Goal: Information Seeking & Learning: Learn about a topic

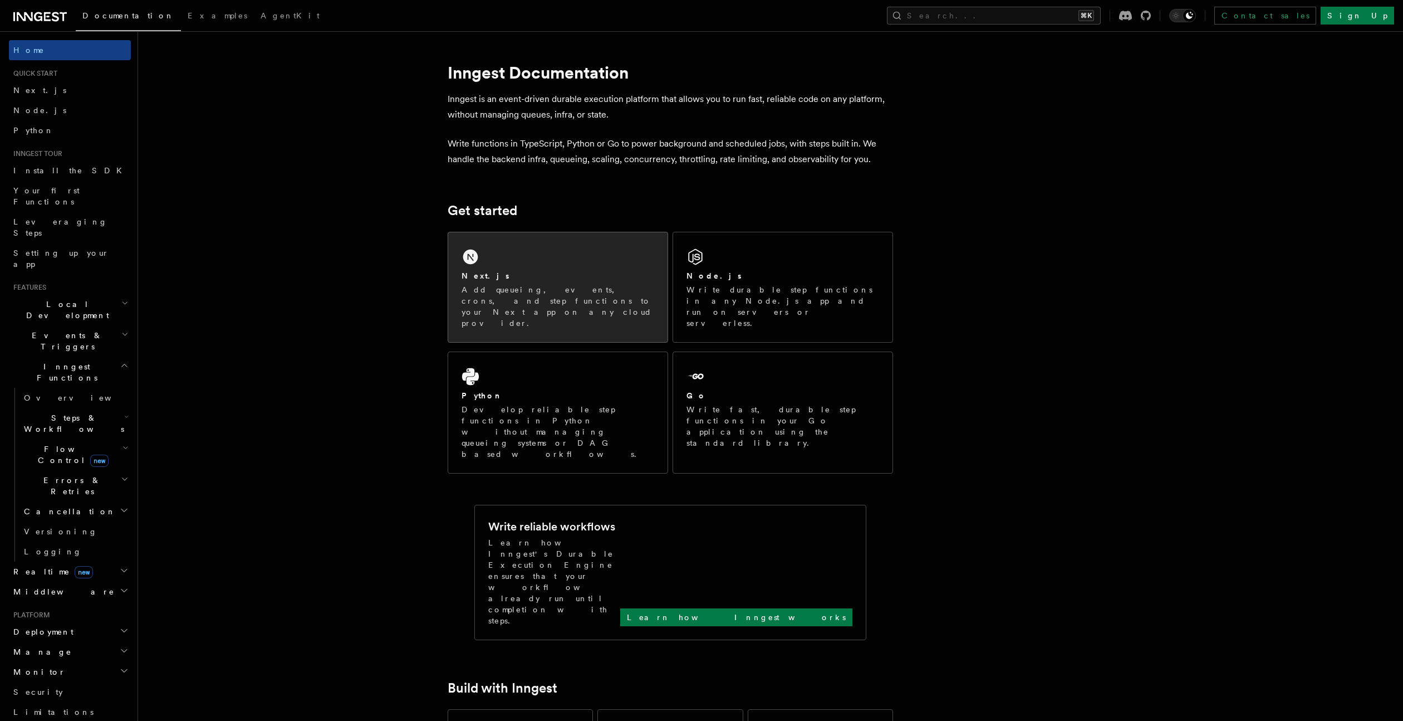
click at [538, 278] on div "Next.js" at bounding box center [558, 276] width 193 height 12
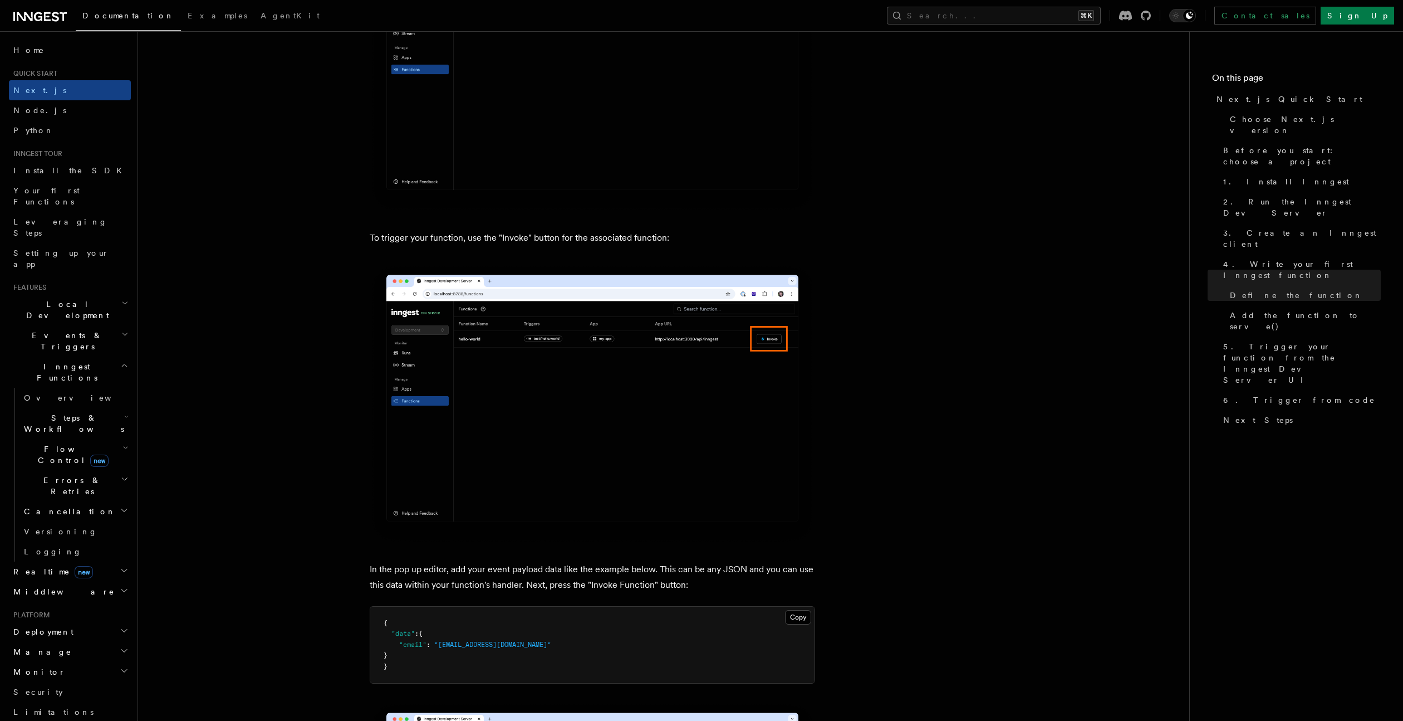
scroll to position [3086, 0]
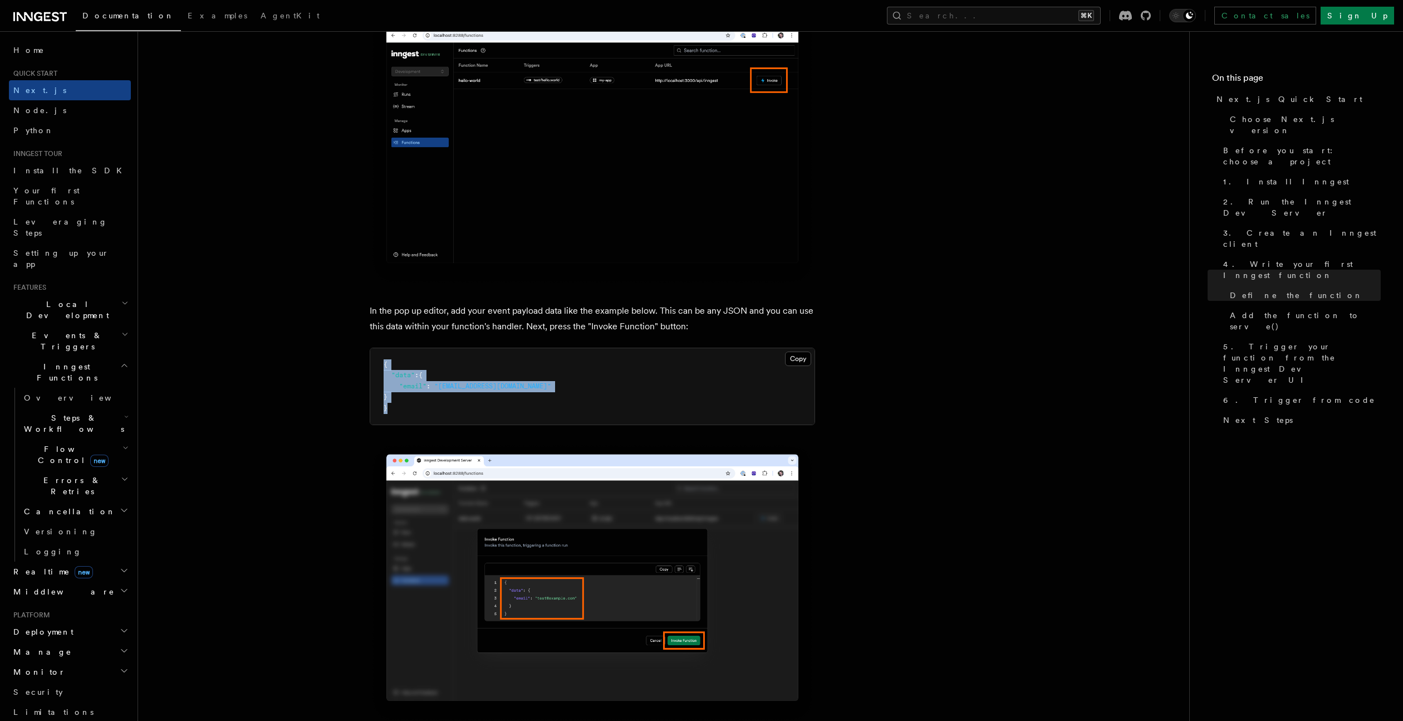
drag, startPoint x: 391, startPoint y: 414, endPoint x: 368, endPoint y: 366, distance: 53.6
click at [368, 366] on article "Quick start Next.js Quick Start In this tutorial you will add Inngest to a Next…" at bounding box center [664, 681] width 1016 height 7436
click at [788, 360] on button "Copy Copied" at bounding box center [798, 358] width 26 height 14
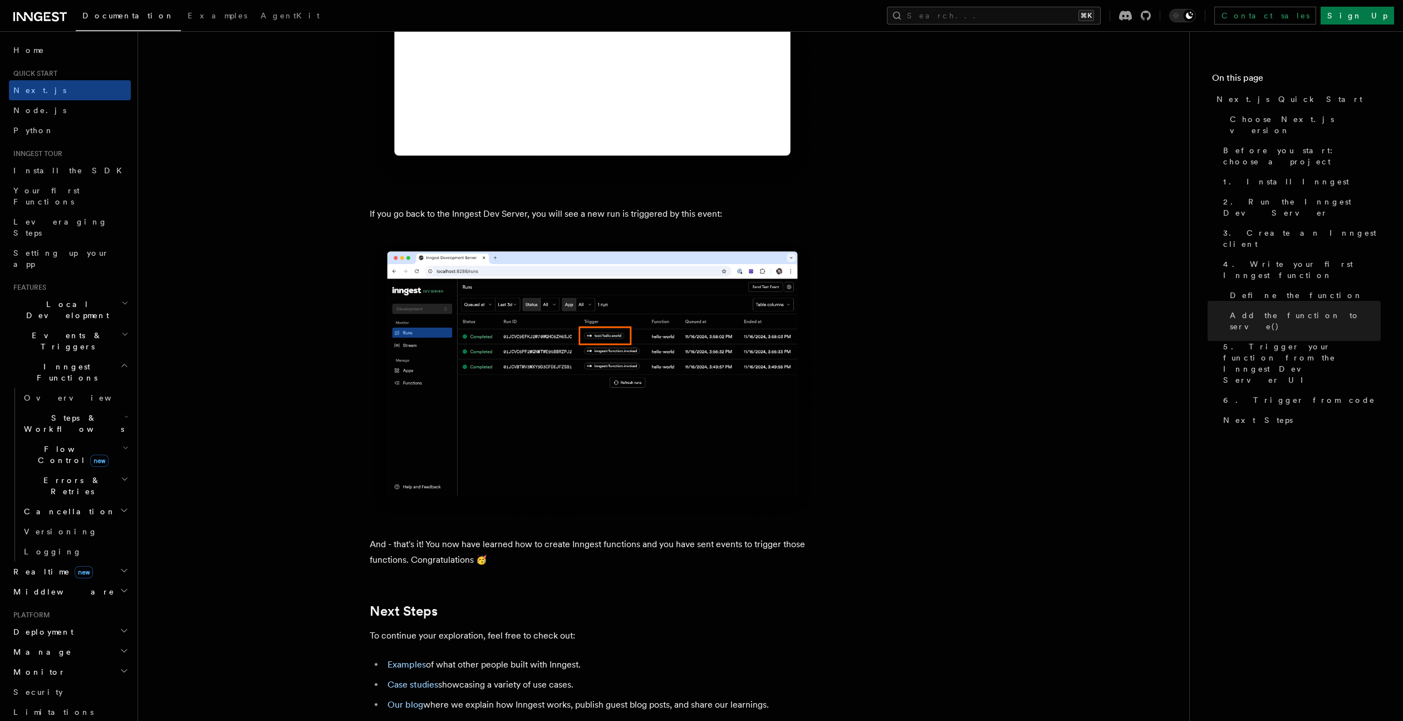
scroll to position [6780, 0]
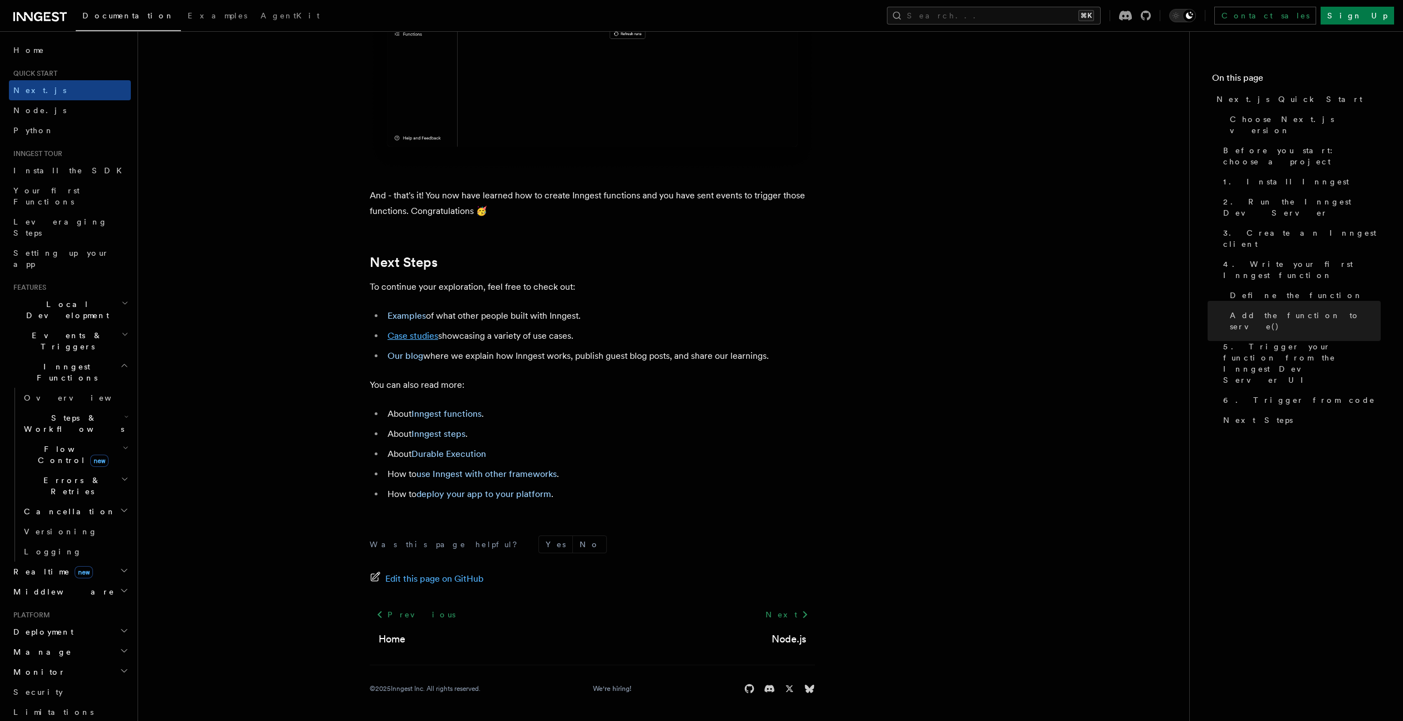
click at [412, 334] on link "Case studies" at bounding box center [413, 335] width 51 height 11
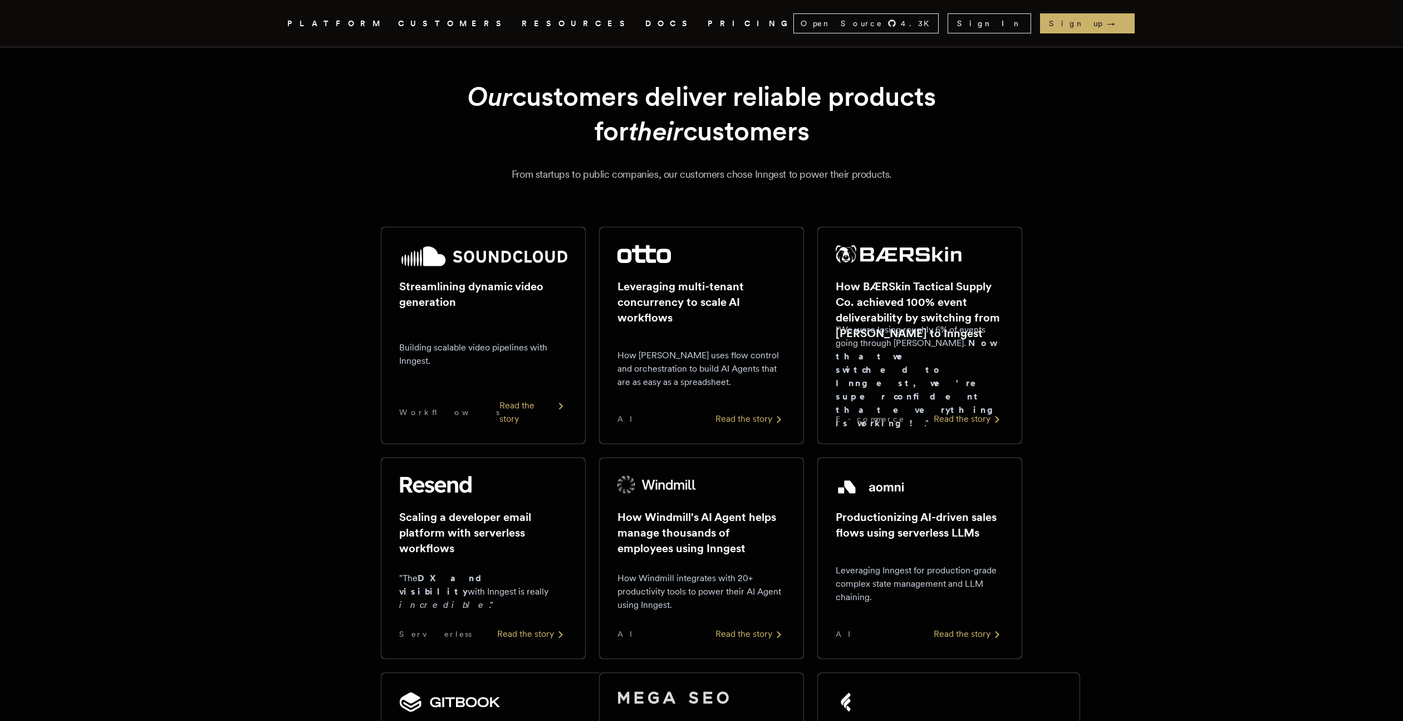
scroll to position [37, 0]
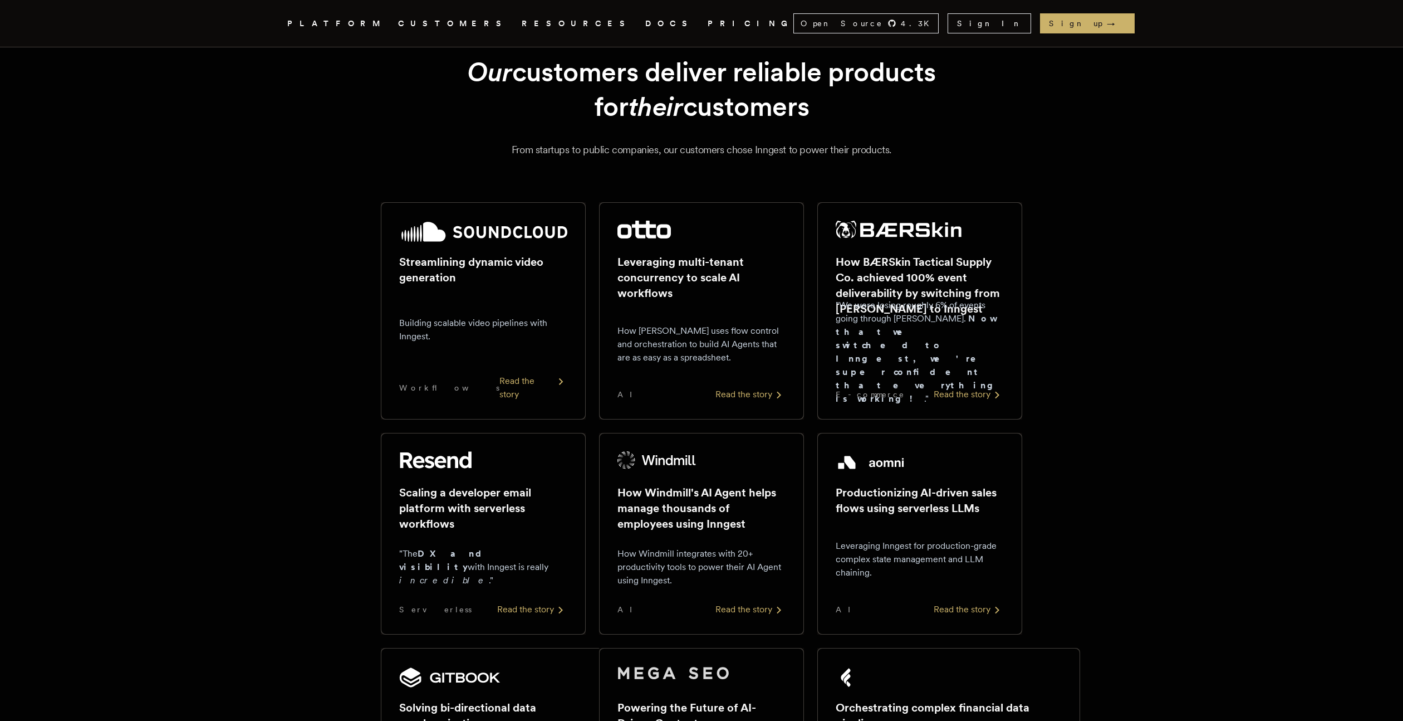
scroll to position [6780, 0]
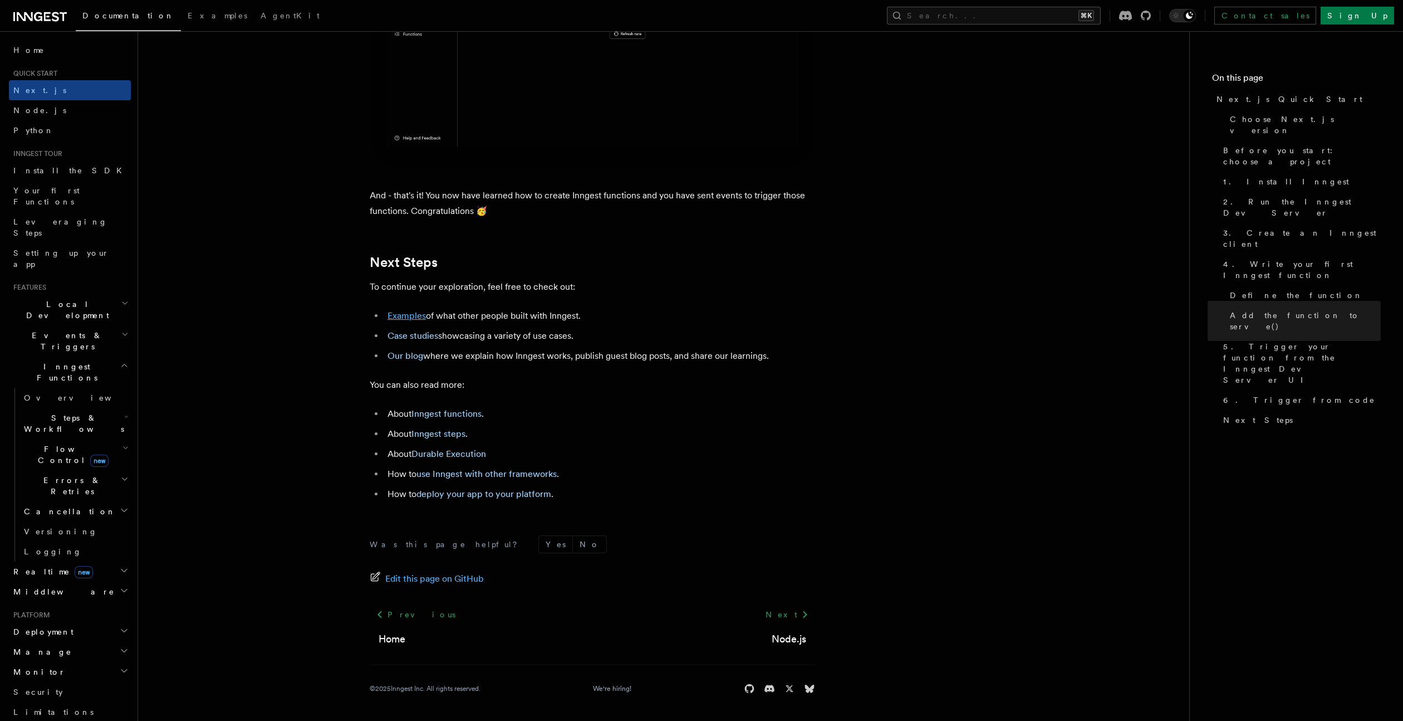
click at [394, 313] on link "Examples" at bounding box center [407, 315] width 38 height 11
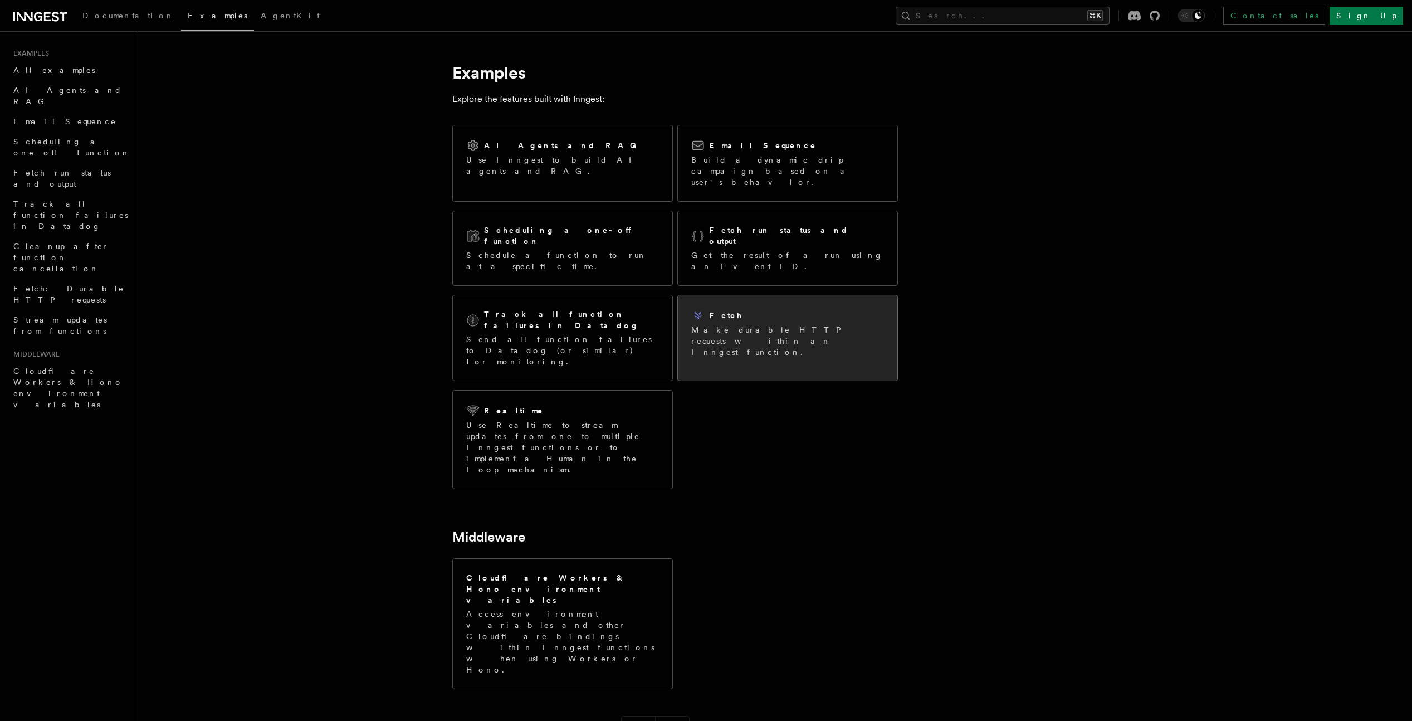
click at [756, 309] on div "Fetch" at bounding box center [787, 315] width 193 height 13
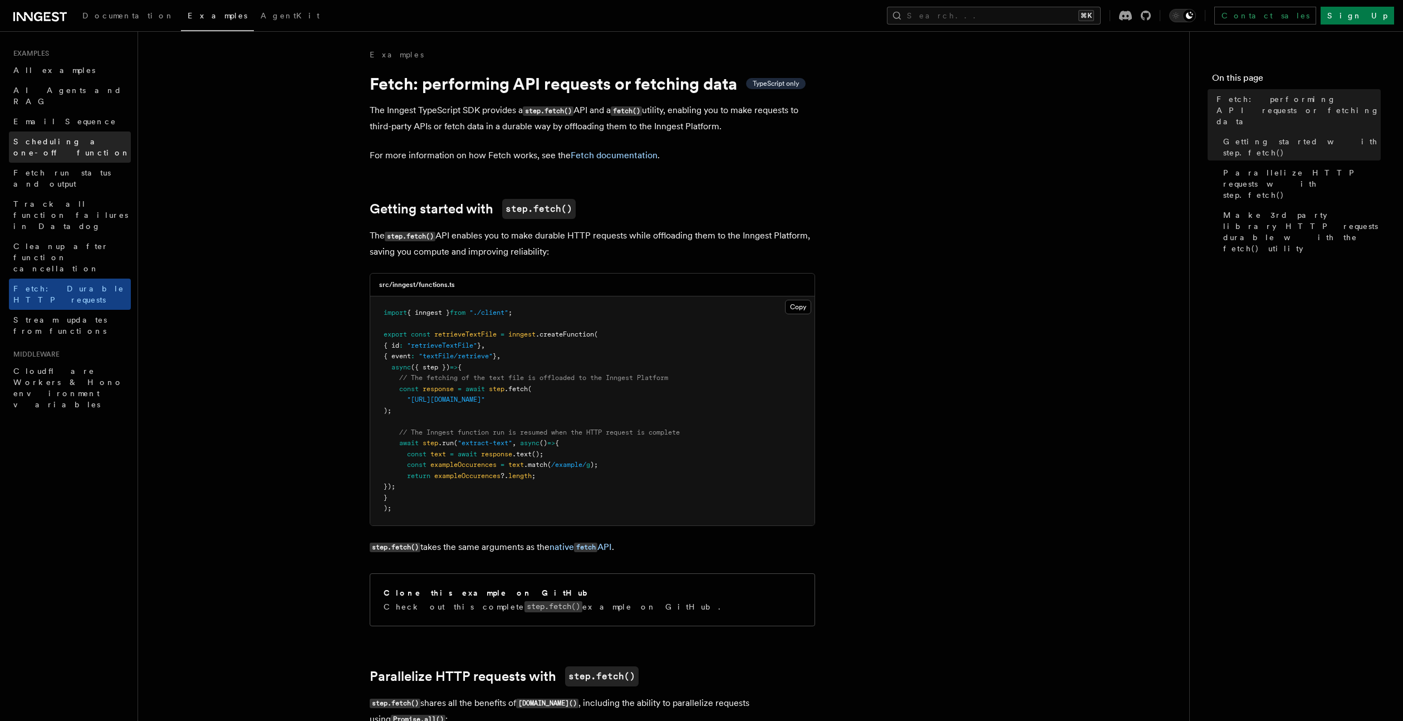
click at [92, 136] on span "Scheduling a one-off function" at bounding box center [71, 147] width 117 height 22
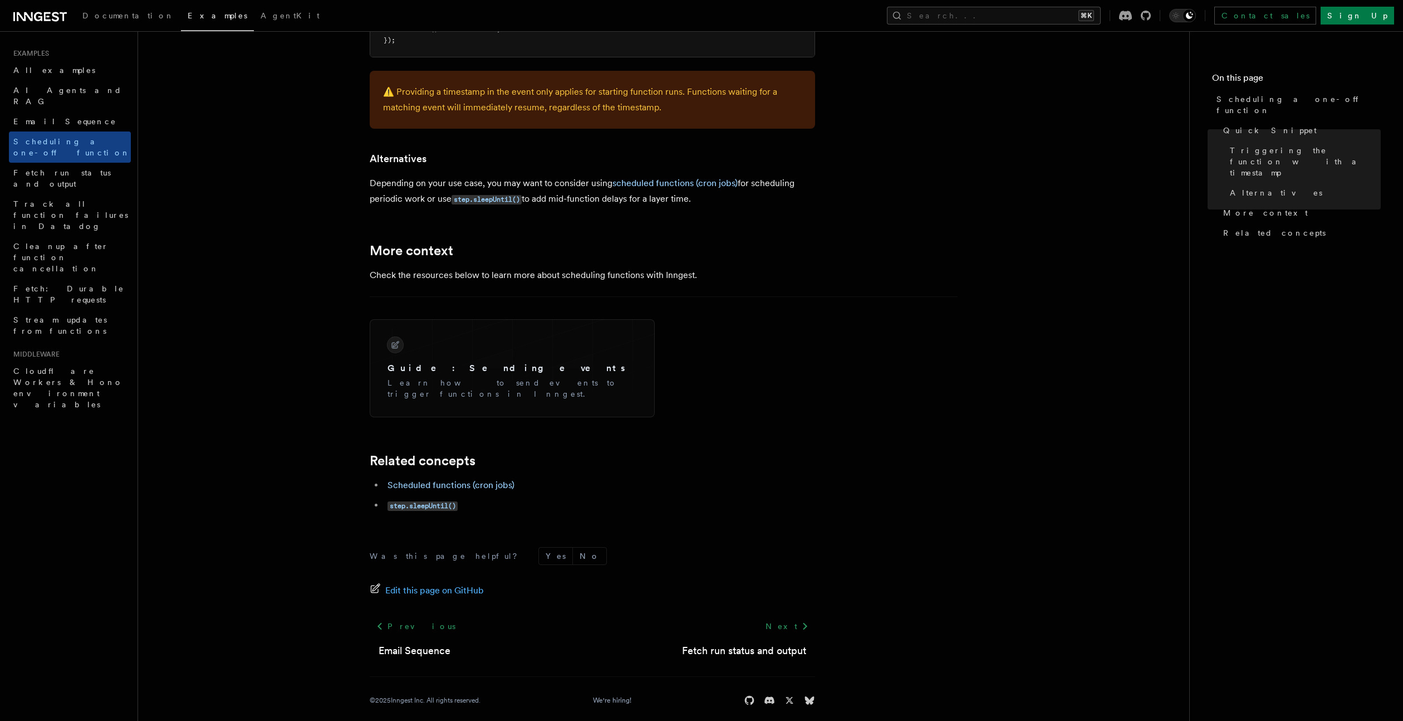
scroll to position [660, 0]
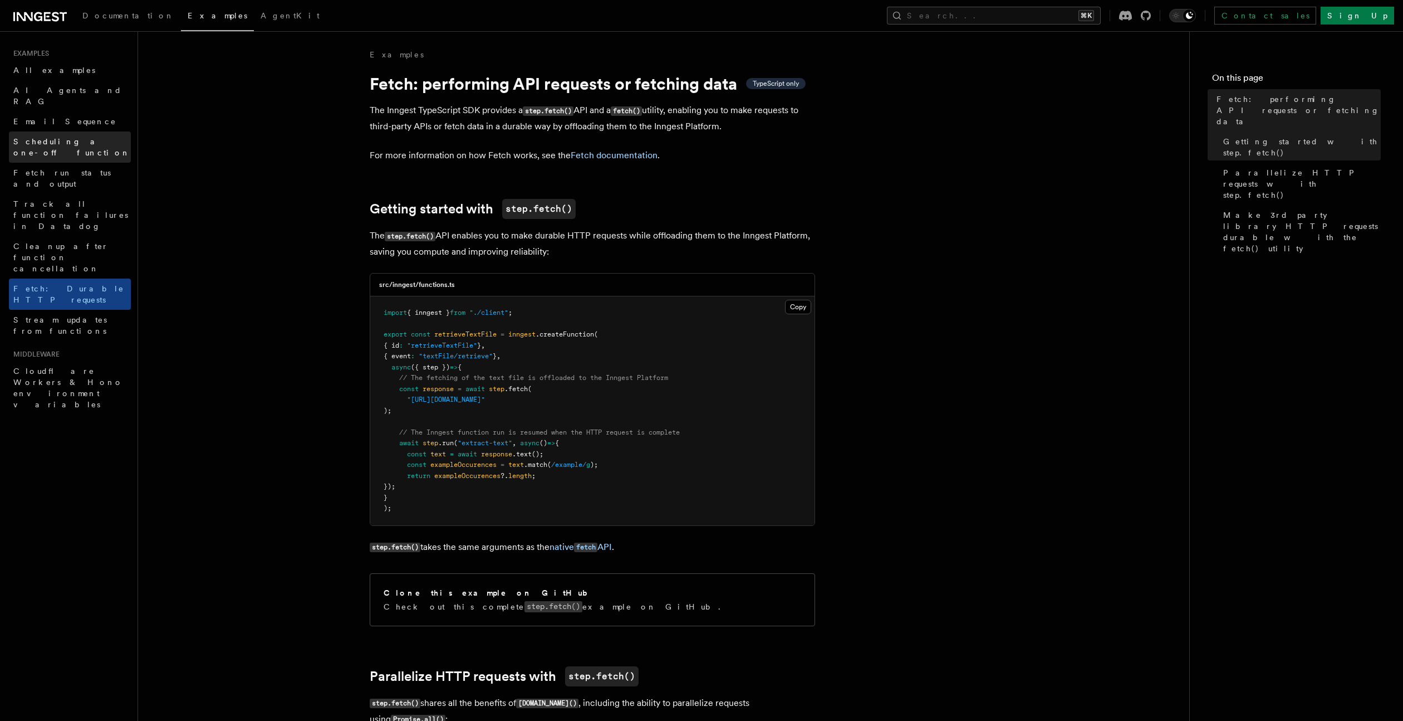
click at [81, 137] on link "Scheduling a one-off function" at bounding box center [70, 146] width 122 height 31
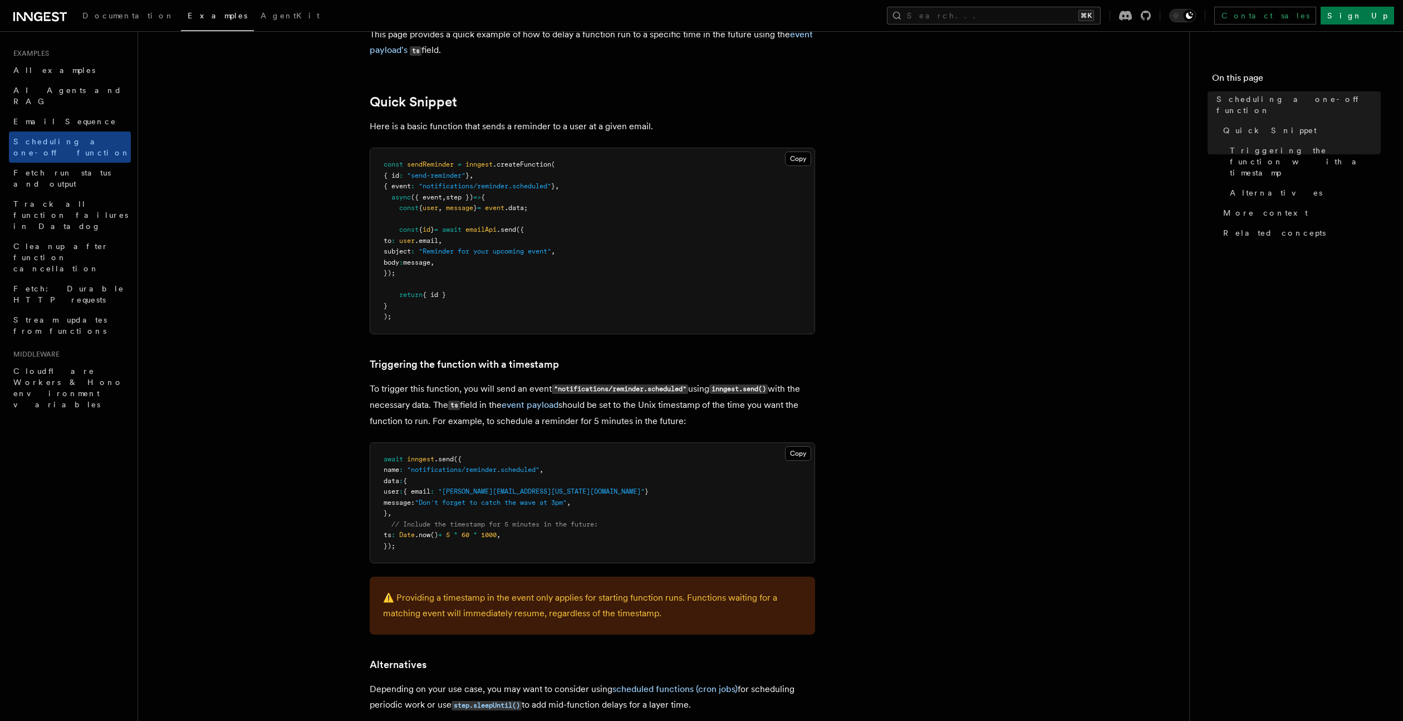
scroll to position [277, 0]
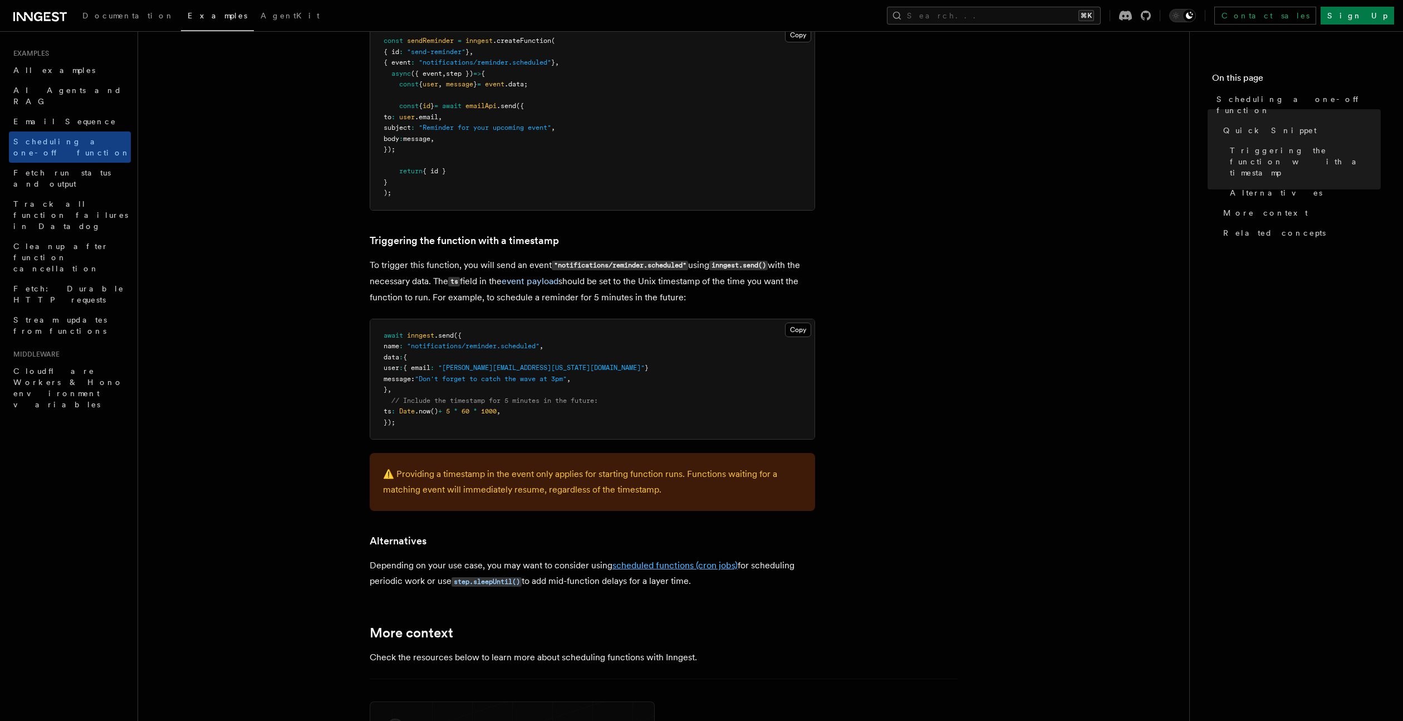
click at [697, 565] on link "scheduled functions (cron jobs)" at bounding box center [675, 565] width 125 height 11
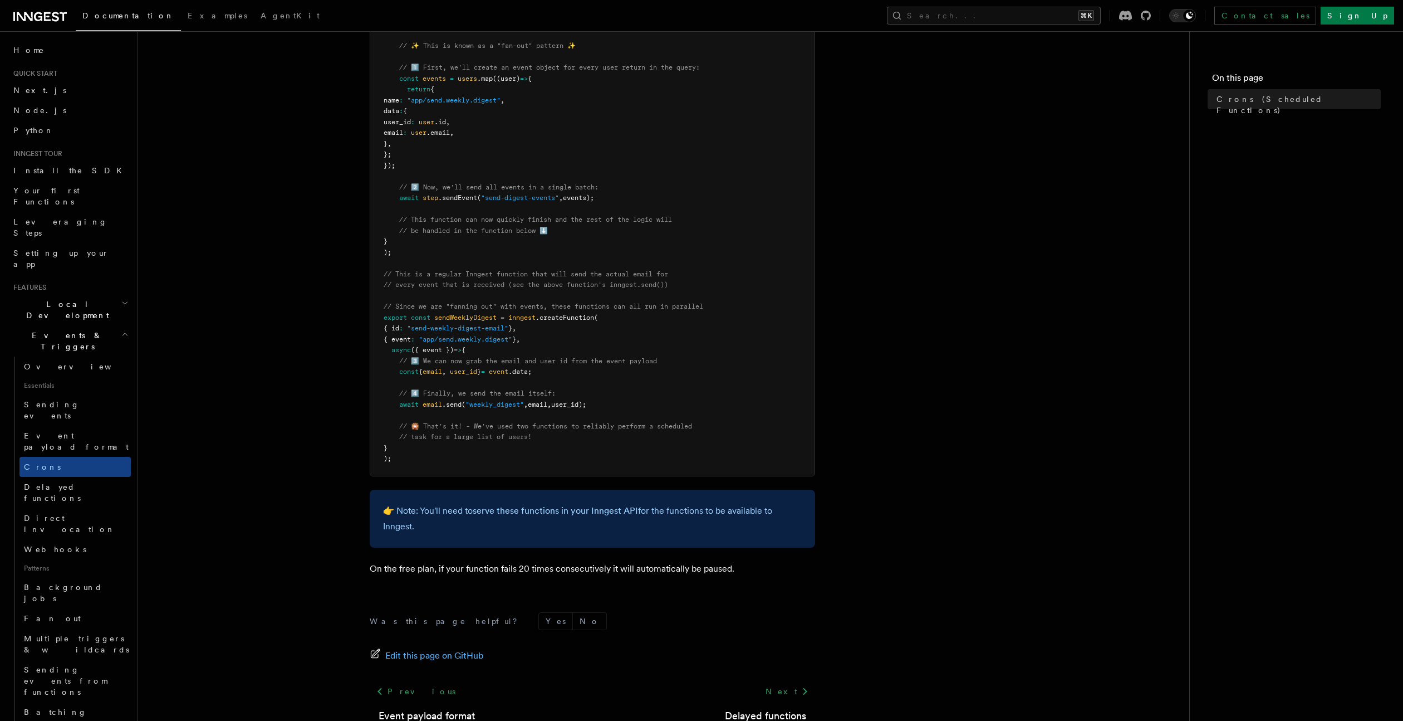
scroll to position [411, 0]
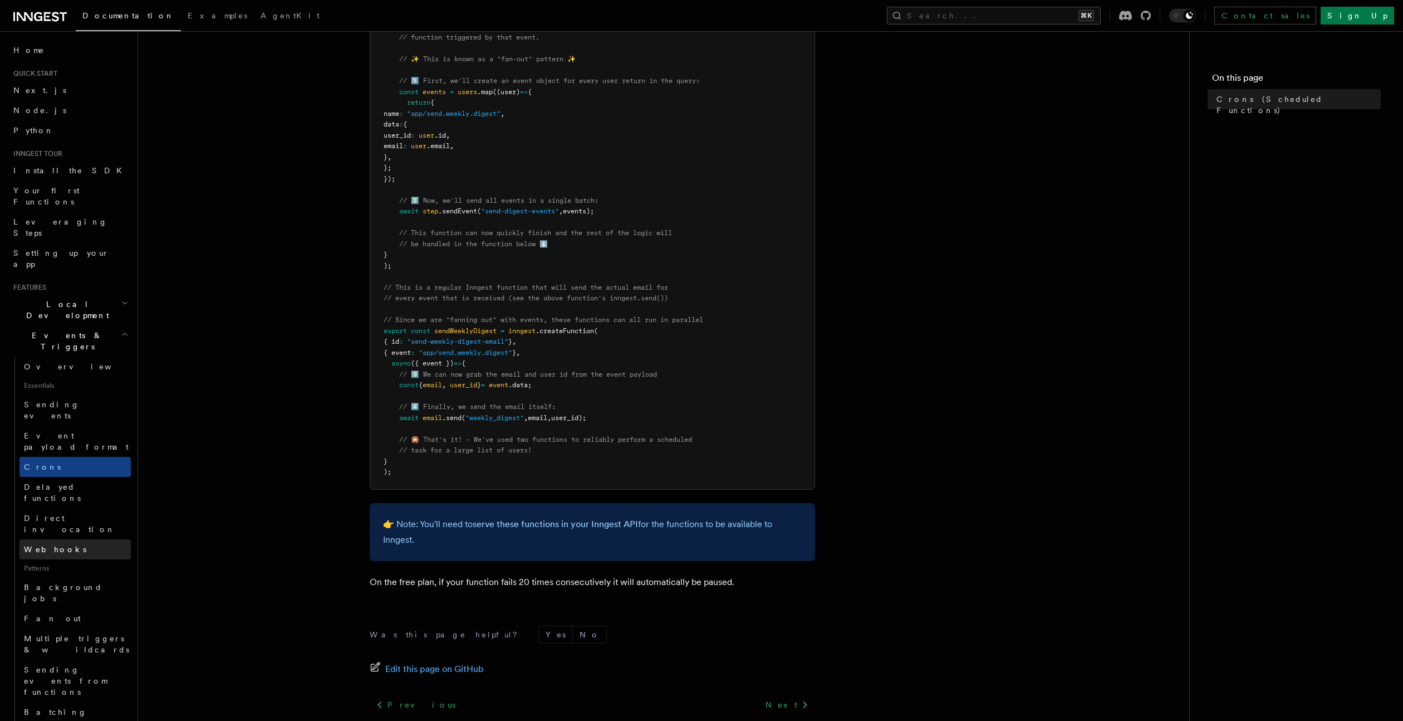
click at [69, 539] on link "Webhooks" at bounding box center [74, 549] width 111 height 20
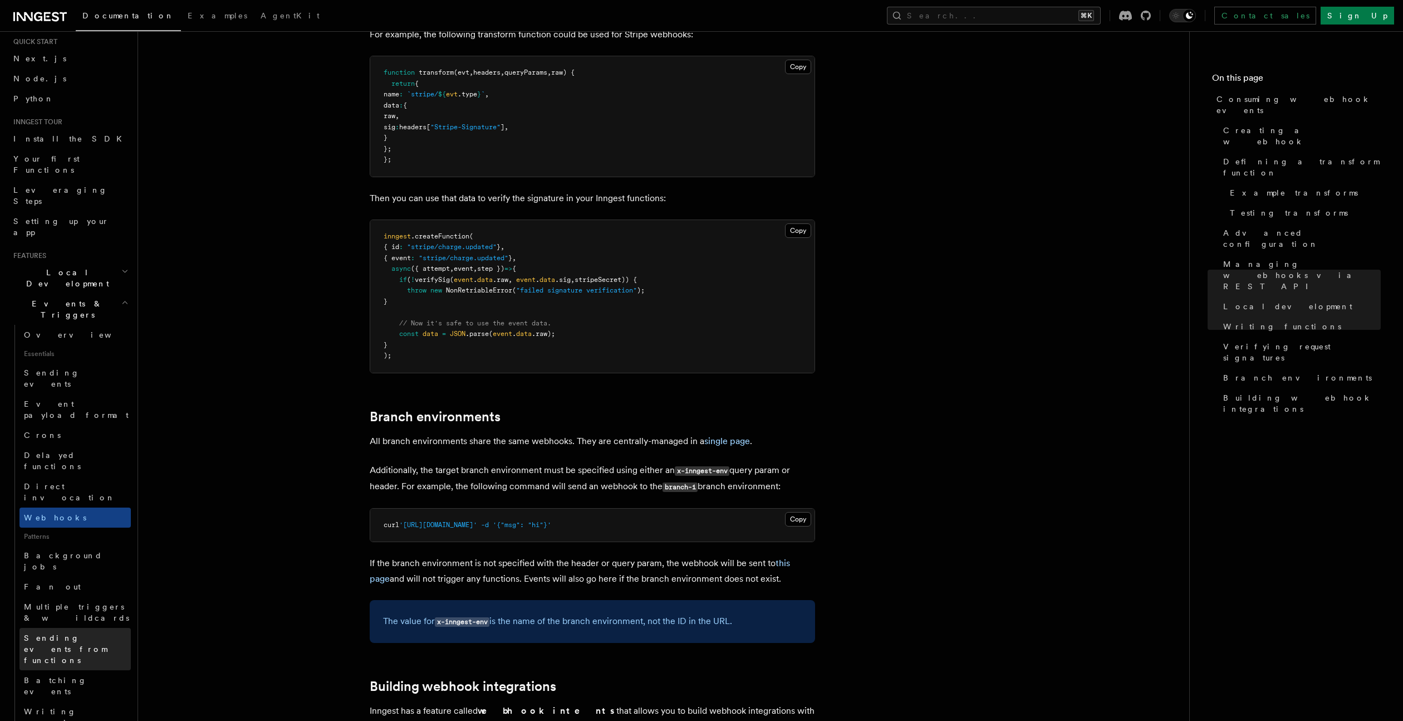
scroll to position [55, 0]
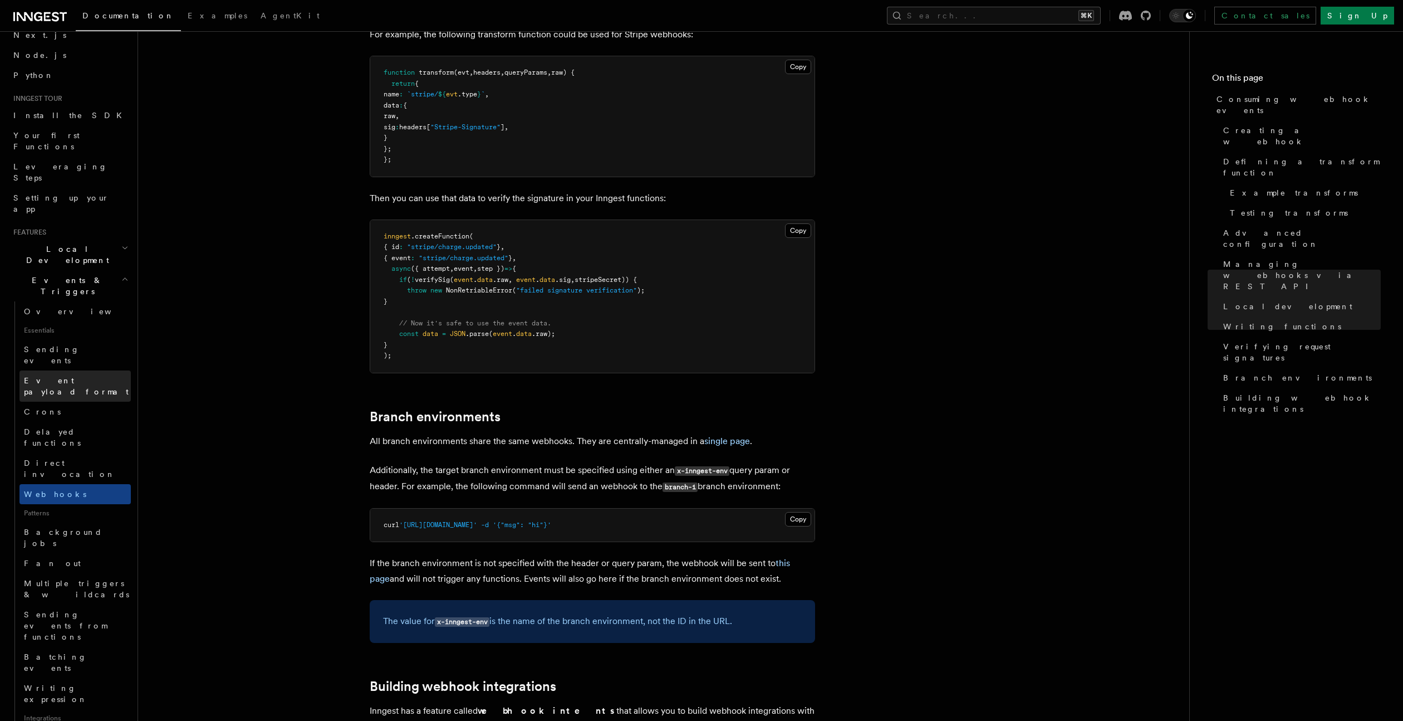
click at [81, 376] on span "Event payload format" at bounding box center [76, 386] width 105 height 20
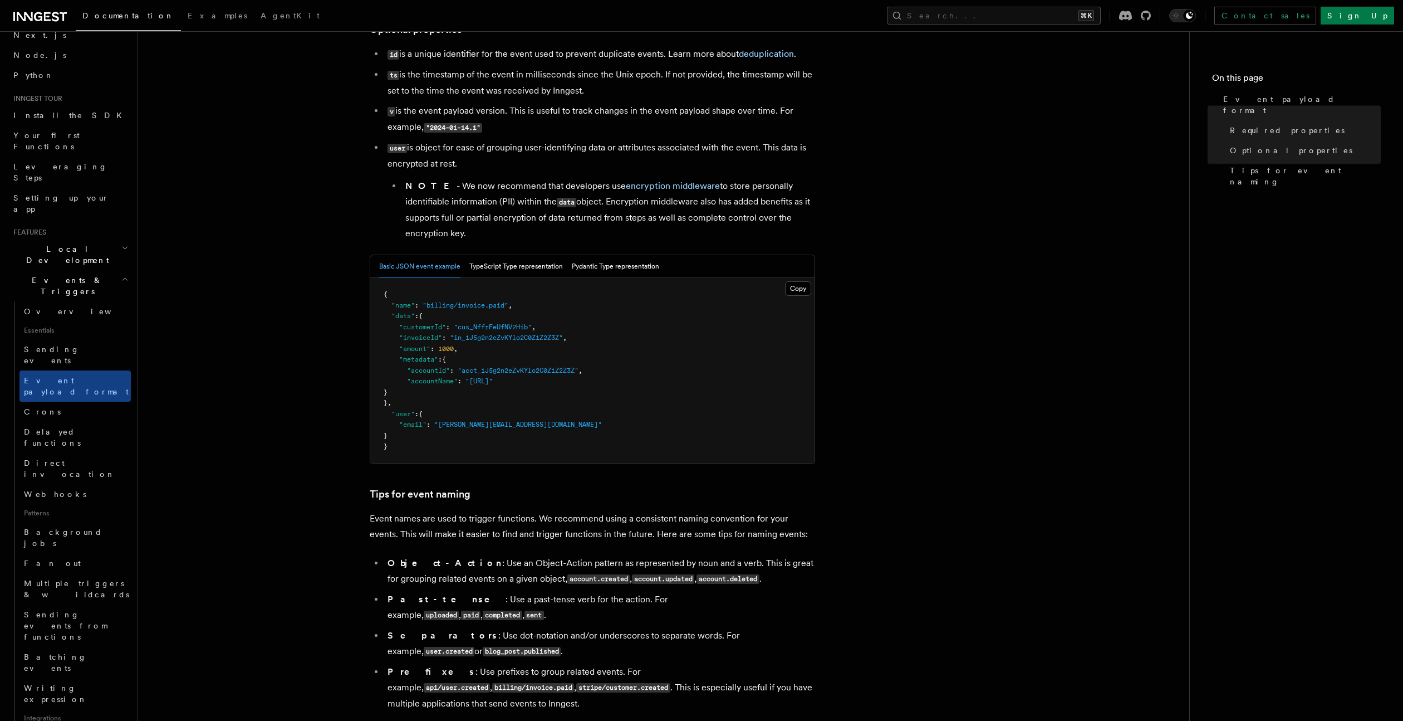
scroll to position [341, 0]
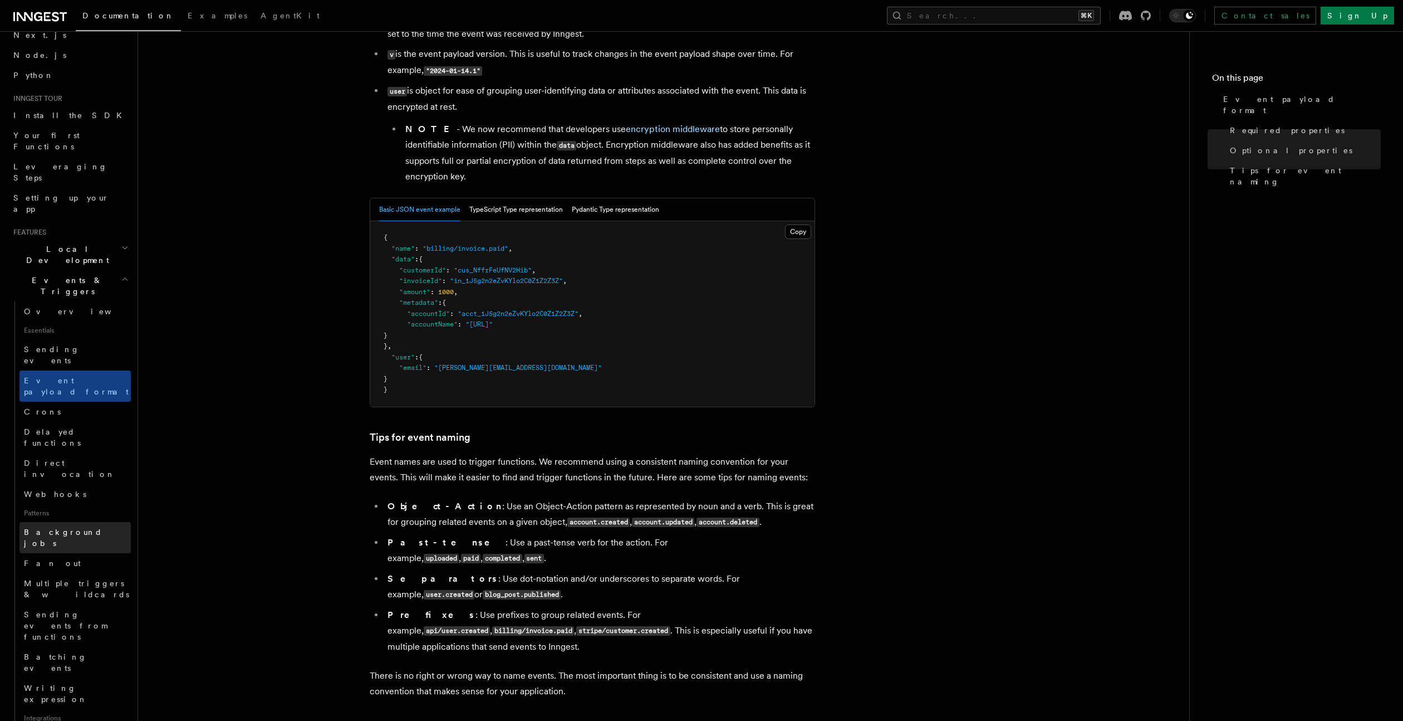
click at [37, 527] on span "Background jobs" at bounding box center [63, 537] width 79 height 20
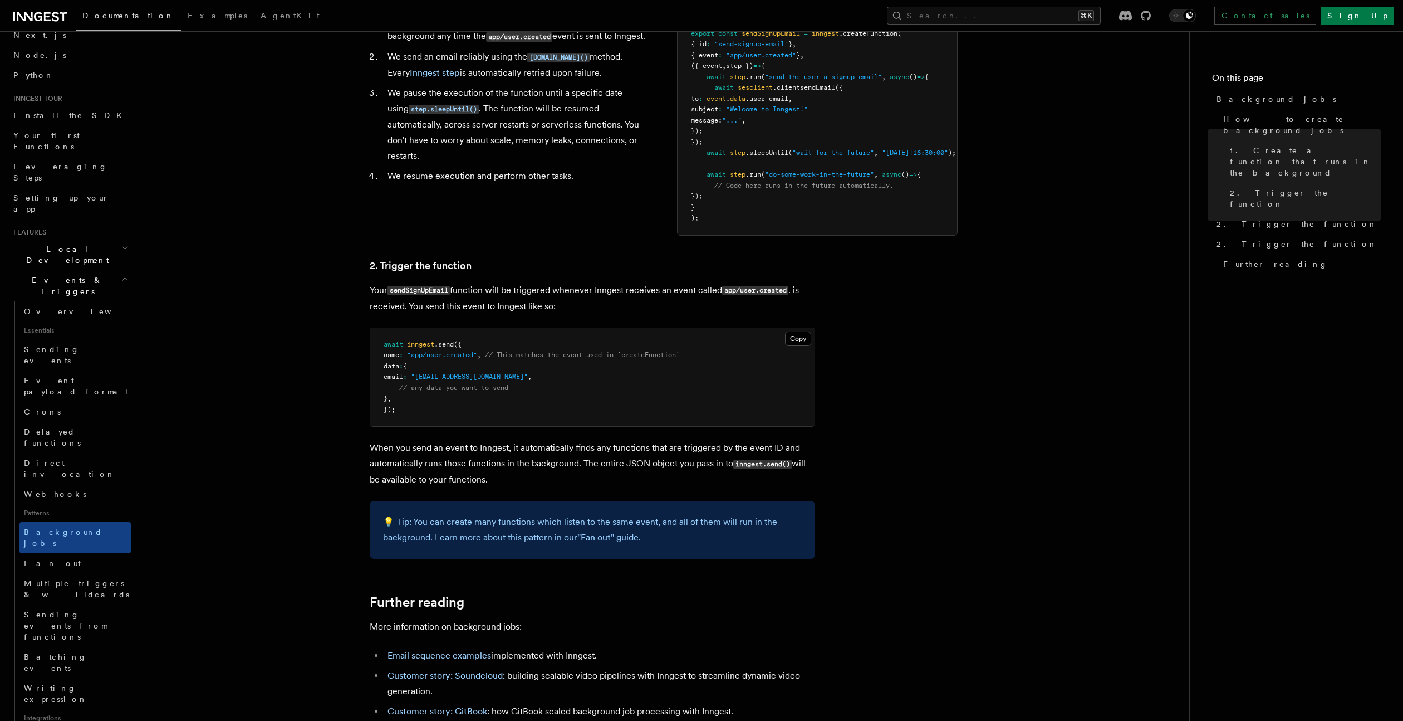
scroll to position [713, 0]
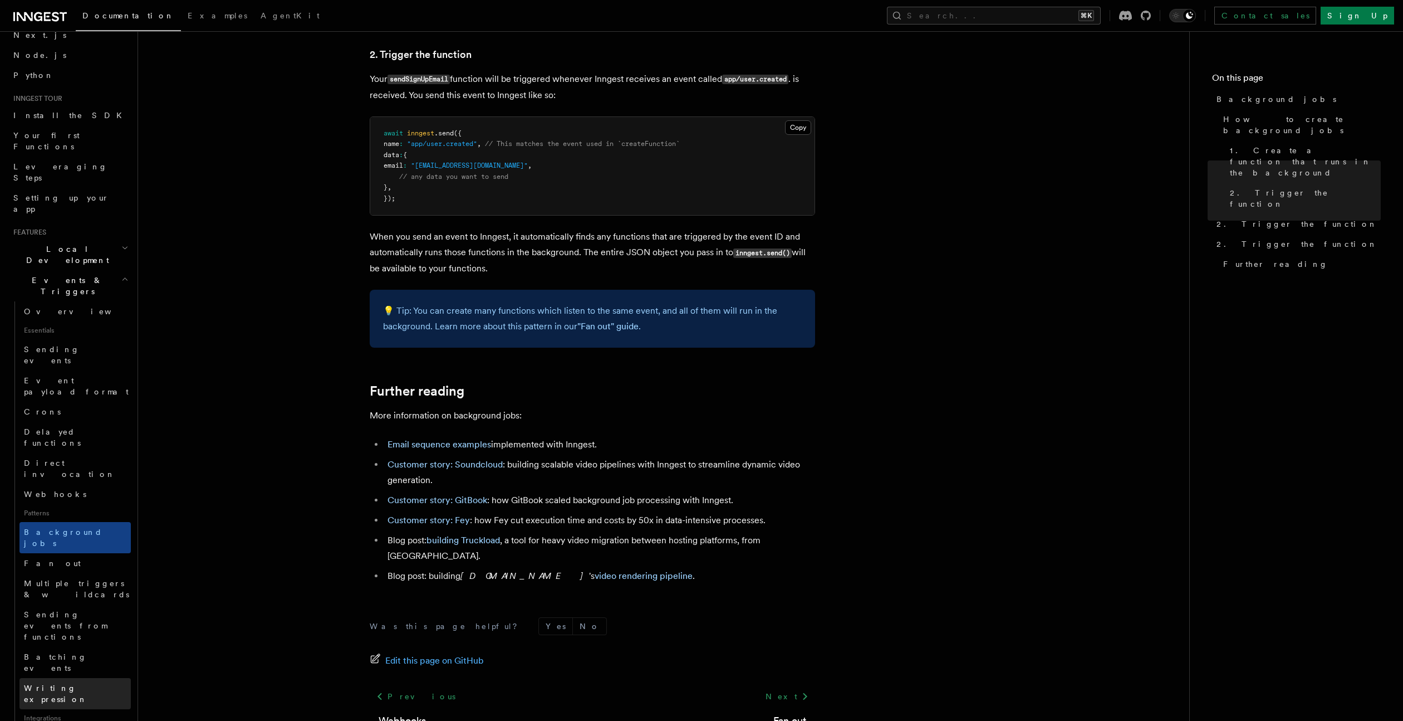
click at [57, 683] on span "Writing expression" at bounding box center [55, 693] width 63 height 20
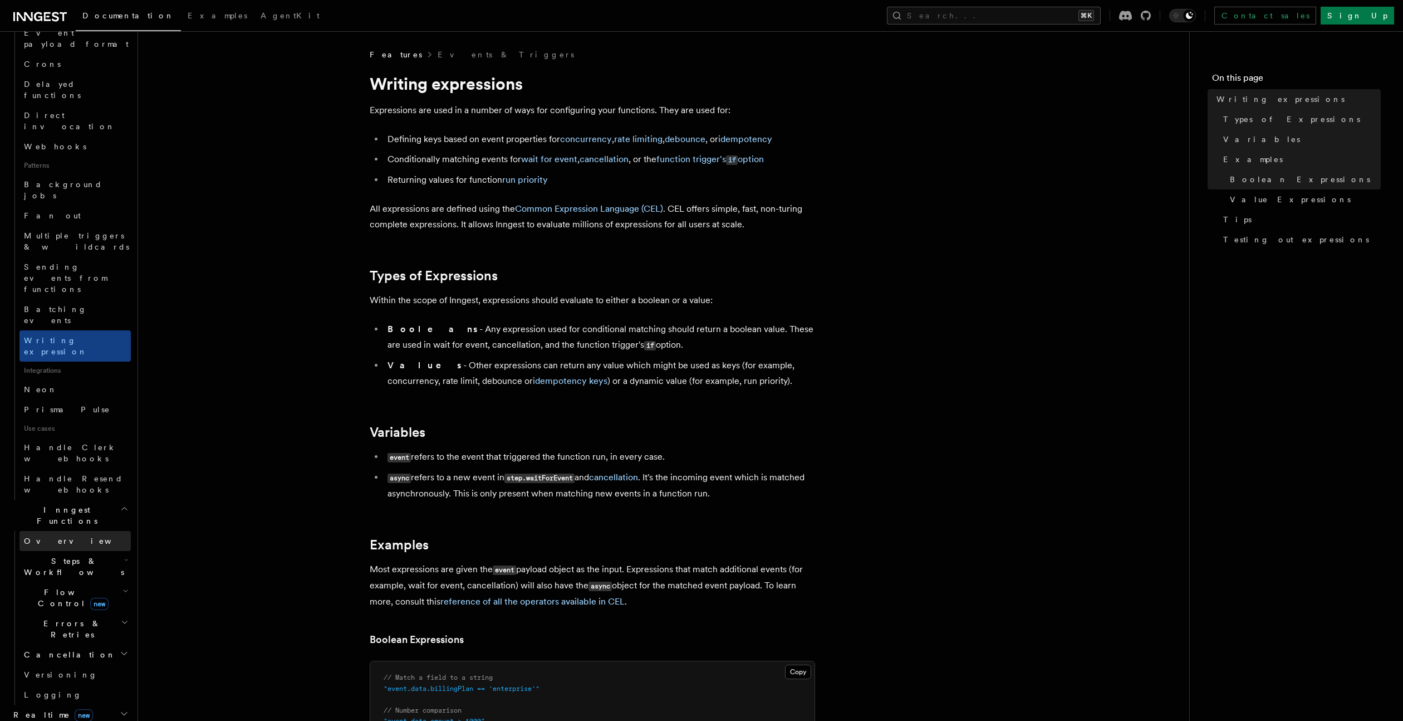
scroll to position [403, 0]
click at [111, 720] on h2 "Middleware" at bounding box center [70, 734] width 122 height 20
click at [109, 704] on h2 "Realtime new" at bounding box center [70, 714] width 122 height 20
click at [64, 555] on span "Steps & Workflows" at bounding box center [71, 566] width 105 height 22
click at [68, 530] on link "Overview" at bounding box center [74, 540] width 111 height 20
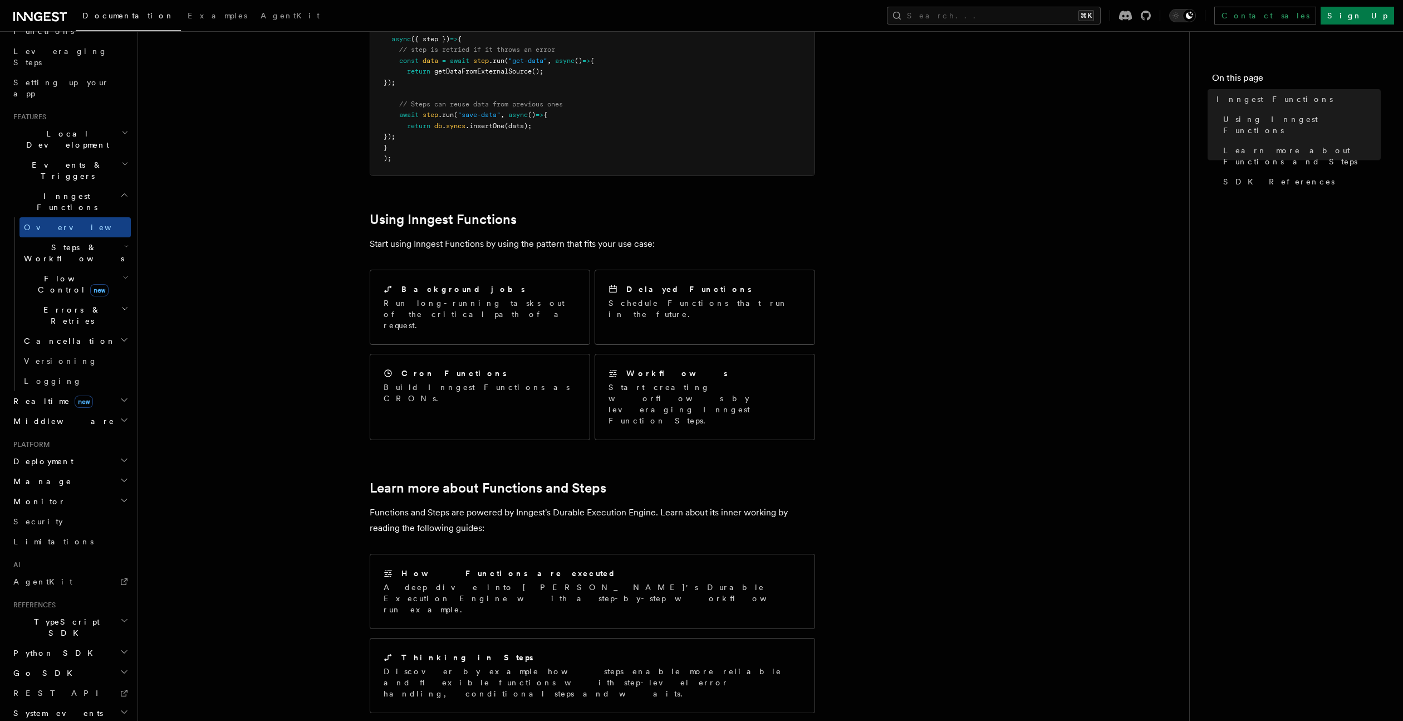
scroll to position [396, 0]
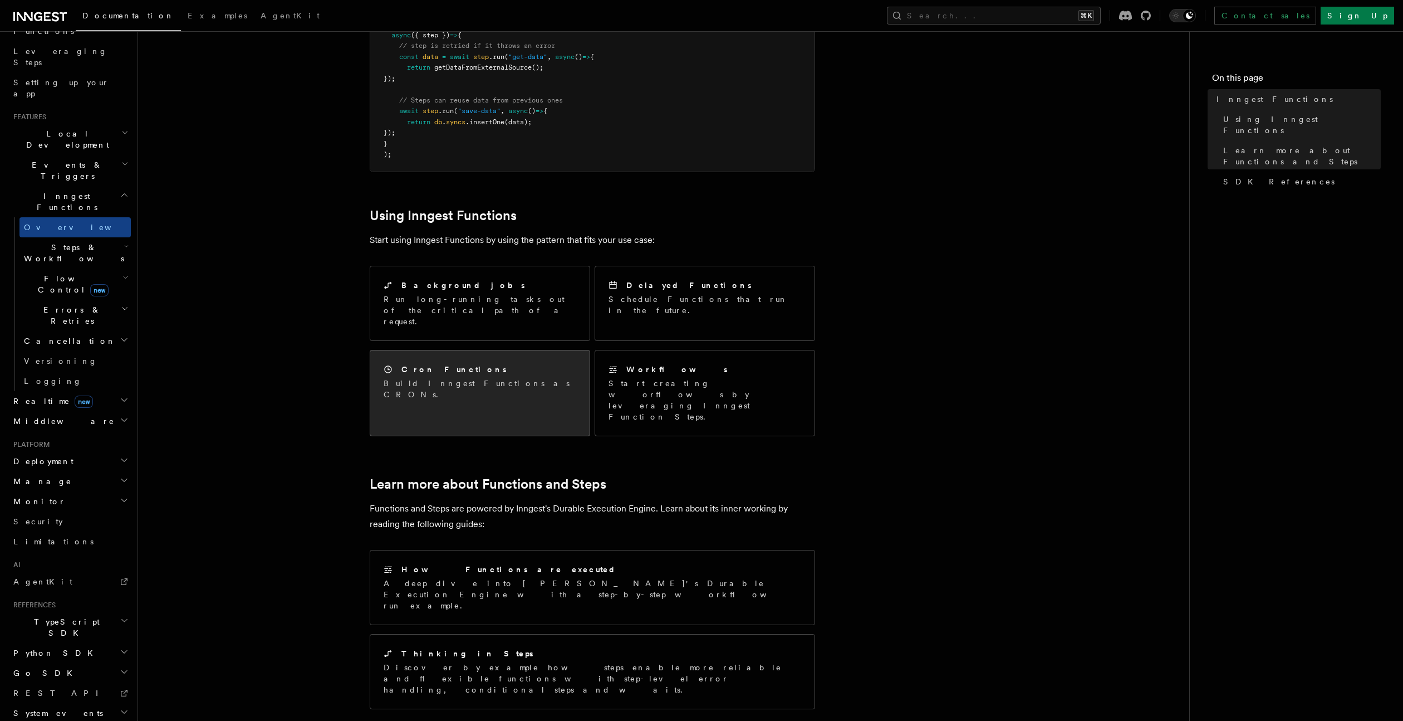
click at [473, 378] on p "Build Inngest Functions as CRONs." at bounding box center [480, 389] width 193 height 22
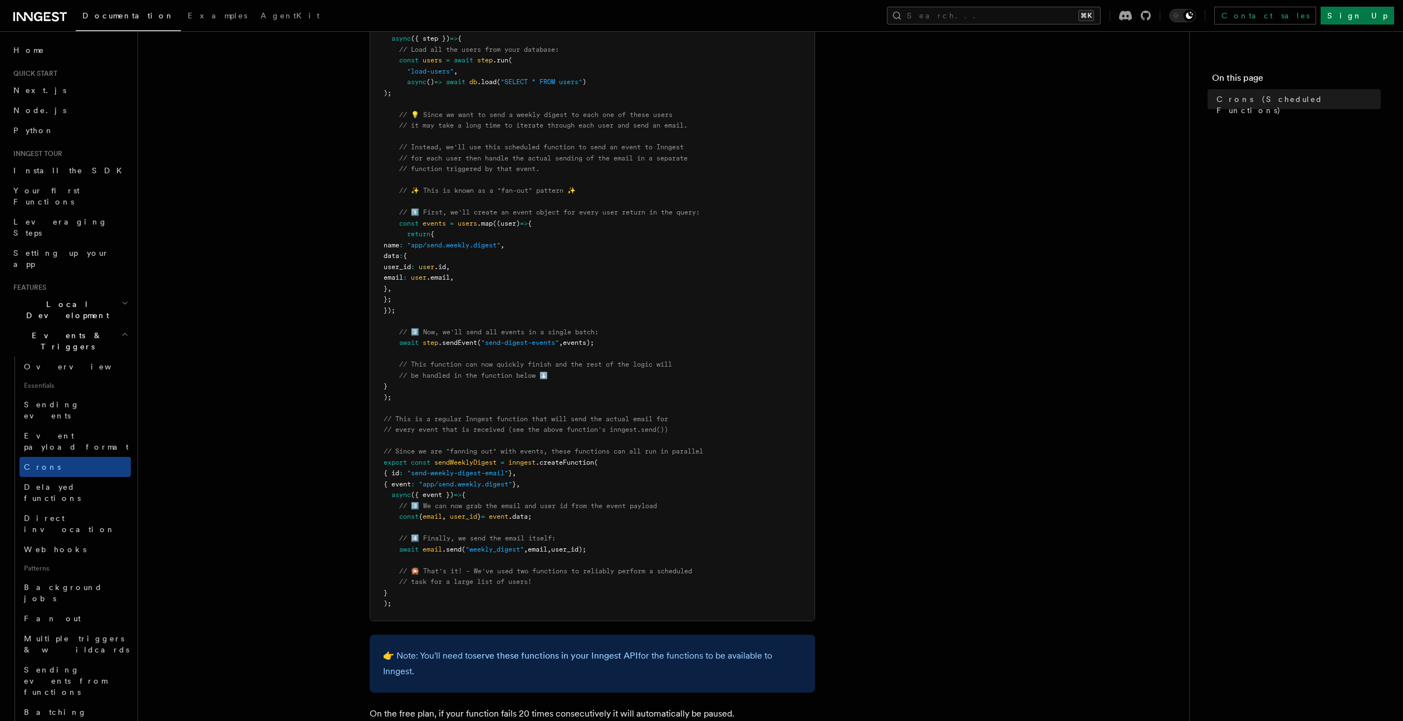
scroll to position [140, 0]
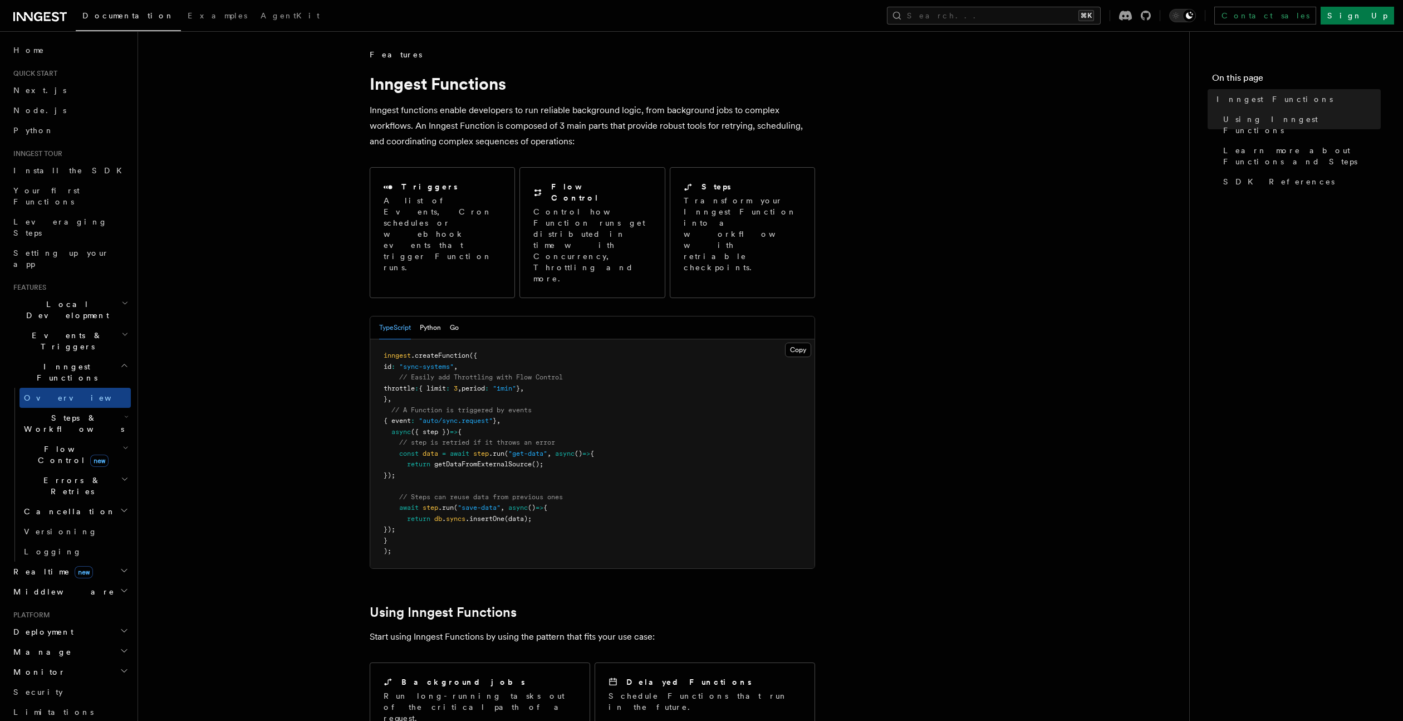
click at [50, 412] on span "Steps & Workflows" at bounding box center [71, 423] width 105 height 22
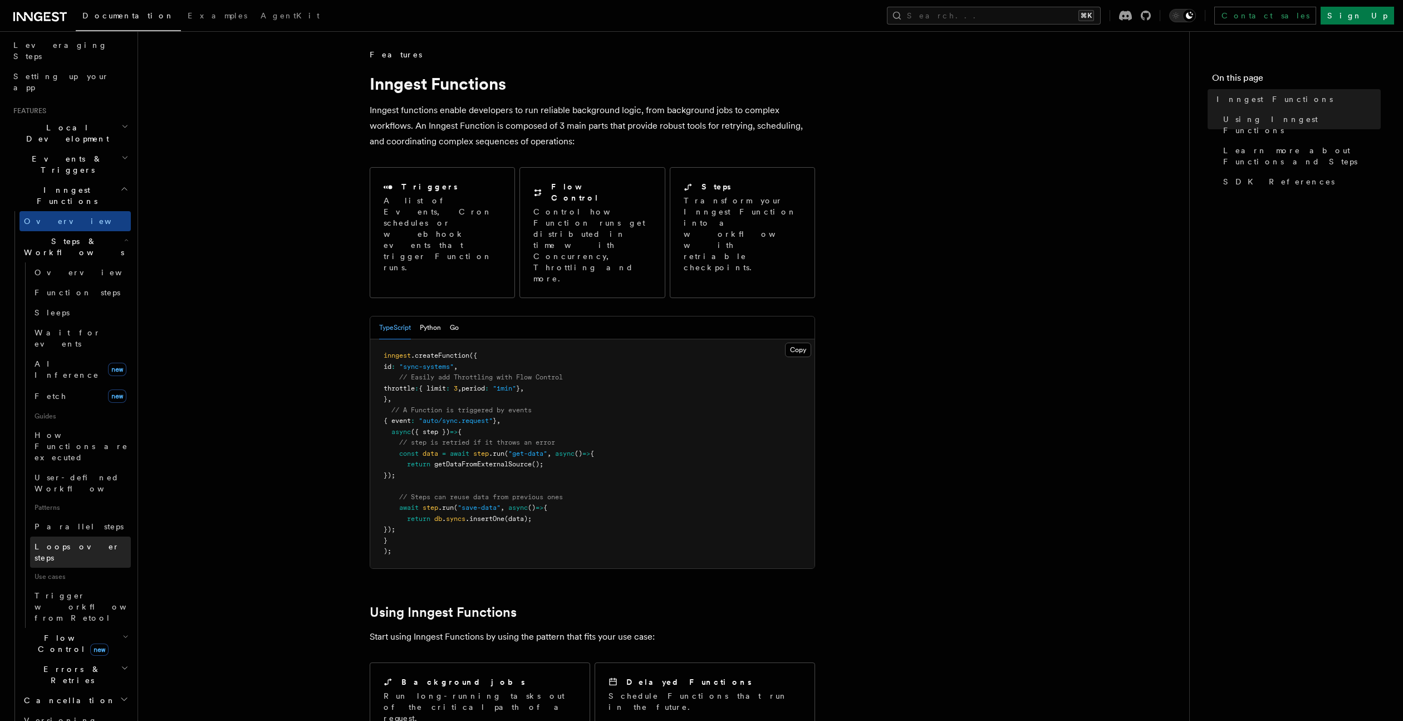
scroll to position [179, 0]
click at [46, 629] on span "Flow Control new" at bounding box center [70, 640] width 103 height 22
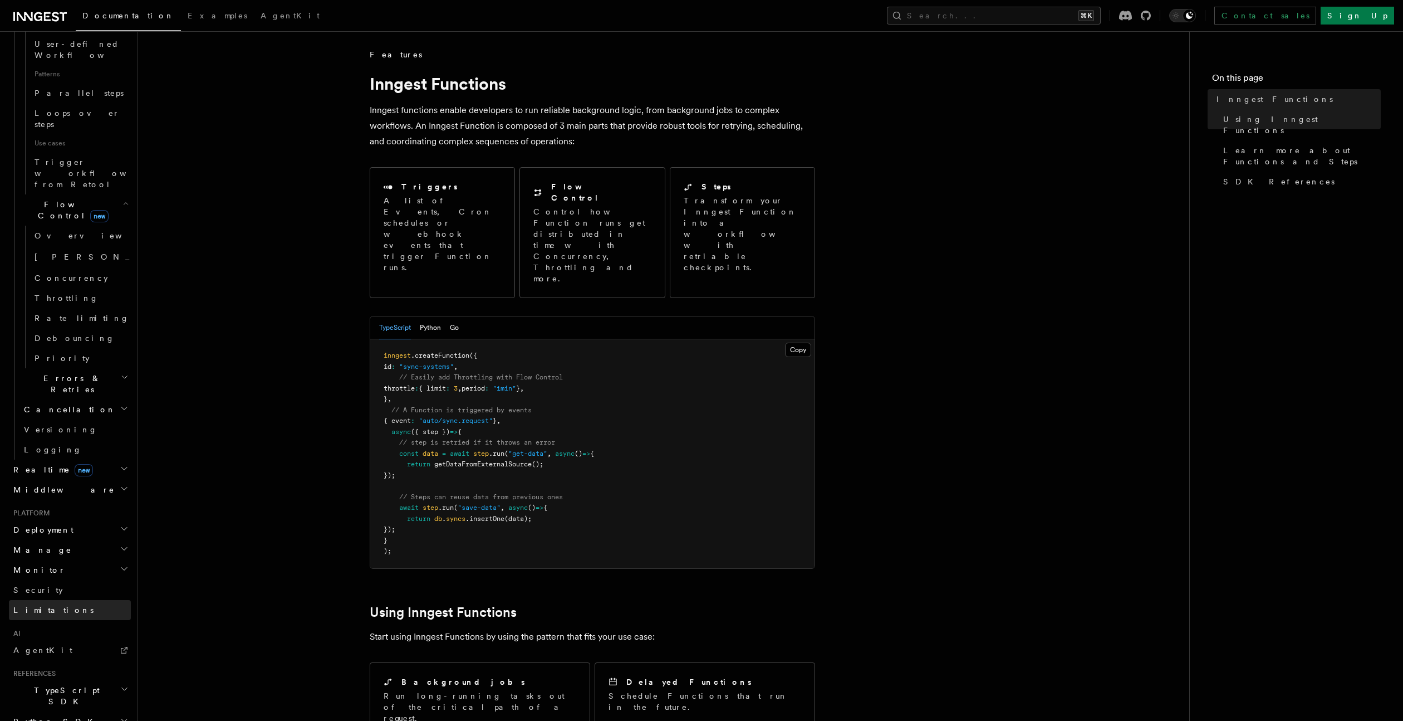
scroll to position [614, 0]
click at [53, 680] on span "TypeScript SDK" at bounding box center [64, 691] width 111 height 22
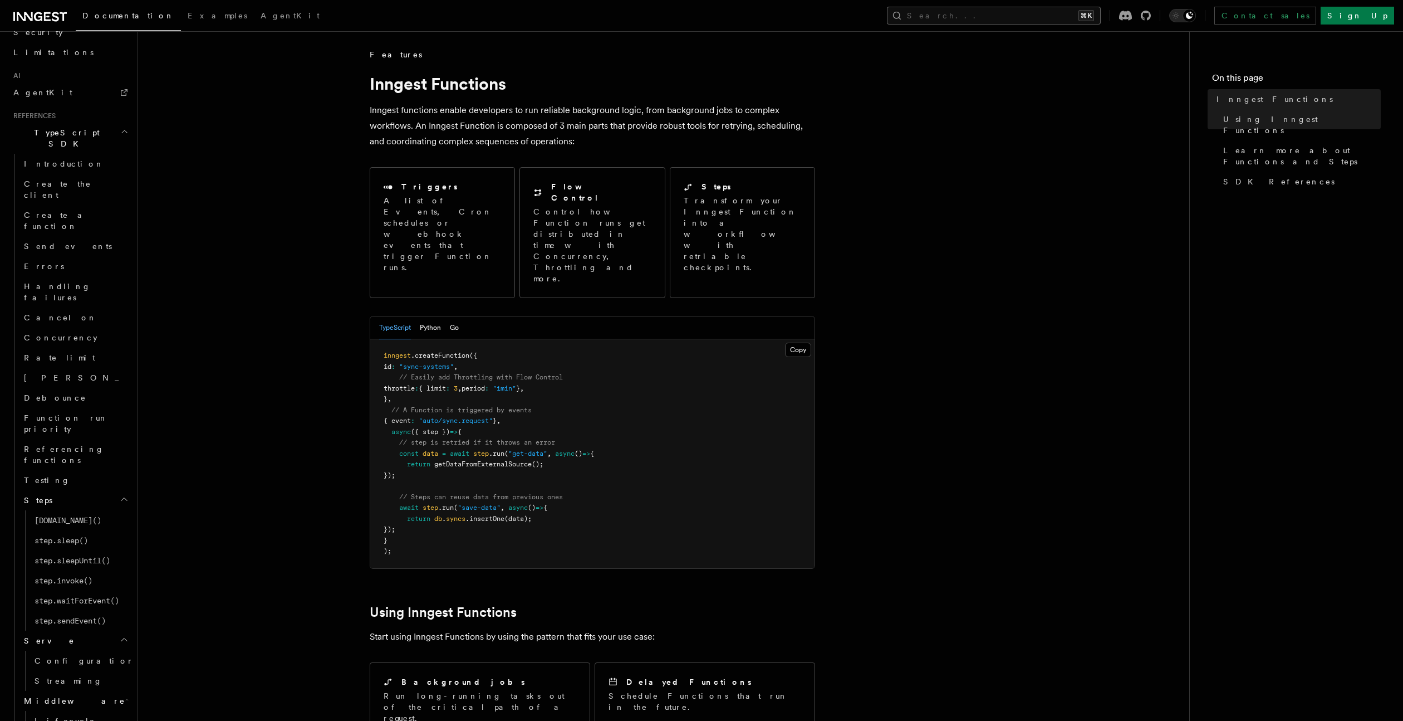
click at [998, 13] on button "Search... ⌘K" at bounding box center [994, 16] width 214 height 18
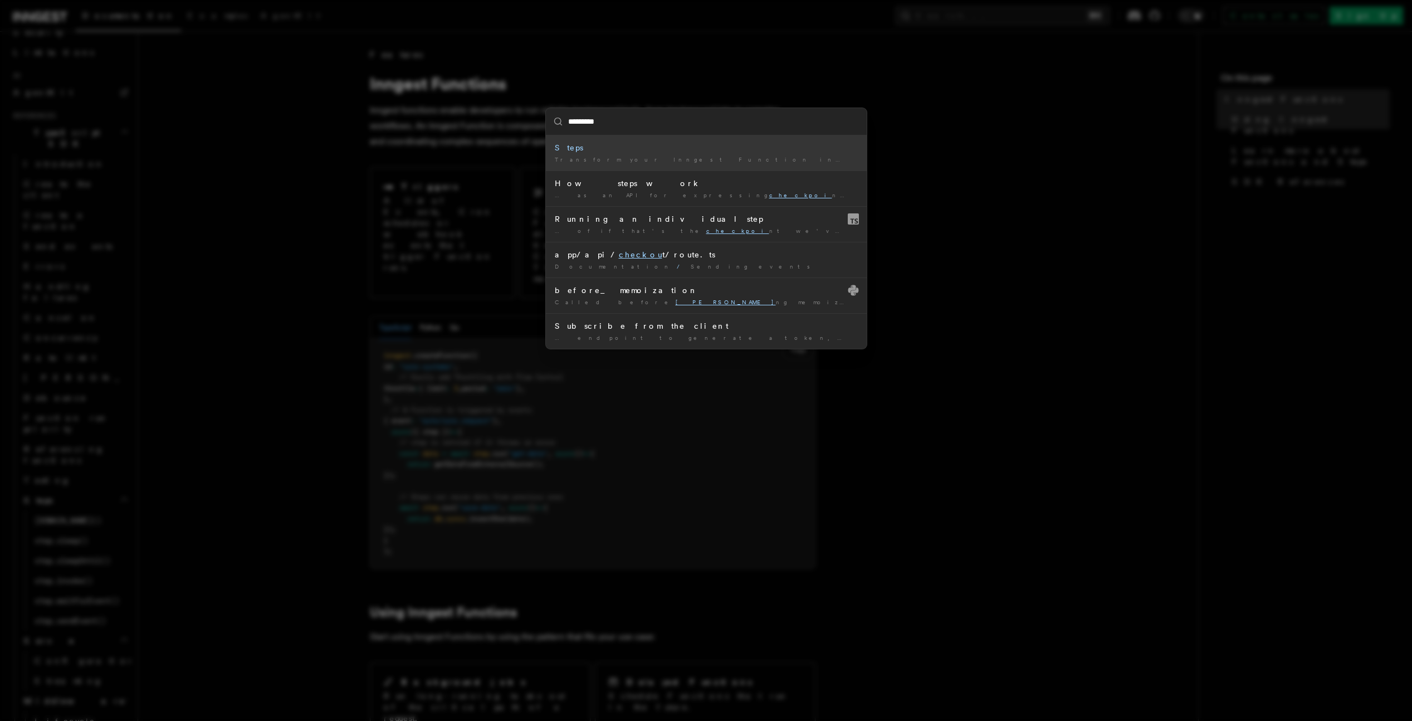
type input "**********"
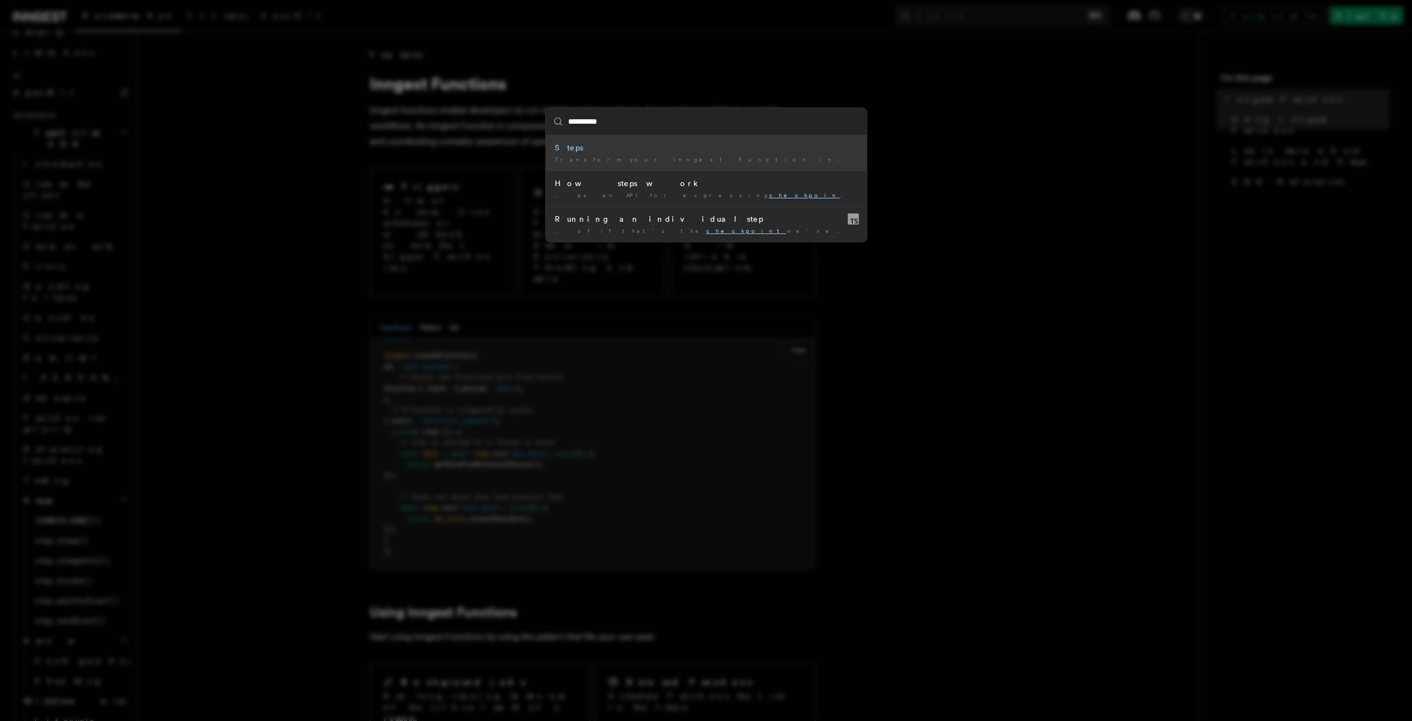
scroll to position [1275, 0]
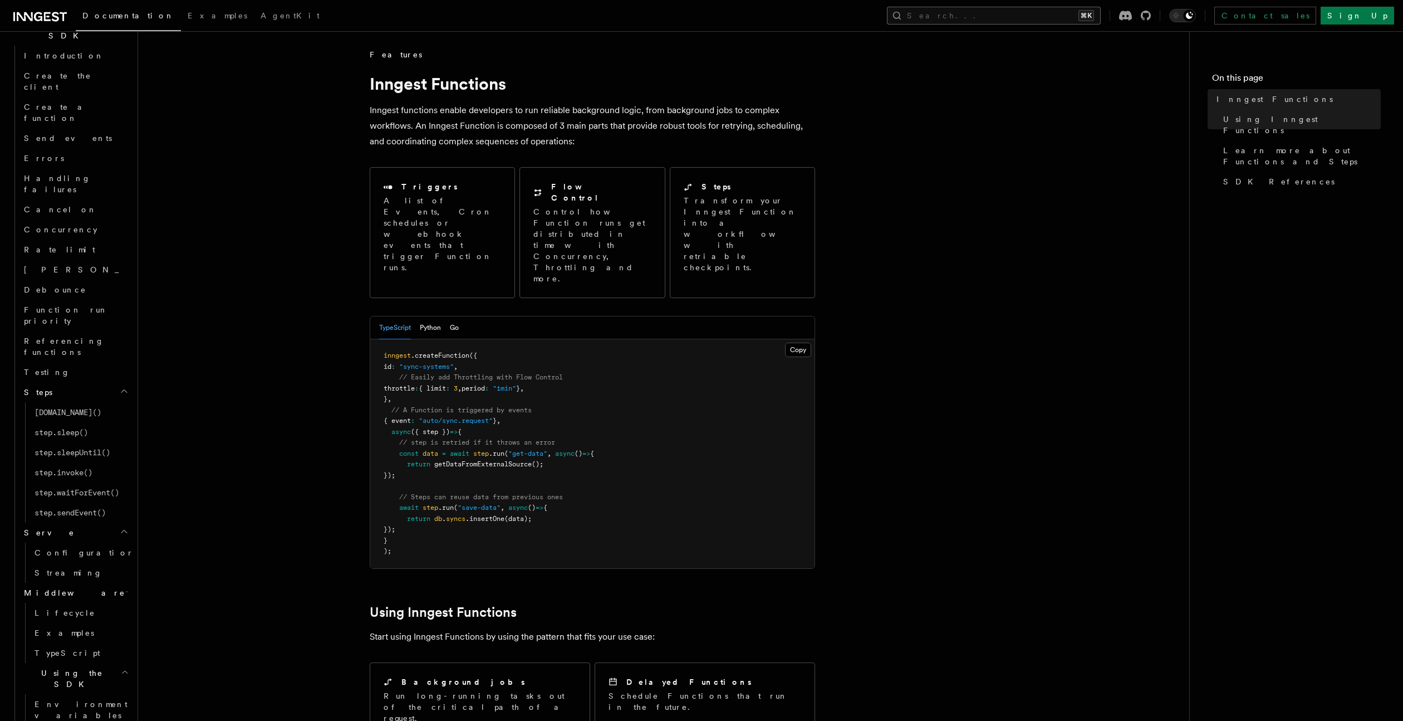
click at [1030, 14] on button "Search... ⌘K" at bounding box center [994, 16] width 214 height 18
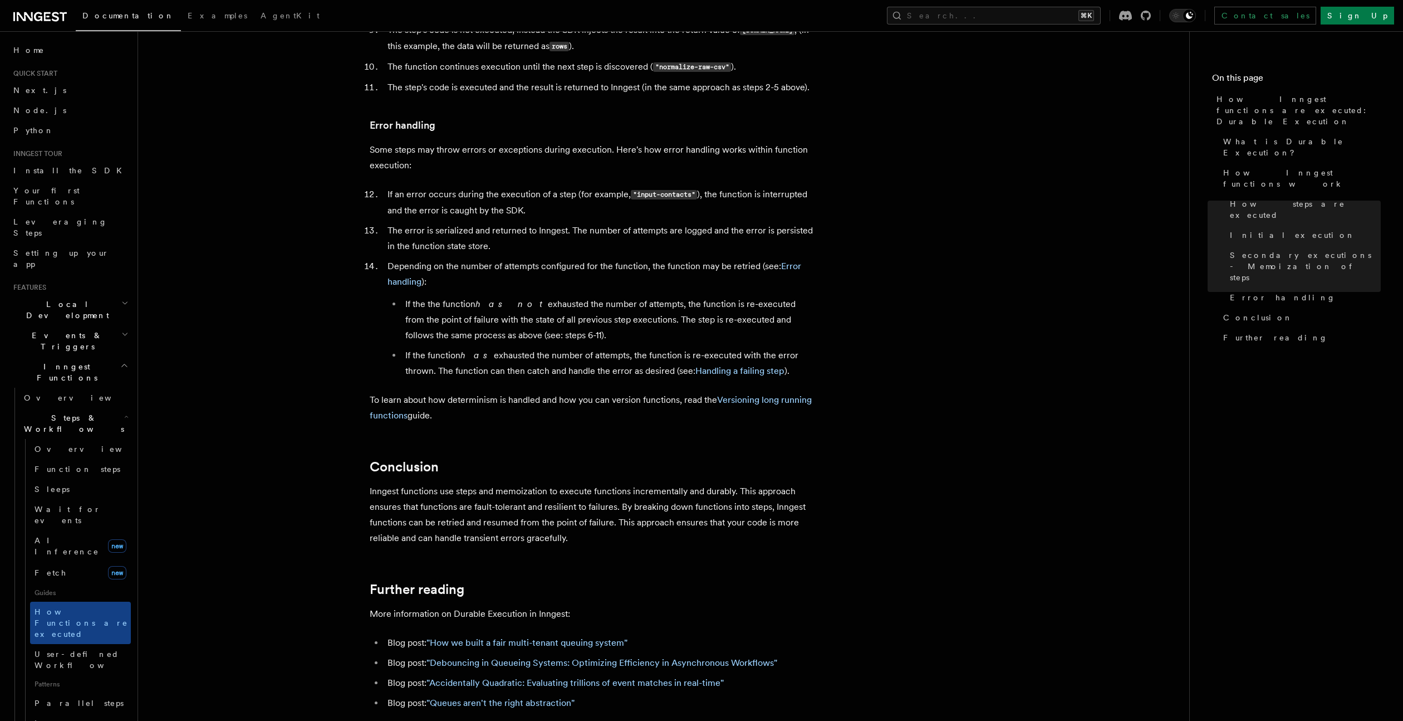
scroll to position [1917, 0]
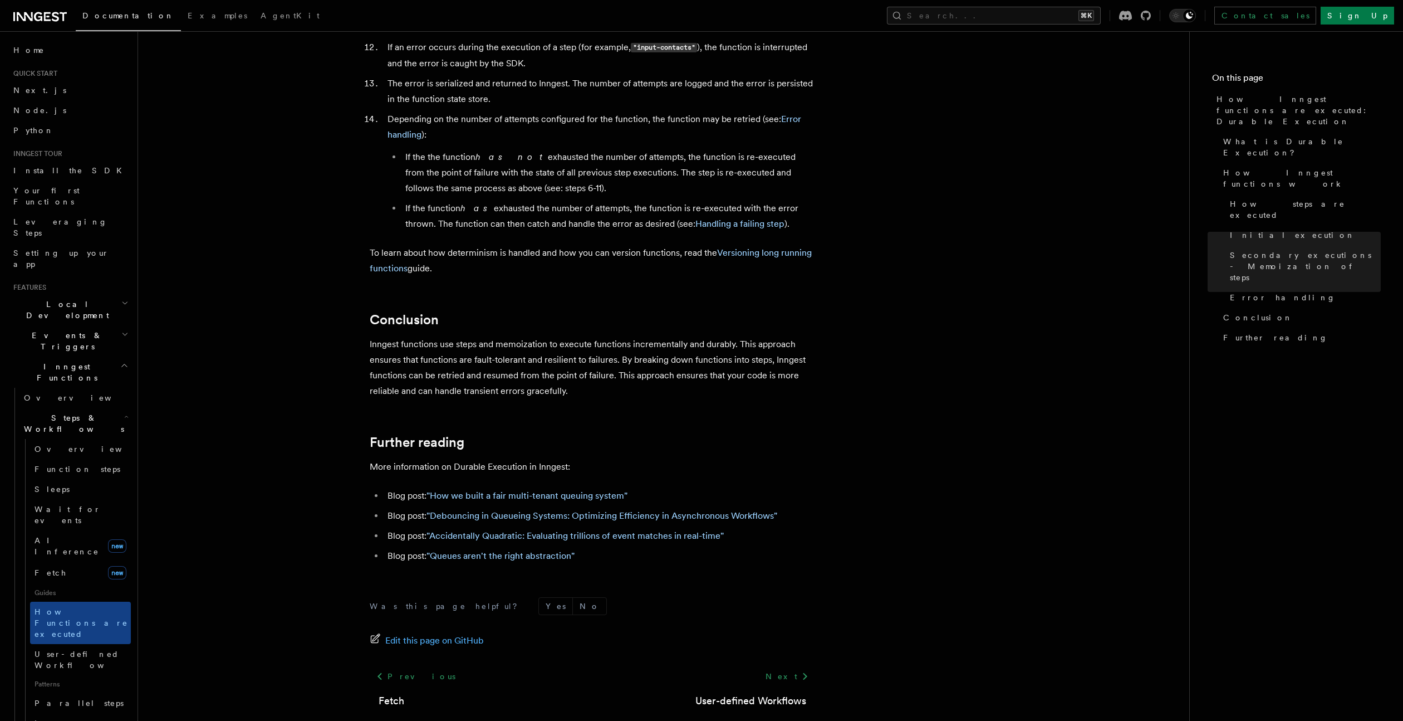
scroll to position [1901, 0]
click at [56, 444] on span "Overview" at bounding box center [92, 448] width 115 height 9
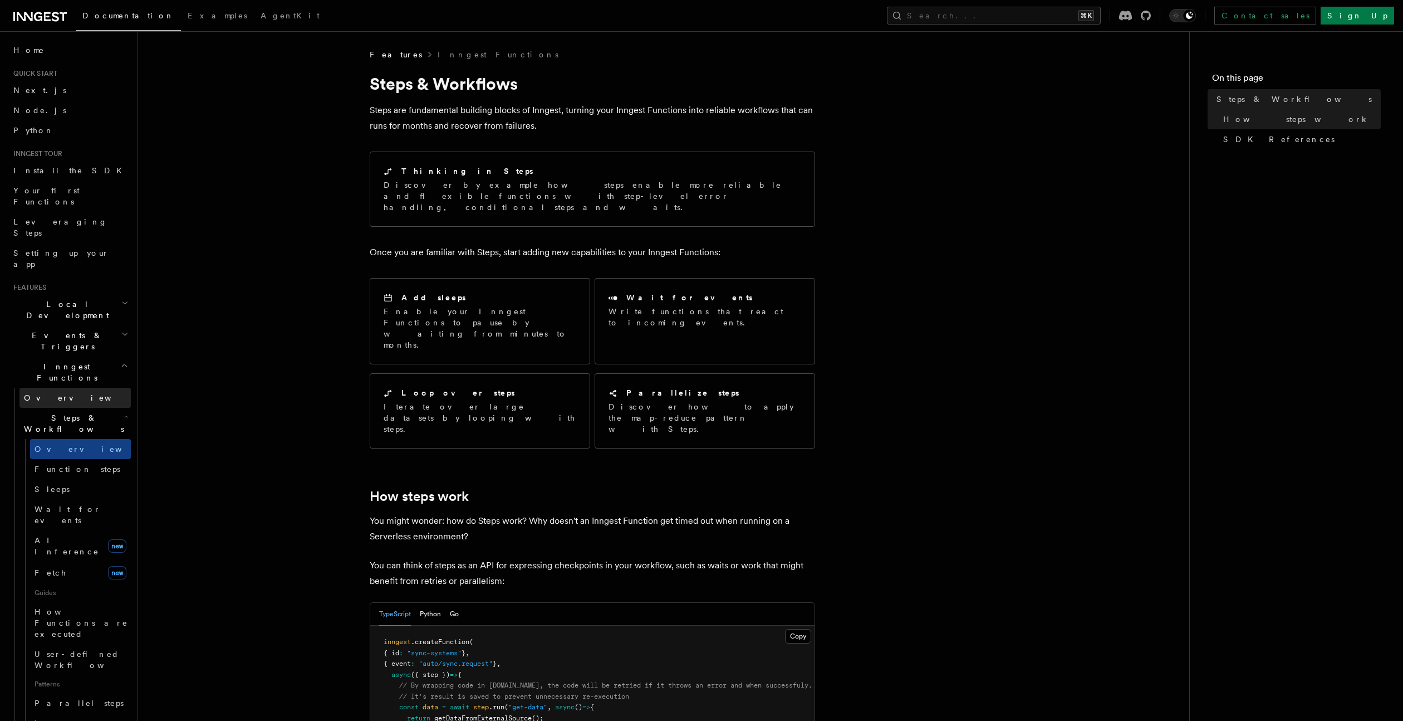
click at [70, 388] on link "Overview" at bounding box center [74, 398] width 111 height 20
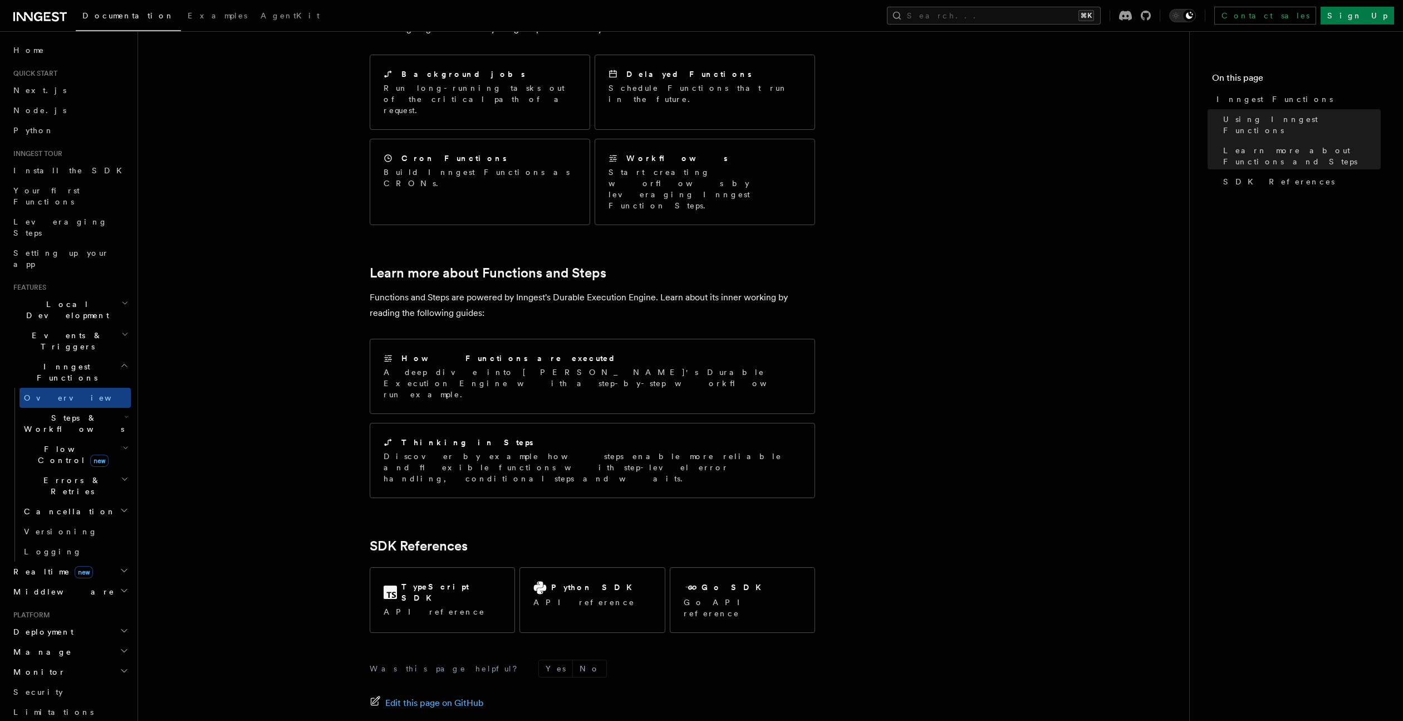
scroll to position [607, 0]
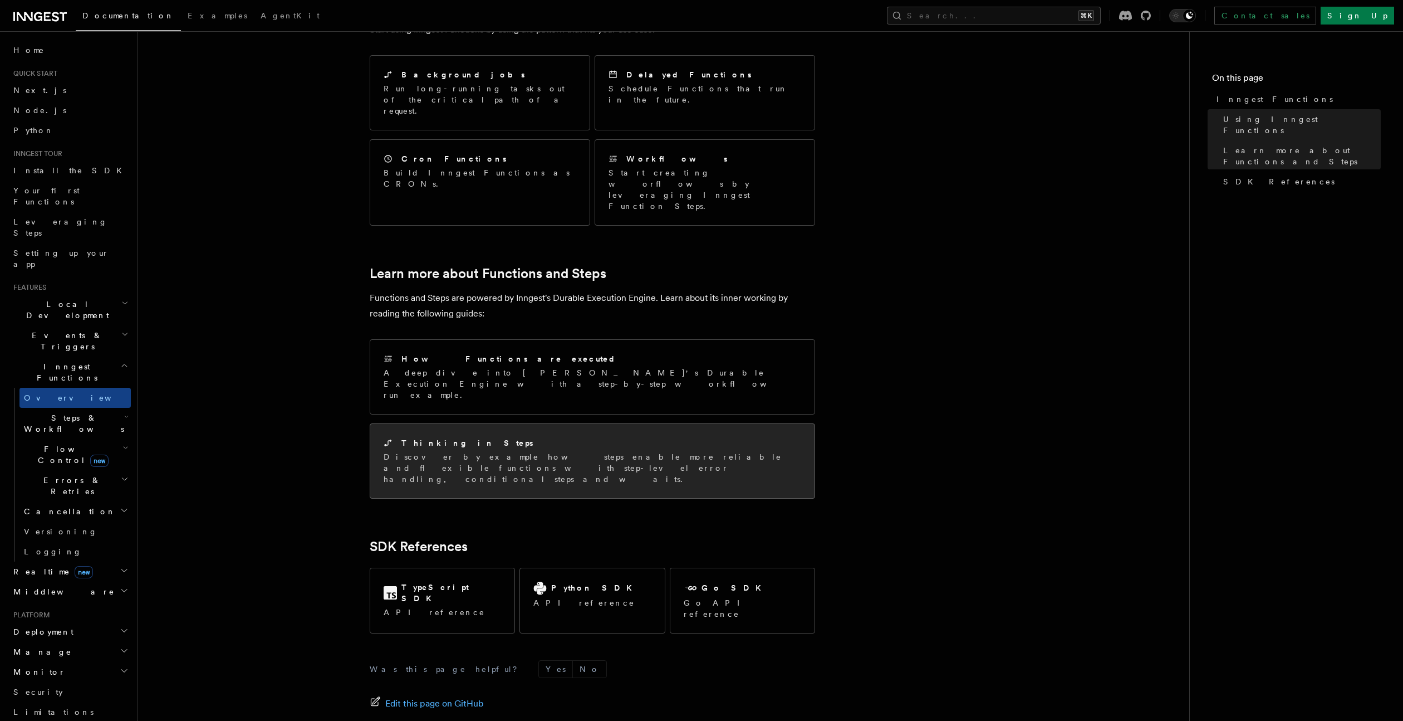
click at [701, 451] on p "Discover by example how steps enable more reliable and flexible functions with …" at bounding box center [593, 467] width 418 height 33
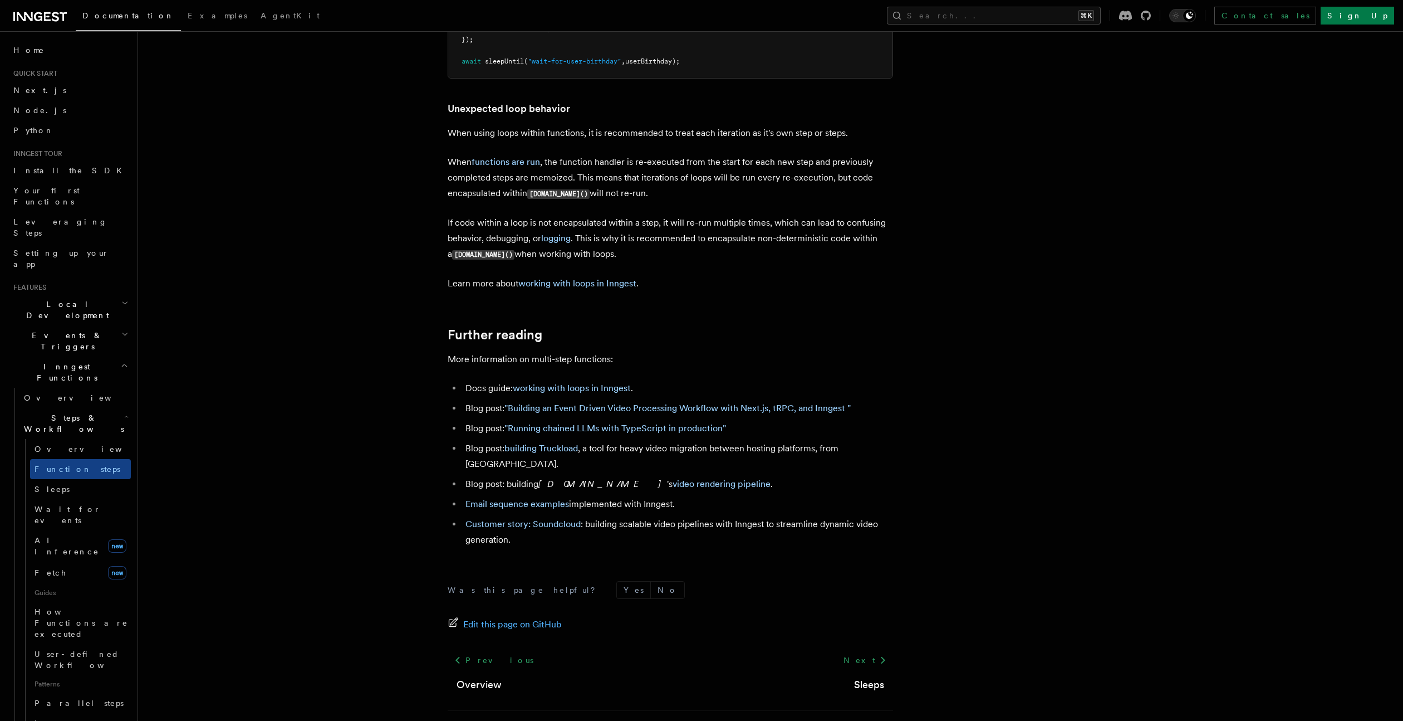
scroll to position [3513, 0]
click at [59, 388] on link "Overview" at bounding box center [74, 398] width 111 height 20
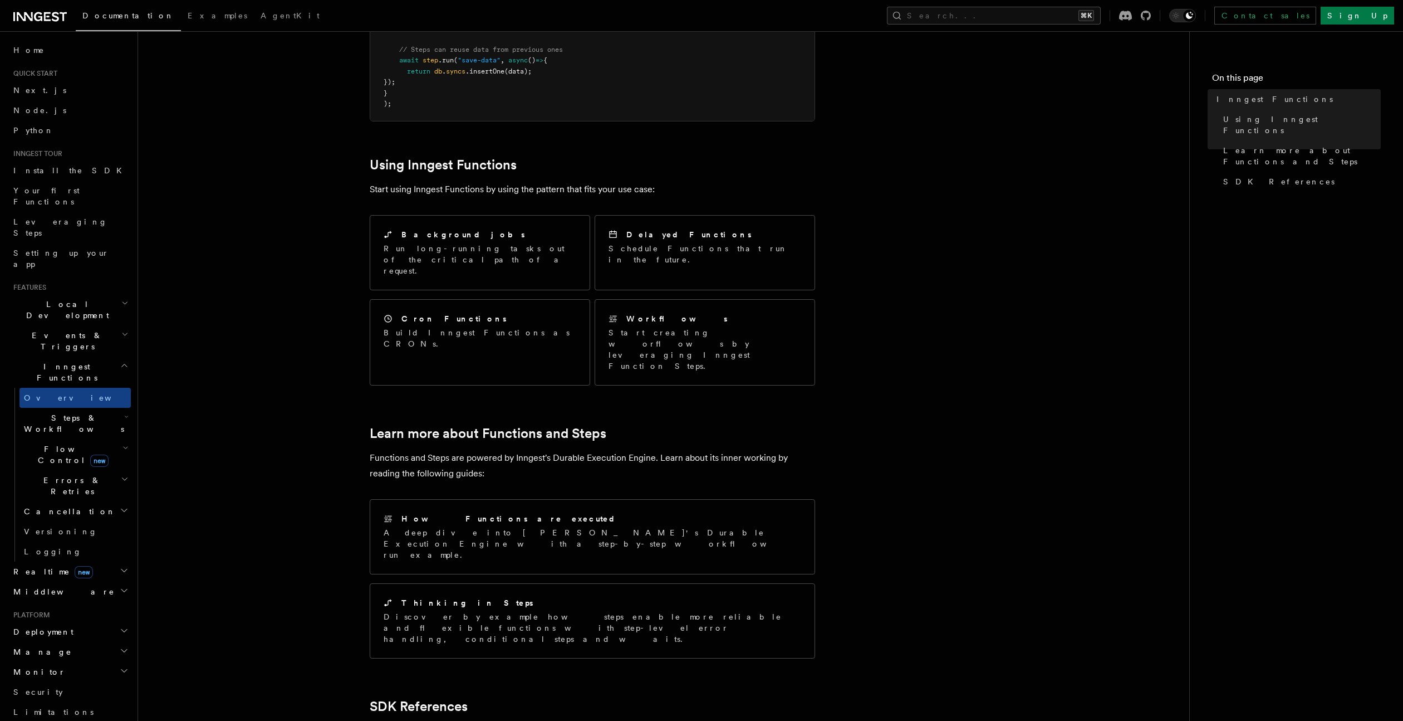
scroll to position [452, 0]
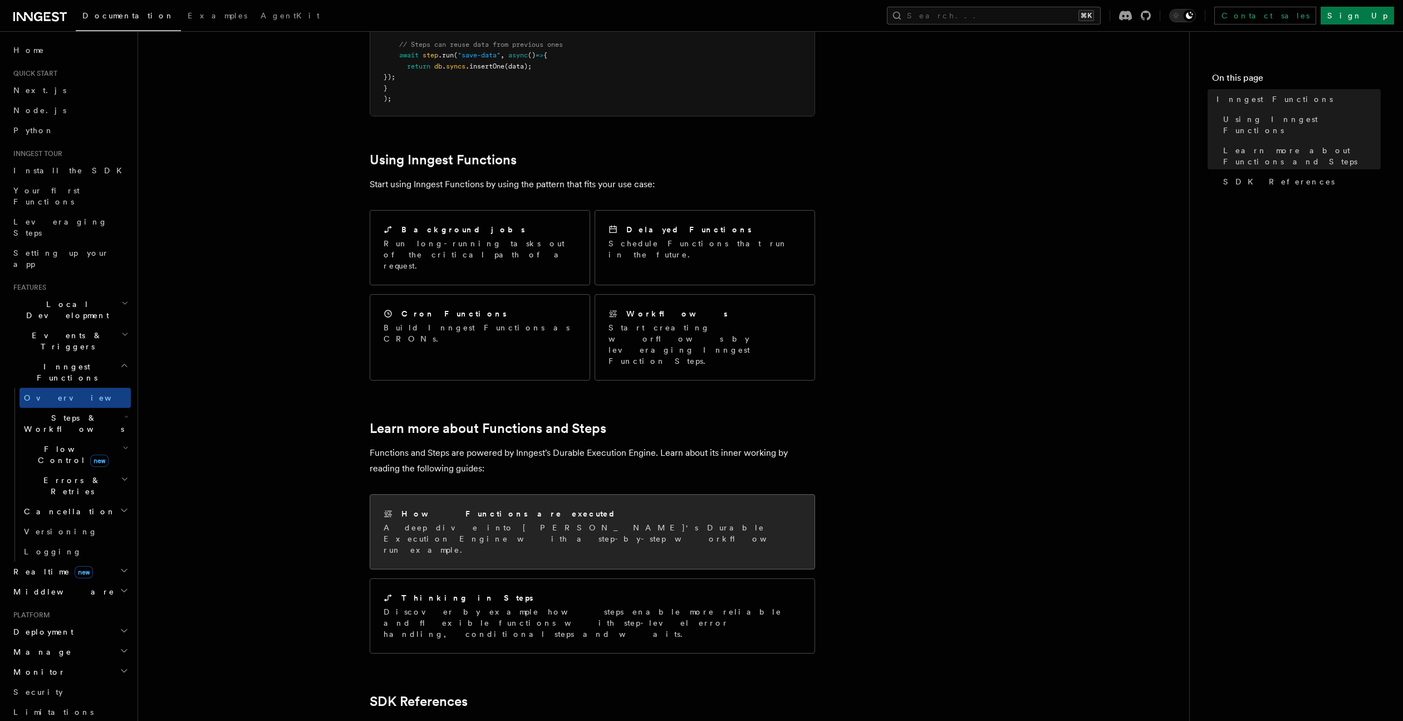
click at [697, 508] on div "How Functions are executed A deep dive into Inngest's Durable Execution Engine …" at bounding box center [593, 531] width 418 height 47
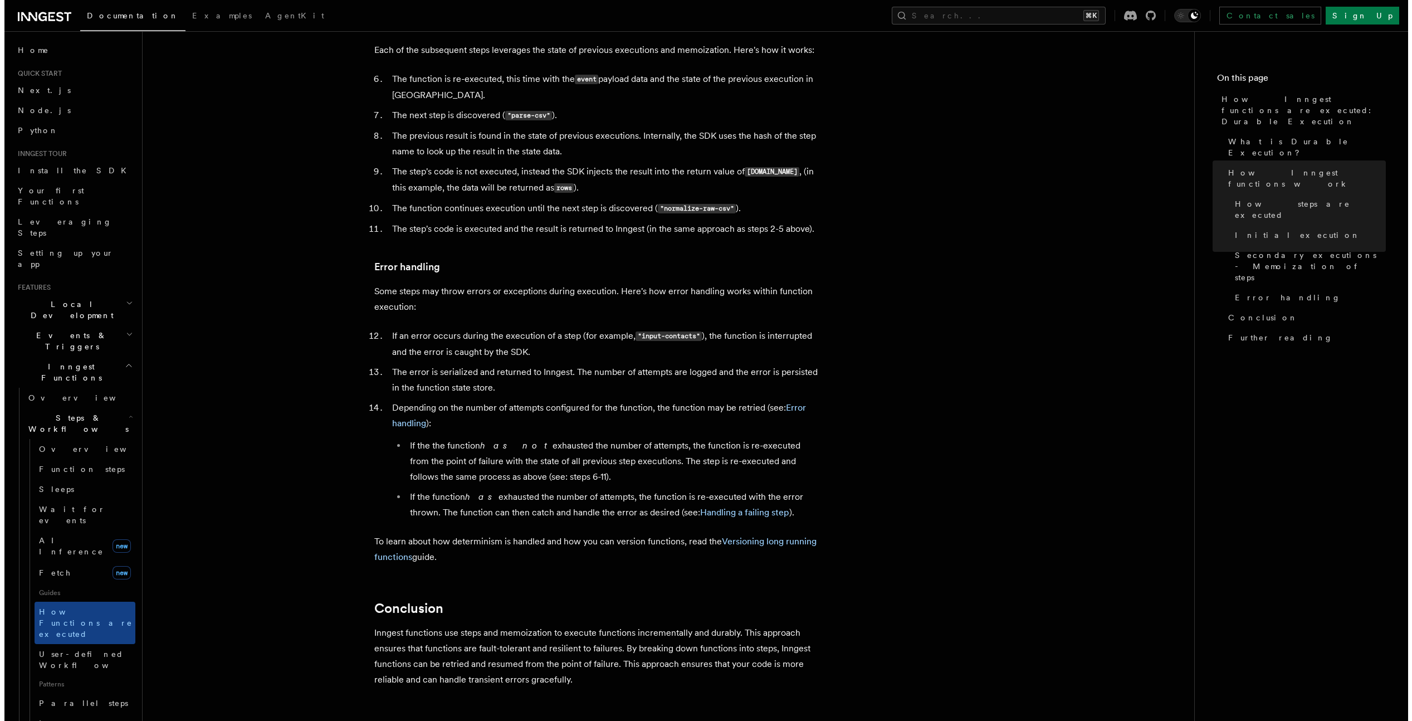
scroll to position [1628, 0]
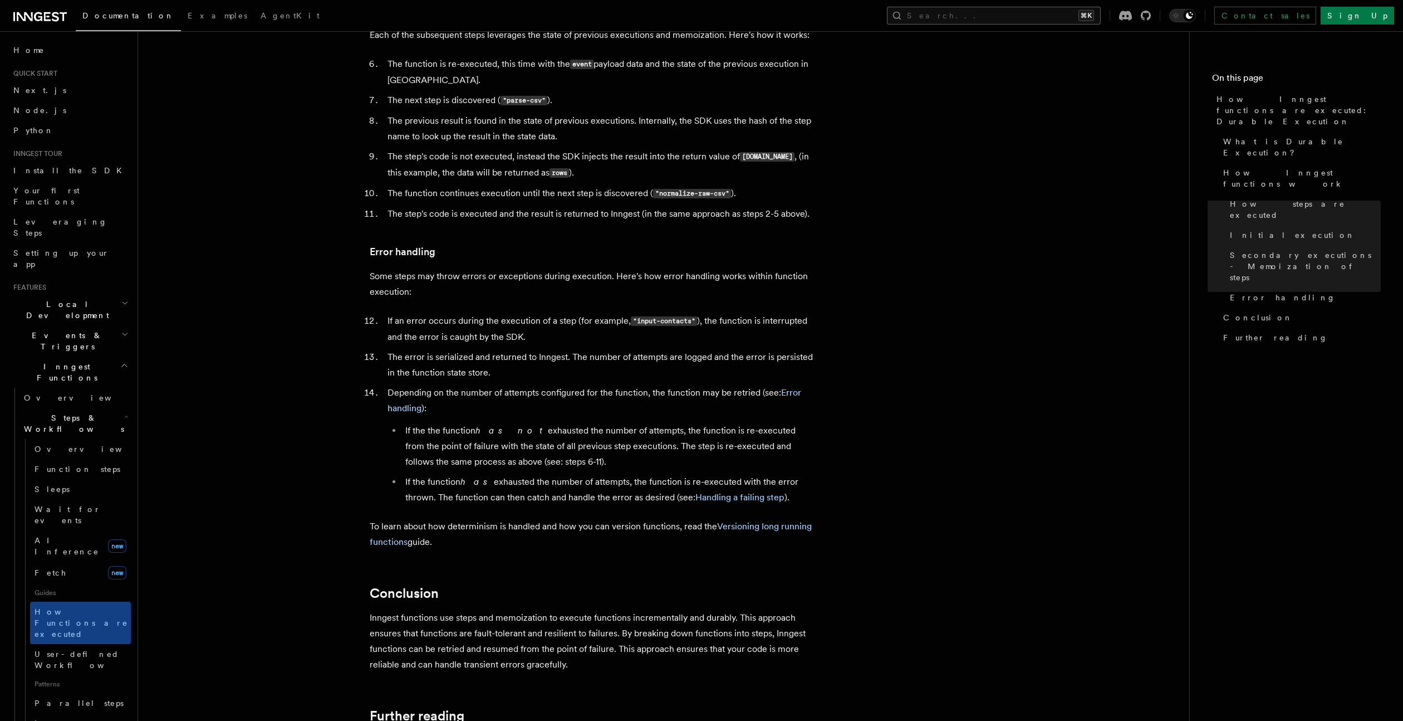
click at [1092, 20] on button "Search... ⌘K" at bounding box center [994, 16] width 214 height 18
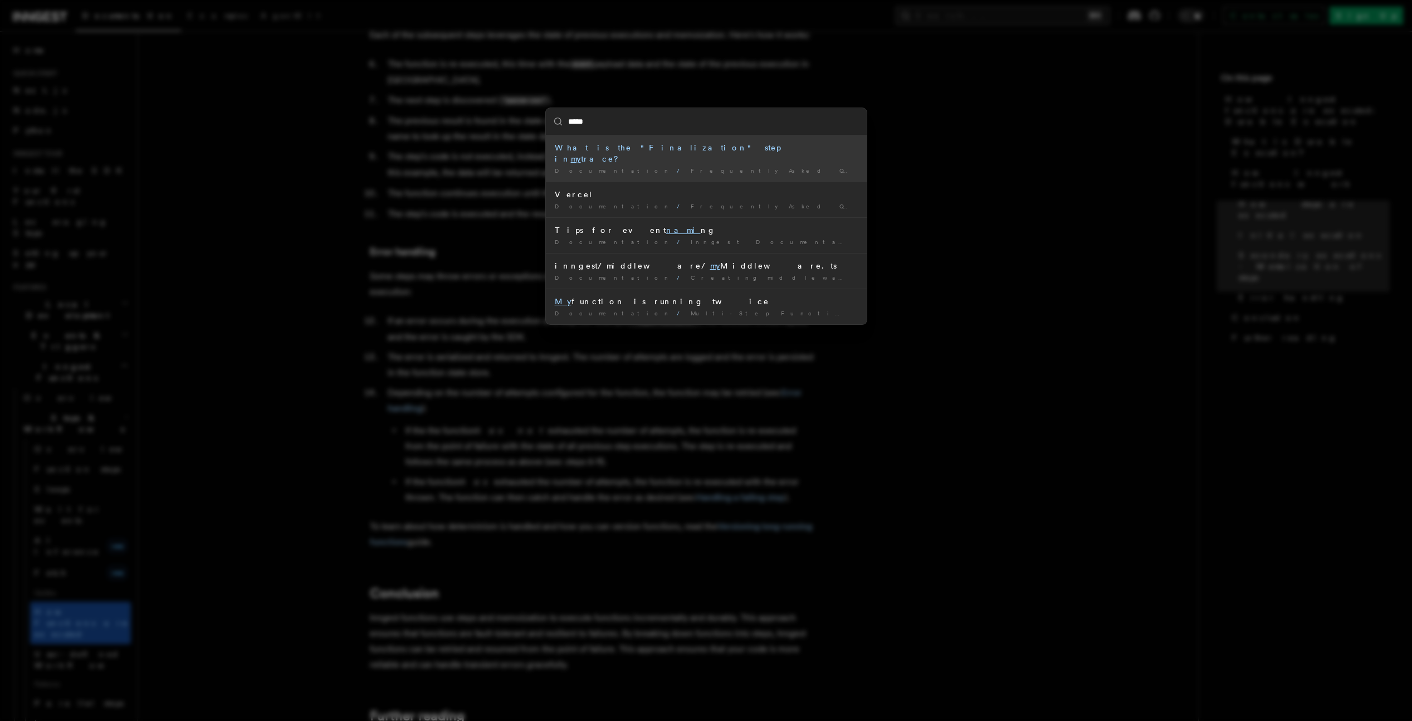
type input "******"
click at [653, 142] on div "Tips for event naming" at bounding box center [706, 147] width 303 height 11
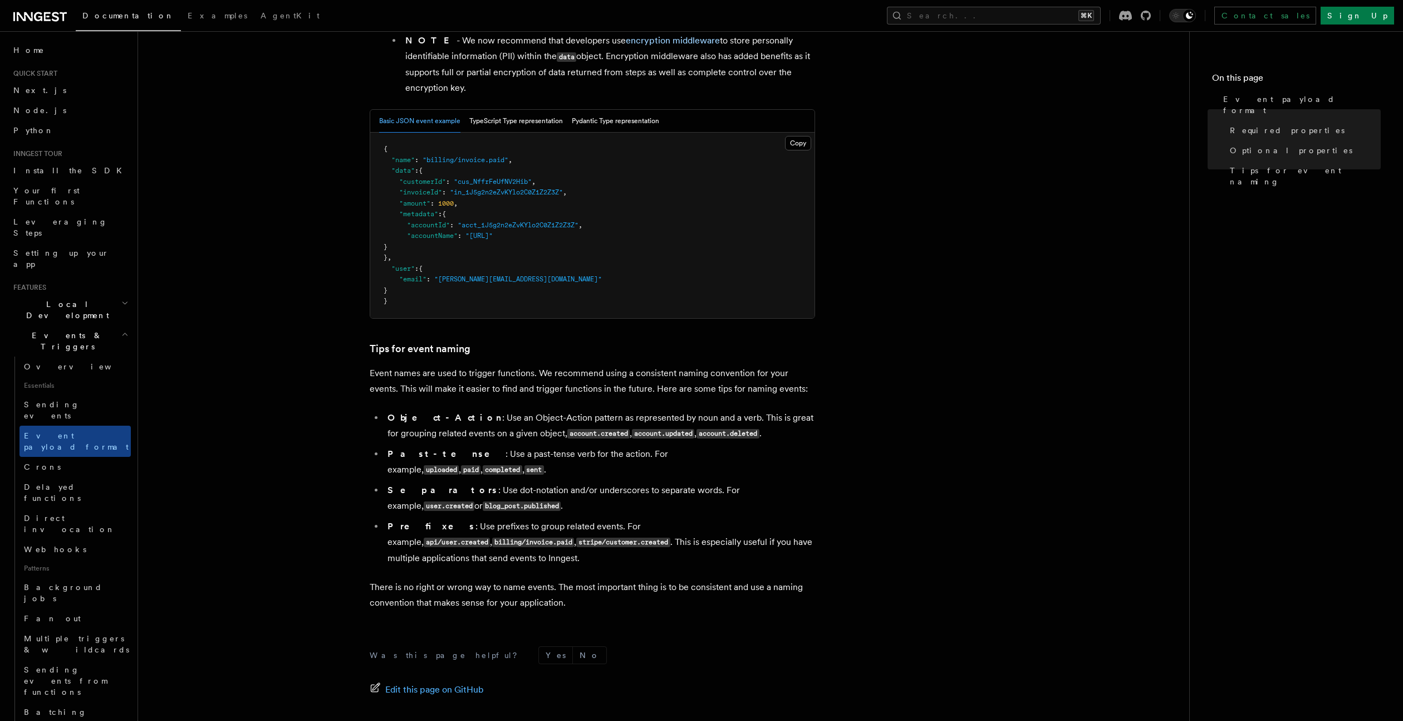
scroll to position [526, 0]
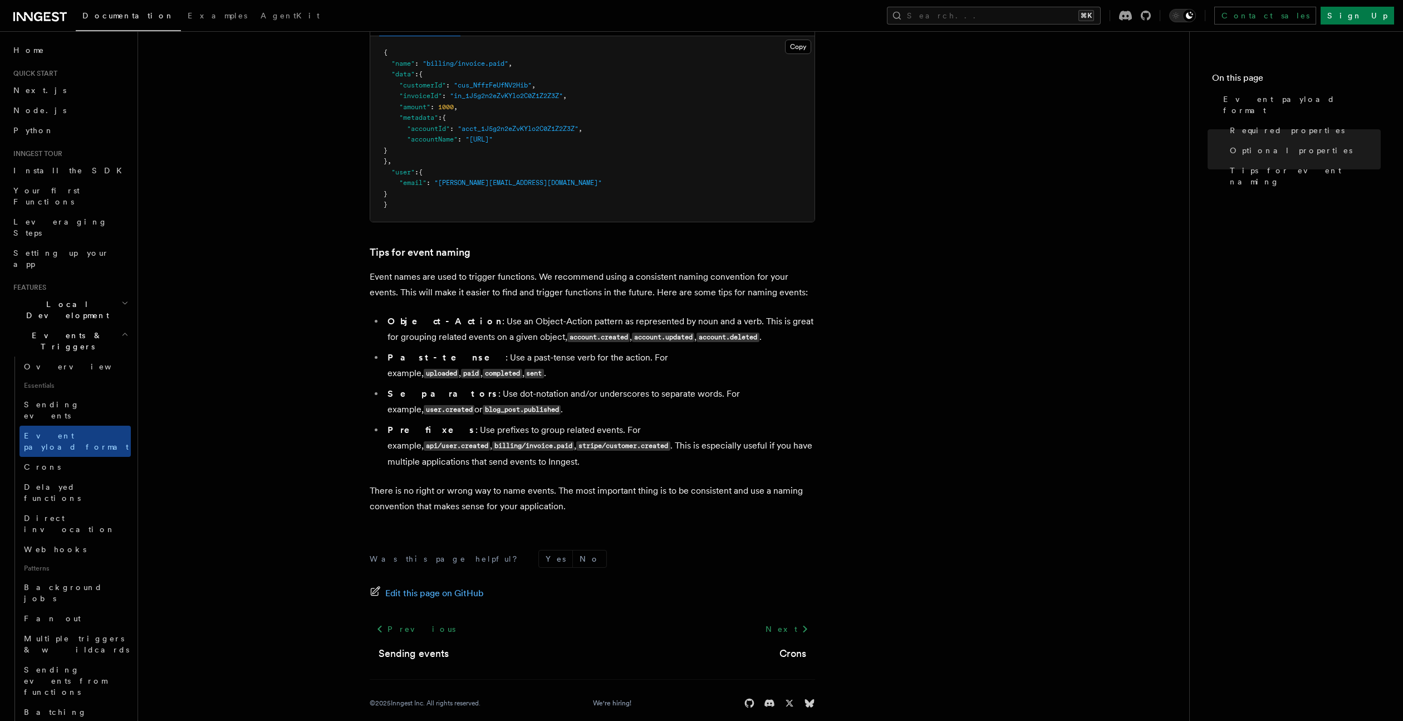
scroll to position [1628, 0]
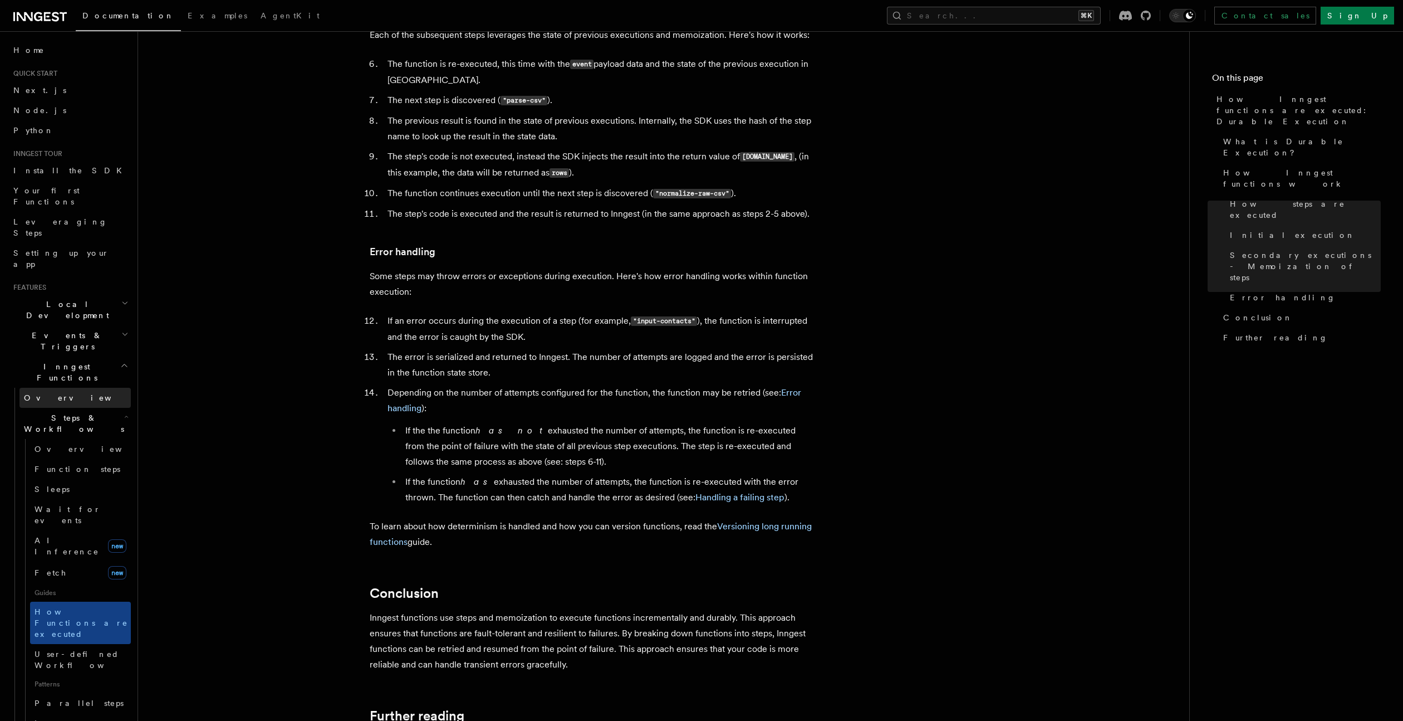
click at [63, 388] on link "Overview" at bounding box center [74, 398] width 111 height 20
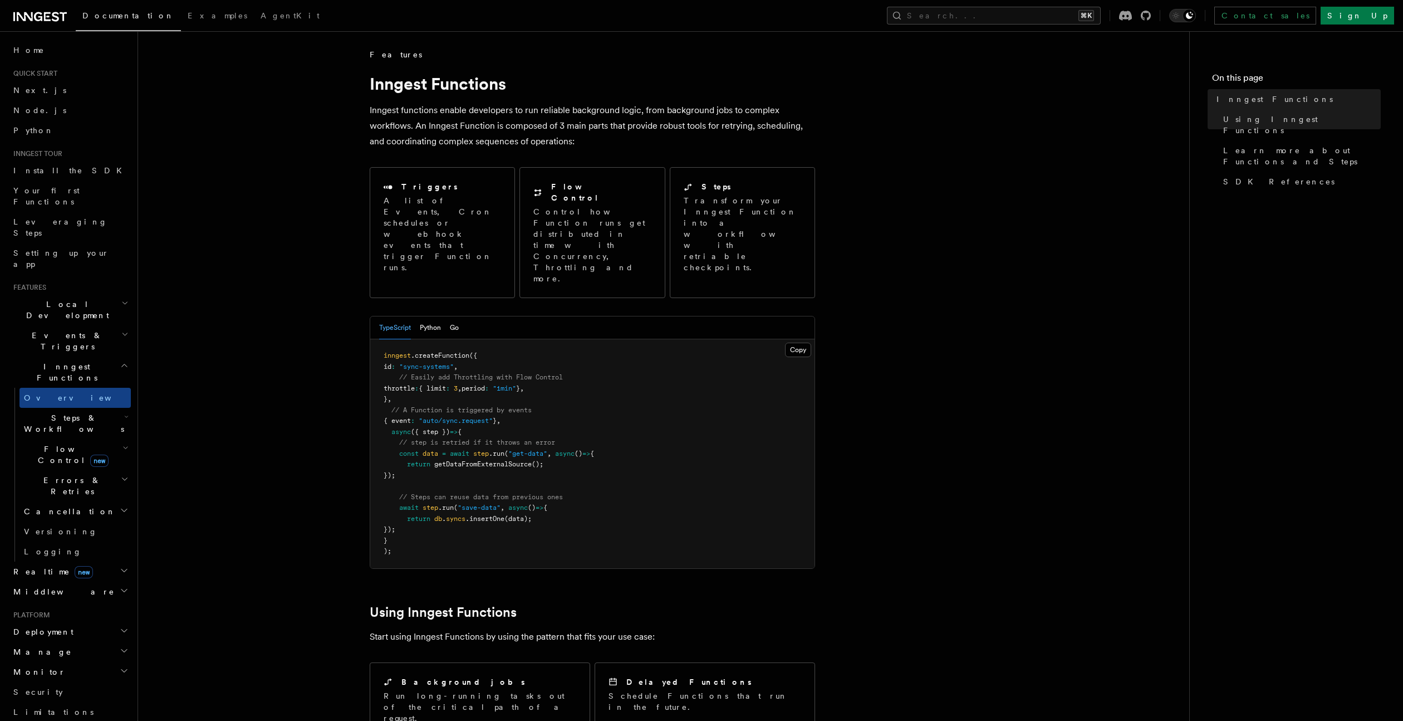
drag, startPoint x: 1096, startPoint y: 379, endPoint x: 1099, endPoint y: 413, distance: 33.5
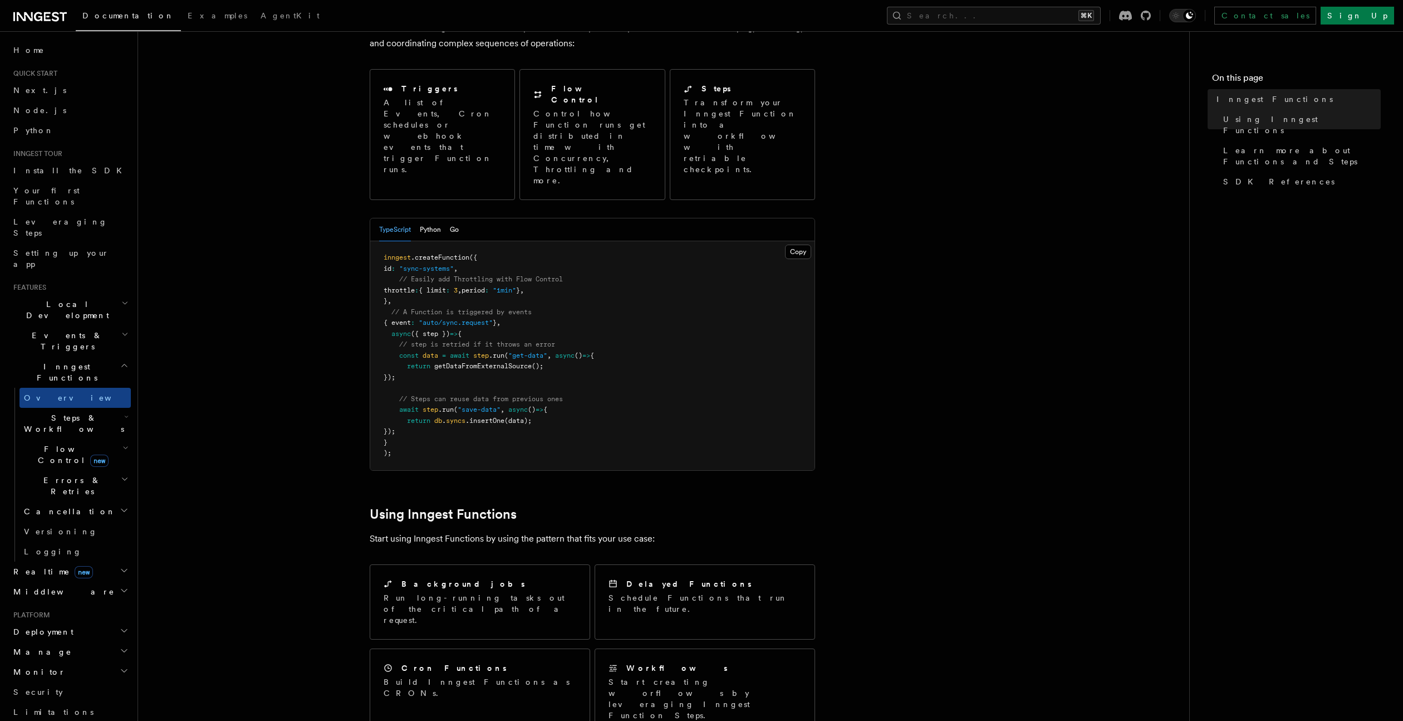
scroll to position [106, 0]
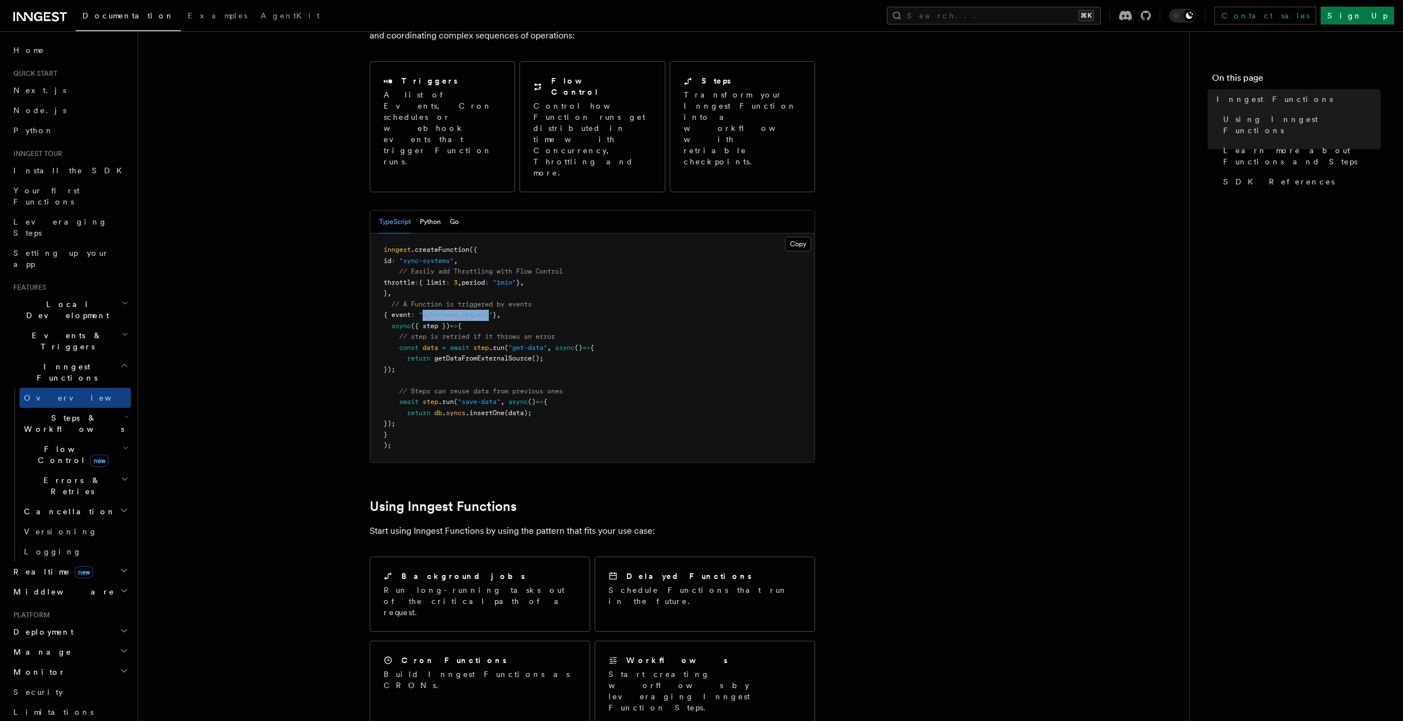
drag, startPoint x: 500, startPoint y: 268, endPoint x: 432, endPoint y: 267, distance: 68.5
click at [432, 311] on span ""auto/sync.request"" at bounding box center [456, 315] width 74 height 8
copy span "auto/sync.request"
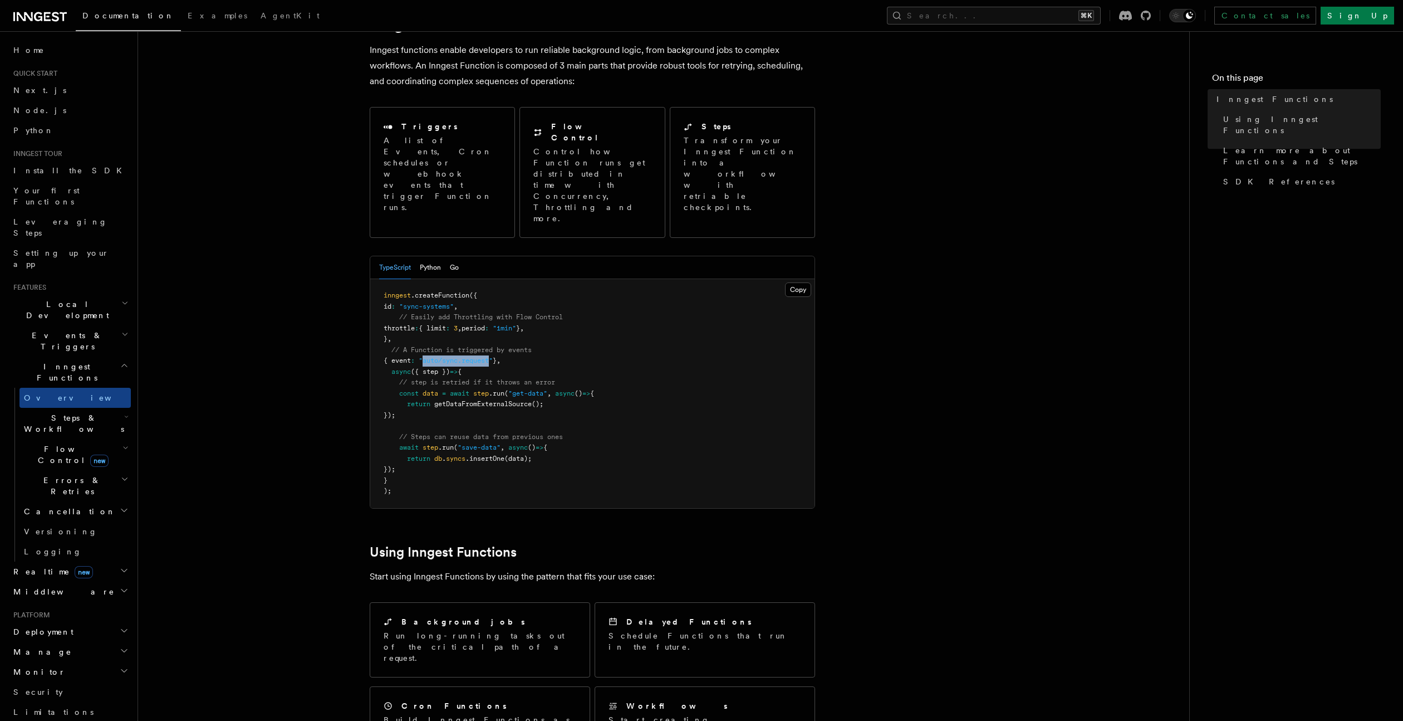
scroll to position [0, 0]
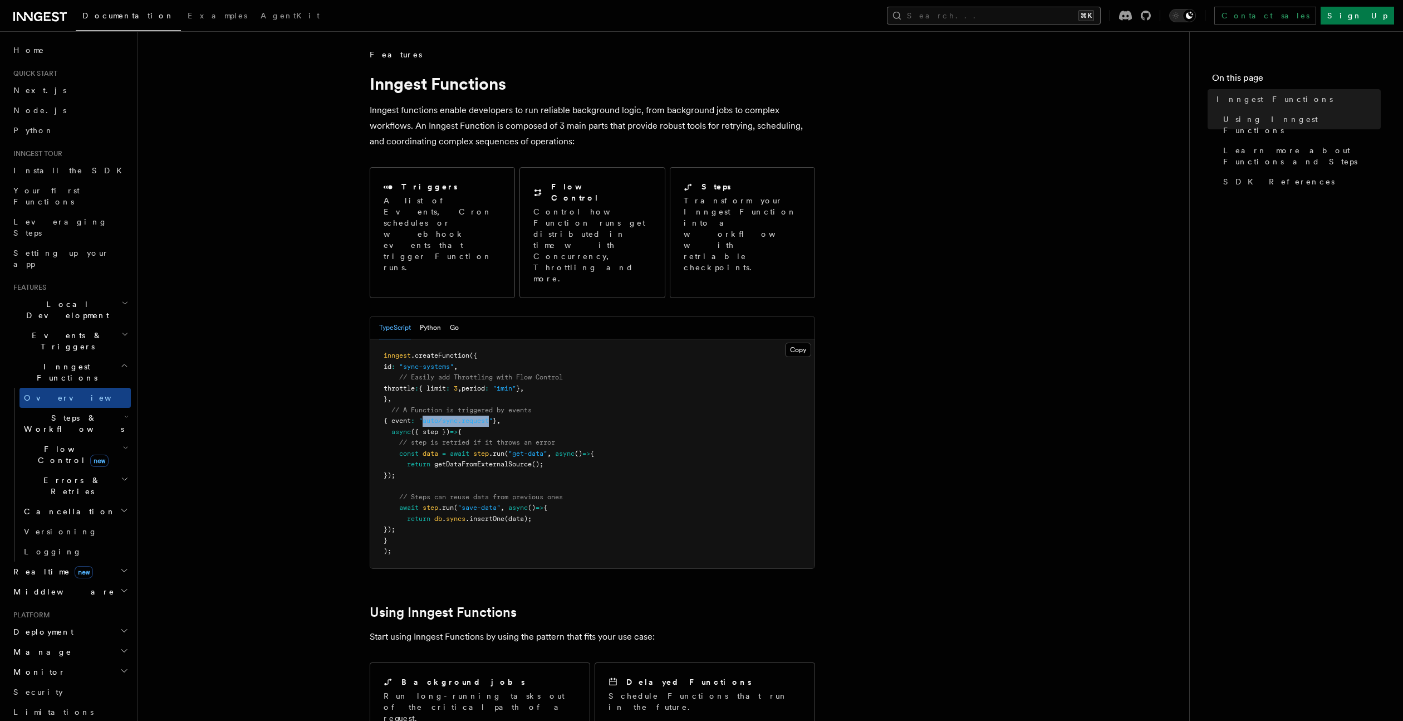
click at [1070, 16] on button "Search... ⌘K" at bounding box center [994, 16] width 214 height 18
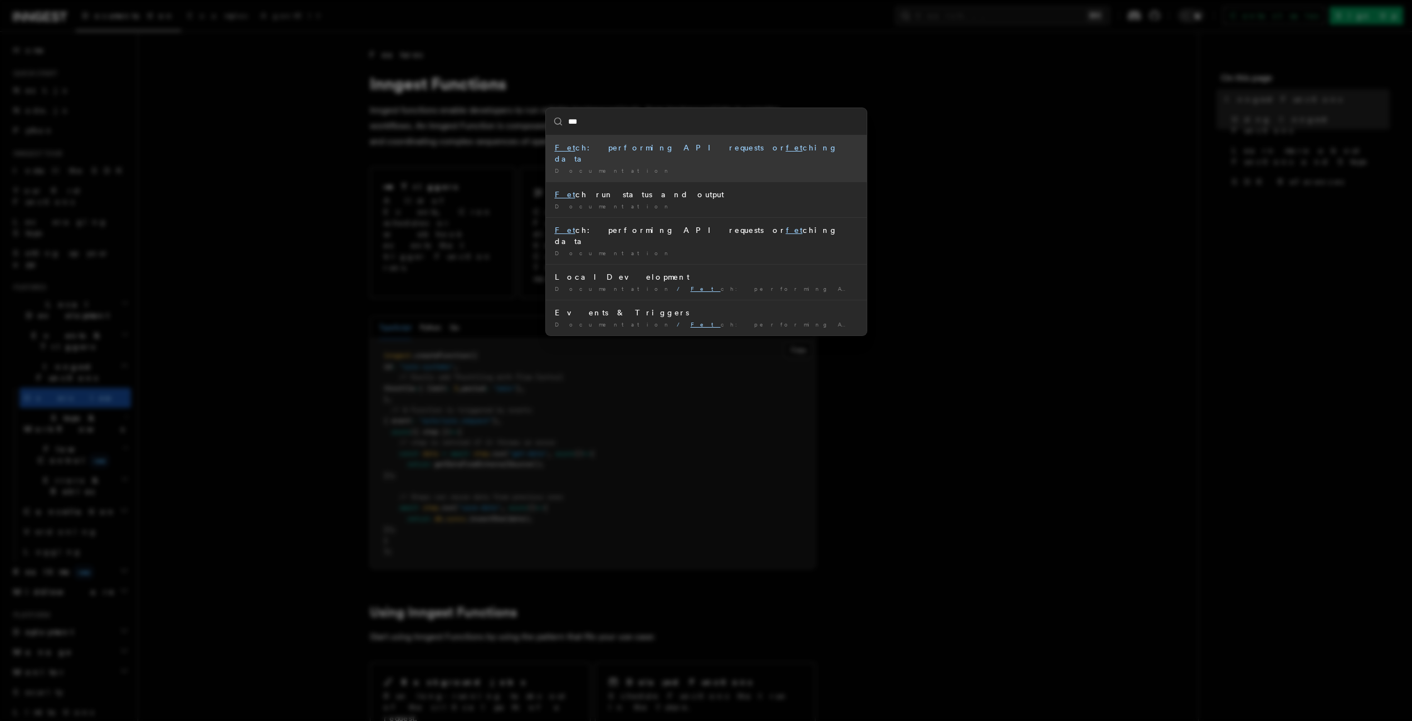
type input "****"
click at [767, 153] on li "Fetc h: performing API requests or fetc hing data Documentation /" at bounding box center [706, 158] width 321 height 46
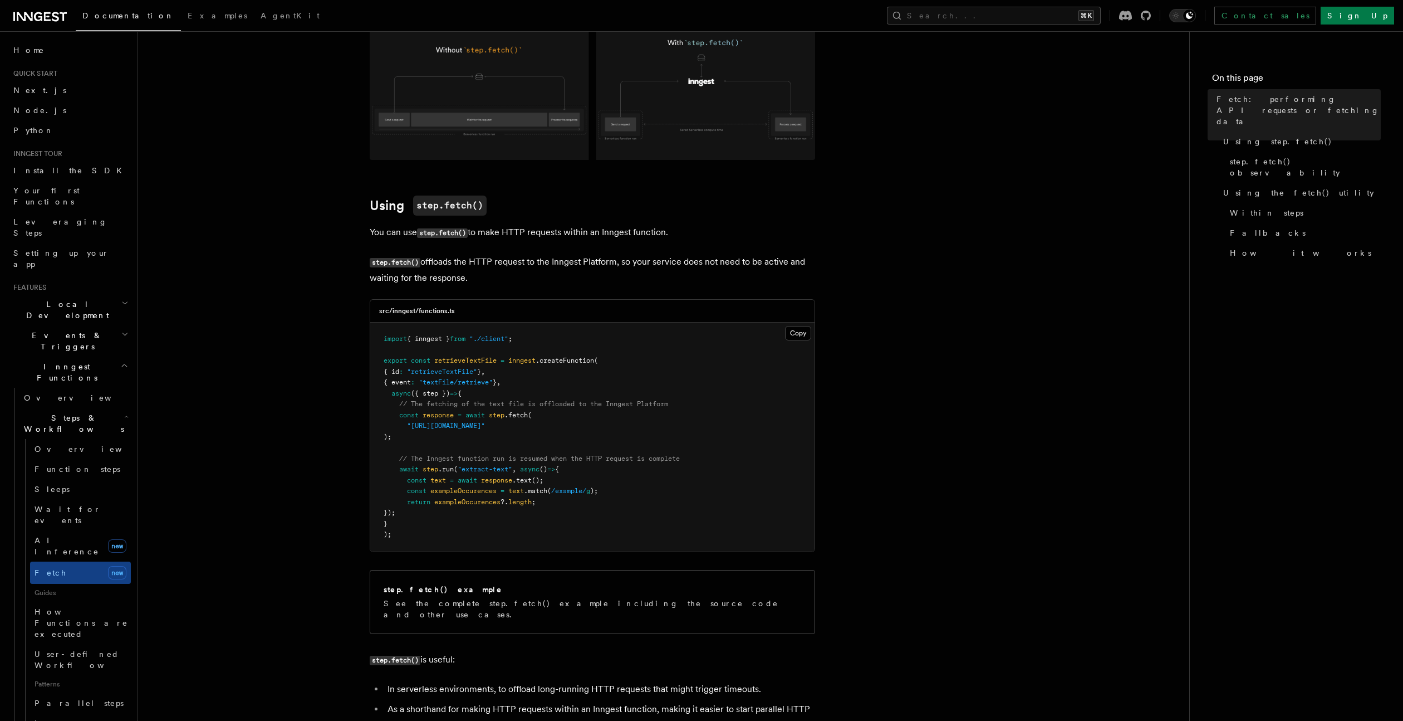
scroll to position [189, 0]
click at [60, 444] on span "Overview" at bounding box center [92, 448] width 115 height 9
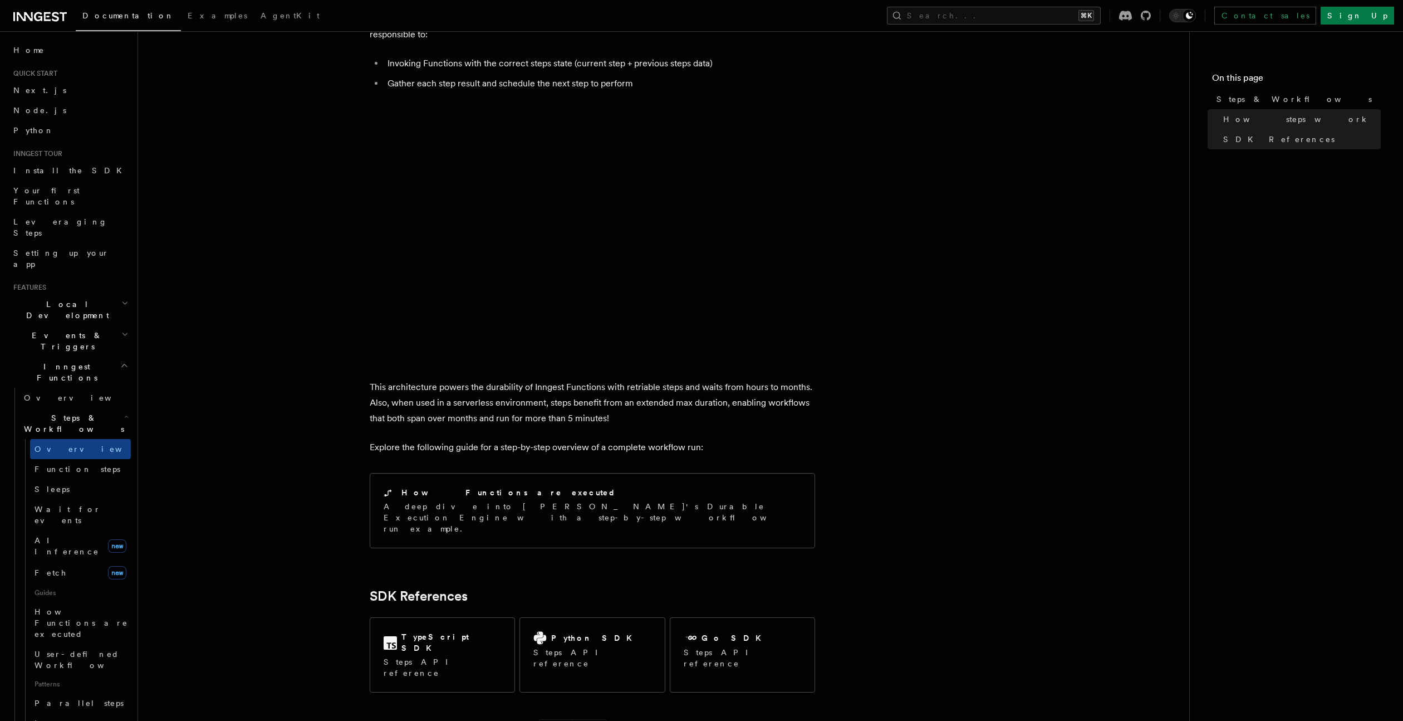
scroll to position [913, 0]
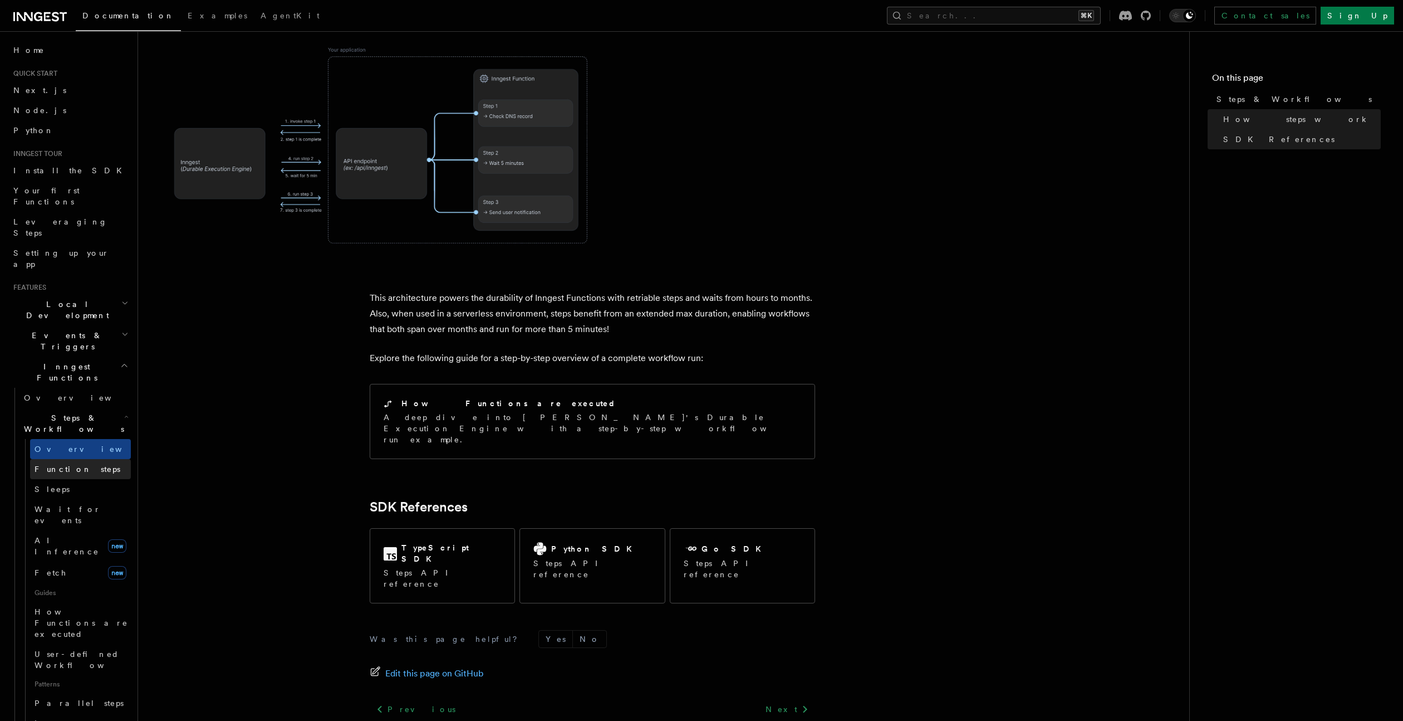
click at [61, 464] on span "Function steps" at bounding box center [78, 468] width 86 height 9
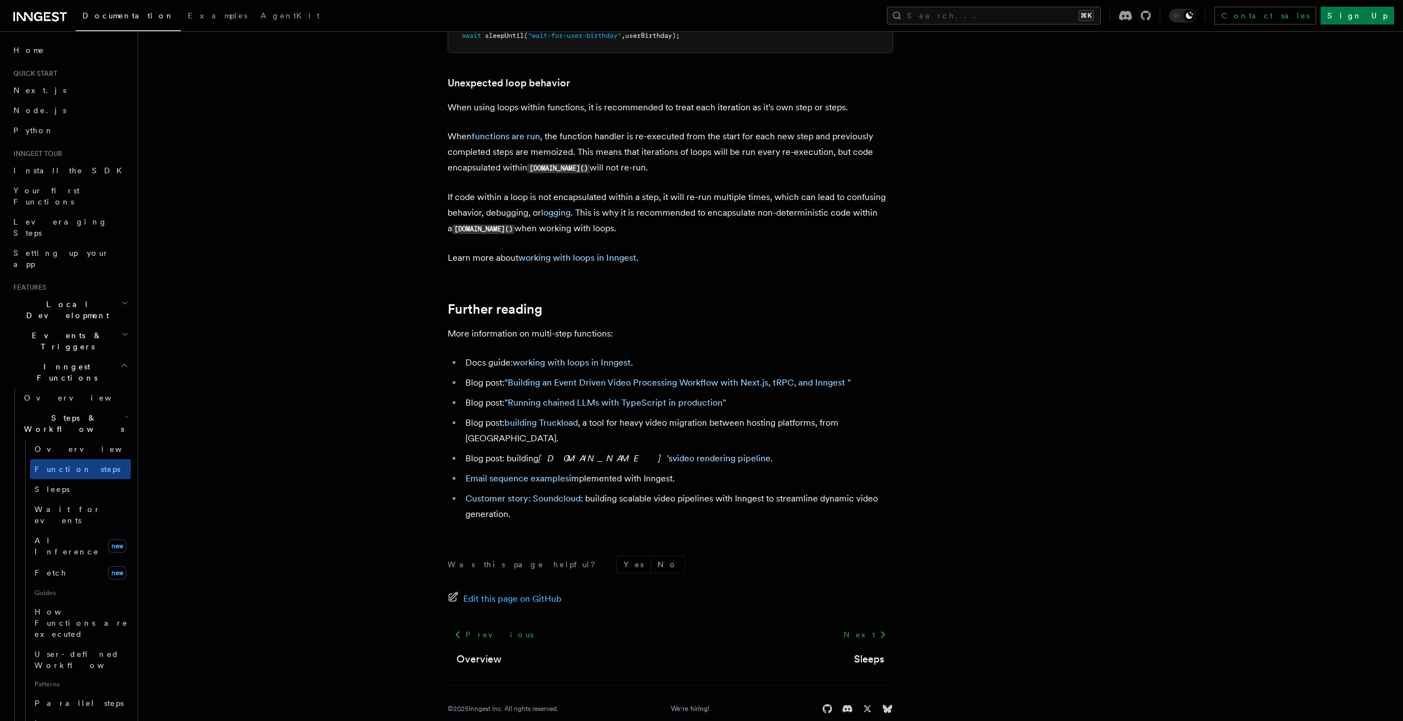
scroll to position [224, 0]
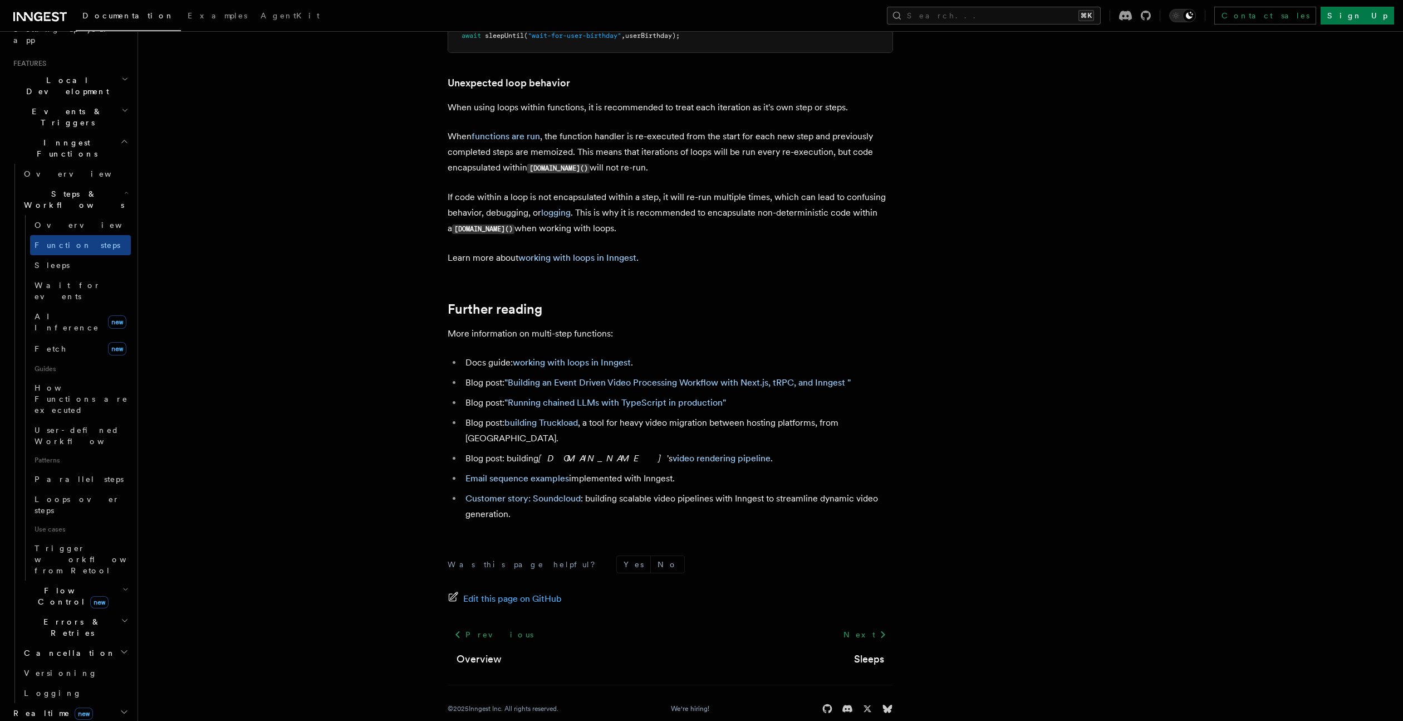
click at [48, 616] on span "Errors & Retries" at bounding box center [69, 627] width 101 height 22
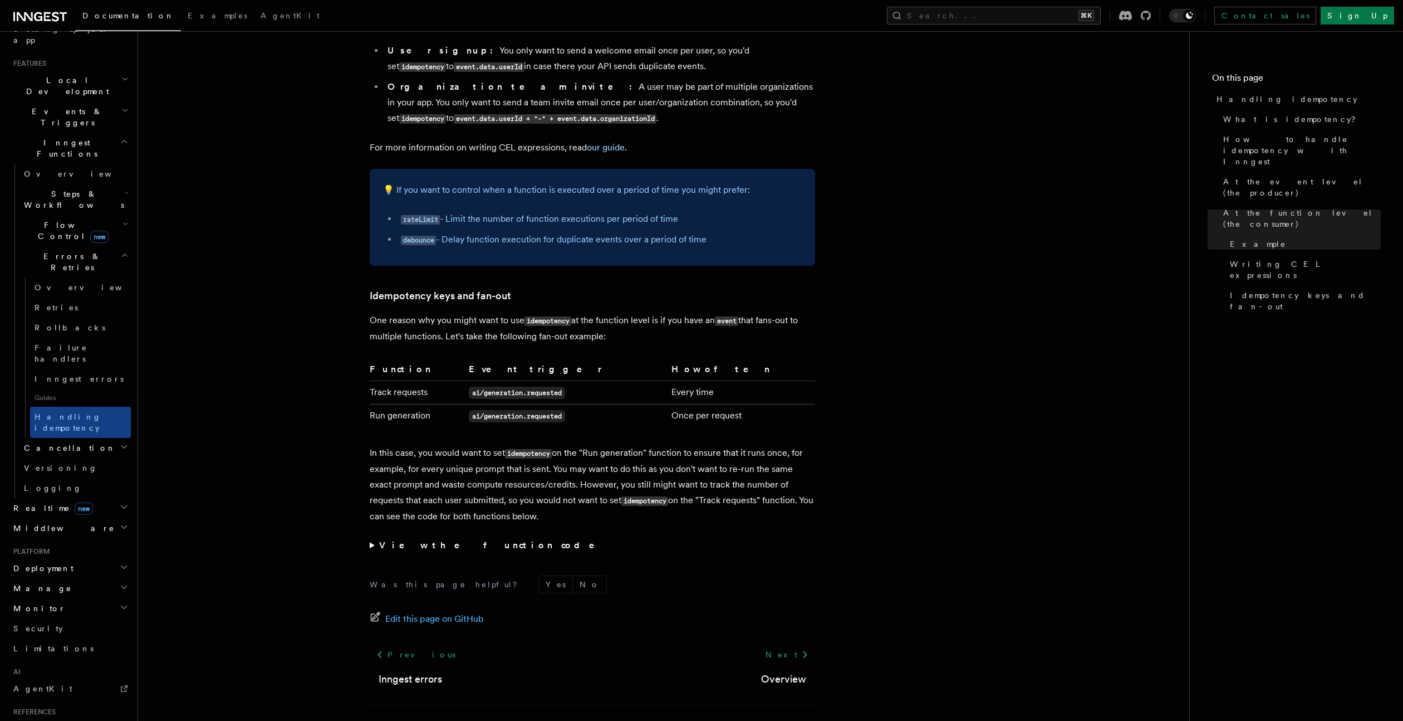
scroll to position [1971, 0]
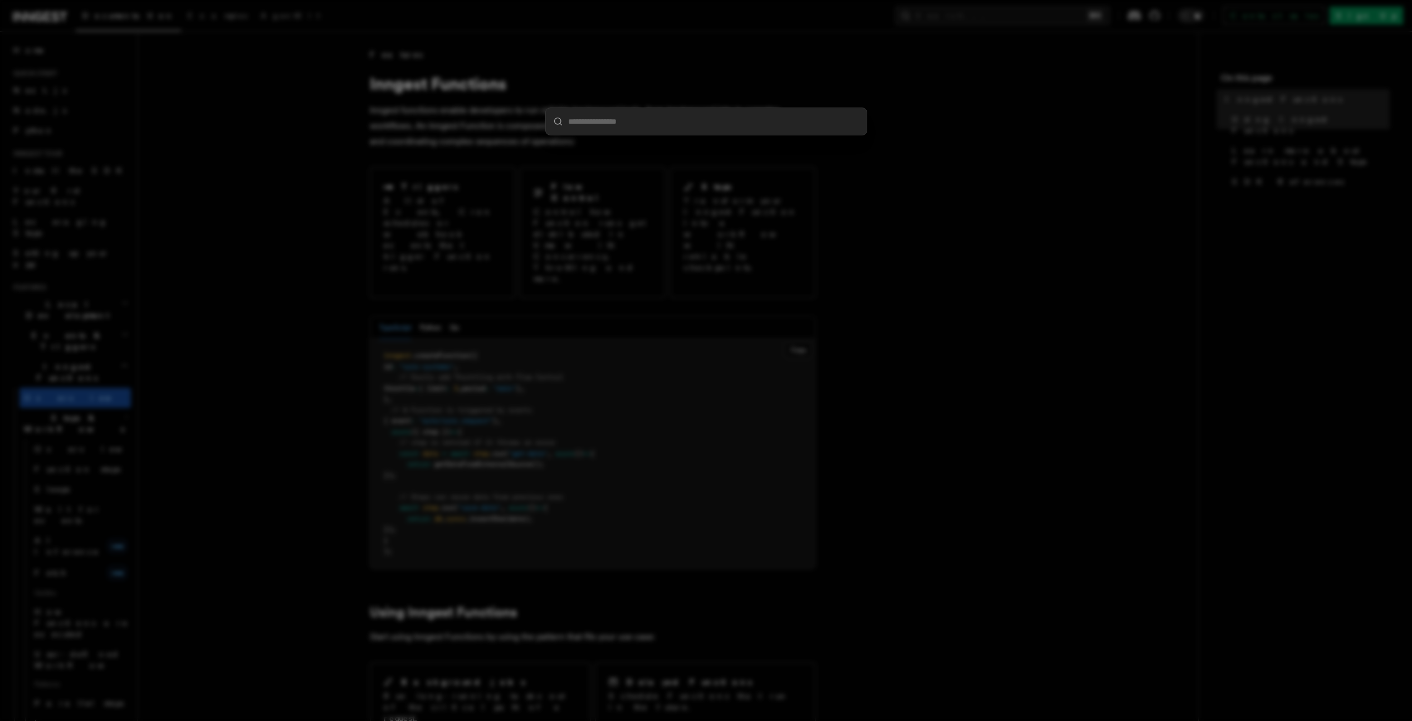
scroll to position [1275, 0]
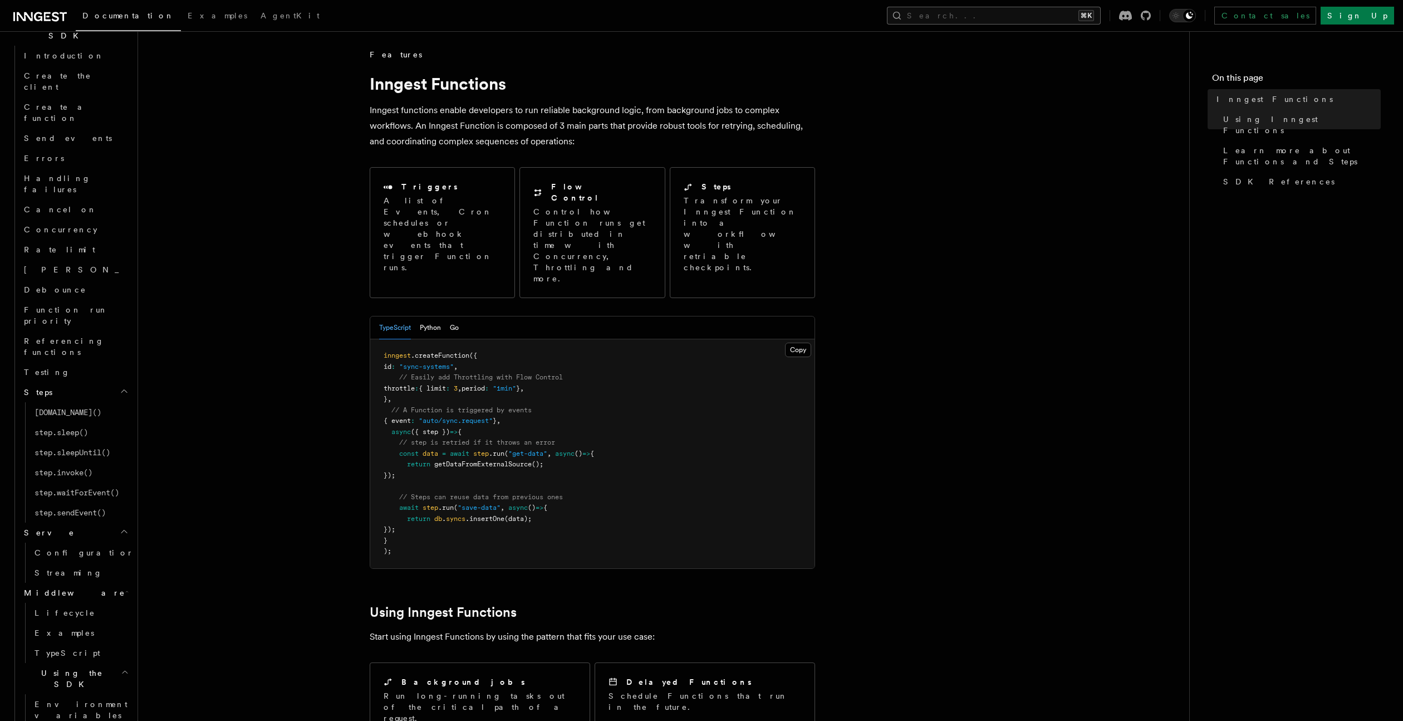
click at [1042, 13] on button "Search... ⌘K" at bounding box center [994, 16] width 214 height 18
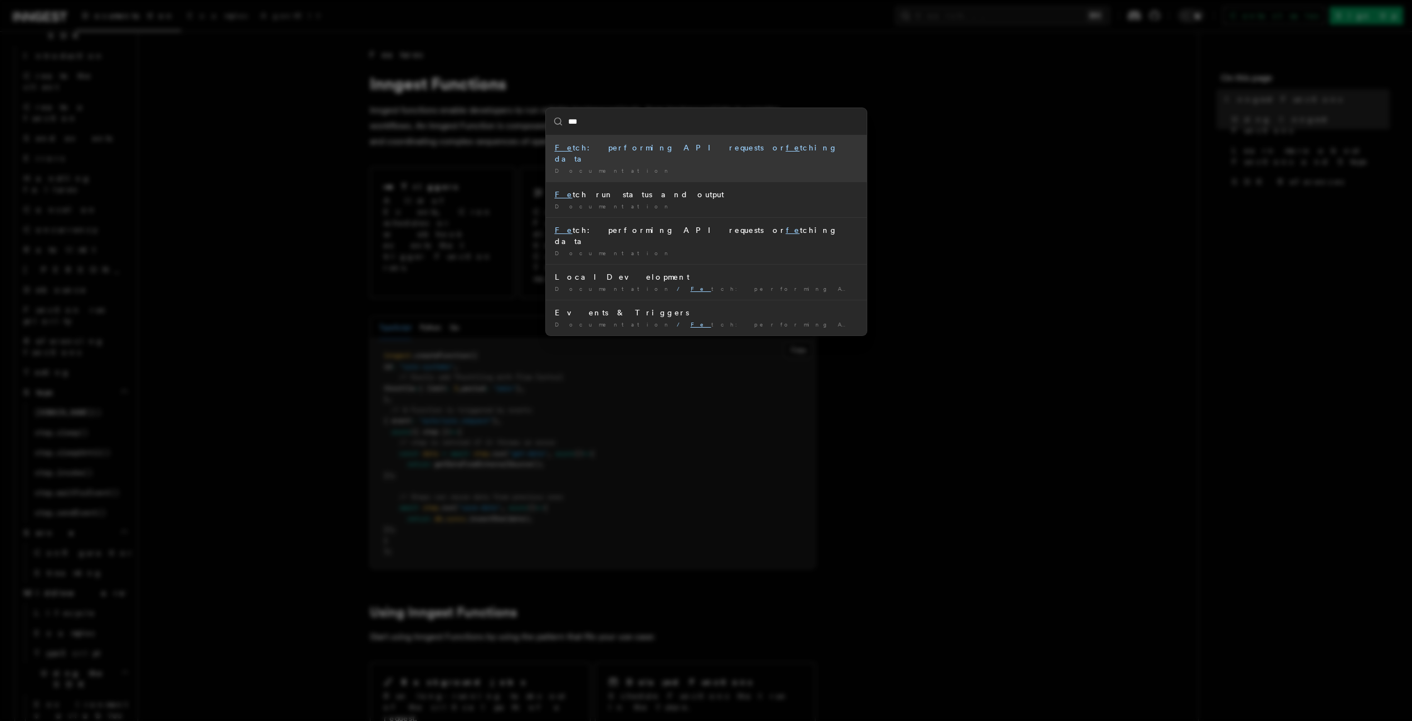
type input "****"
click at [654, 133] on input "****" at bounding box center [706, 121] width 321 height 27
click at [647, 143] on div "Fetc h: performing API requests or fetc hing data" at bounding box center [706, 153] width 303 height 22
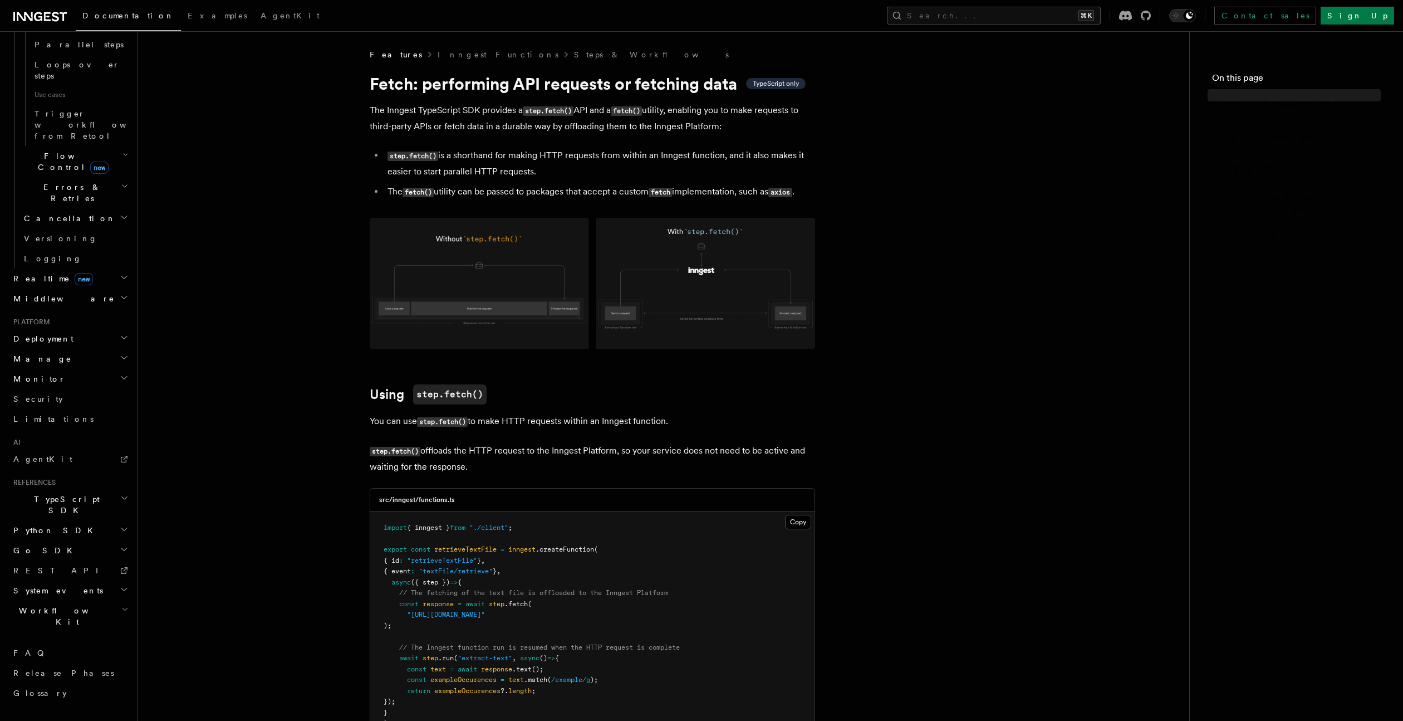
scroll to position [471, 0]
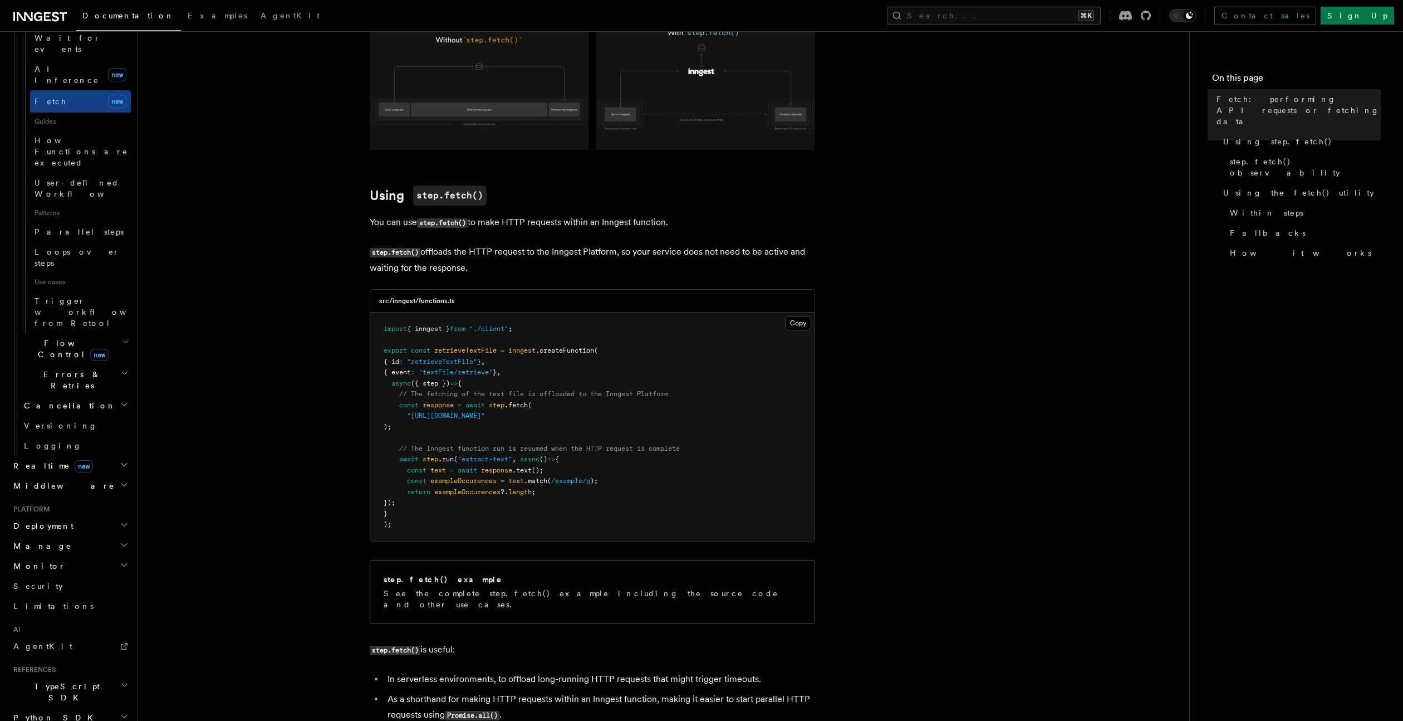
scroll to position [378, 0]
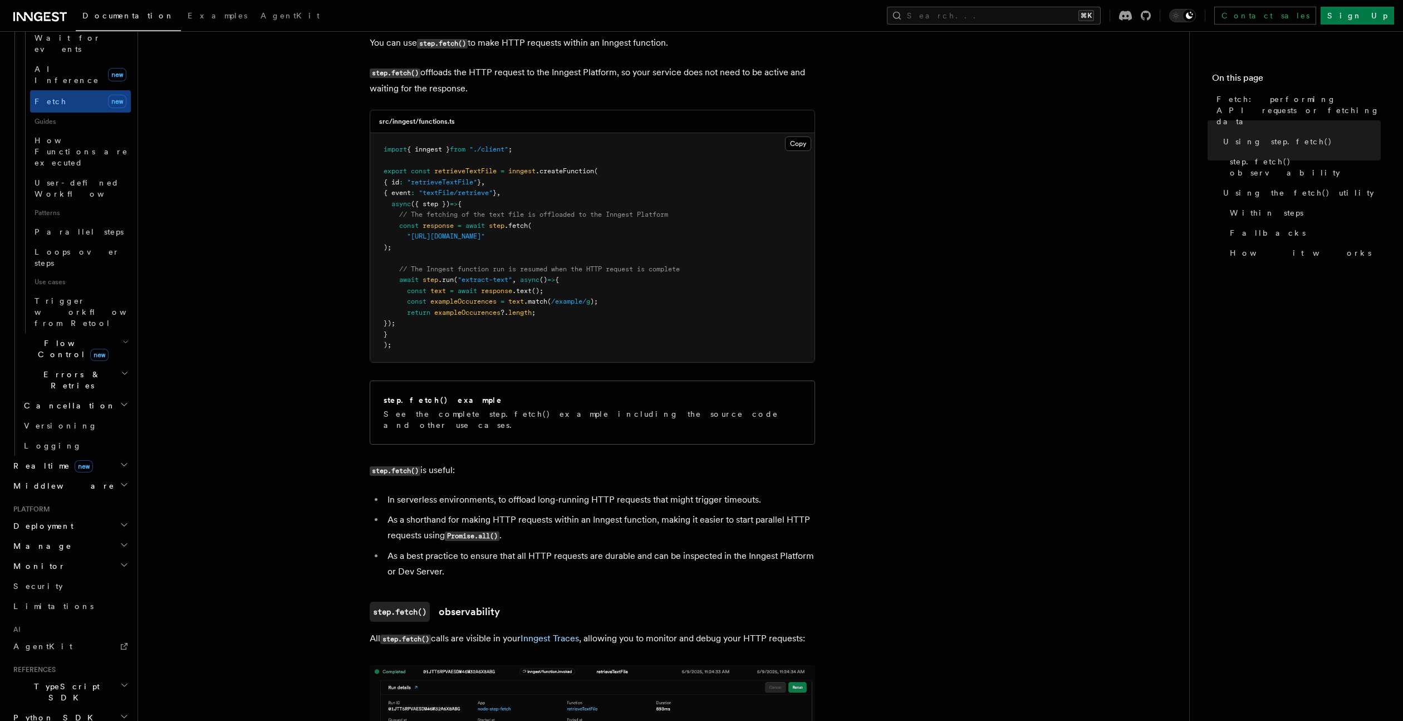
drag, startPoint x: 408, startPoint y: 243, endPoint x: 369, endPoint y: 228, distance: 41.8
click at [370, 228] on div "src/inngest/functions.ts Copy Copied import { inngest } from "./client" ; expor…" at bounding box center [592, 236] width 445 height 253
copy code "const response = await step .fetch ( "https://example-files.online-convert.com/…"
drag, startPoint x: 811, startPoint y: 246, endPoint x: 820, endPoint y: 263, distance: 19.7
click at [811, 247] on pre "import { inngest } from "./client" ; export const retrieveTextFile = inngest .c…" at bounding box center [592, 247] width 444 height 229
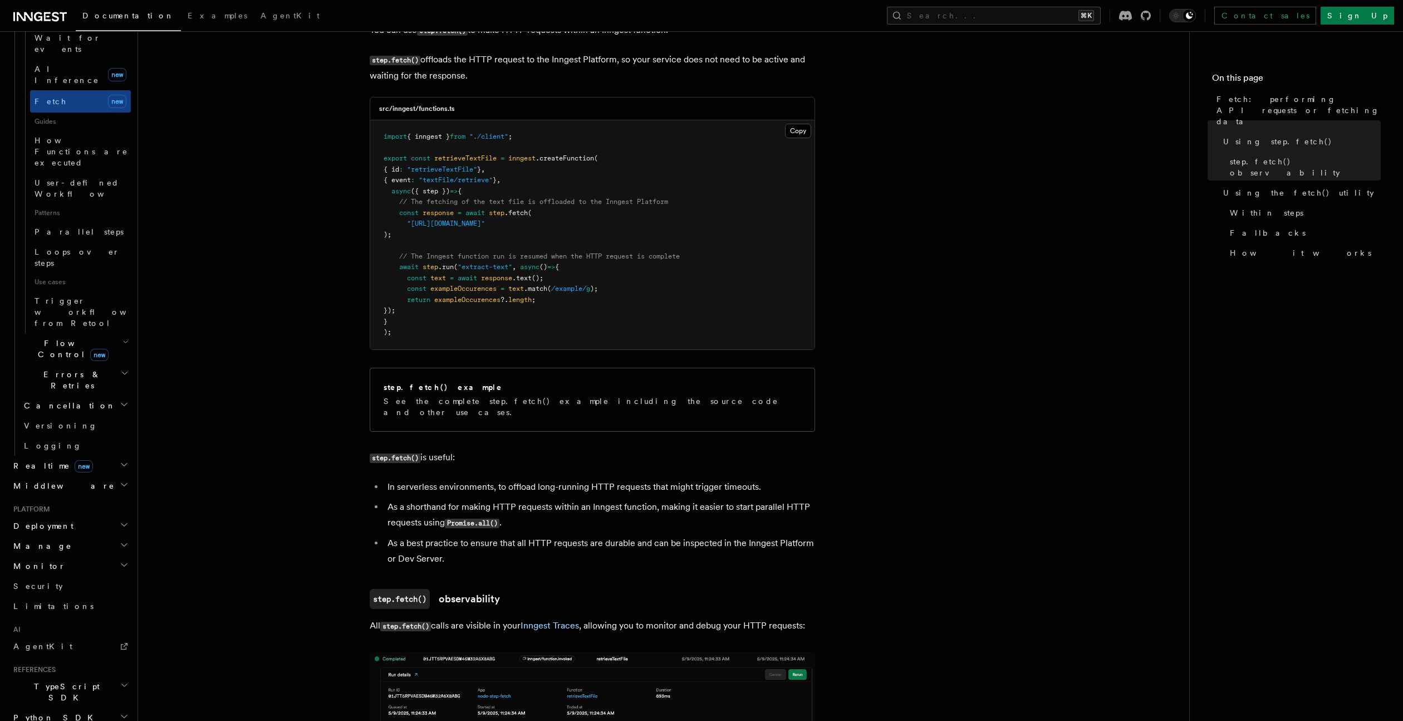
scroll to position [56, 0]
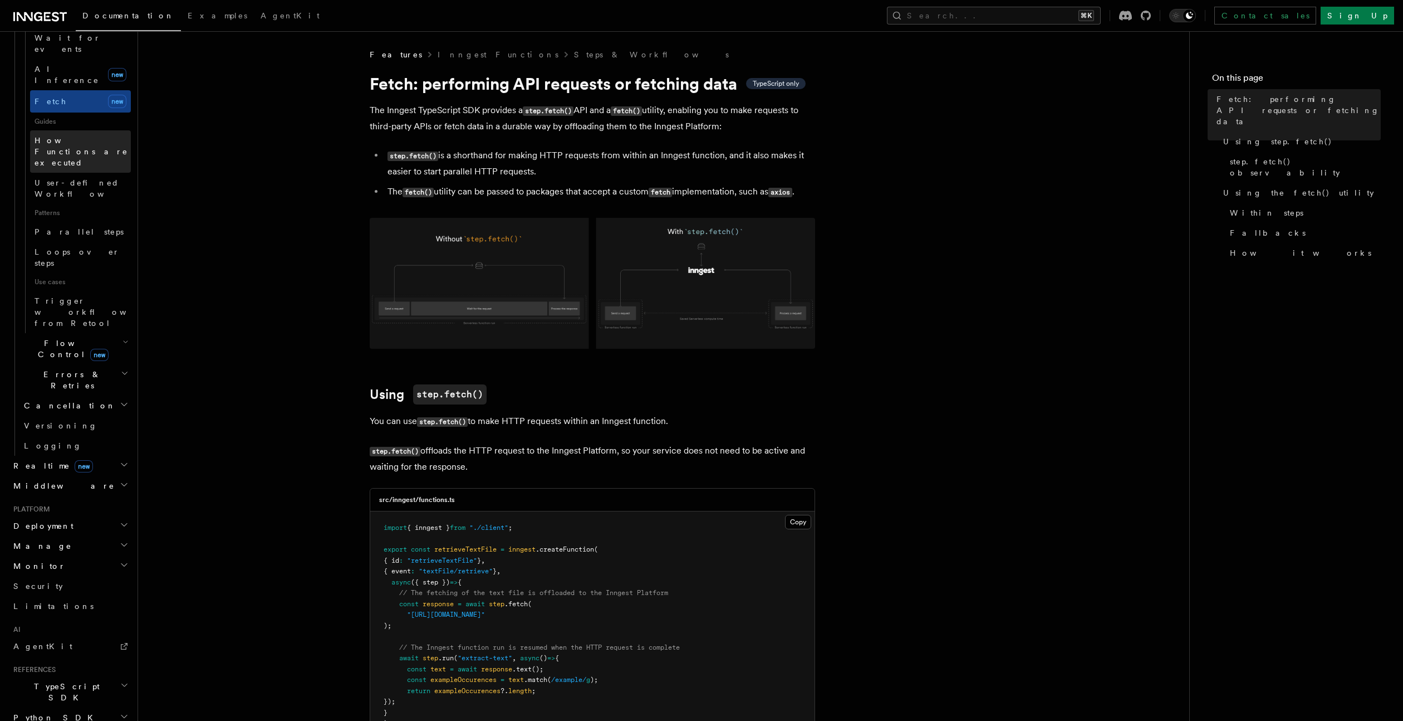
scroll to position [0, 0]
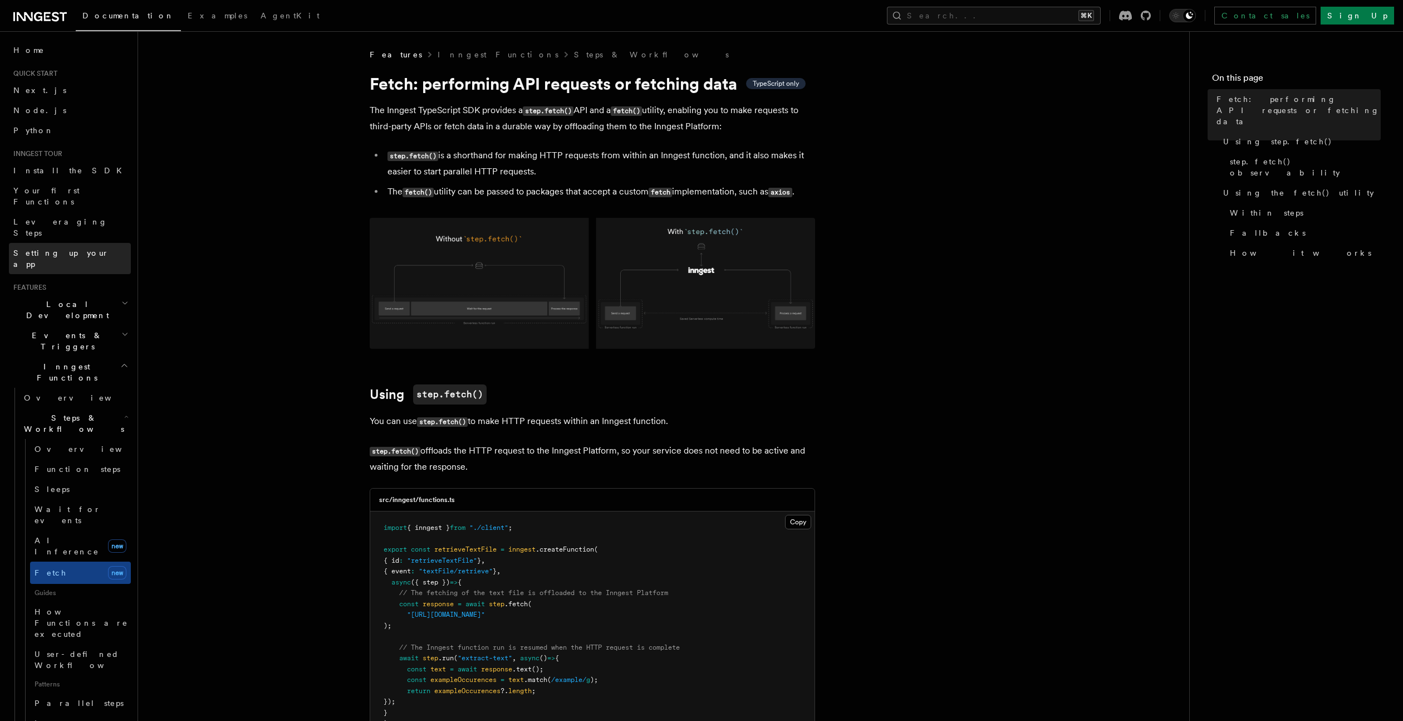
click at [50, 248] on span "Setting up your app" at bounding box center [61, 258] width 96 height 20
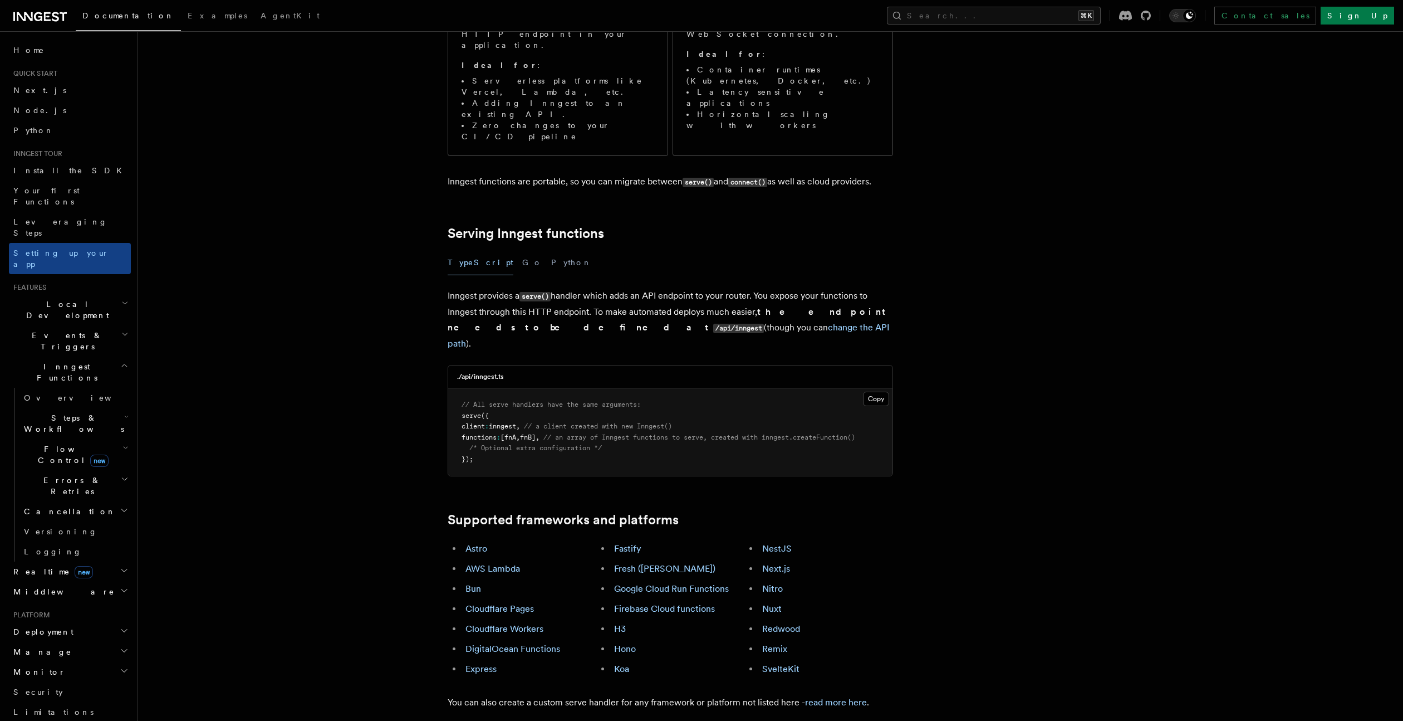
scroll to position [581, 0]
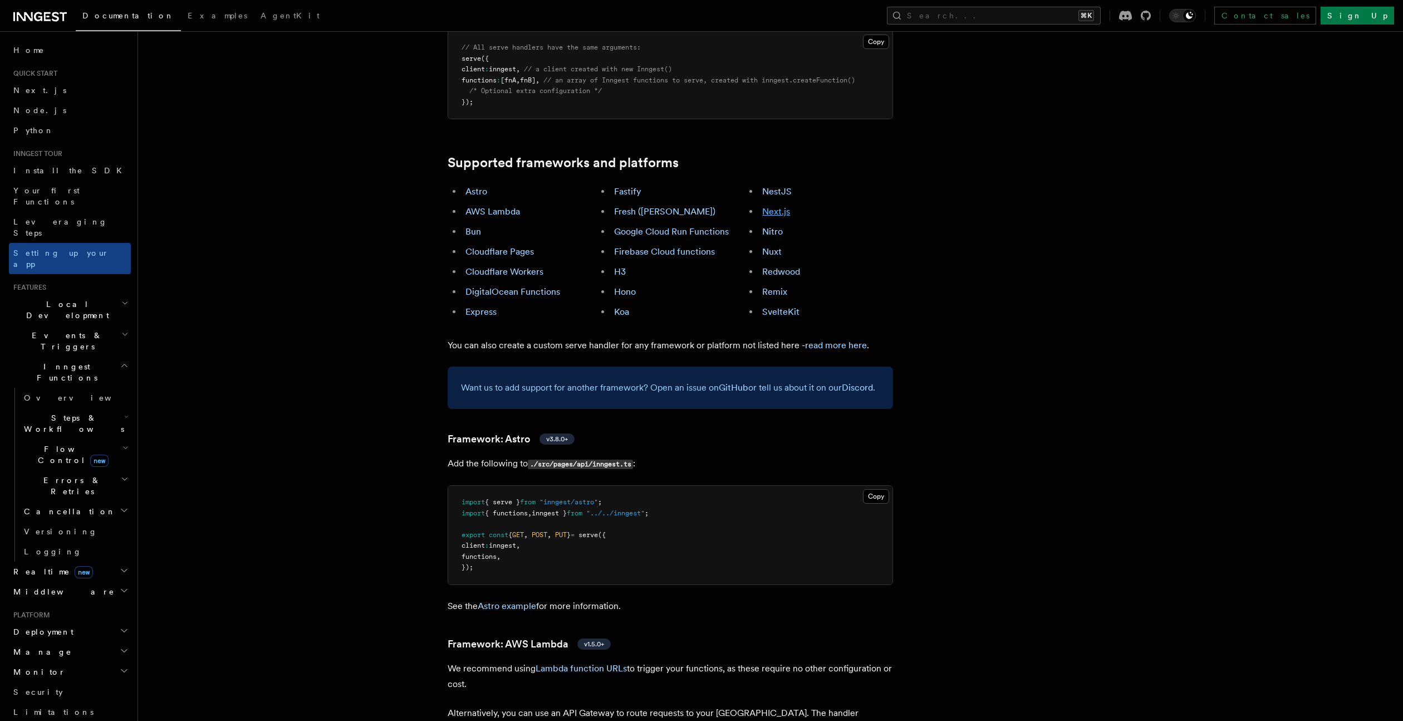
click at [782, 206] on link "Next.js" at bounding box center [776, 211] width 28 height 11
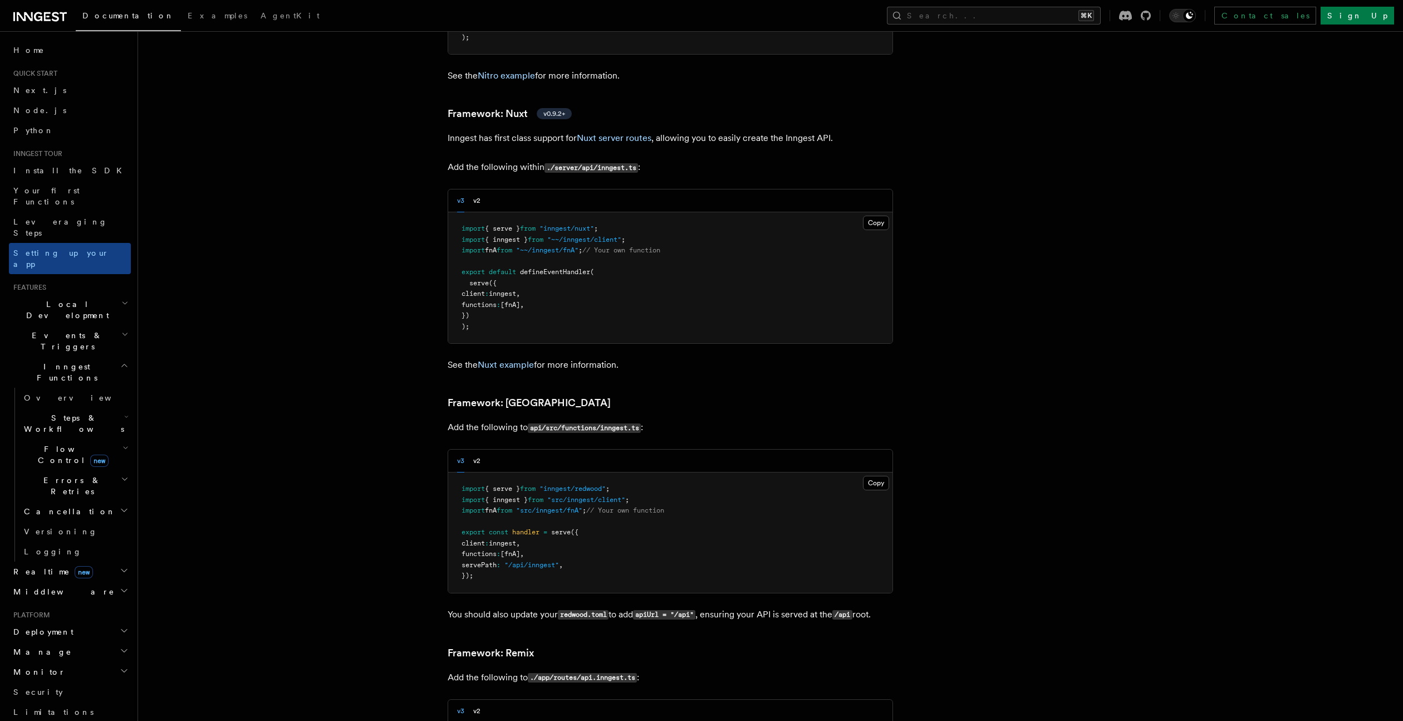
click at [60, 474] on span "Errors & Retries" at bounding box center [69, 485] width 101 height 22
click at [52, 567] on span "Failure handlers" at bounding box center [61, 577] width 53 height 20
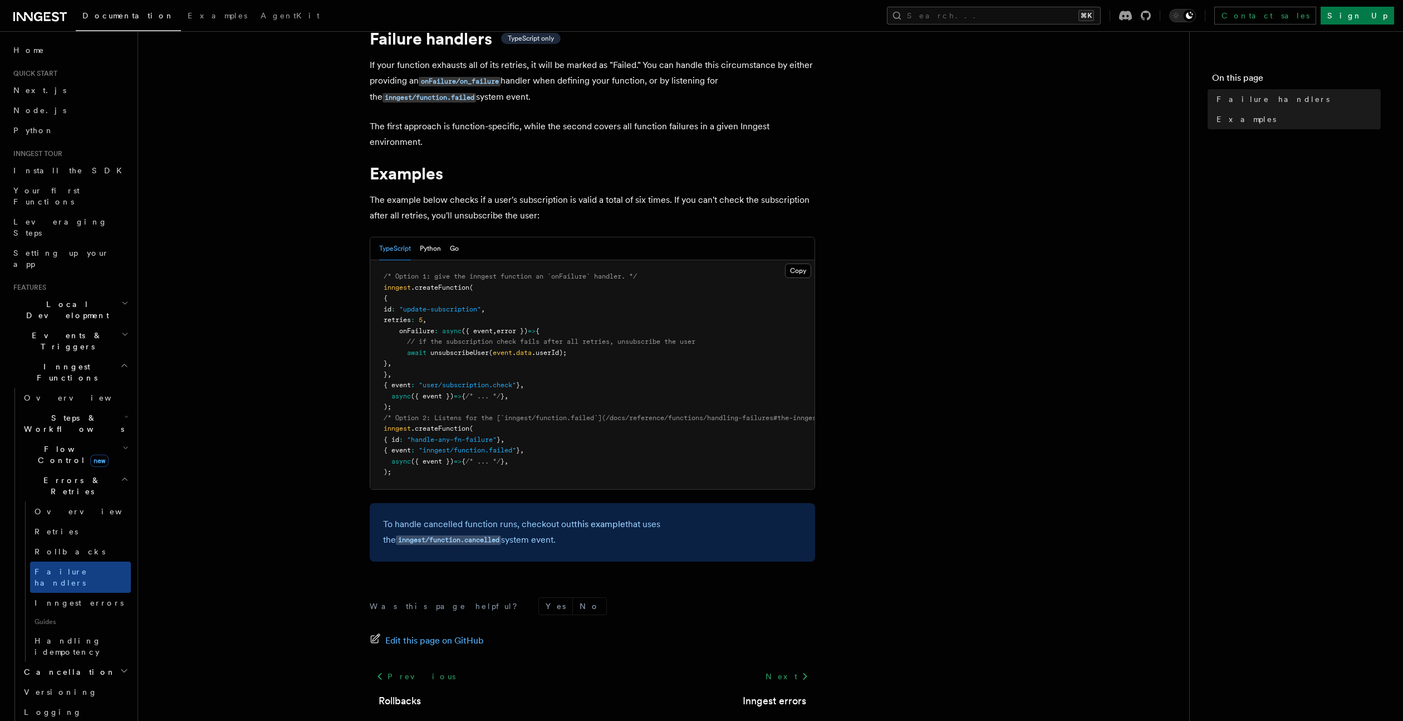
scroll to position [32, 0]
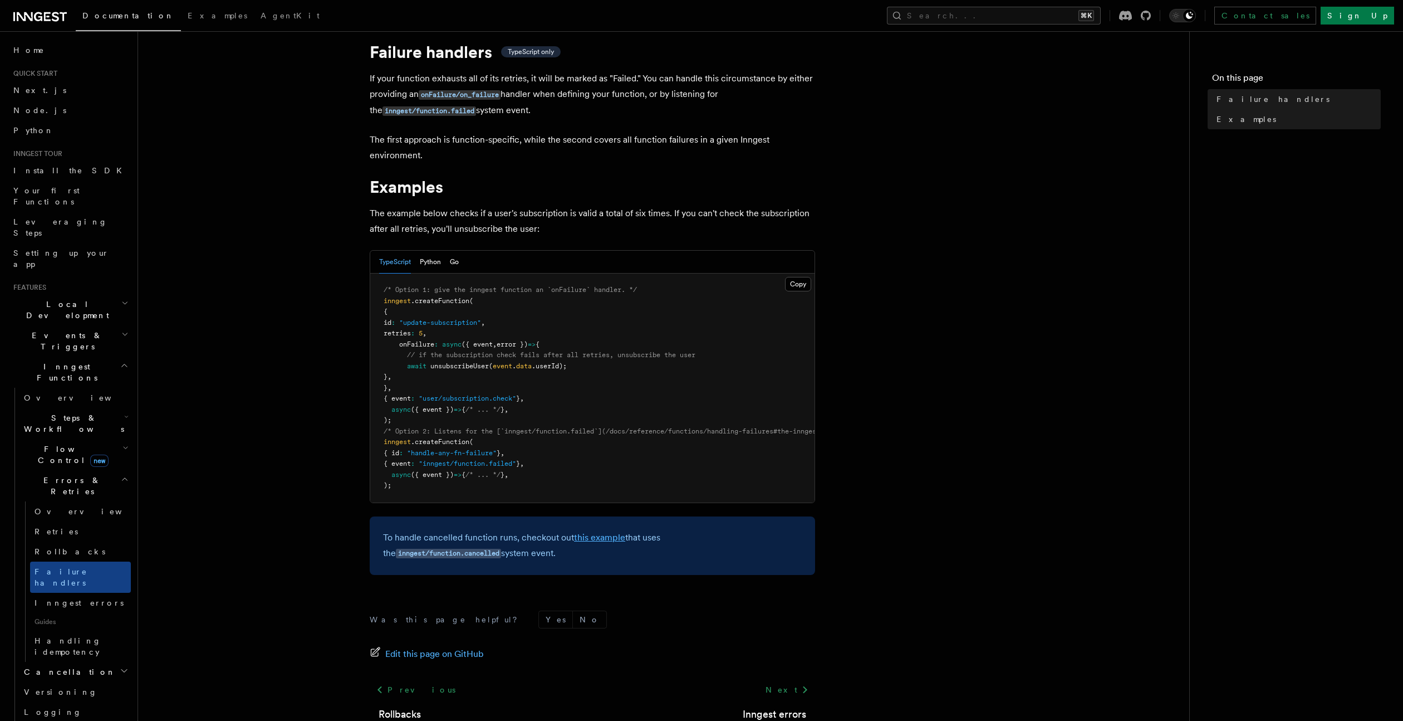
click at [598, 541] on link "this example" at bounding box center [599, 537] width 51 height 11
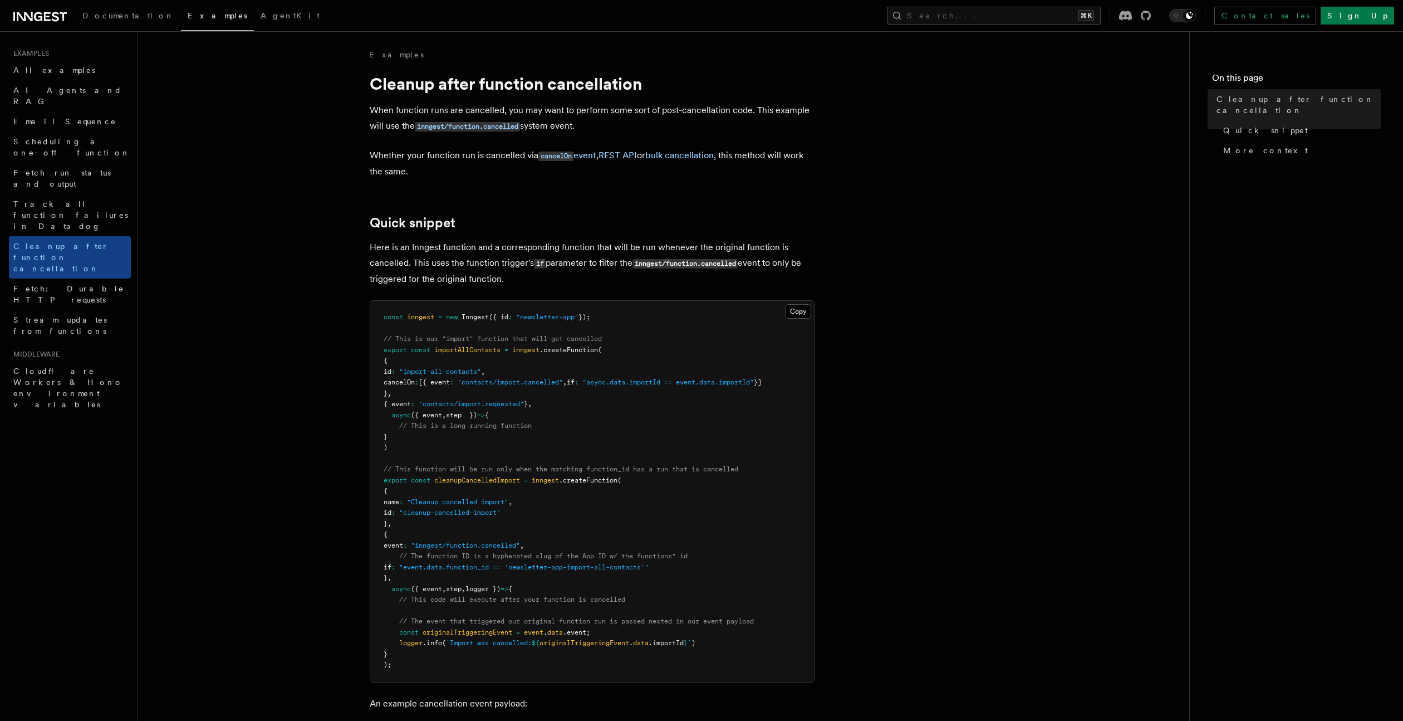
click at [129, 11] on span "Documentation" at bounding box center [128, 15] width 92 height 9
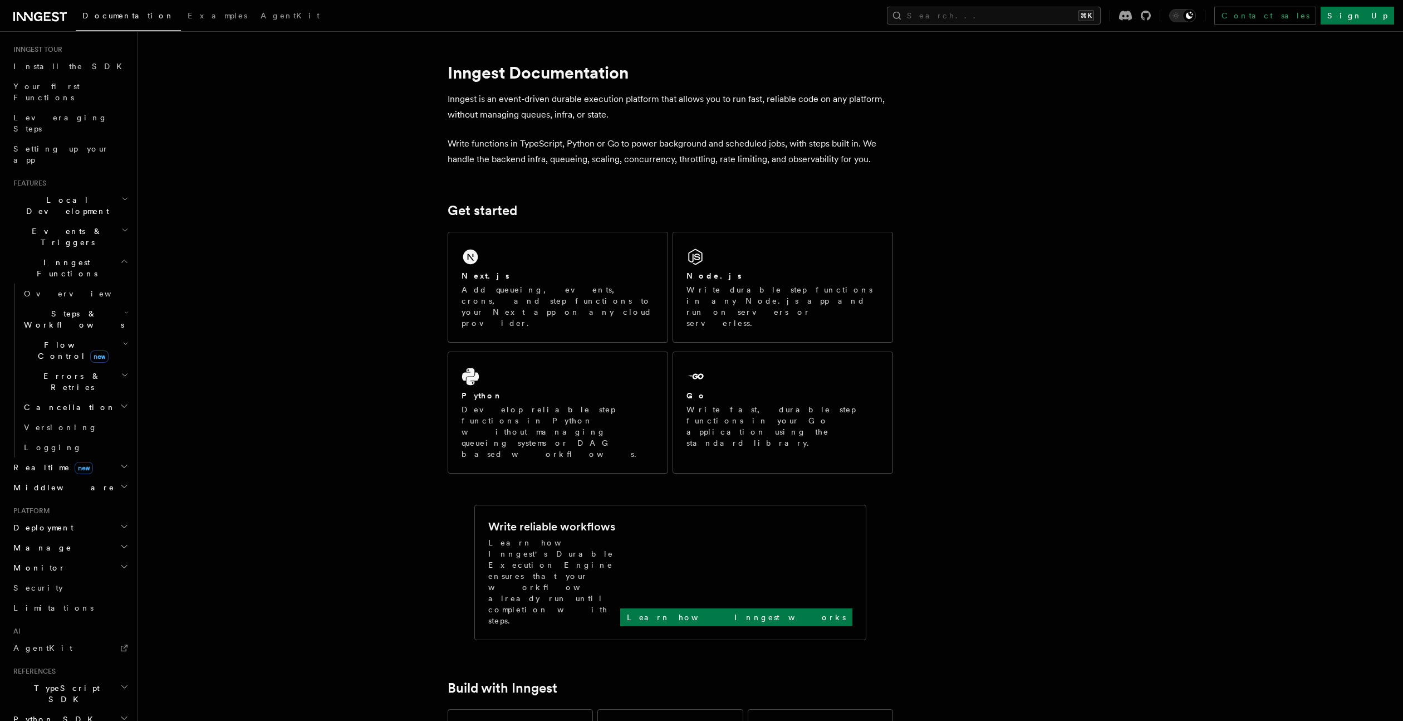
scroll to position [170, 0]
click at [46, 451] on h2 "Deployment" at bounding box center [70, 461] width 122 height 20
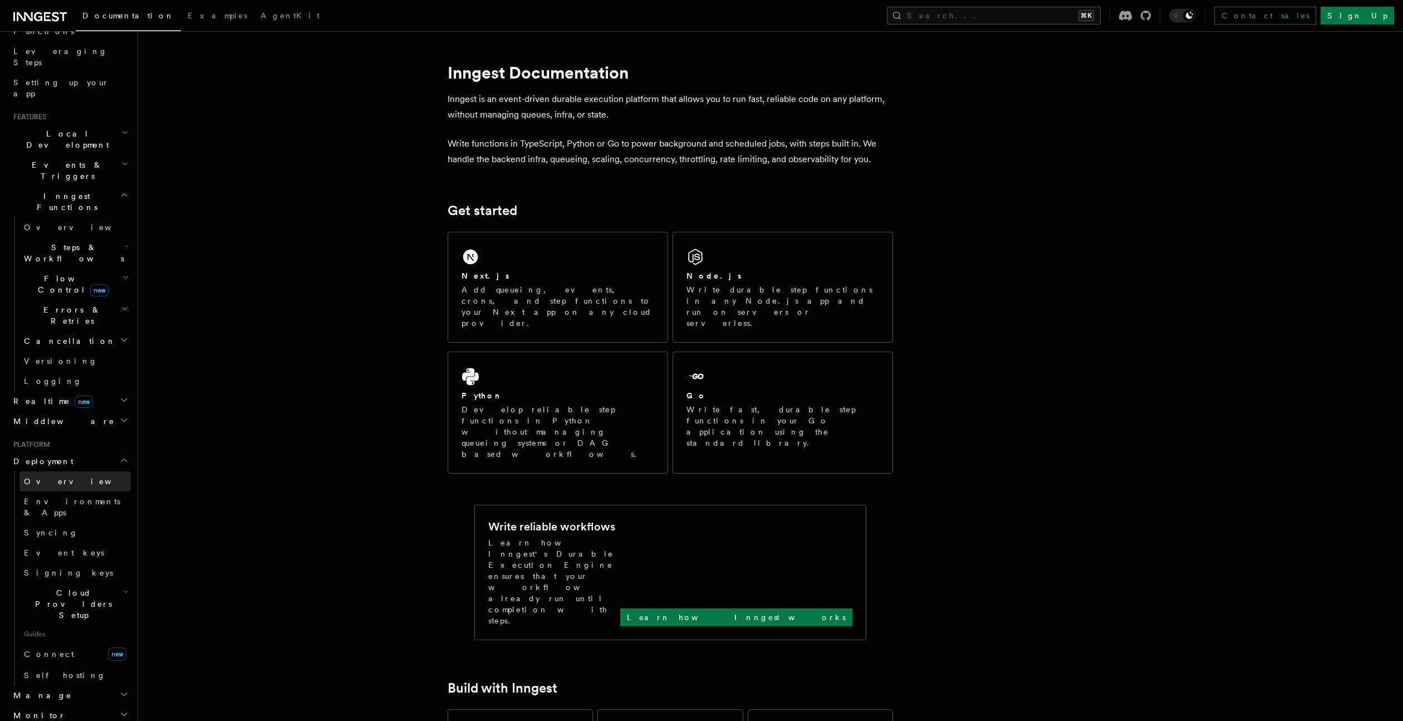
click at [68, 471] on link "Overview" at bounding box center [74, 481] width 111 height 20
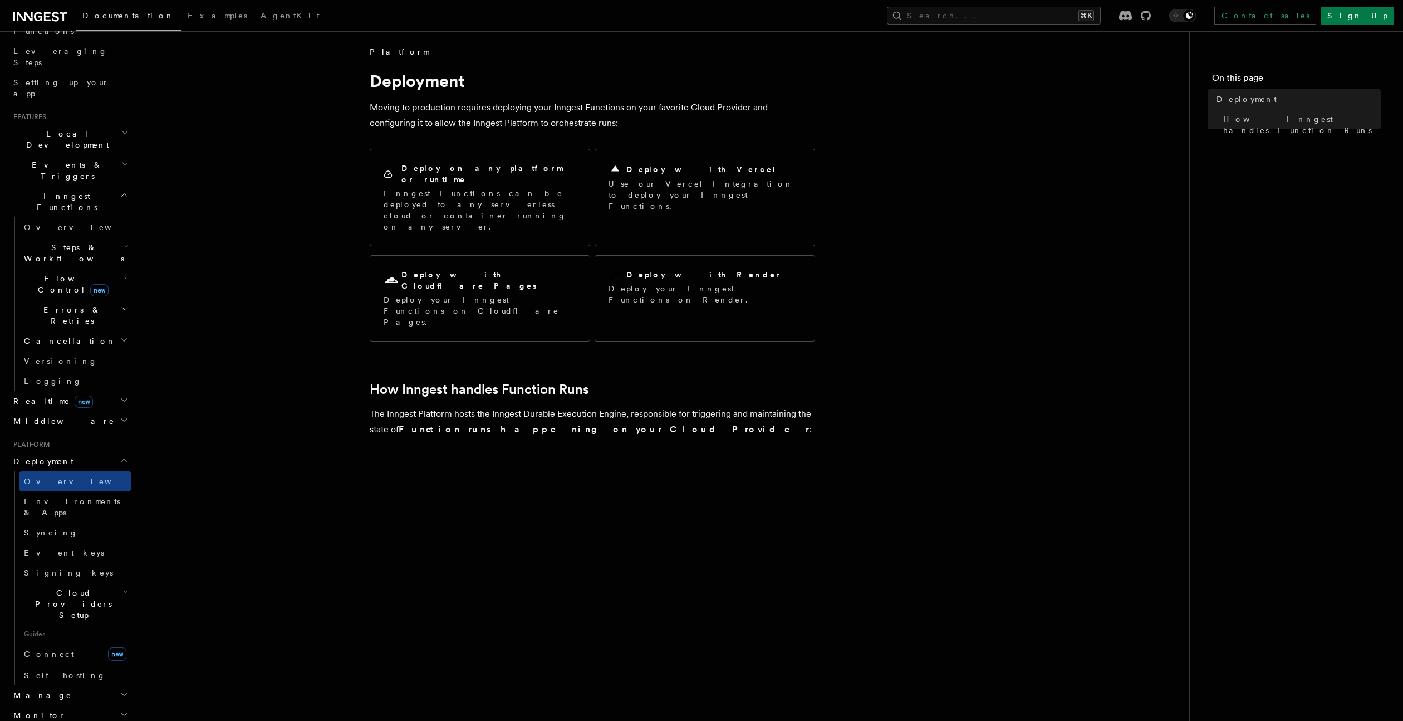
scroll to position [4, 0]
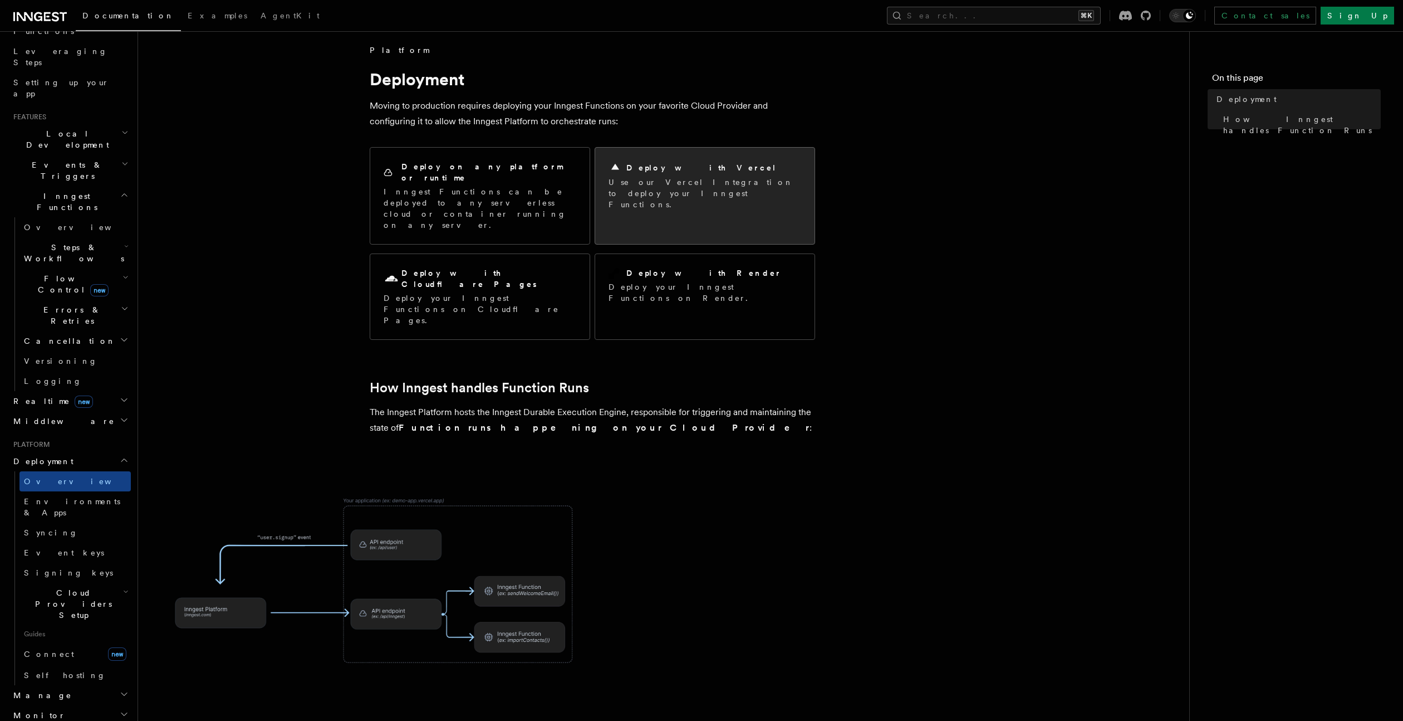
click at [662, 167] on h2 "Deploy with Vercel" at bounding box center [701, 167] width 150 height 11
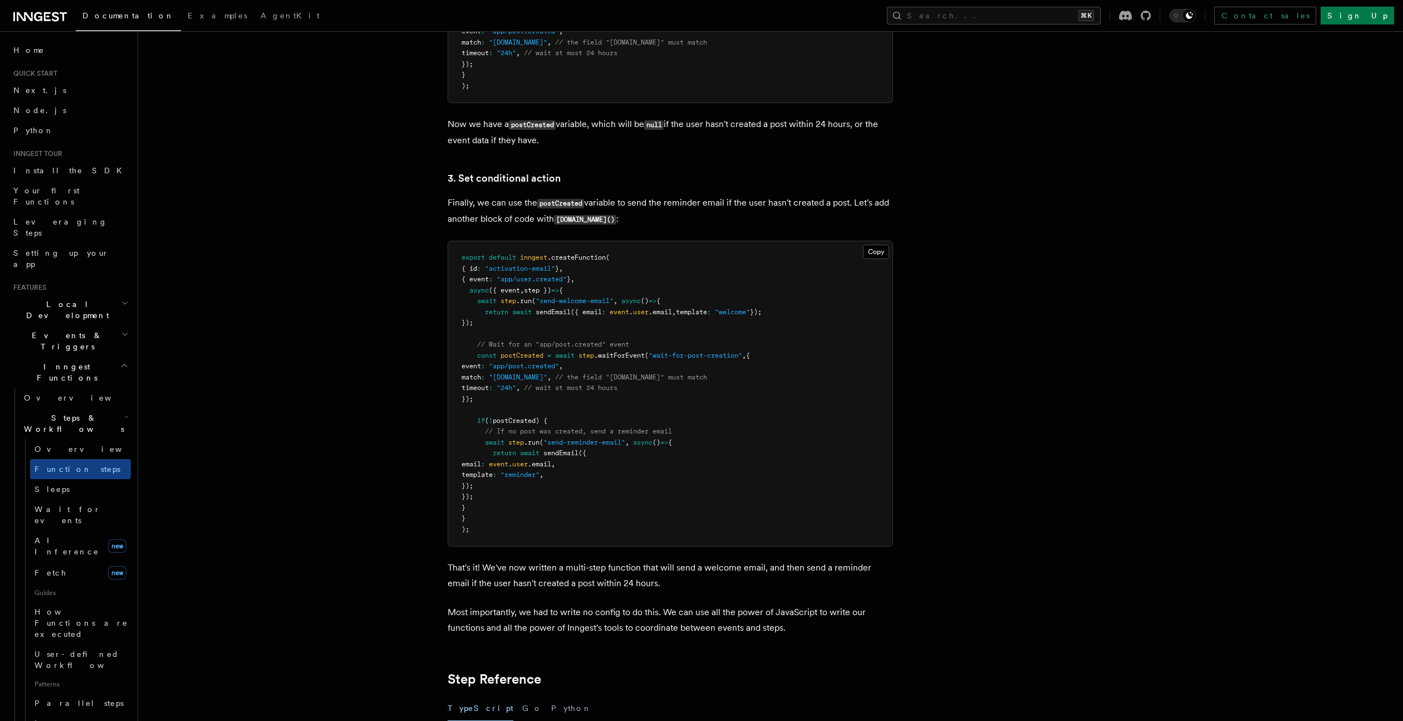
scroll to position [1745, 0]
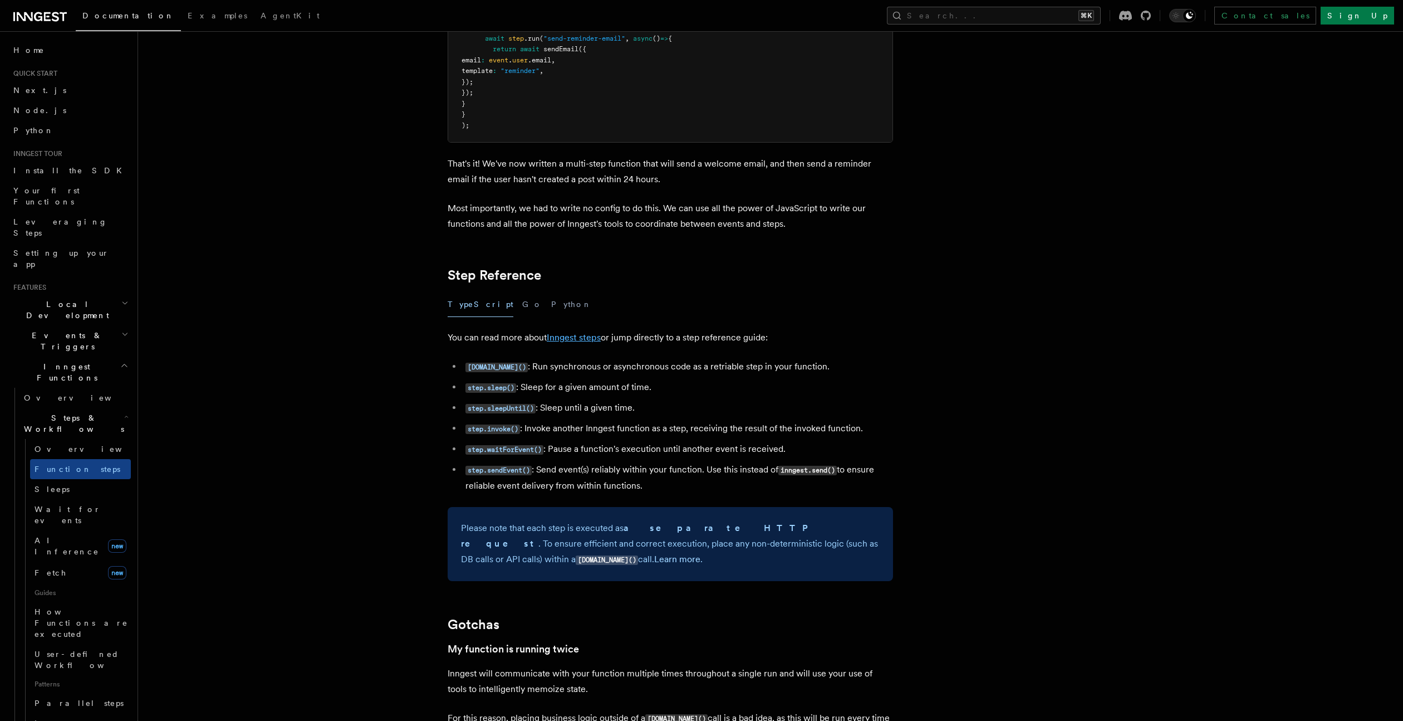
click at [597, 336] on link "Inngest steps" at bounding box center [574, 337] width 54 height 11
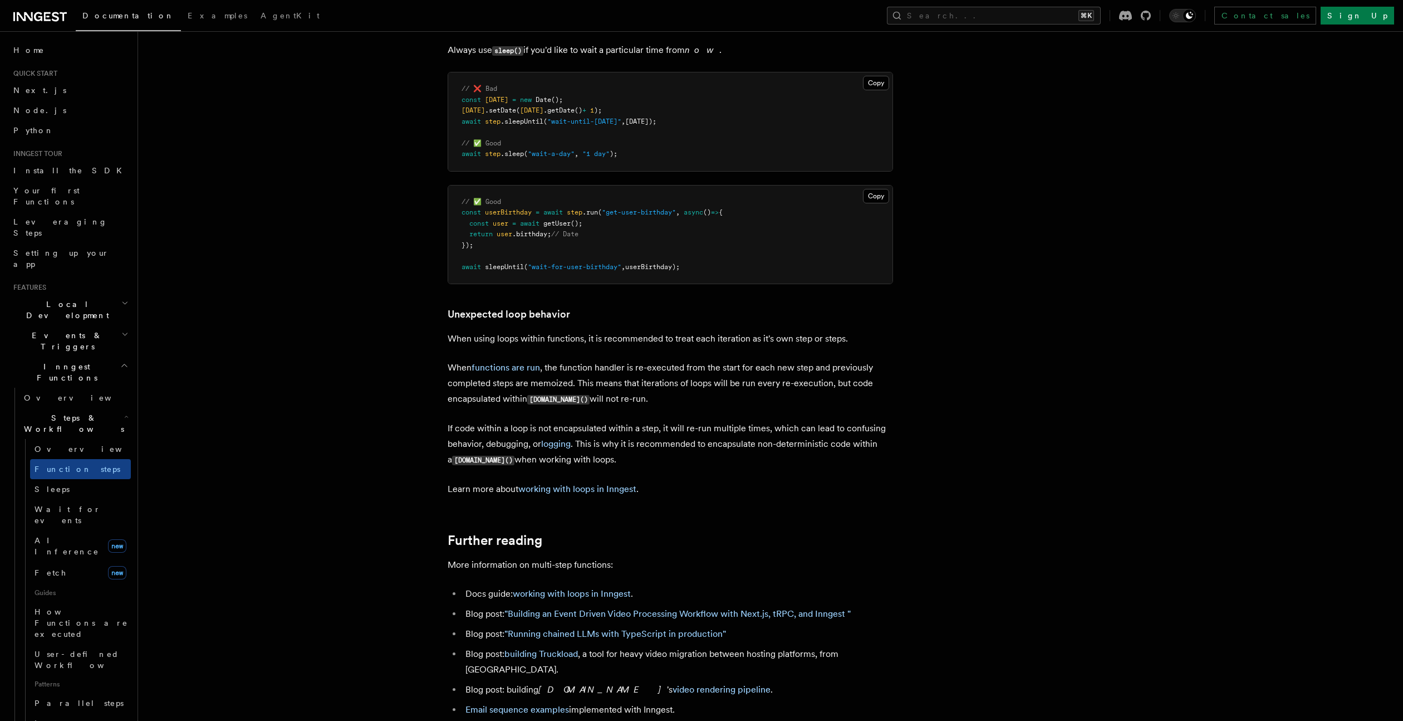
scroll to position [3454, 0]
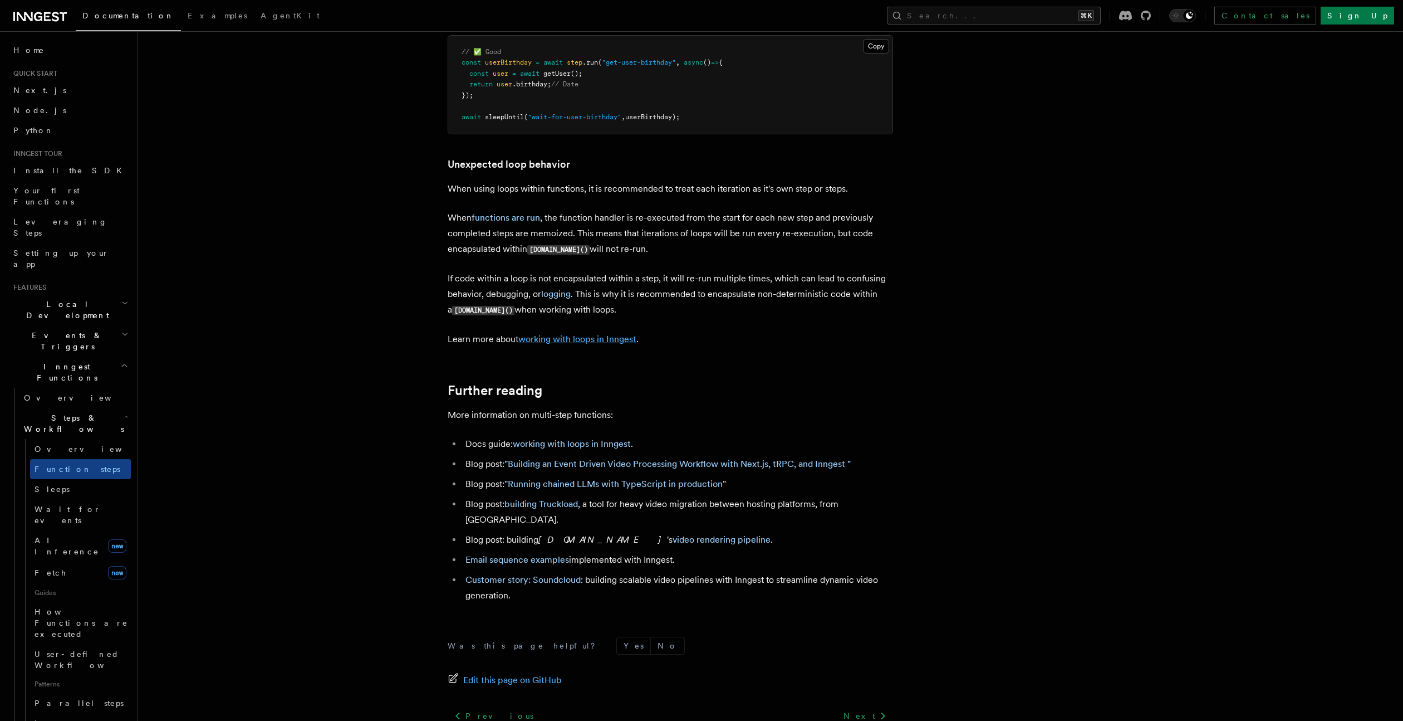
click at [560, 341] on link "working with loops in Inngest" at bounding box center [577, 339] width 118 height 11
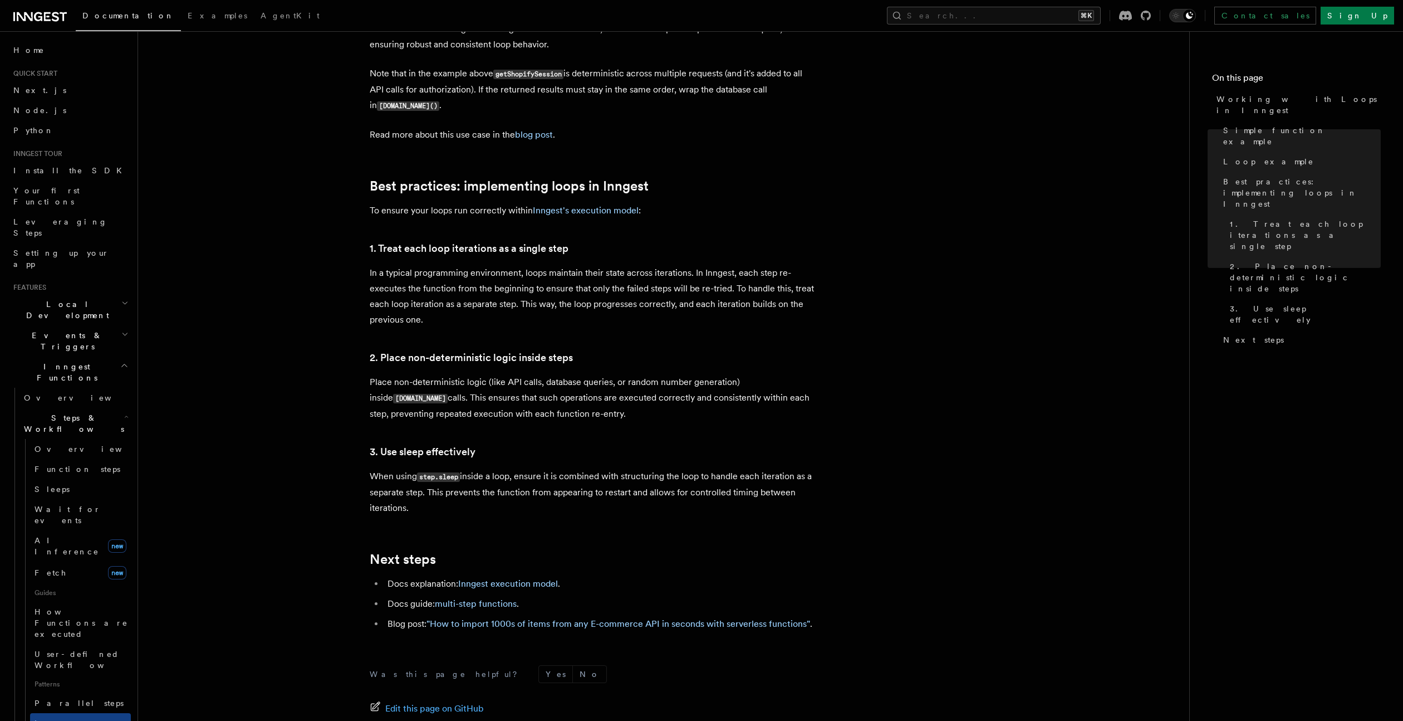
scroll to position [1584, 0]
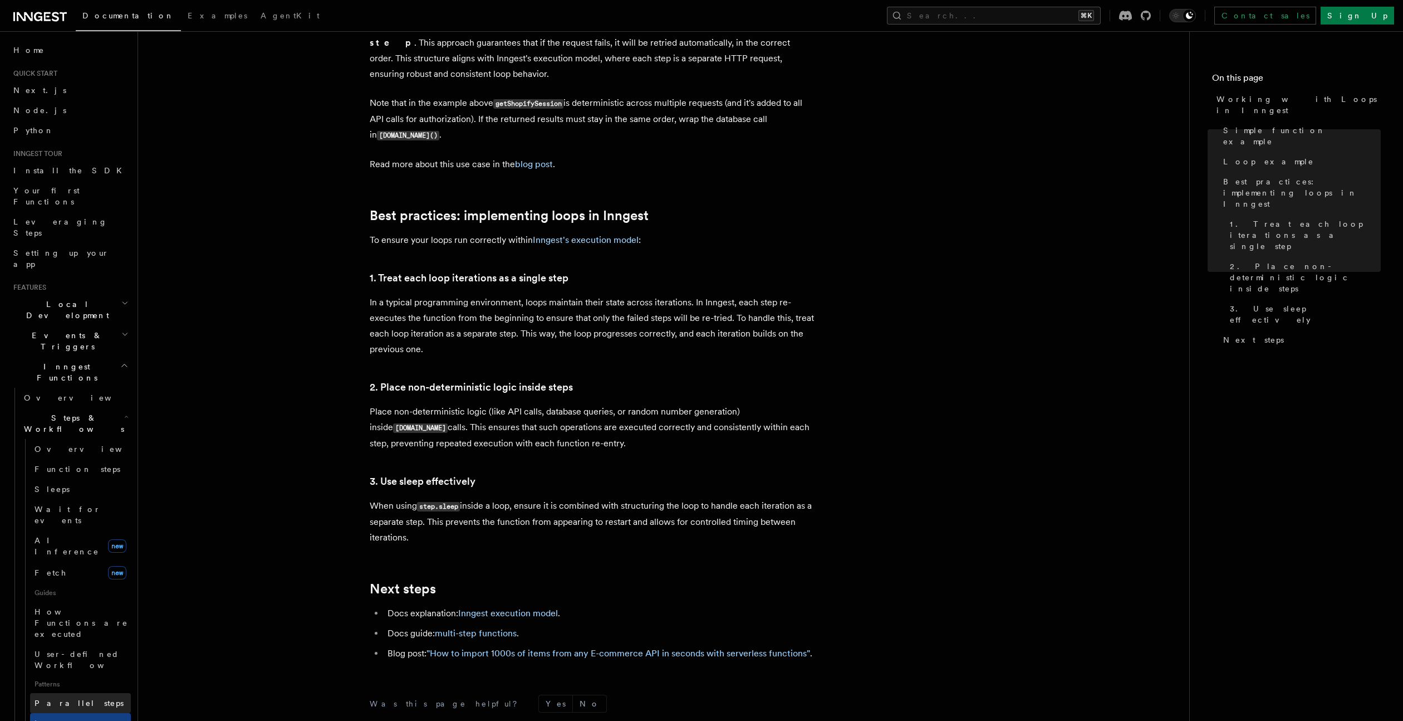
click at [45, 591] on ul "Overview Function steps Sleeps Wait for events AI Inference new Fetch new Guide…" at bounding box center [78, 621] width 106 height 365
click at [52, 698] on span "Parallel steps" at bounding box center [79, 702] width 89 height 9
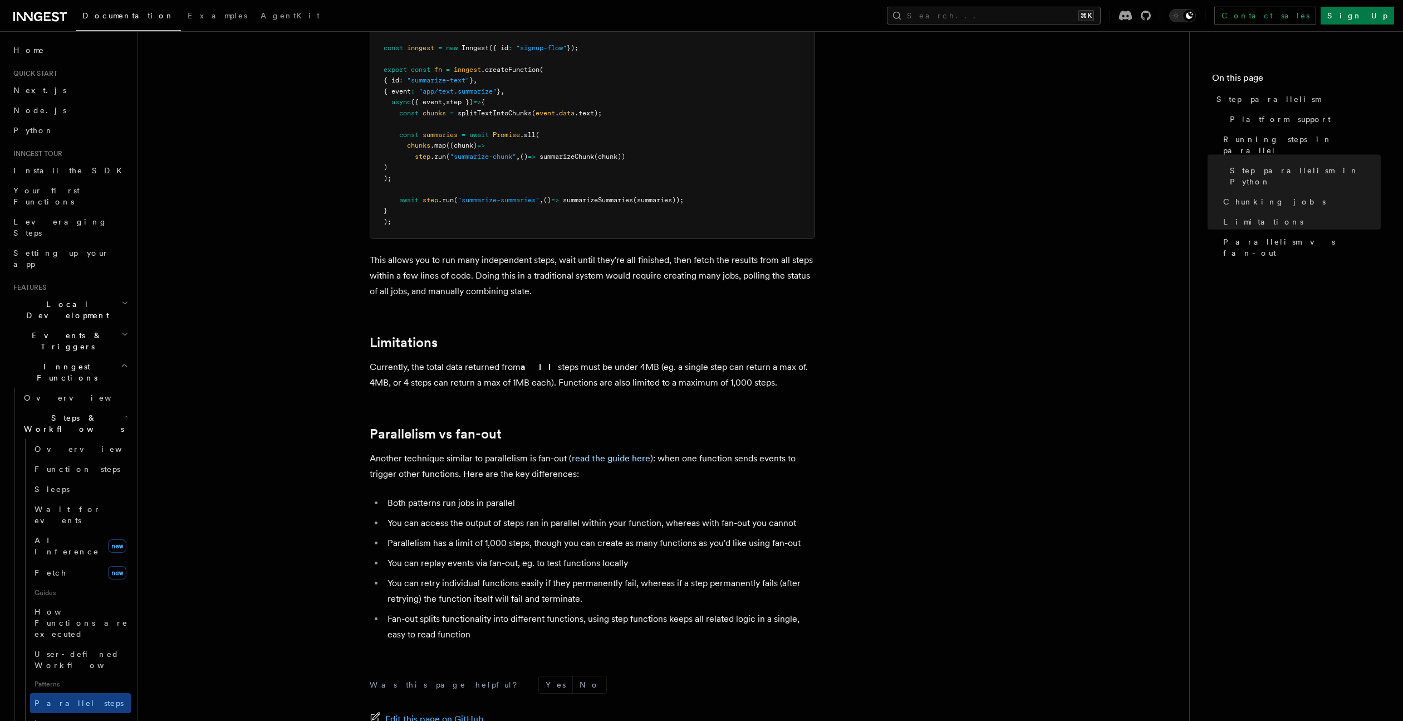
scroll to position [1672, 0]
click at [591, 452] on link "read the guide here" at bounding box center [611, 457] width 79 height 11
click at [51, 459] on link "Function steps" at bounding box center [80, 469] width 101 height 20
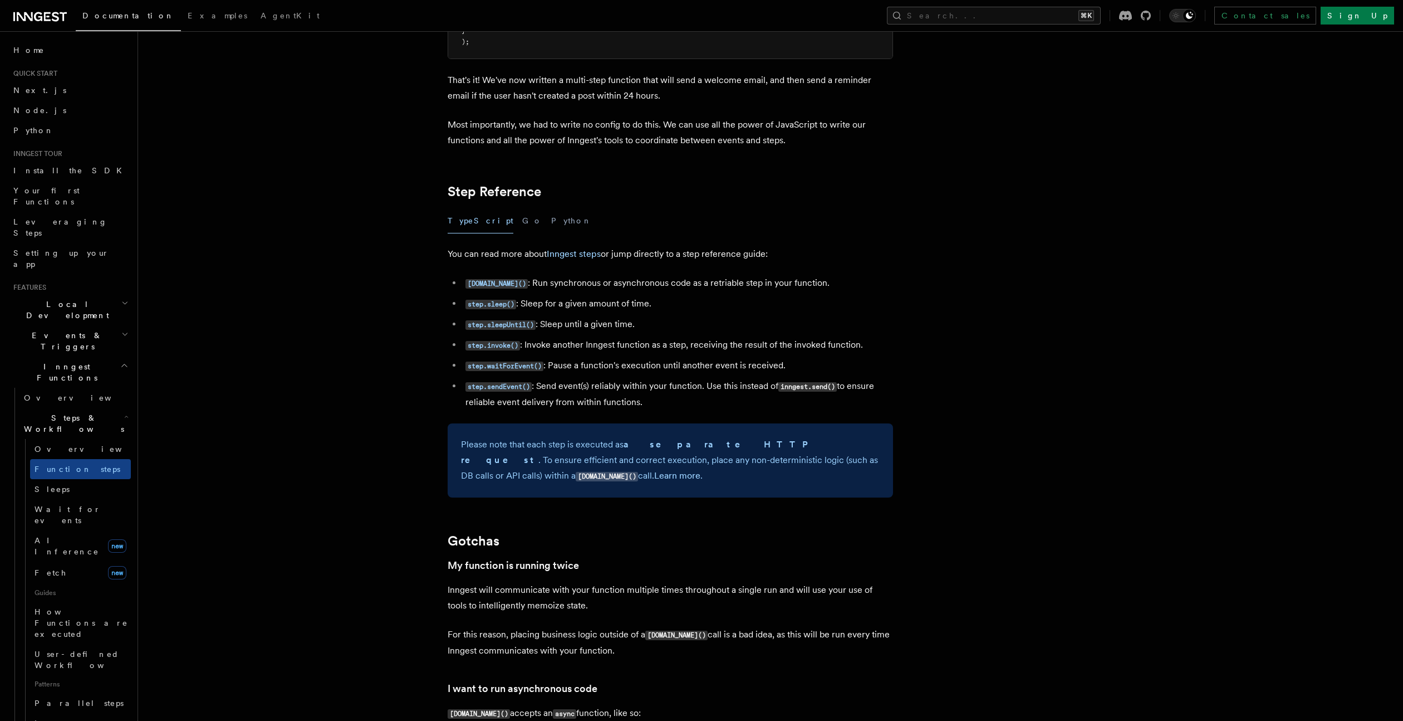
scroll to position [2148, 0]
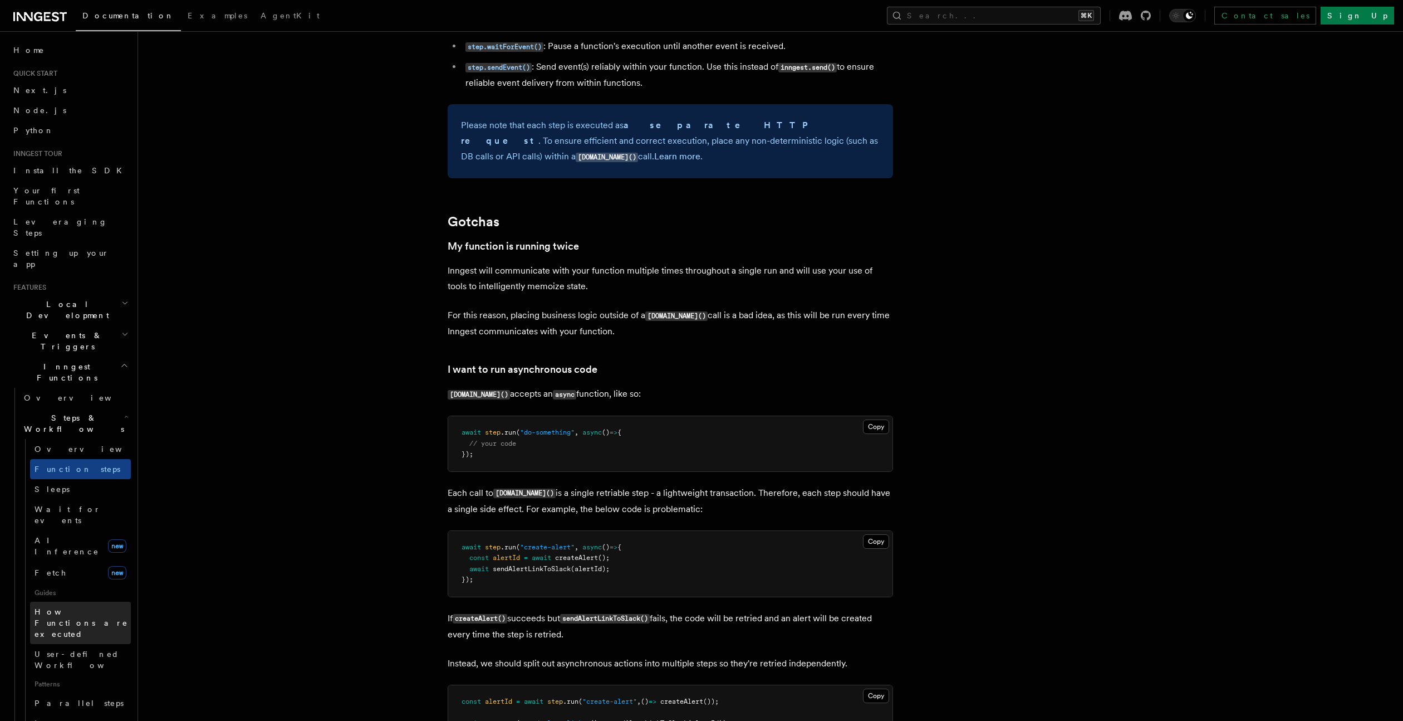
click at [82, 607] on span "How Functions are executed" at bounding box center [82, 622] width 94 height 31
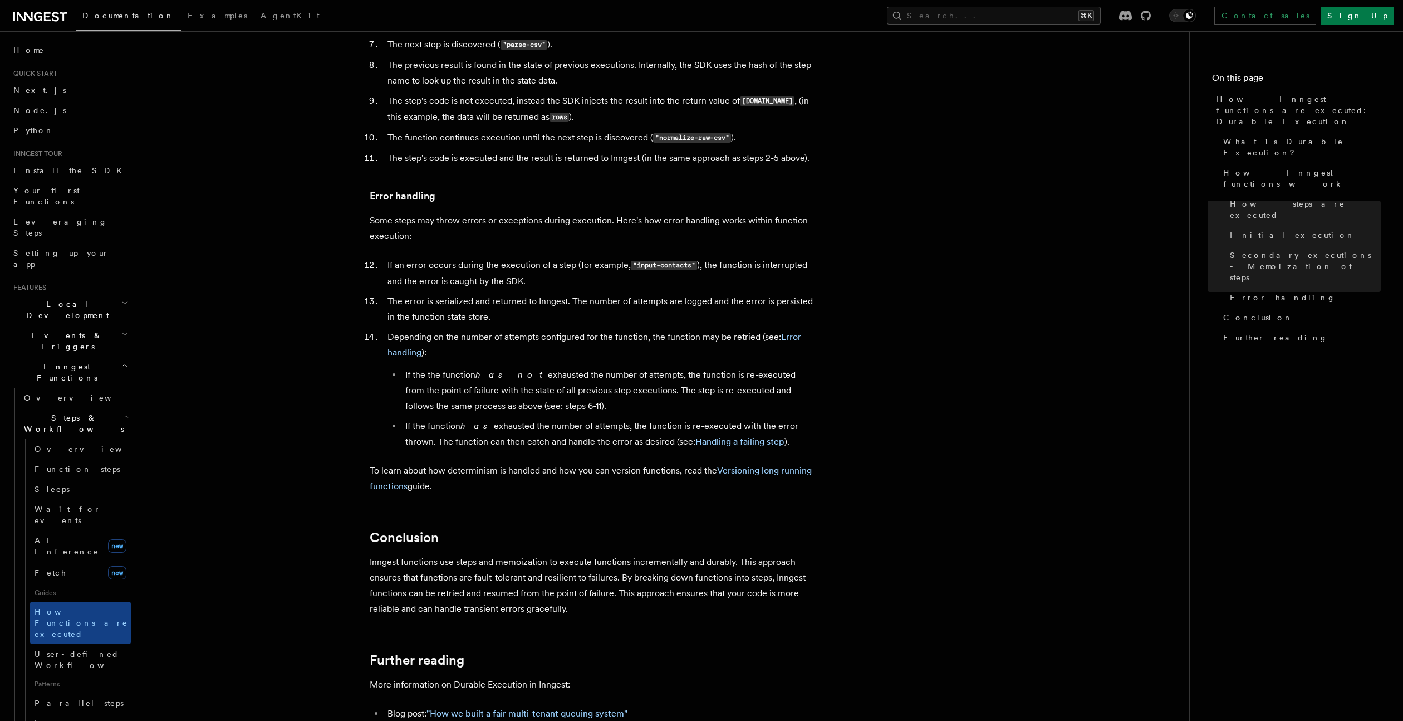
scroll to position [1682, 0]
click at [702, 438] on link "Handling a failing step" at bounding box center [740, 443] width 89 height 11
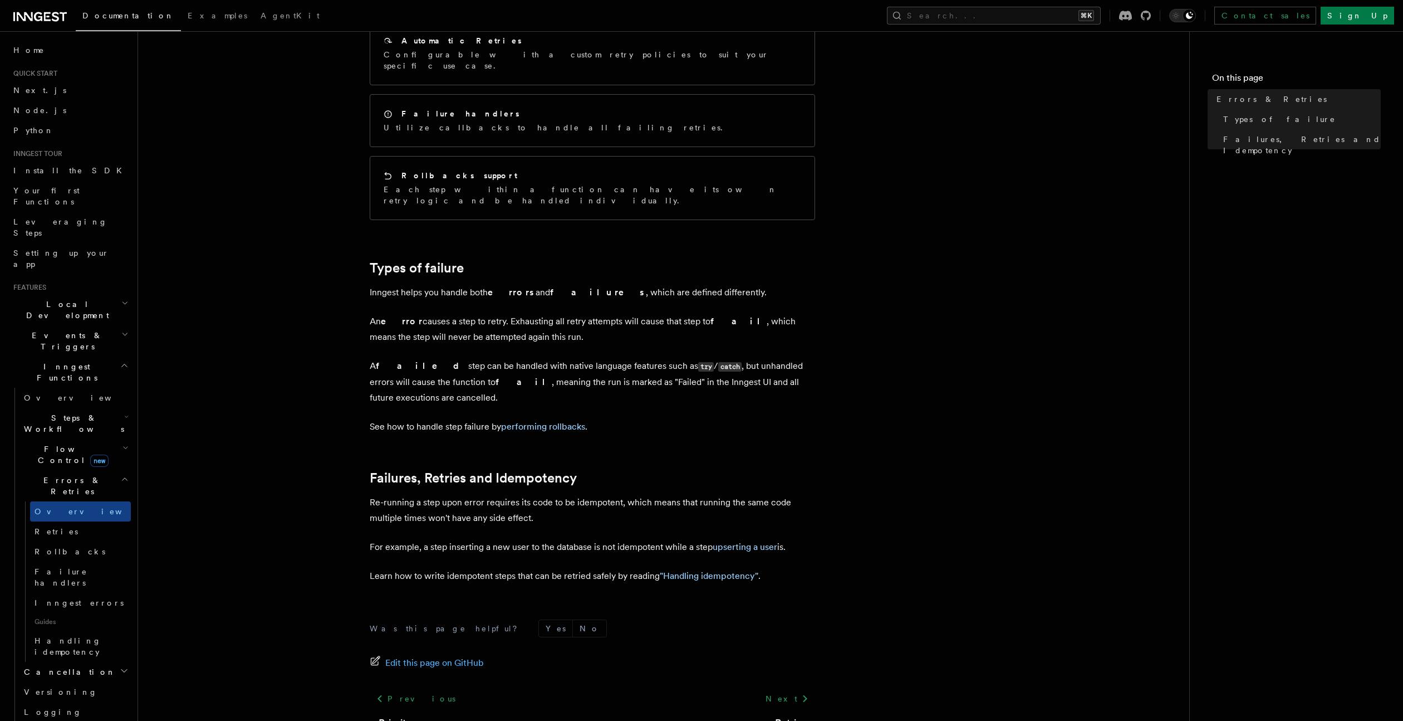
scroll to position [177, 0]
click at [577, 419] on link "performing rollbacks" at bounding box center [543, 424] width 84 height 11
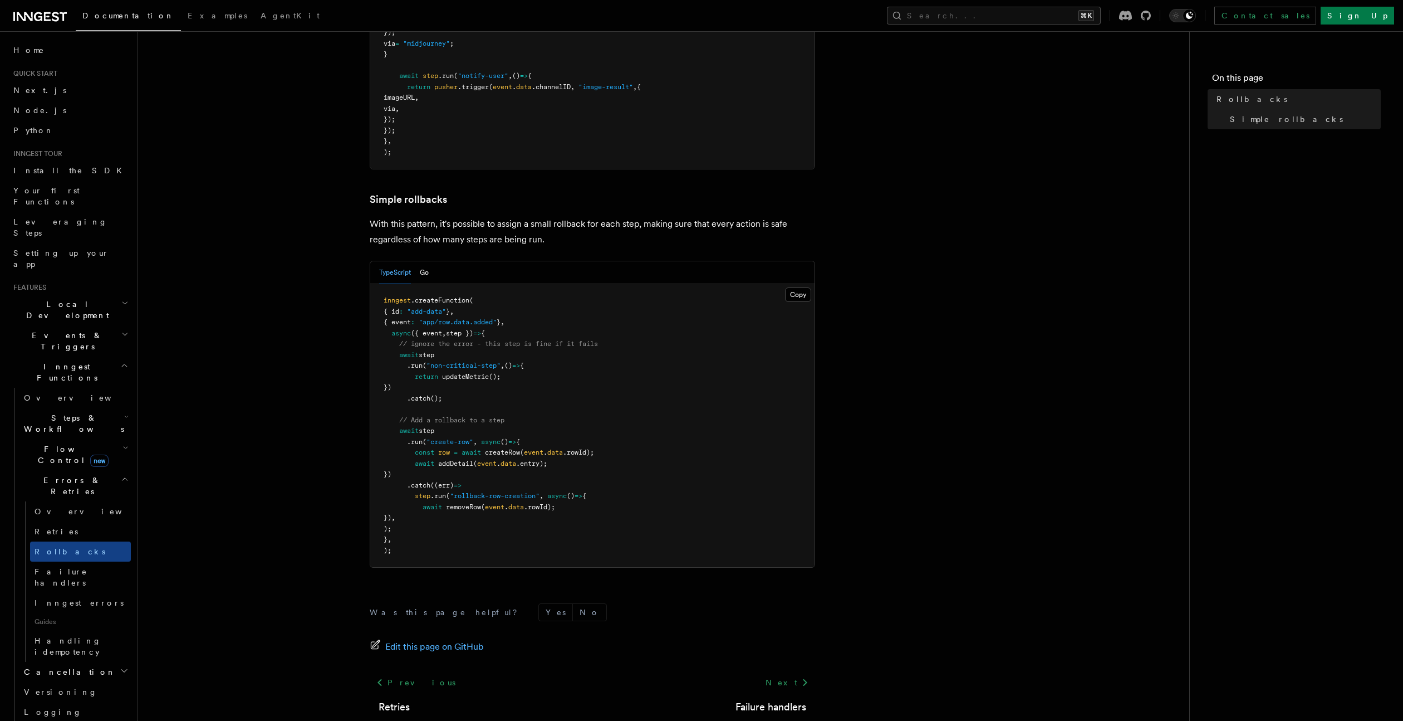
scroll to position [501, 0]
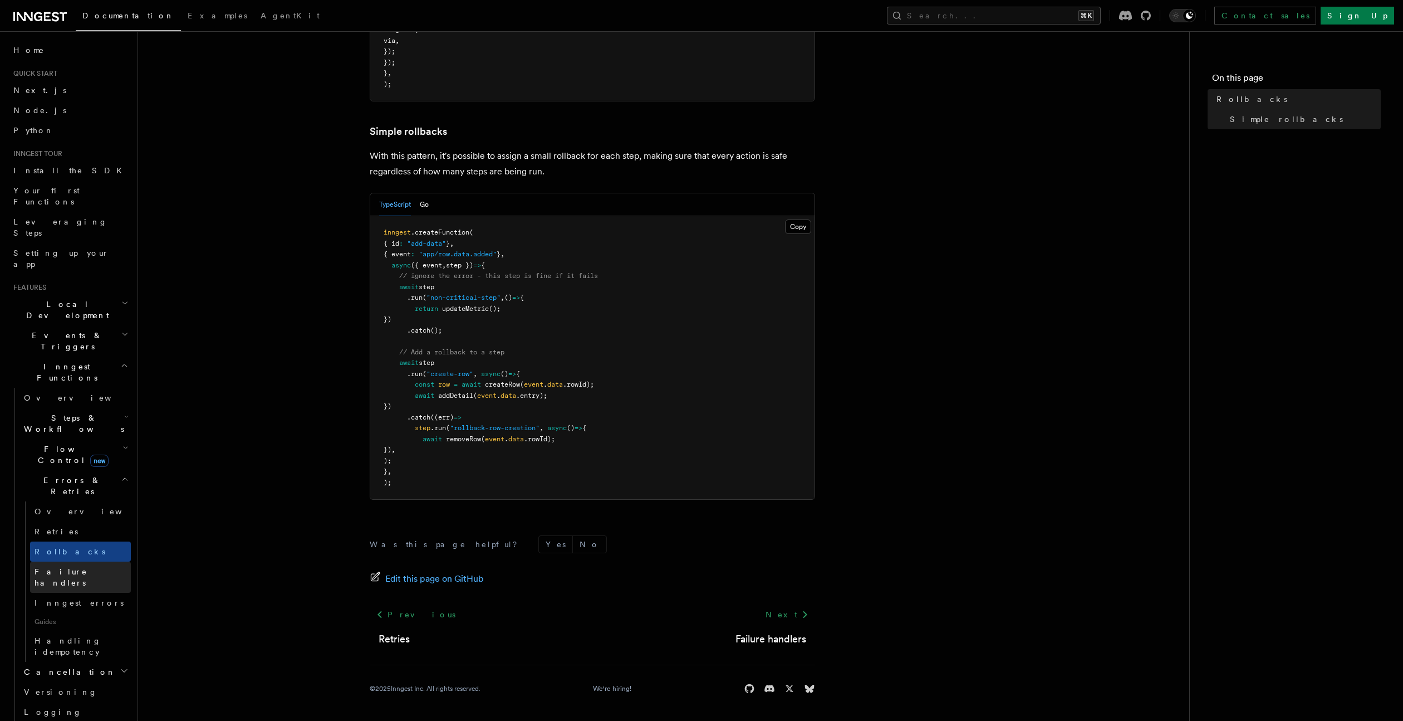
click at [52, 567] on span "Failure handlers" at bounding box center [61, 577] width 53 height 20
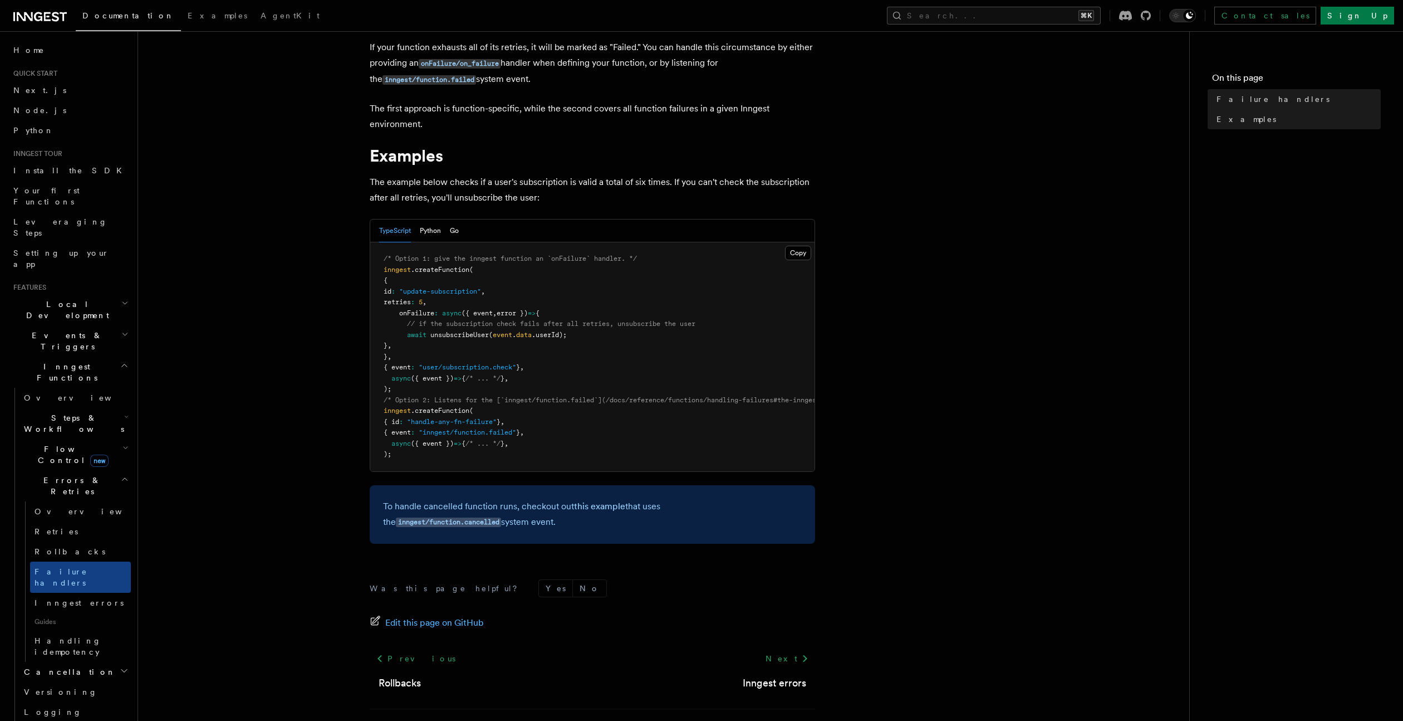
scroll to position [43, 0]
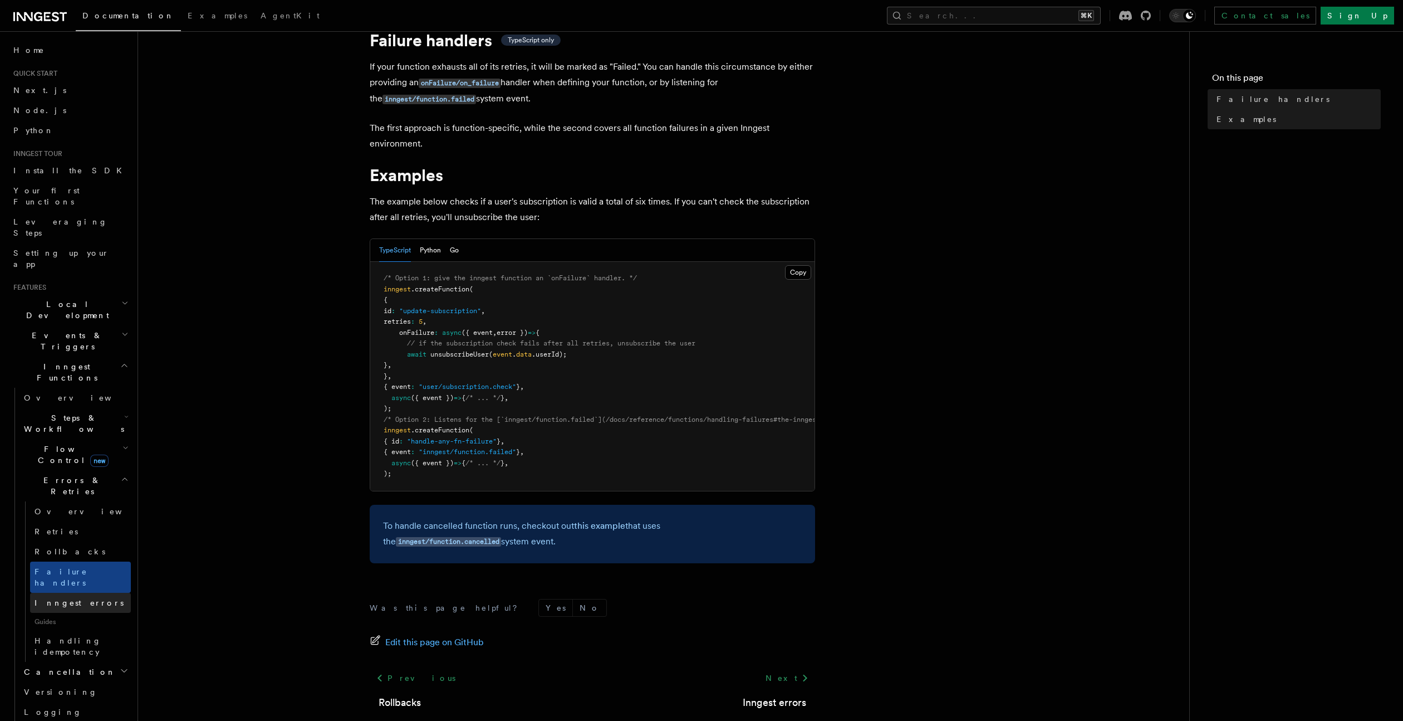
click at [46, 593] on link "Inngest errors" at bounding box center [80, 603] width 101 height 20
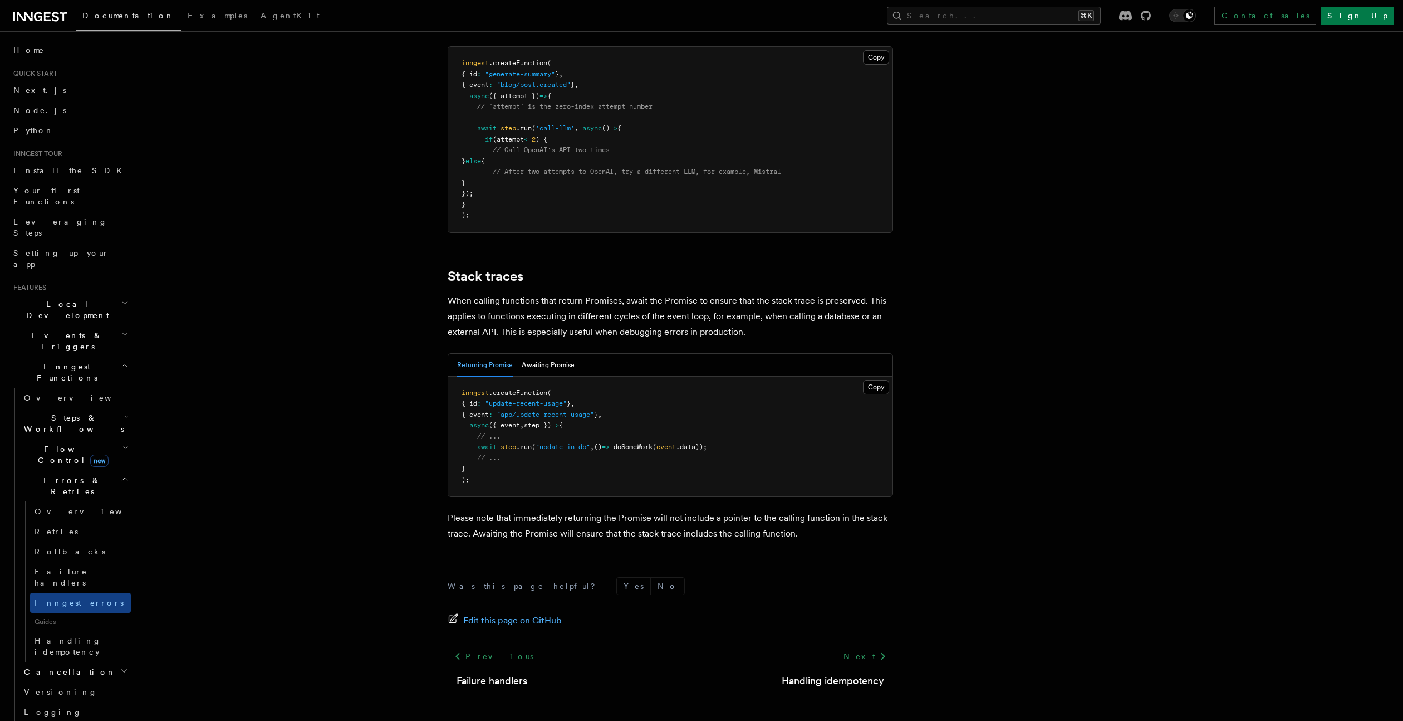
scroll to position [2297, 0]
click at [53, 443] on span "Flow Control new" at bounding box center [70, 454] width 103 height 22
click at [55, 512] on link "Concurrency" at bounding box center [80, 522] width 101 height 20
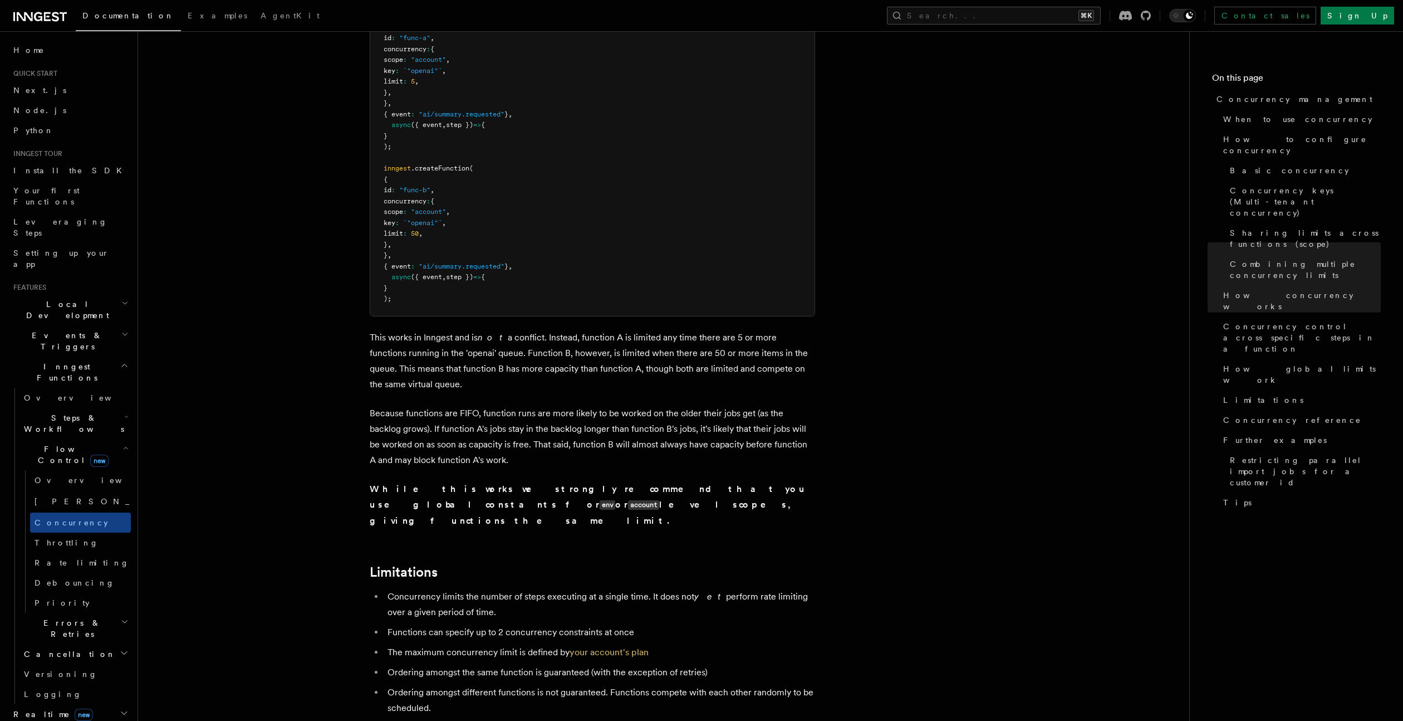
scroll to position [3154, 0]
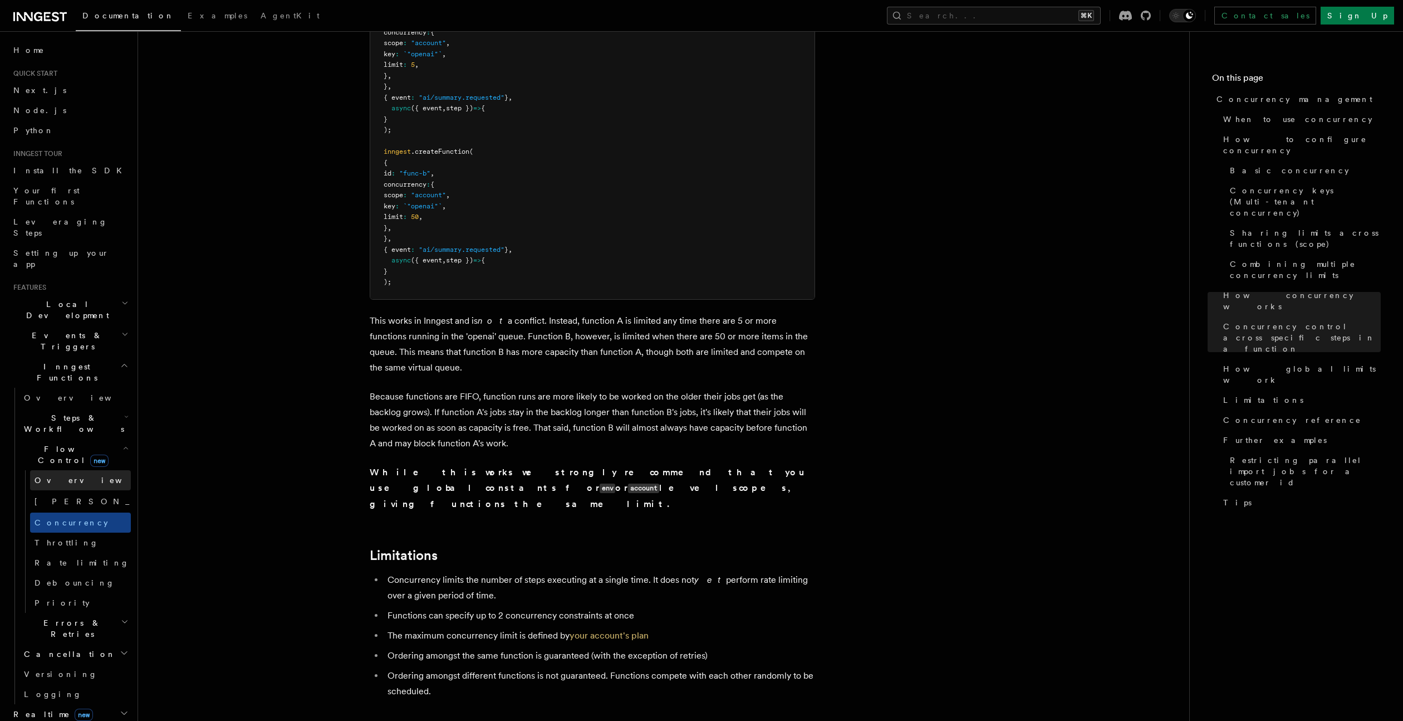
click at [46, 474] on span "Overview" at bounding box center [92, 479] width 115 height 11
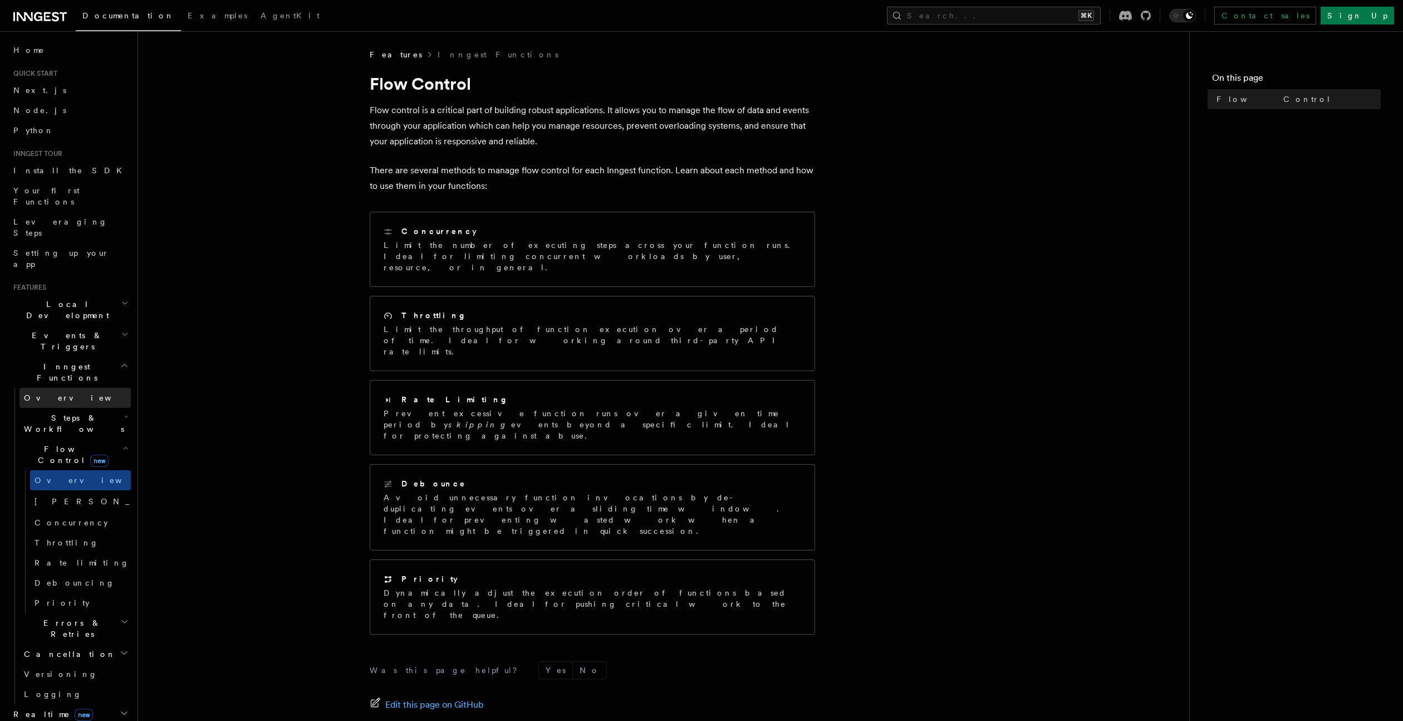
click at [65, 388] on link "Overview" at bounding box center [74, 398] width 111 height 20
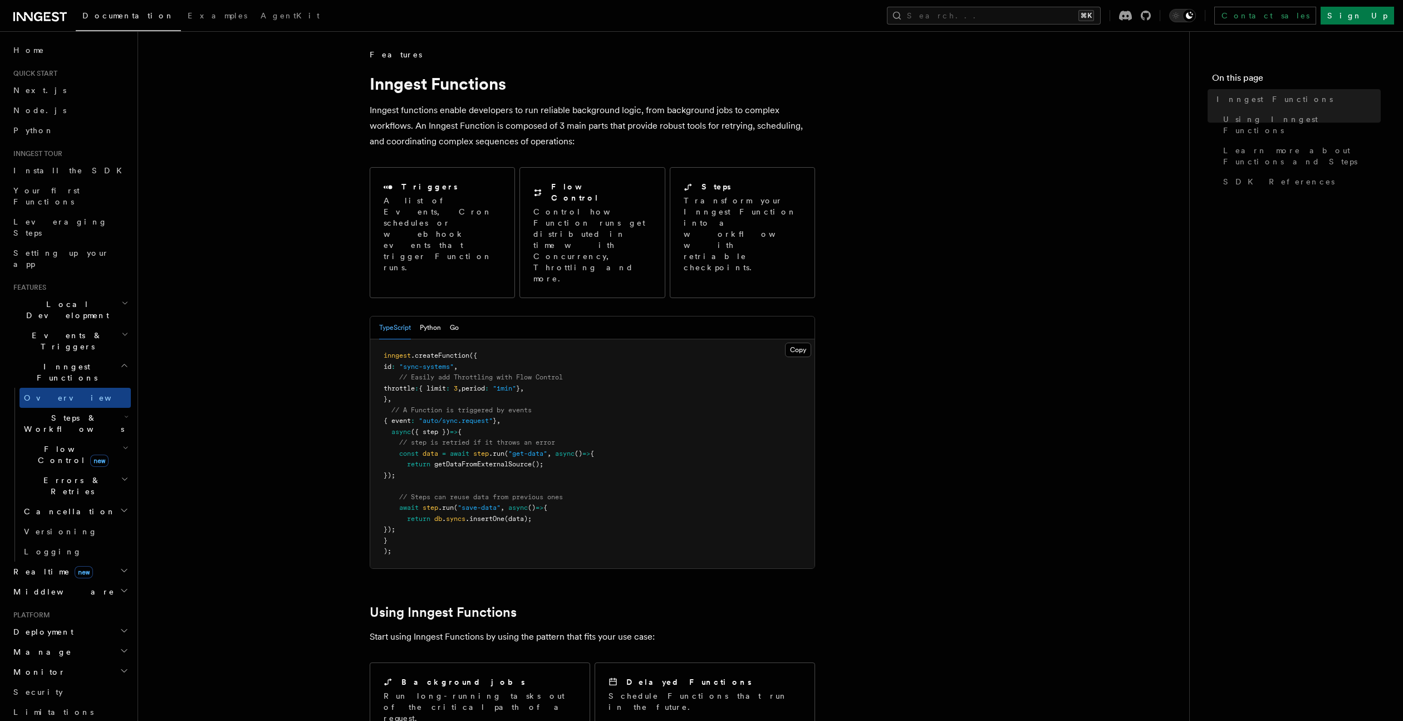
click at [69, 412] on span "Steps & Workflows" at bounding box center [71, 423] width 105 height 22
click at [65, 693] on link "Parallel steps" at bounding box center [80, 703] width 101 height 20
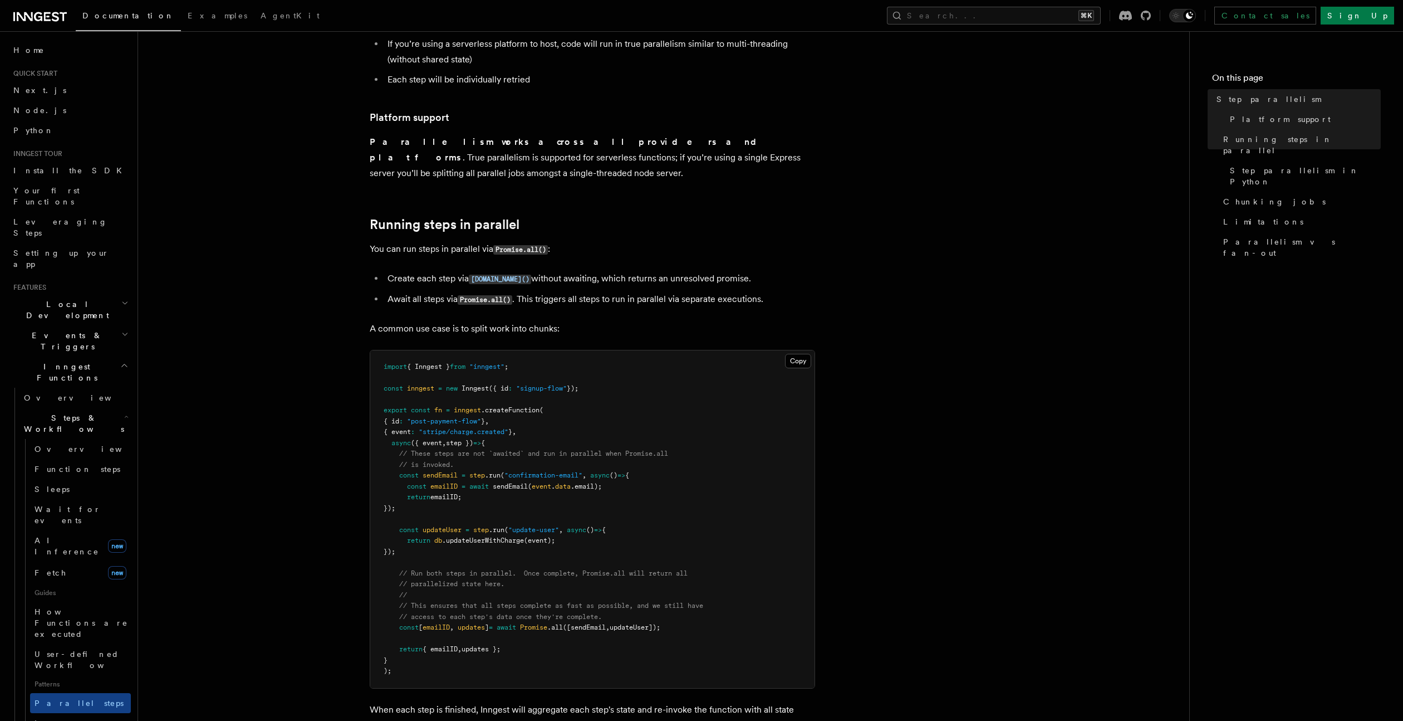
scroll to position [67, 0]
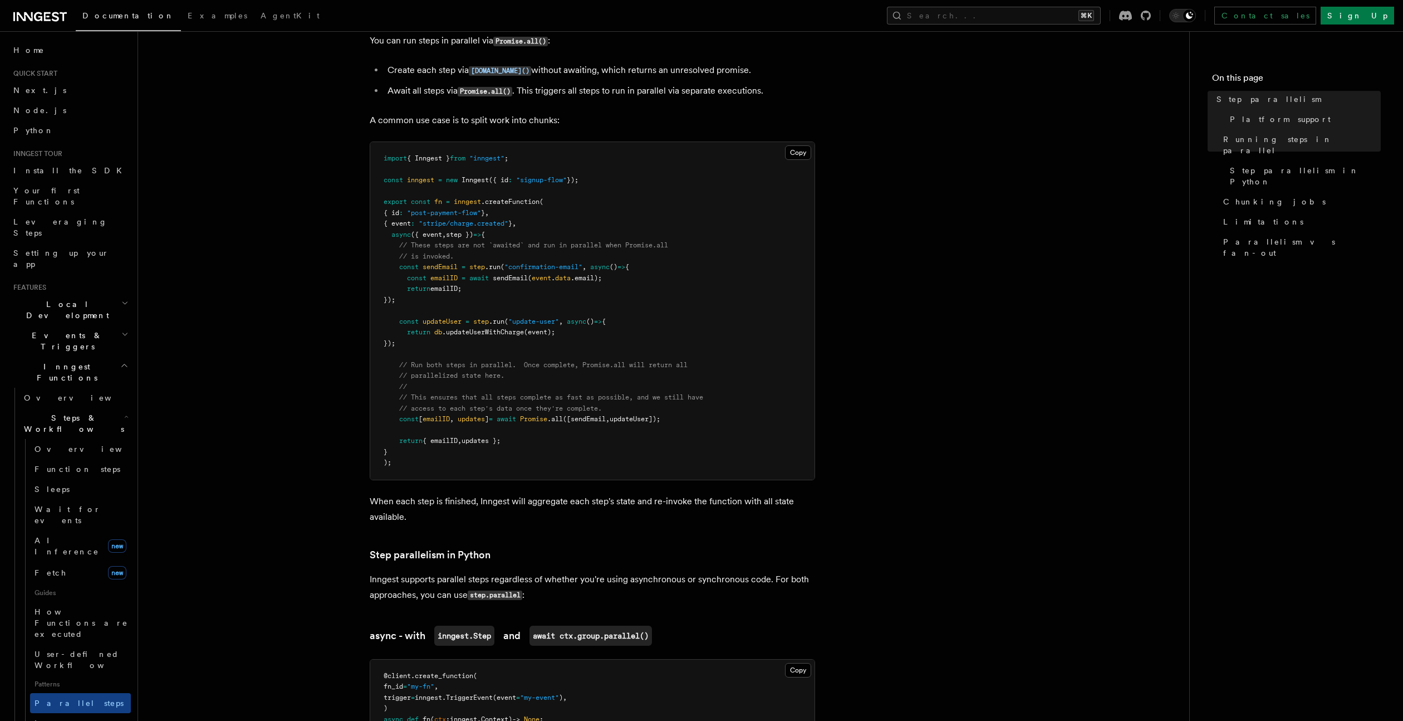
scroll to position [276, 0]
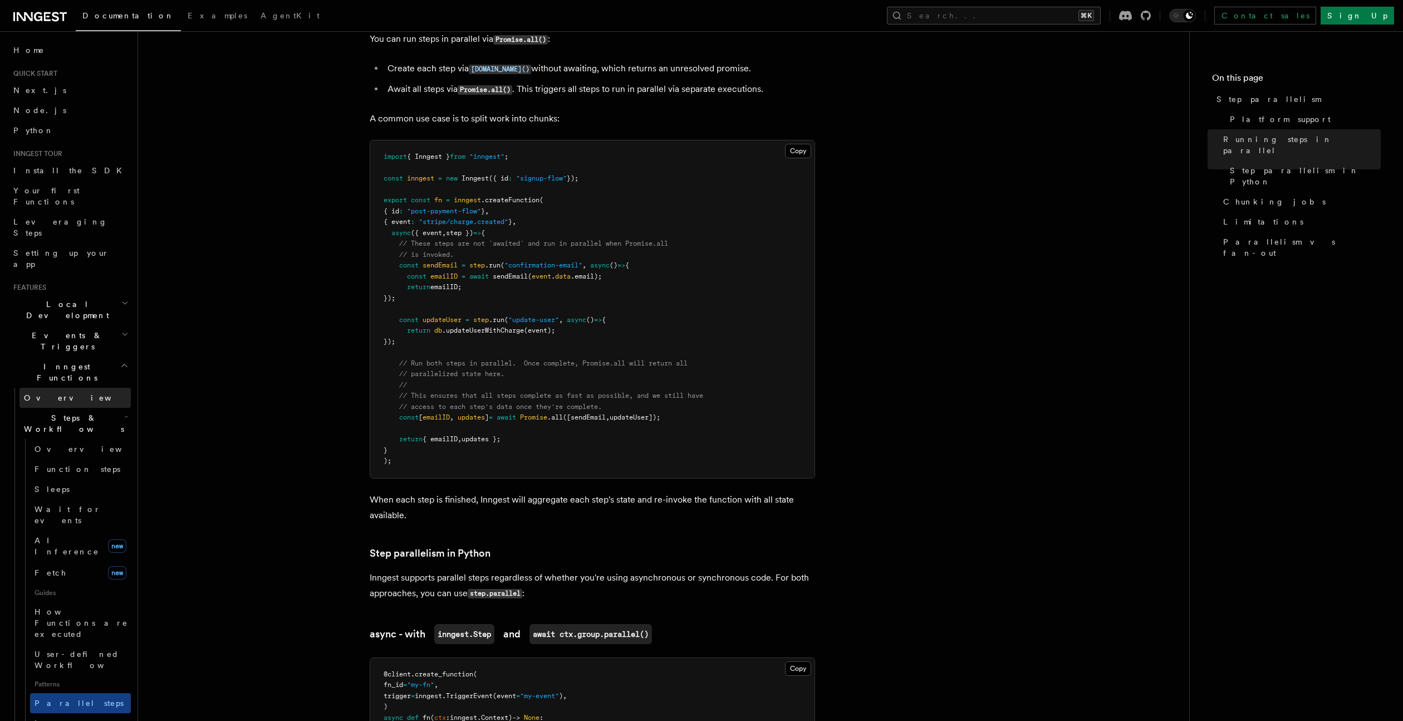
click at [55, 393] on span "Overview" at bounding box center [81, 397] width 115 height 9
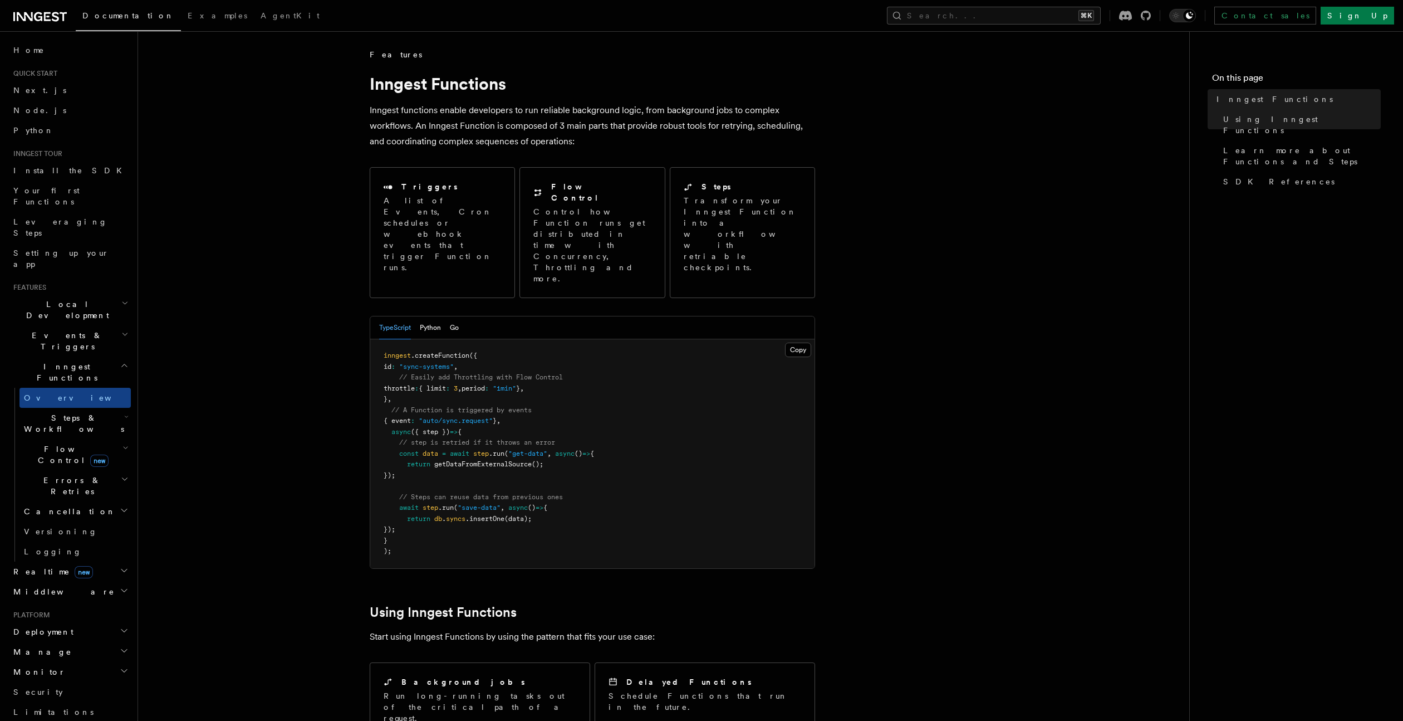
scroll to position [373, 0]
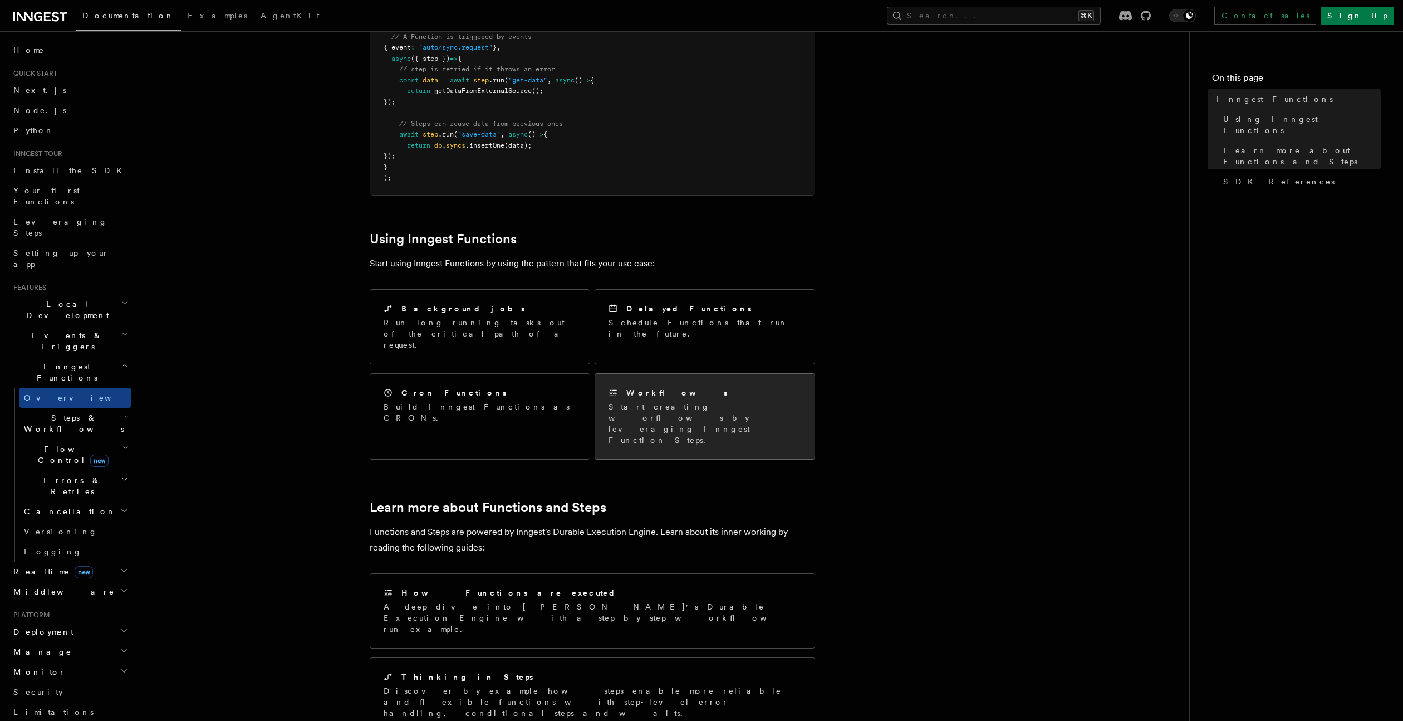
click at [621, 401] on p "Start creating worflows by leveraging Inngest Function Steps." at bounding box center [705, 423] width 193 height 45
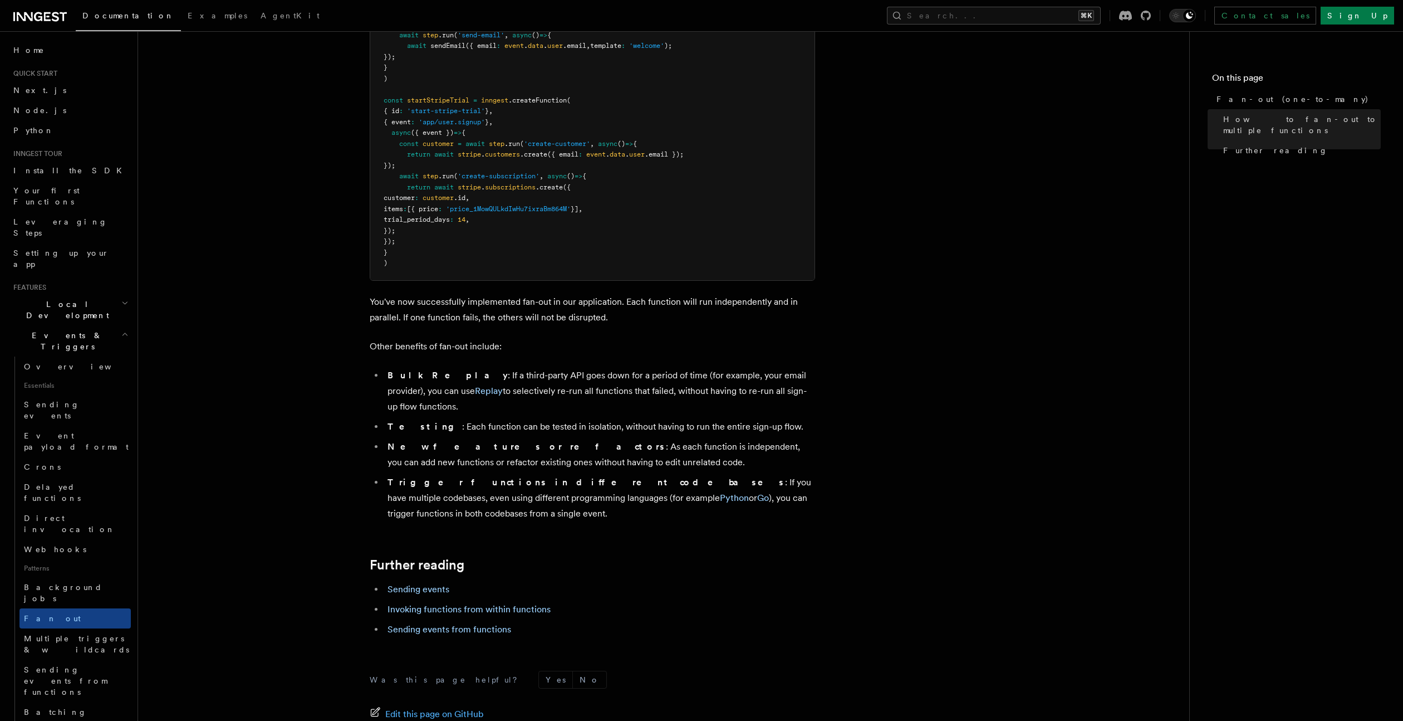
scroll to position [431, 0]
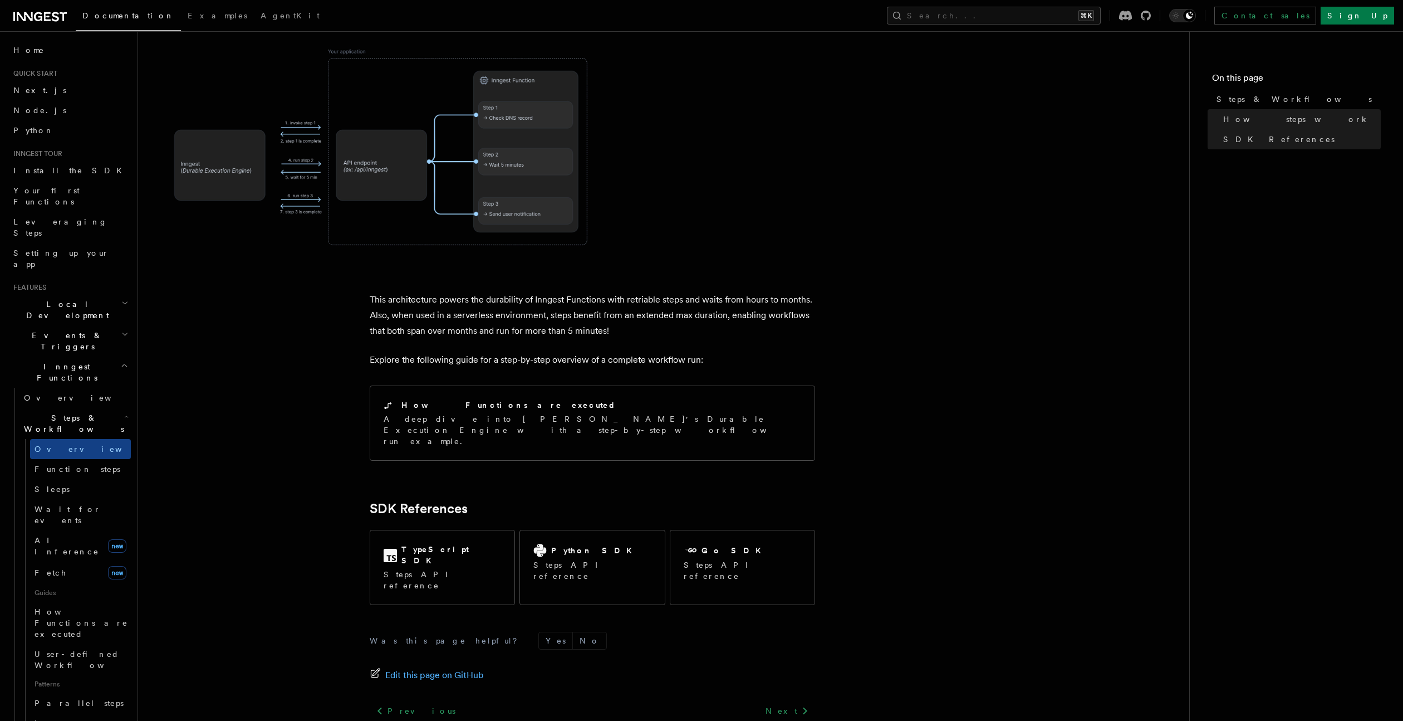
scroll to position [913, 0]
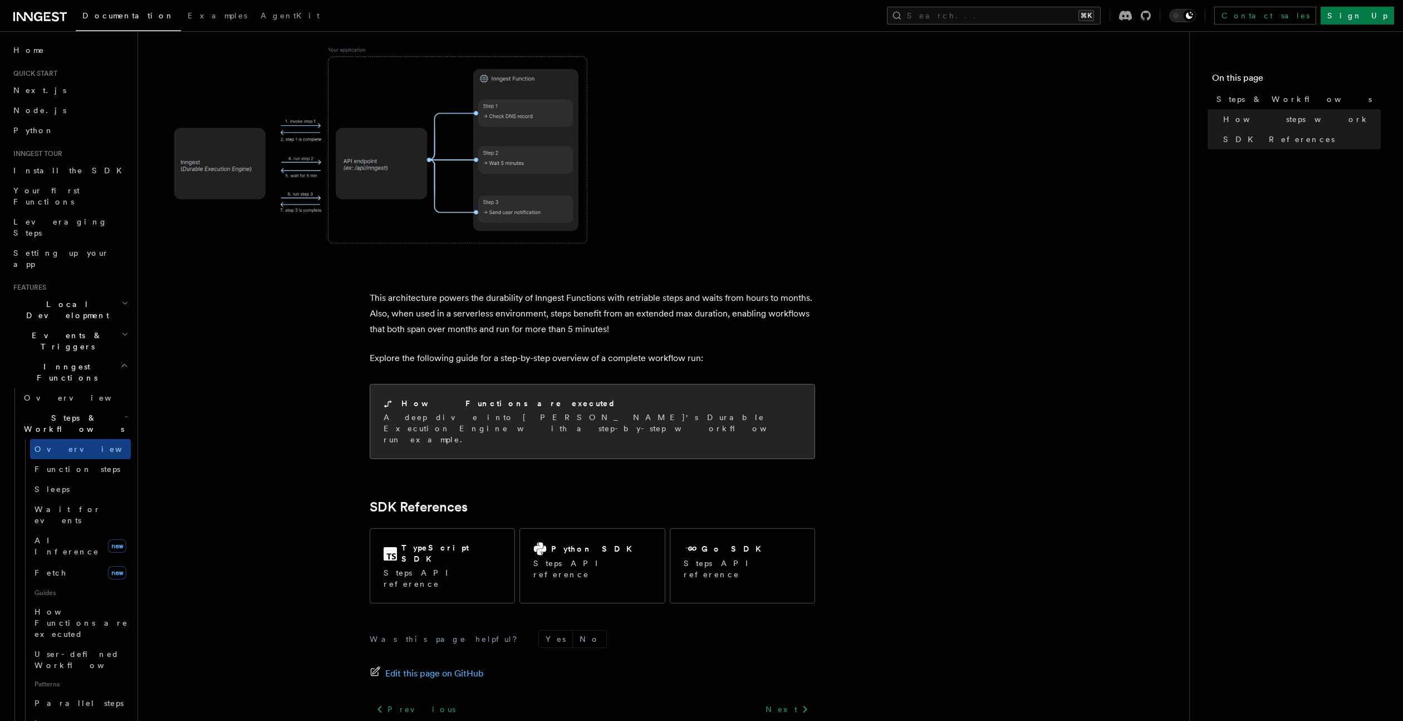
click at [761, 384] on div "How Functions are executed A deep dive into [PERSON_NAME]'s Durable Execution E…" at bounding box center [592, 421] width 444 height 74
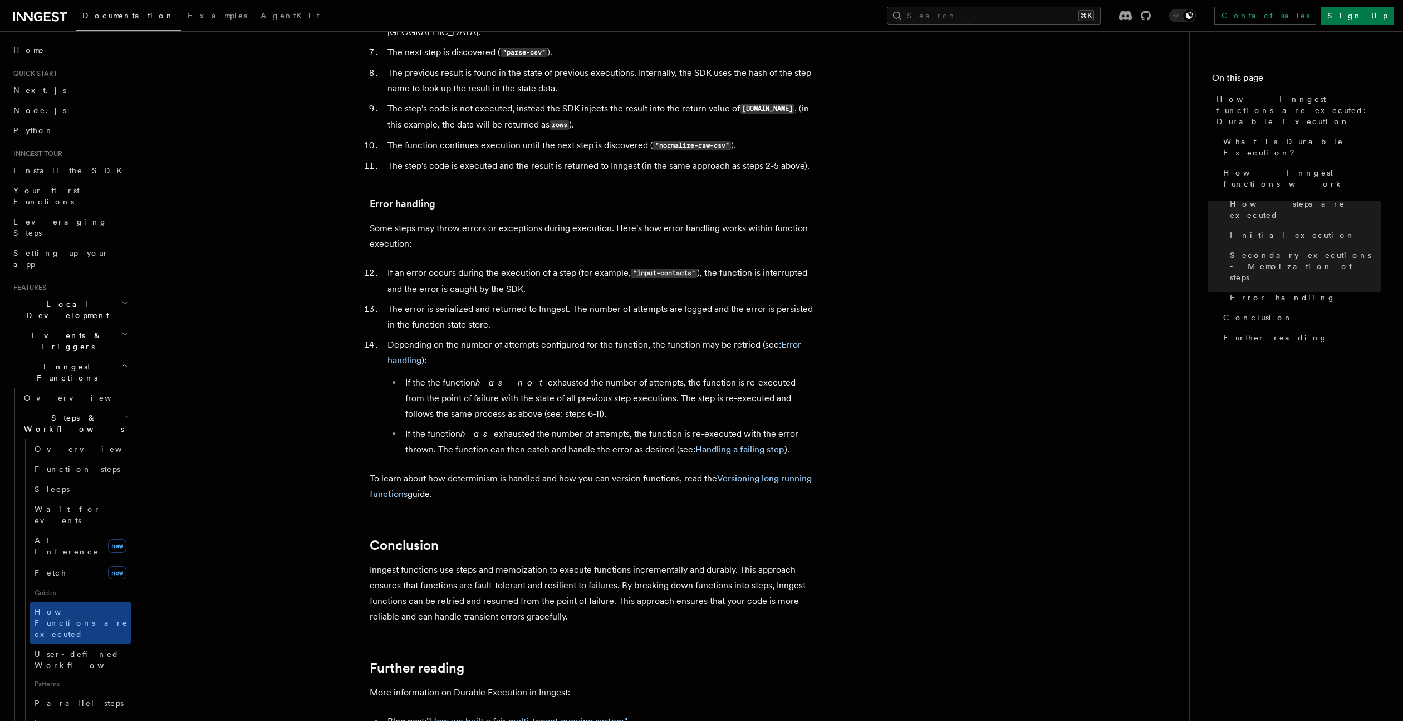
scroll to position [1917, 0]
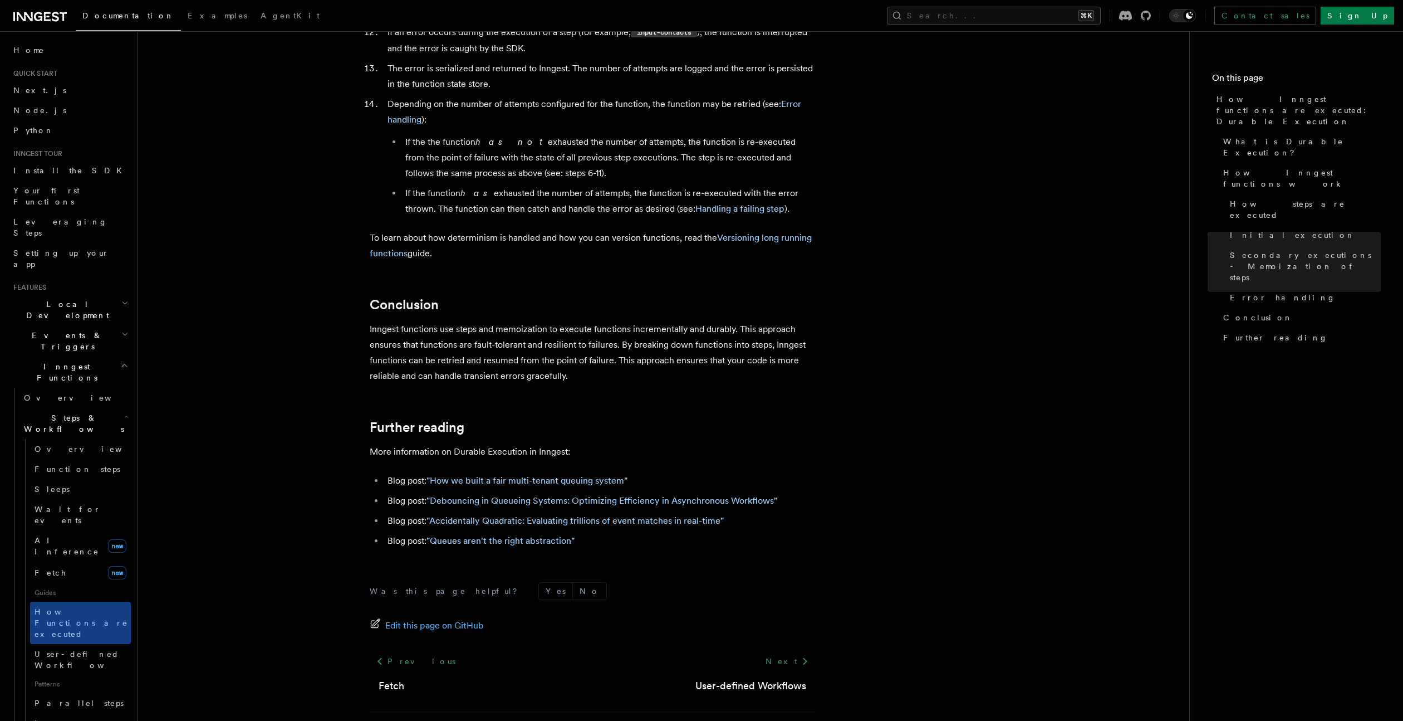
click at [780, 513] on li "Blog post: "Accidentally Quadratic: Evaluating trillions of event matches in re…" at bounding box center [599, 521] width 431 height 16
drag, startPoint x: 321, startPoint y: 369, endPoint x: 329, endPoint y: 376, distance: 10.7
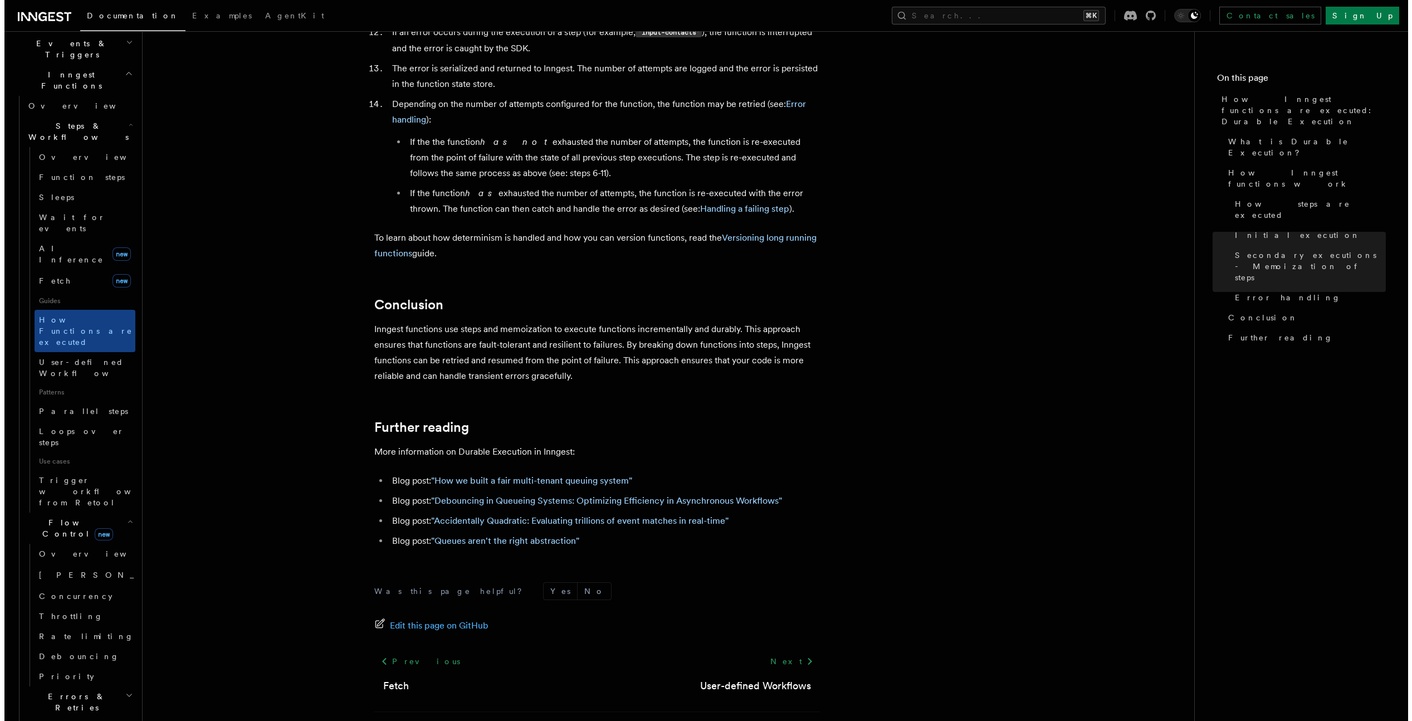
scroll to position [467, 0]
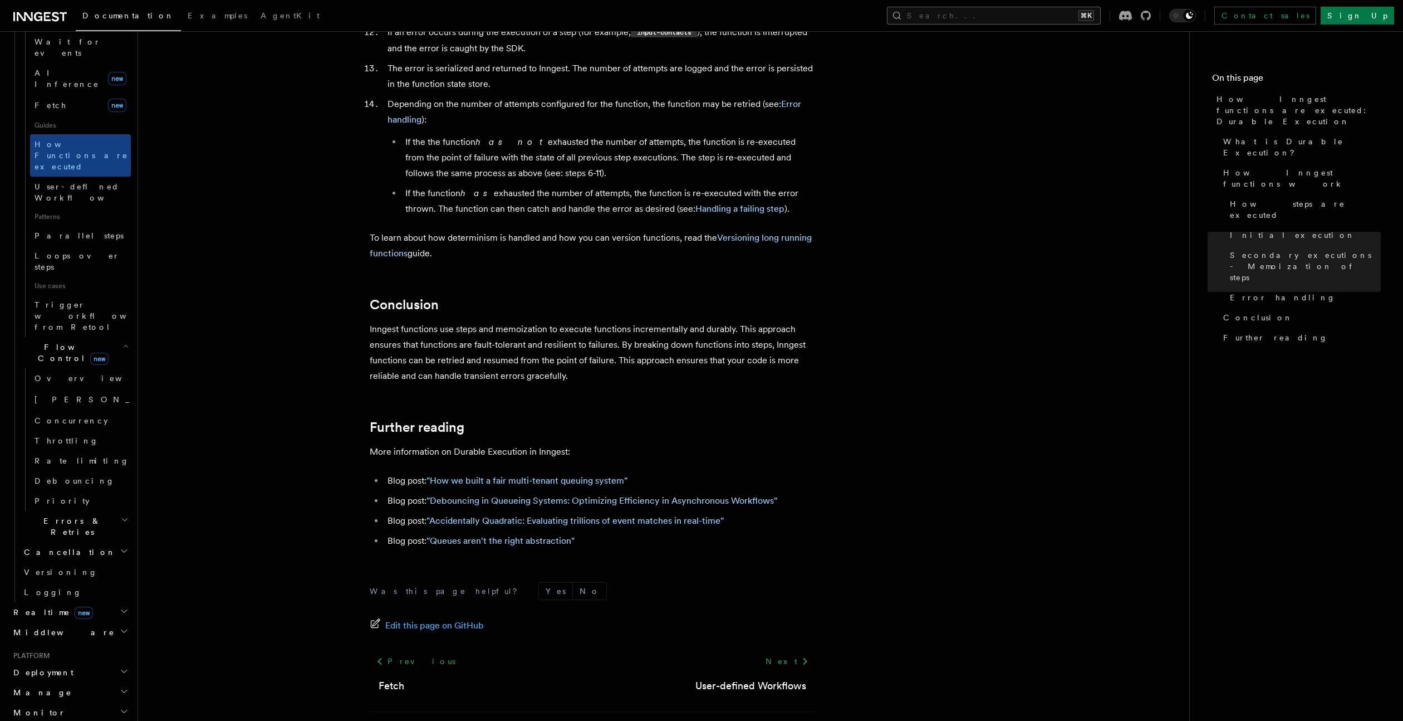
click at [1074, 9] on button "Search... ⌘K" at bounding box center [994, 16] width 214 height 18
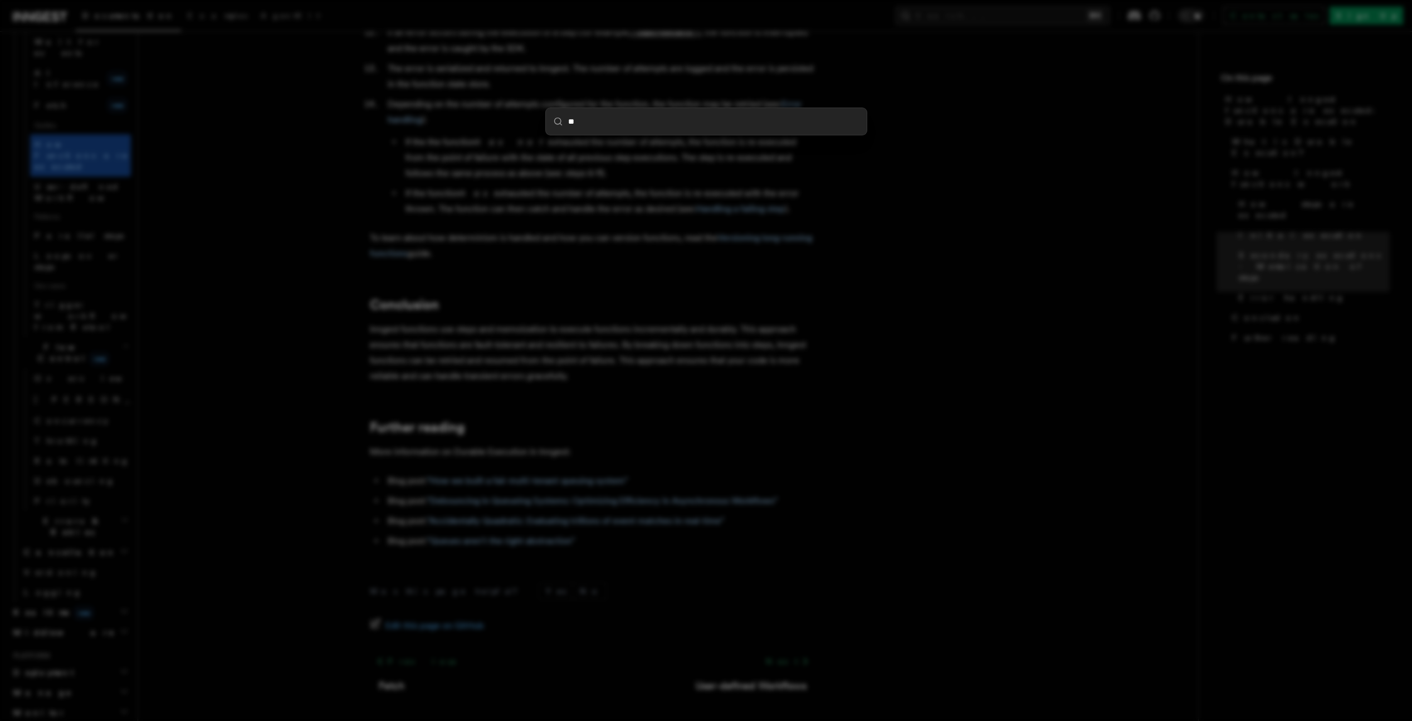
type input "***"
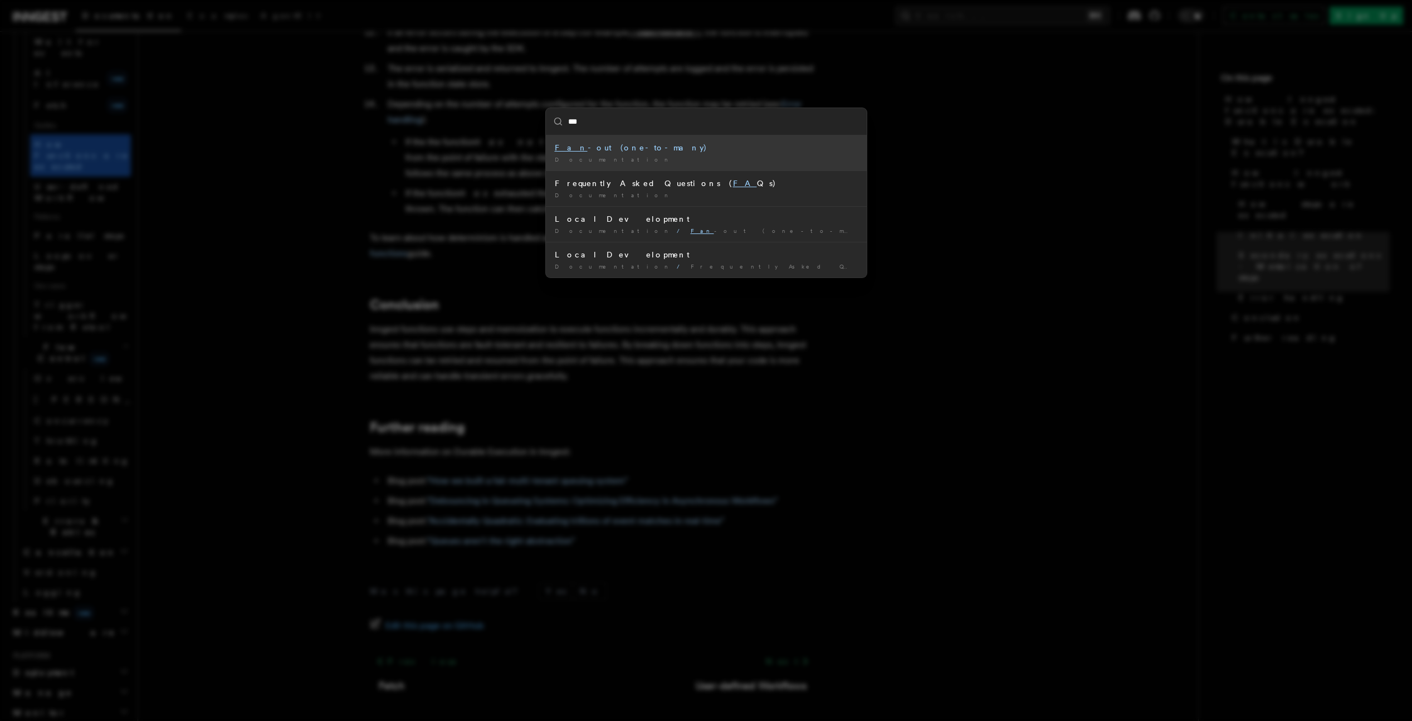
click at [708, 144] on div "Fan -out (one-to-many)" at bounding box center [706, 147] width 303 height 11
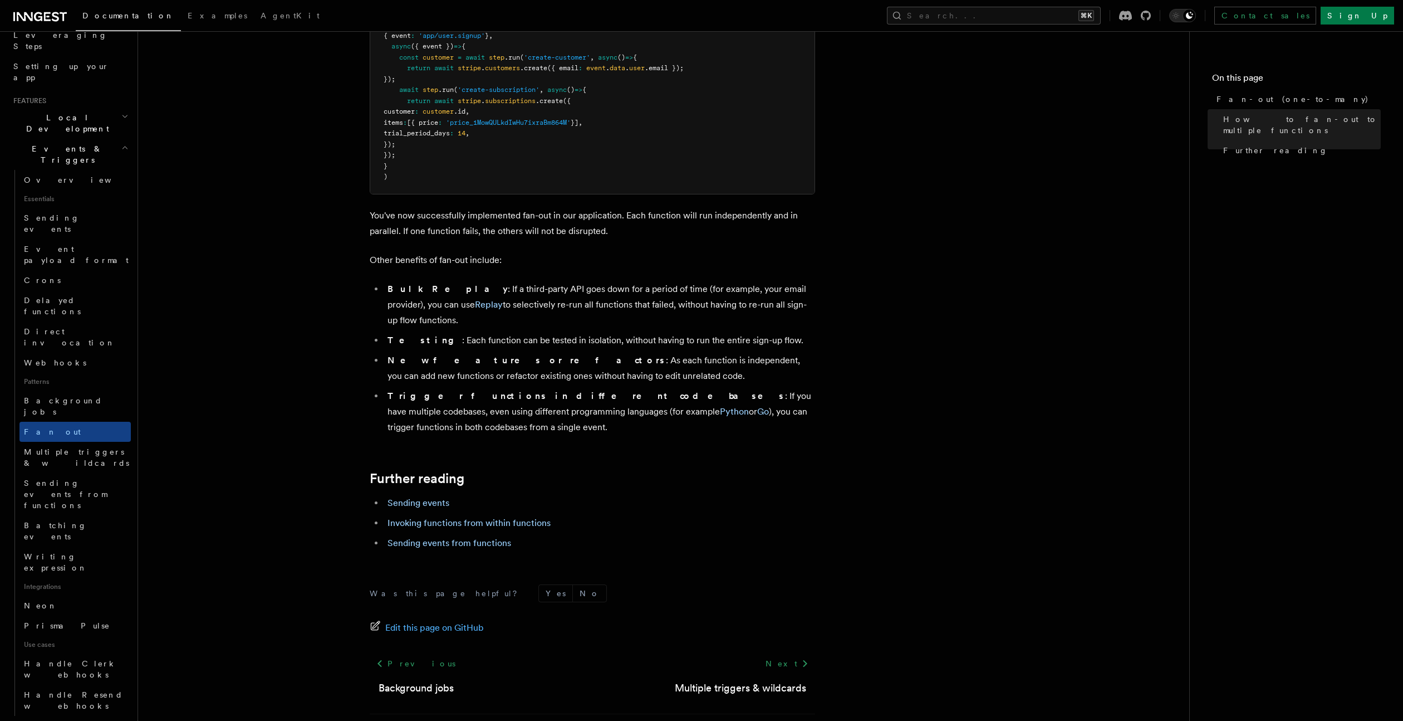
scroll to position [1250, 0]
click at [521, 515] on link "Invoking functions from within functions" at bounding box center [469, 520] width 163 height 11
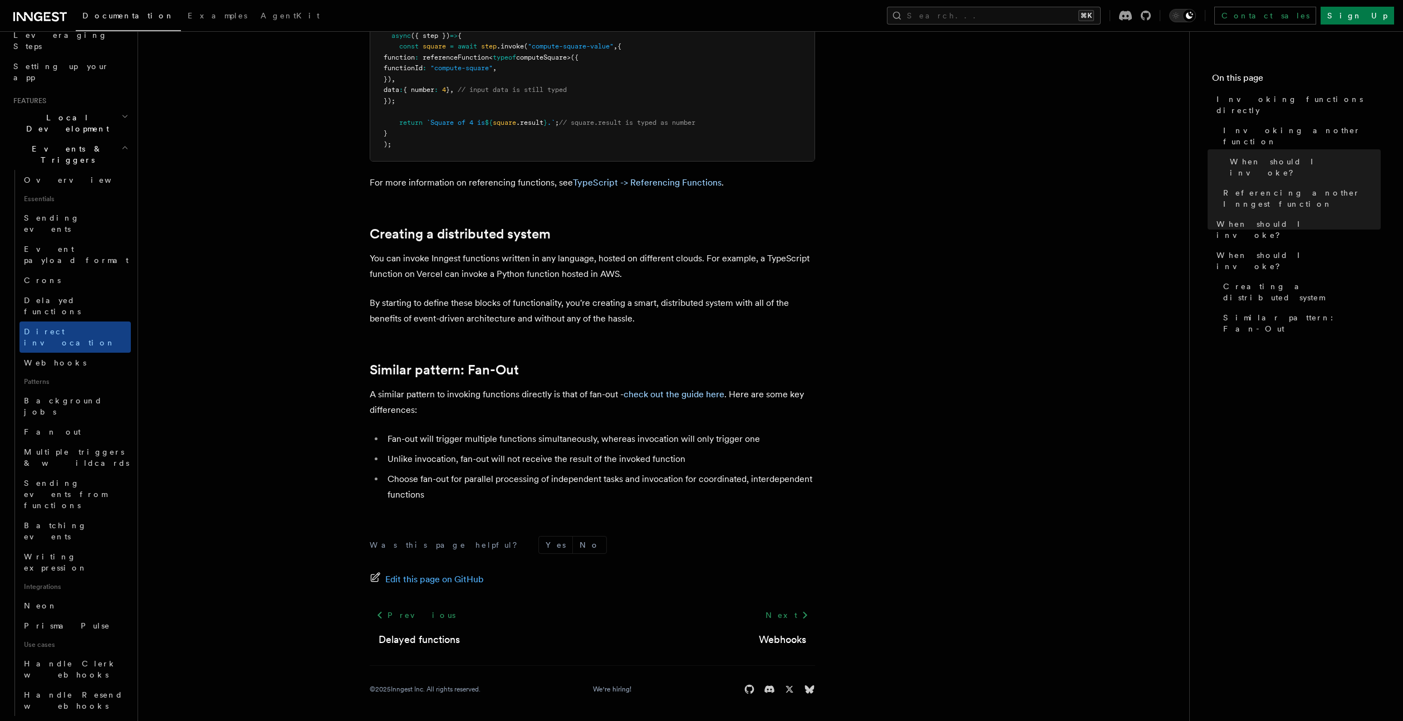
scroll to position [1339, 0]
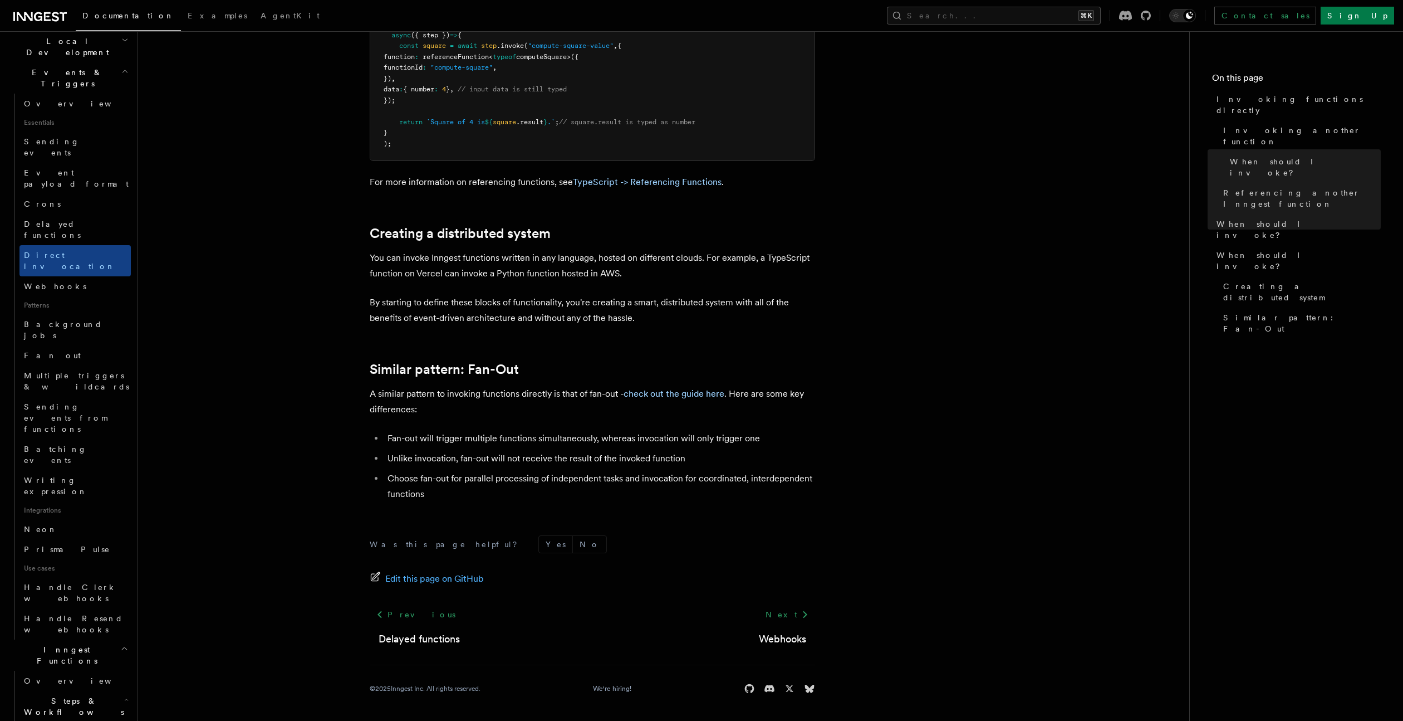
scroll to position [278, 0]
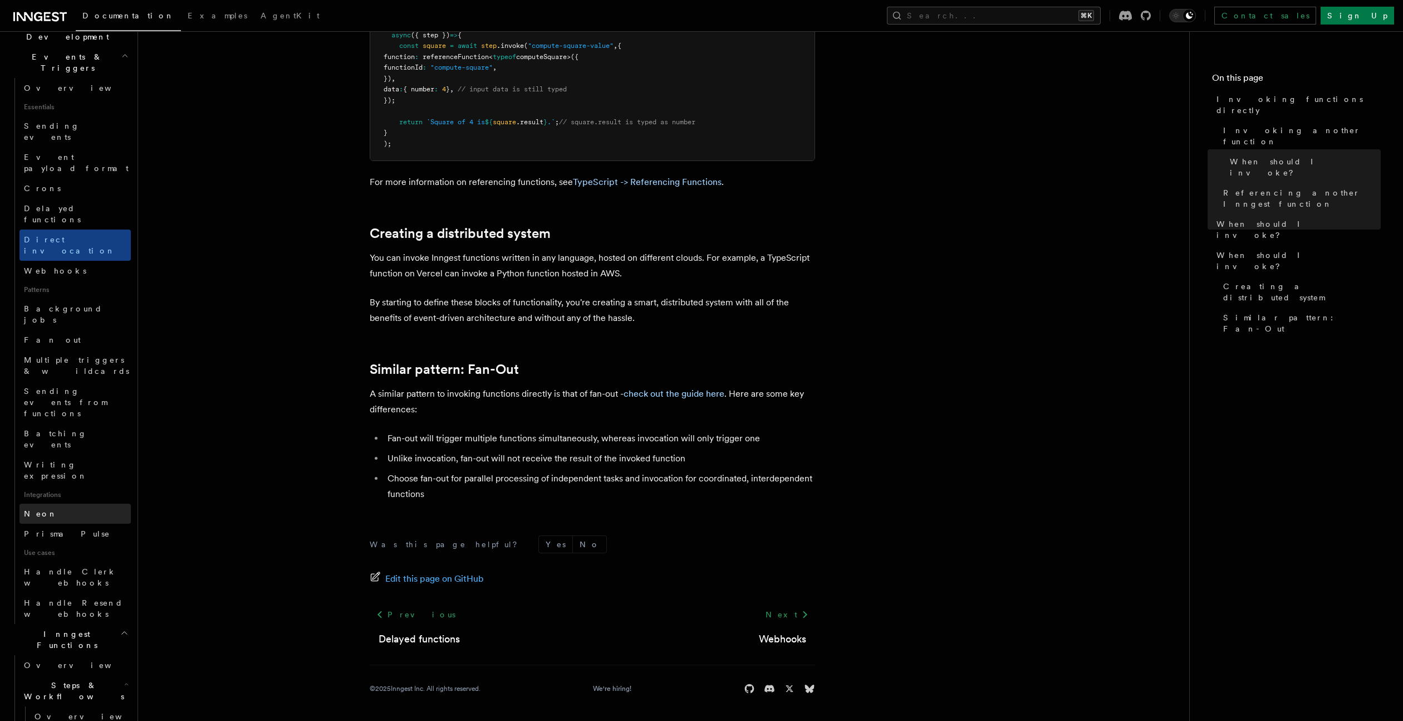
click at [60, 503] on link "Neon" at bounding box center [74, 513] width 111 height 20
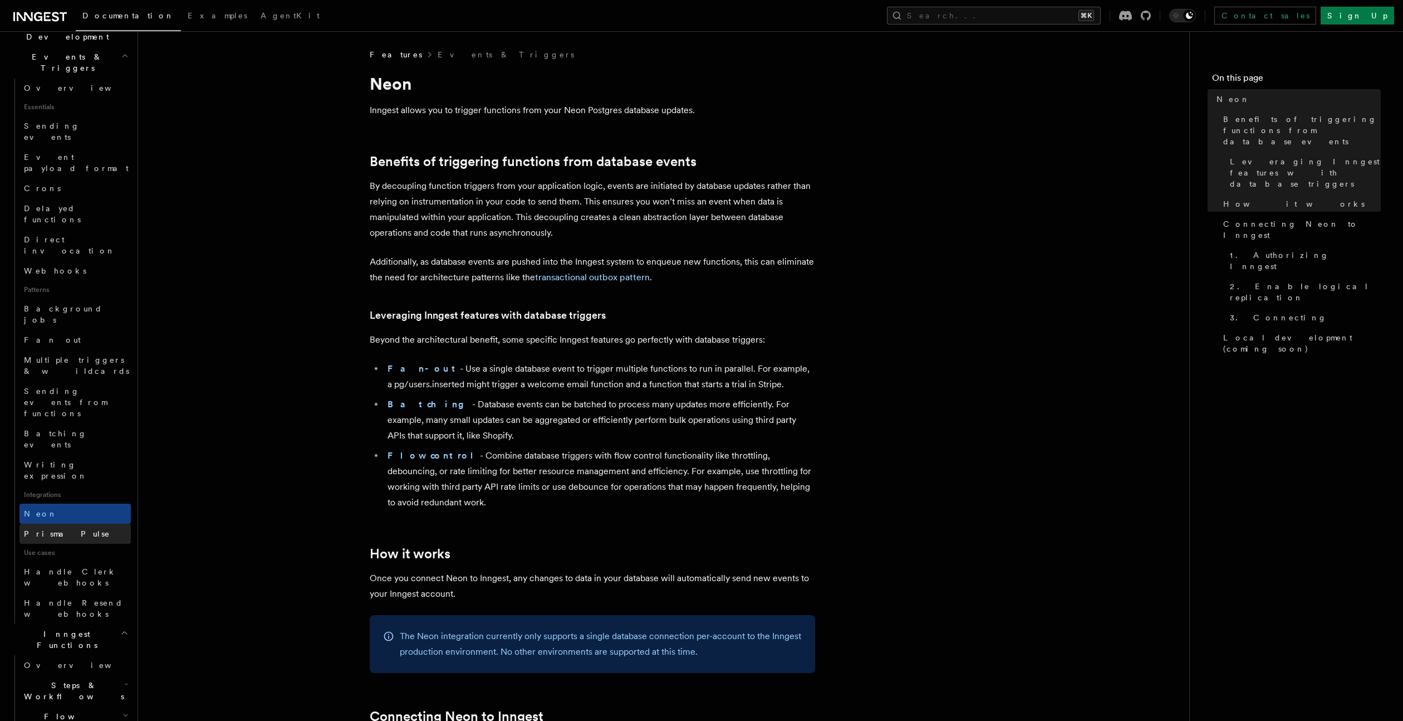
click at [39, 528] on span "Prisma Pulse" at bounding box center [67, 533] width 86 height 11
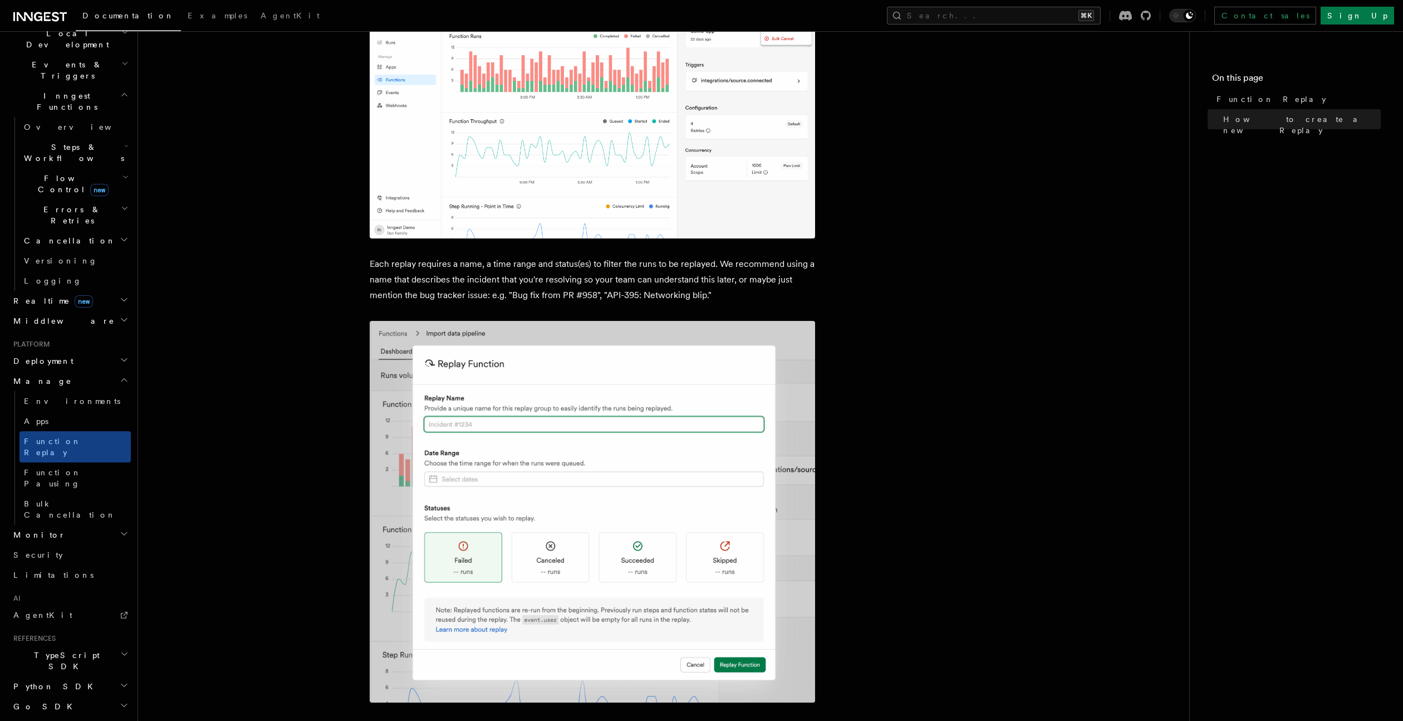
scroll to position [325, 0]
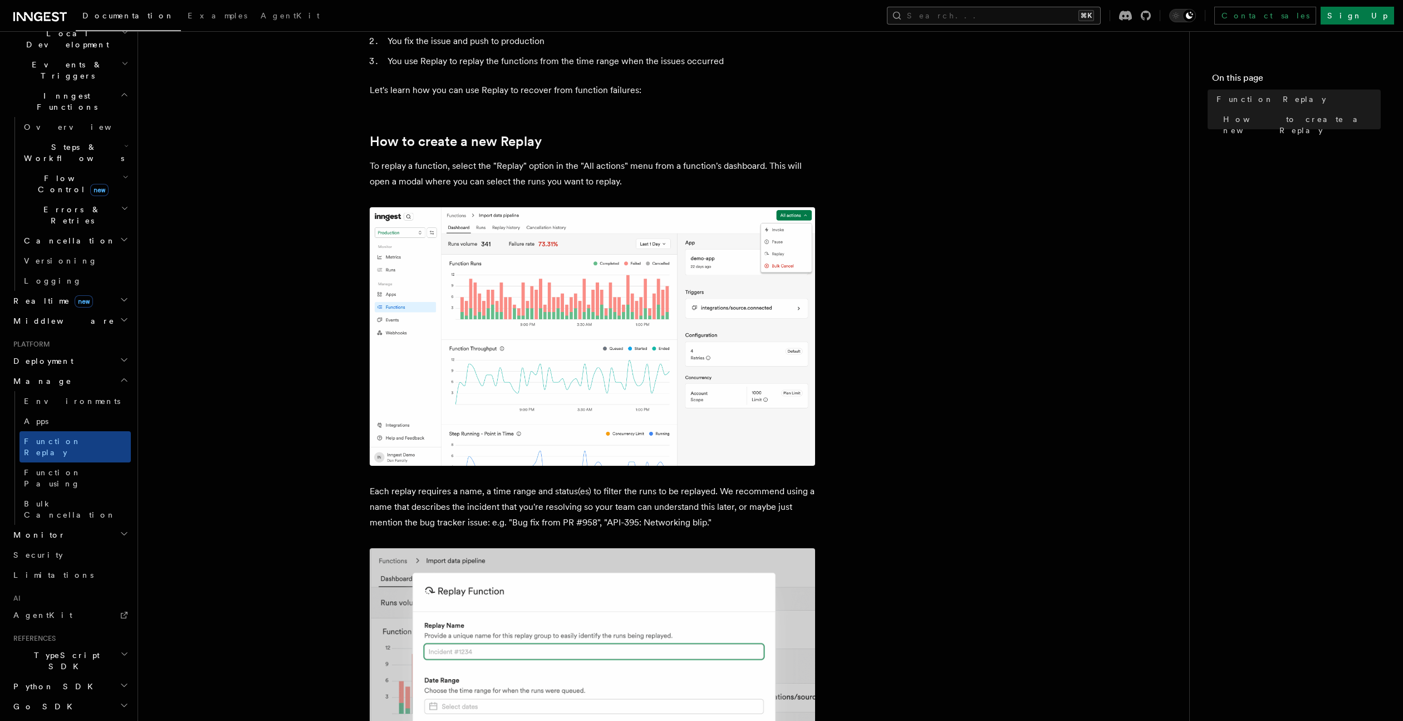
click at [1022, 14] on button "Search... ⌘K" at bounding box center [994, 16] width 214 height 18
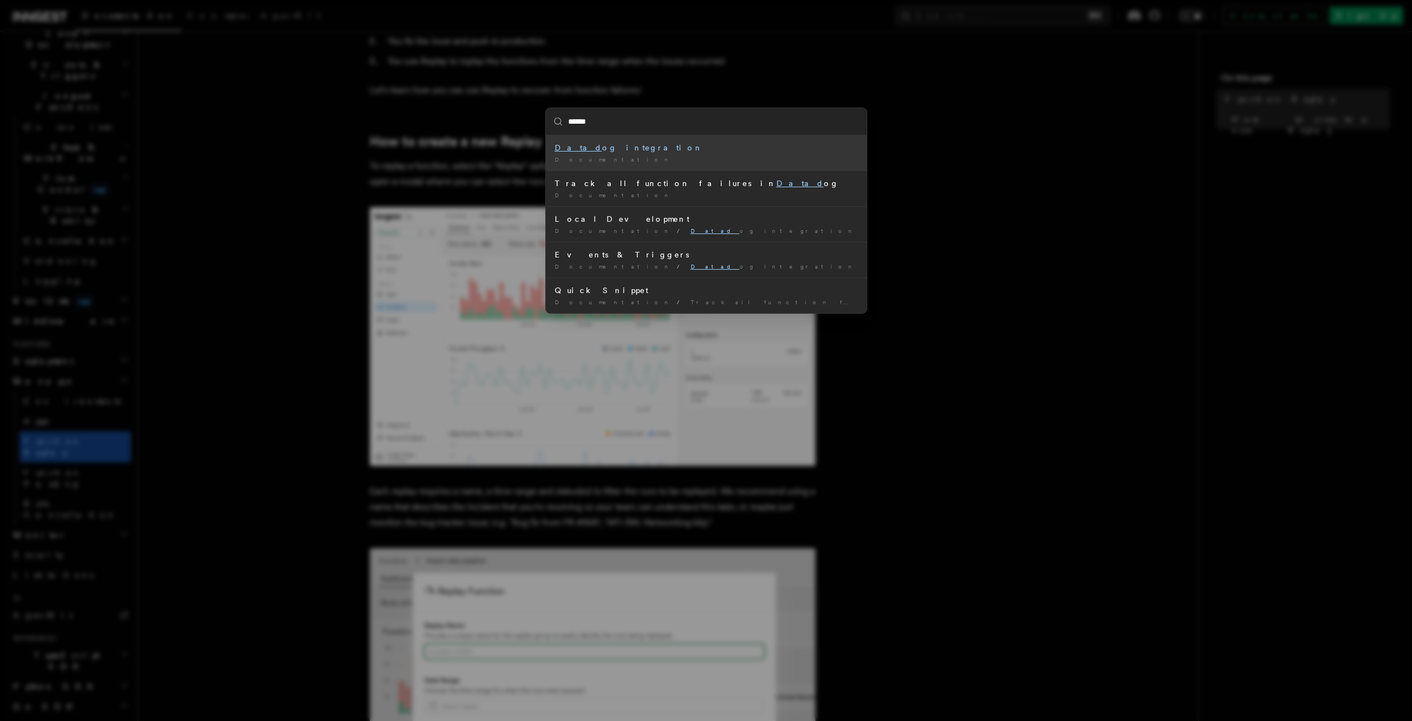
type input "*******"
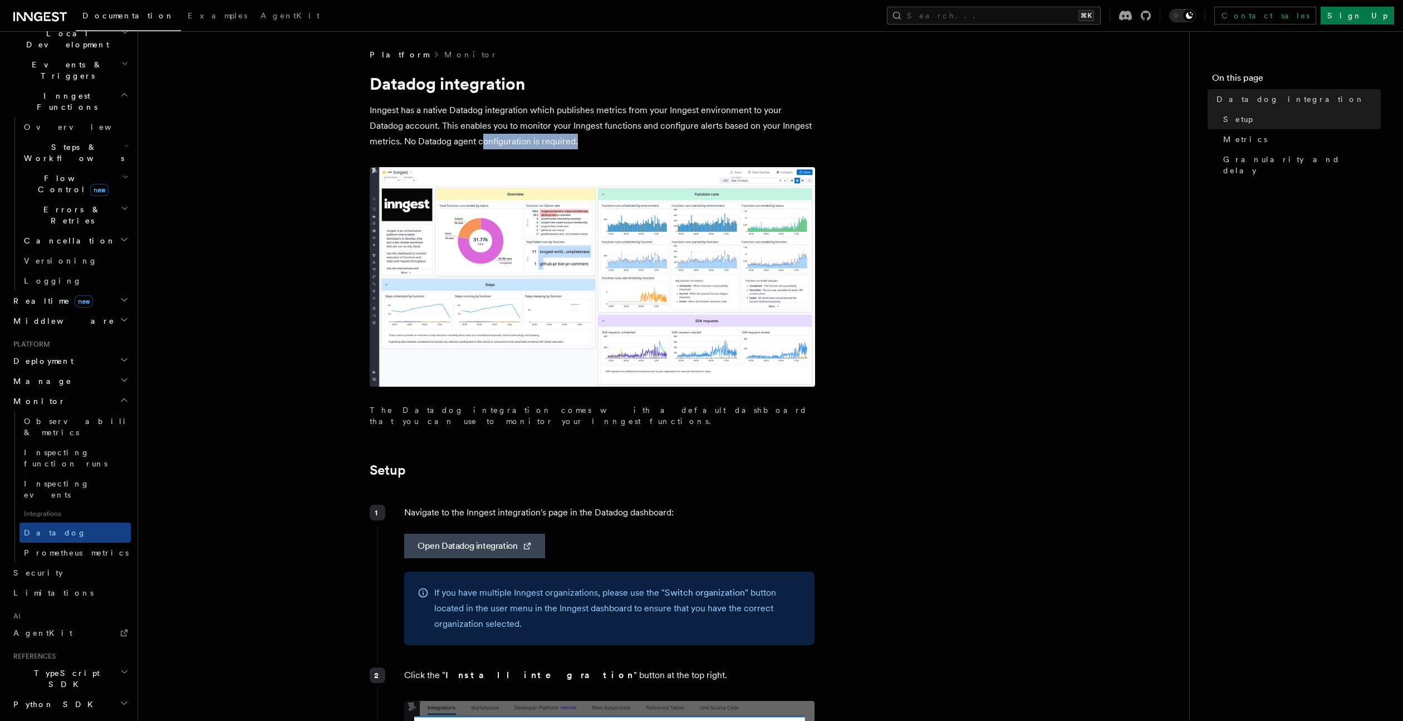
drag, startPoint x: 565, startPoint y: 143, endPoint x: 693, endPoint y: 134, distance: 127.8
click at [679, 135] on p "Inngest has a native Datadog integration which publishes metrics from your Inng…" at bounding box center [592, 125] width 445 height 47
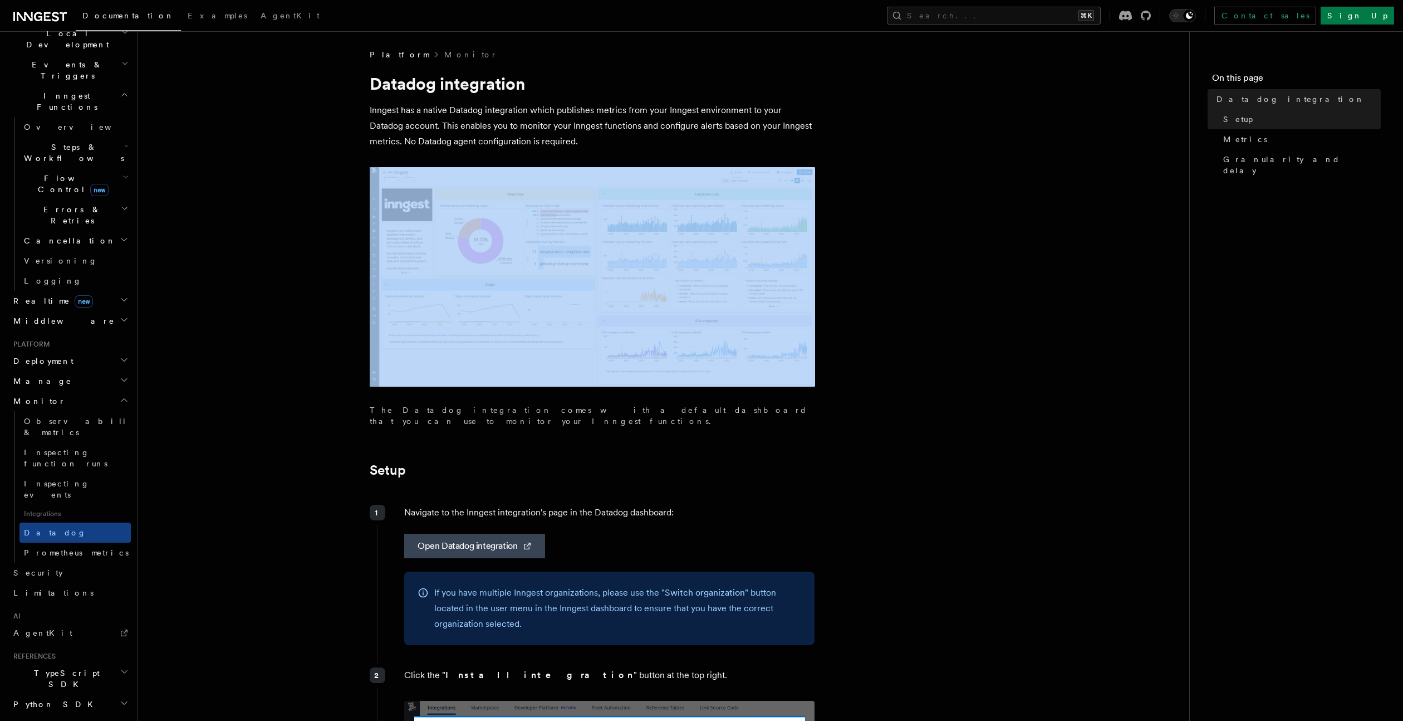
click at [554, 275] on img at bounding box center [592, 276] width 445 height 219
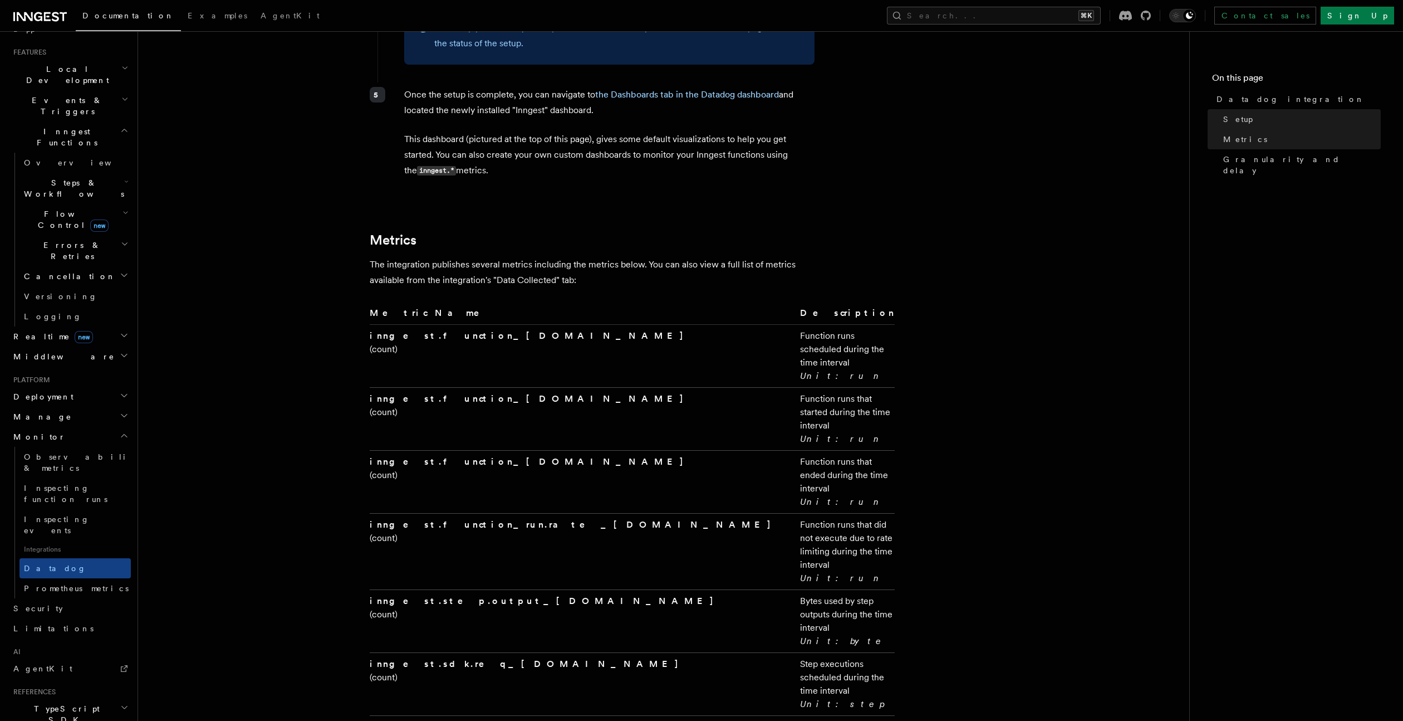
scroll to position [219, 0]
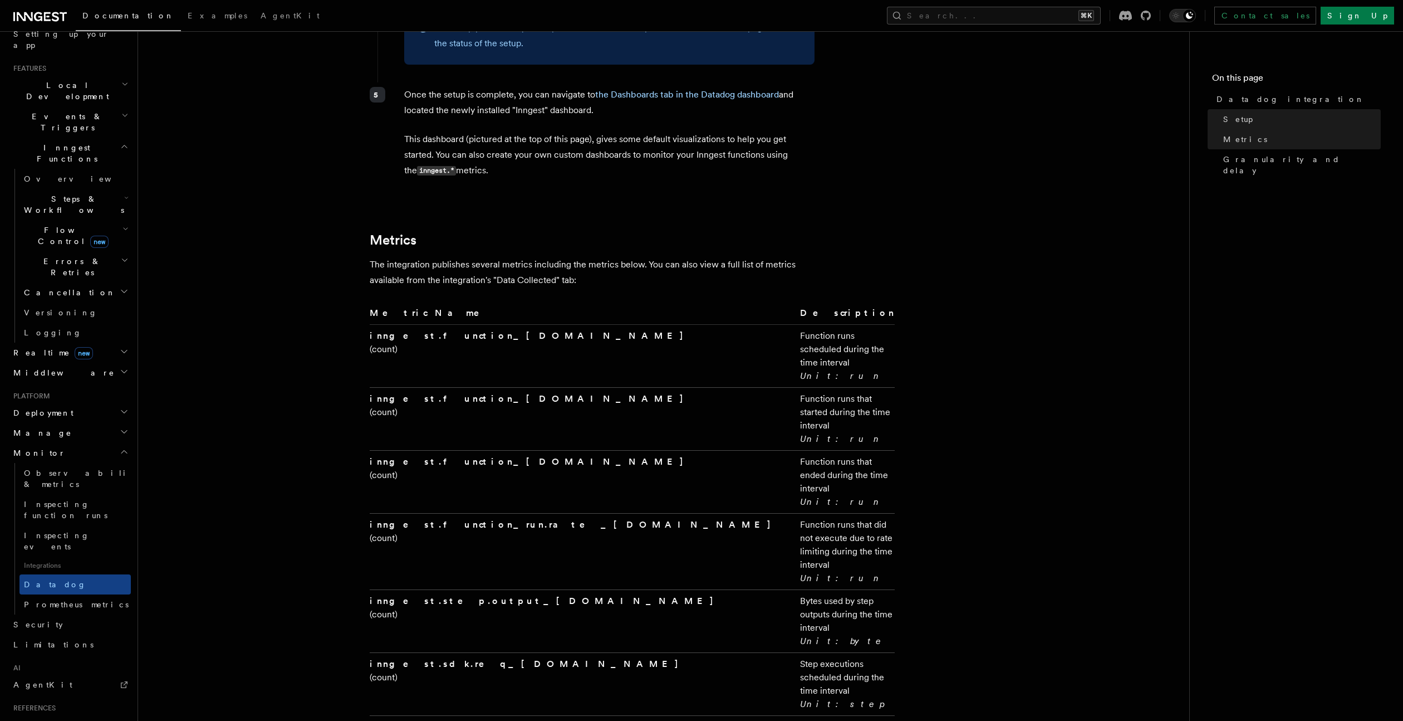
click at [36, 427] on span "Manage" at bounding box center [40, 432] width 63 height 11
click at [33, 463] on link "Apps" at bounding box center [74, 473] width 111 height 20
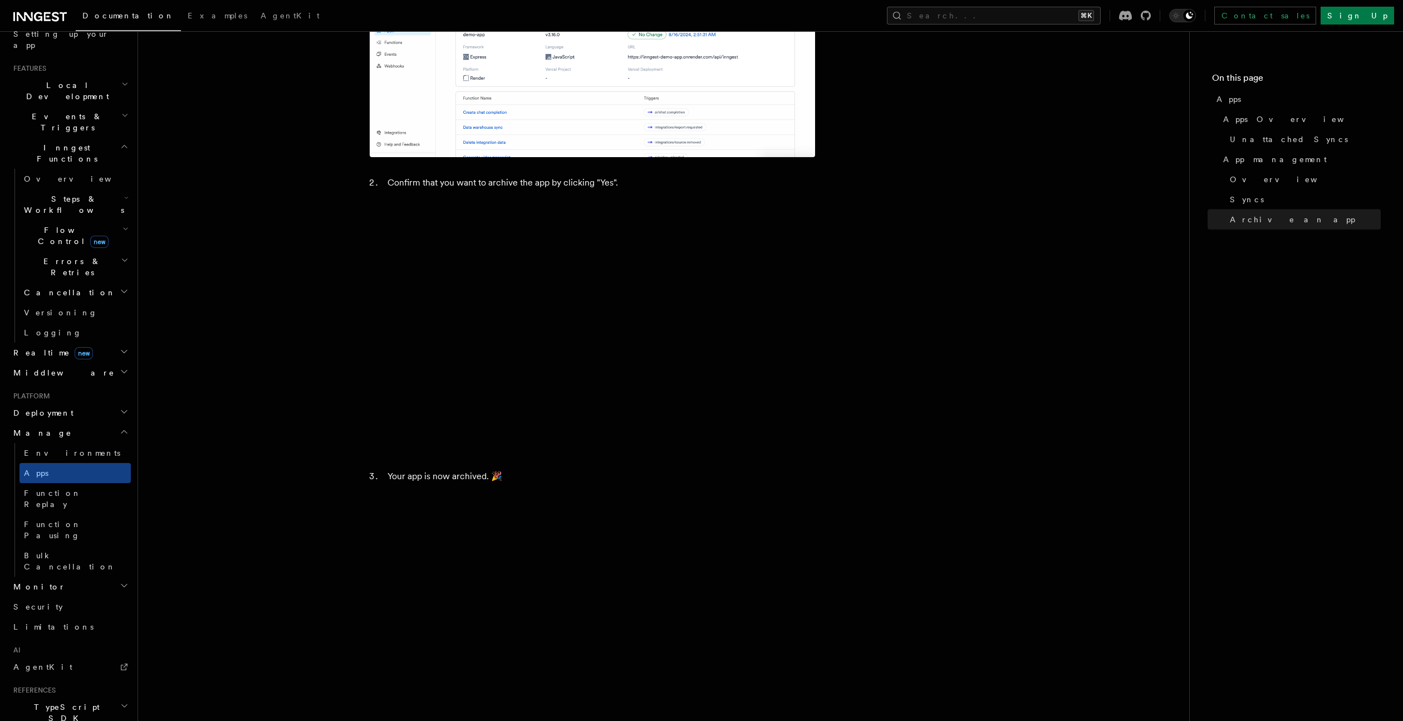
scroll to position [2885, 0]
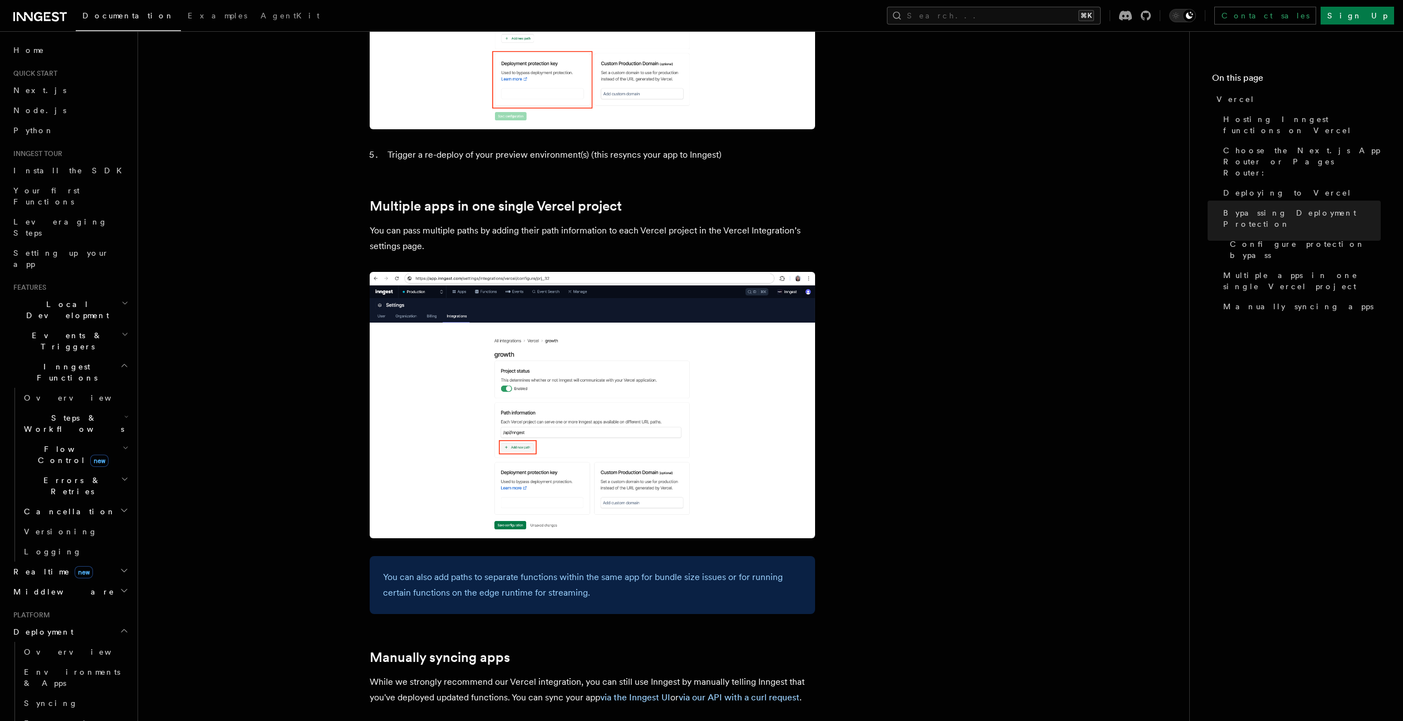
scroll to position [1617, 0]
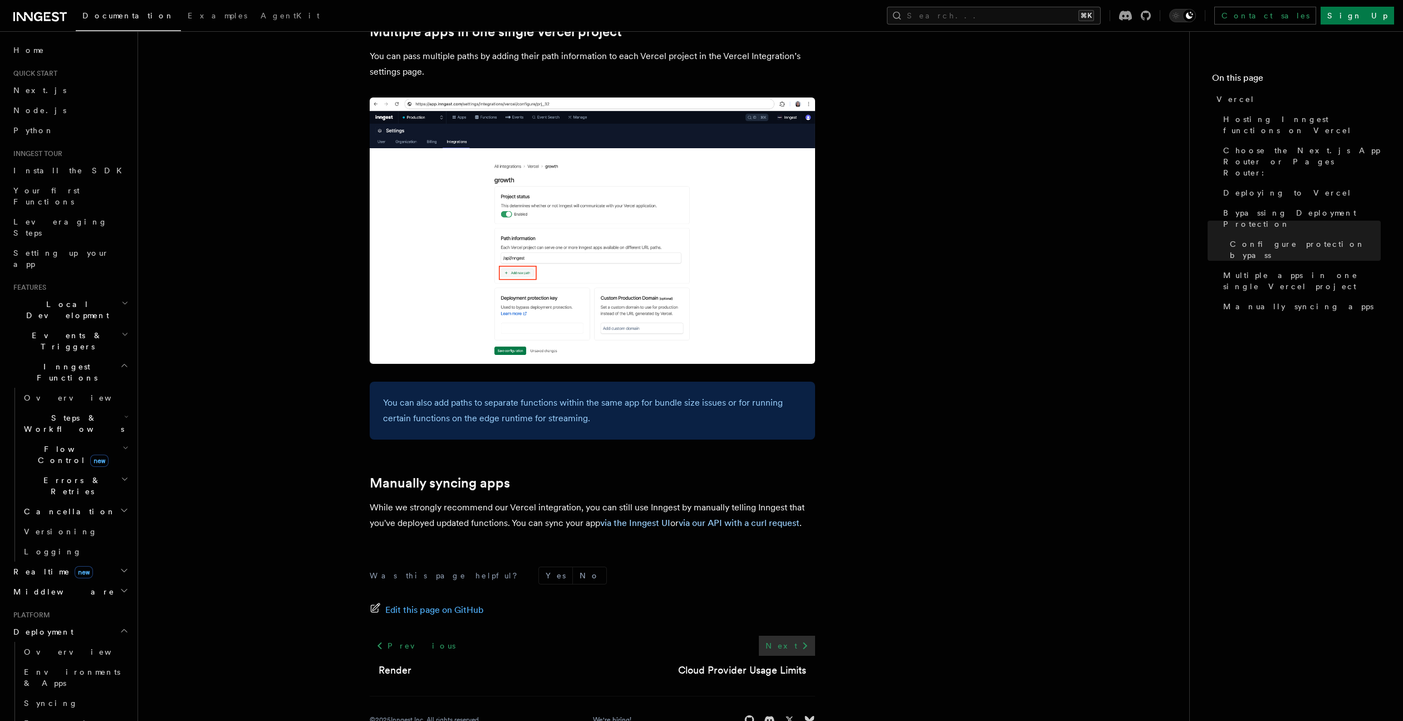
click at [806, 642] on icon at bounding box center [805, 645] width 4 height 7
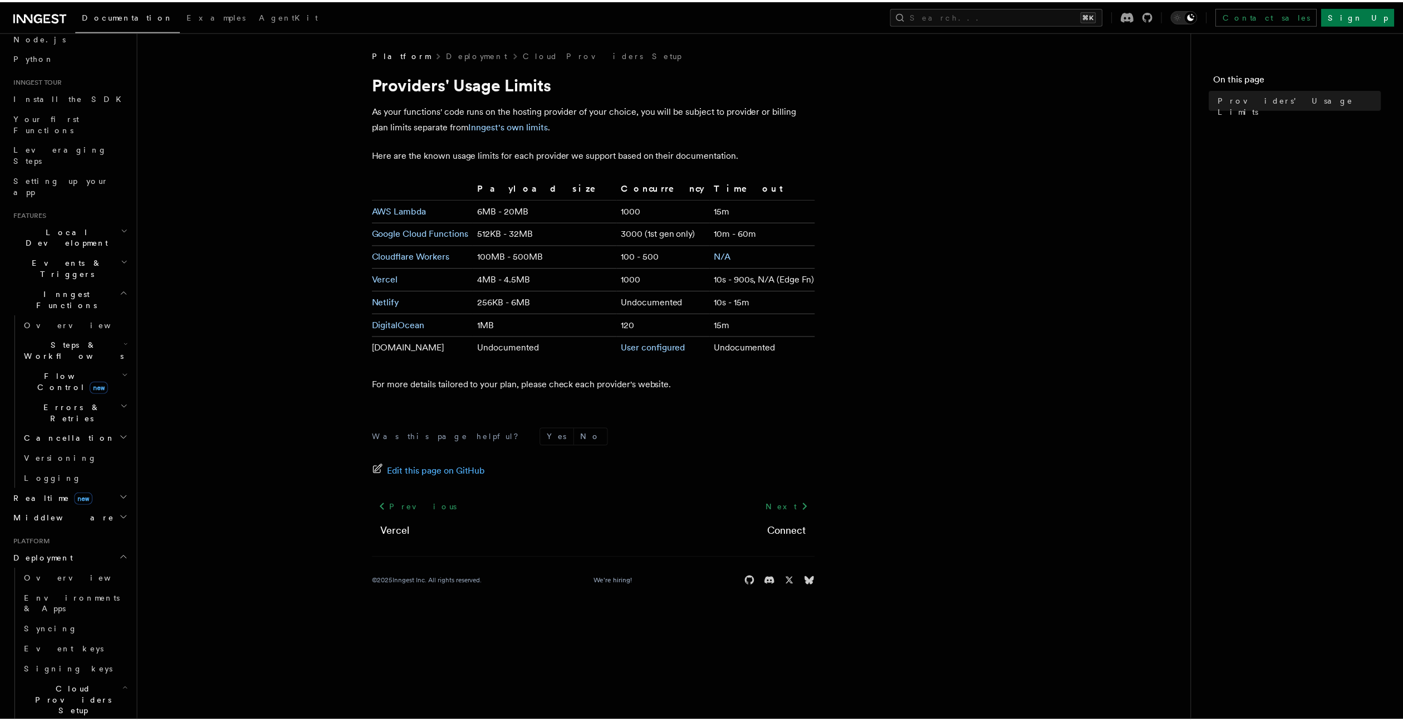
scroll to position [221, 0]
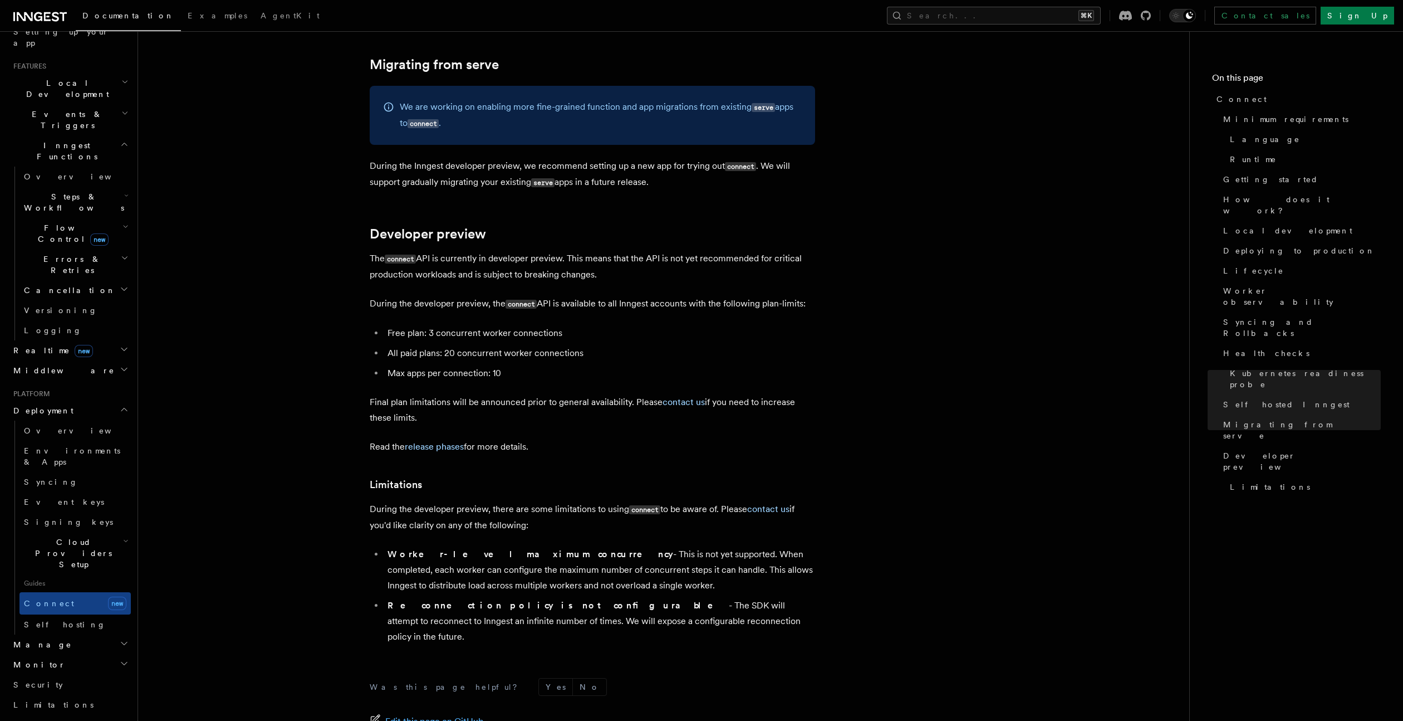
scroll to position [5902, 0]
click at [62, 634] on h2 "Manage" at bounding box center [70, 644] width 122 height 20
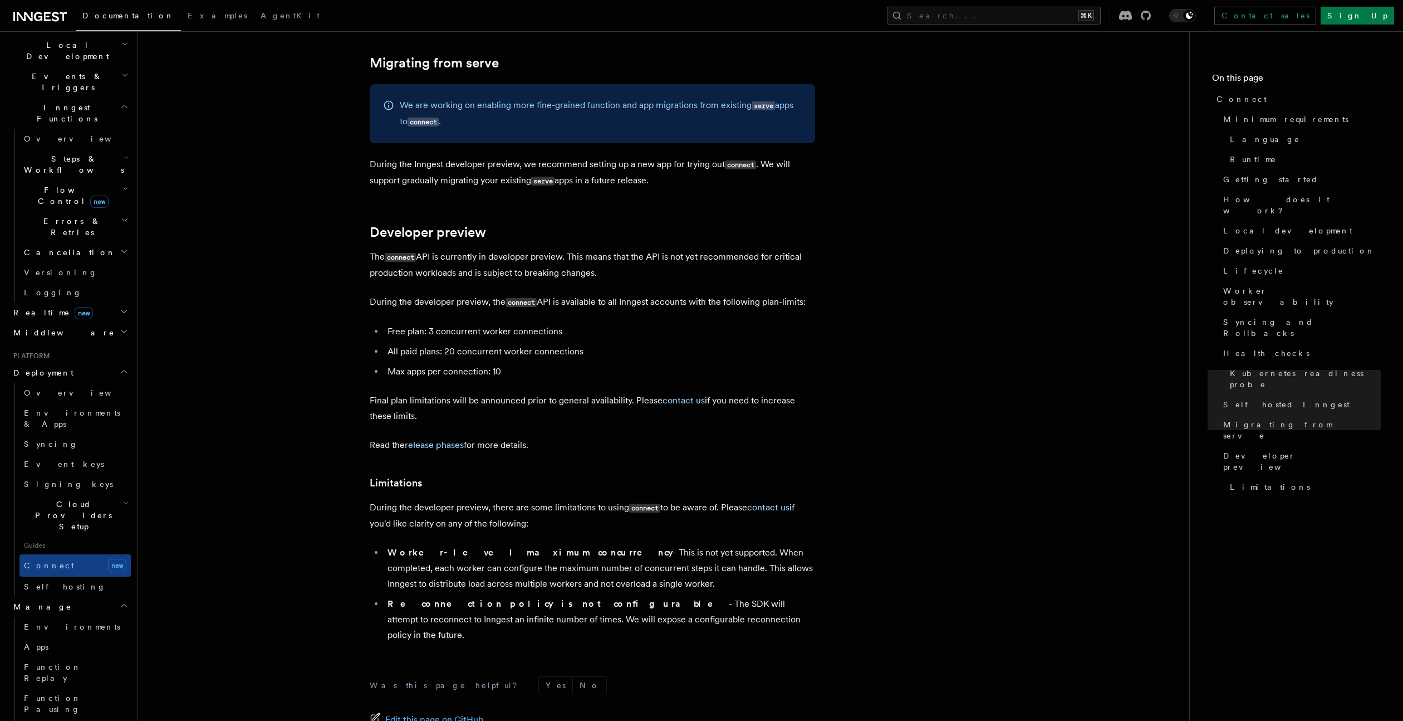
scroll to position [322, 0]
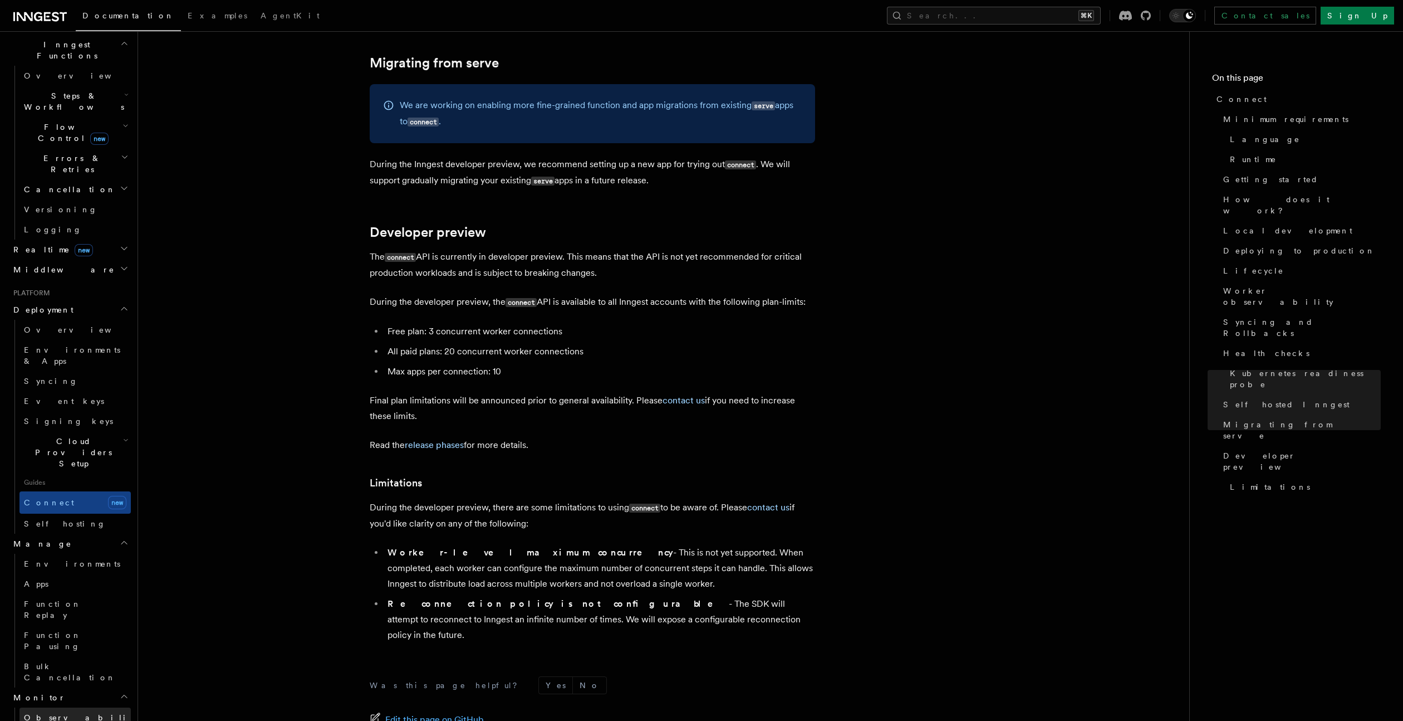
click at [58, 713] on span "Observability & metrics" at bounding box center [81, 723] width 115 height 20
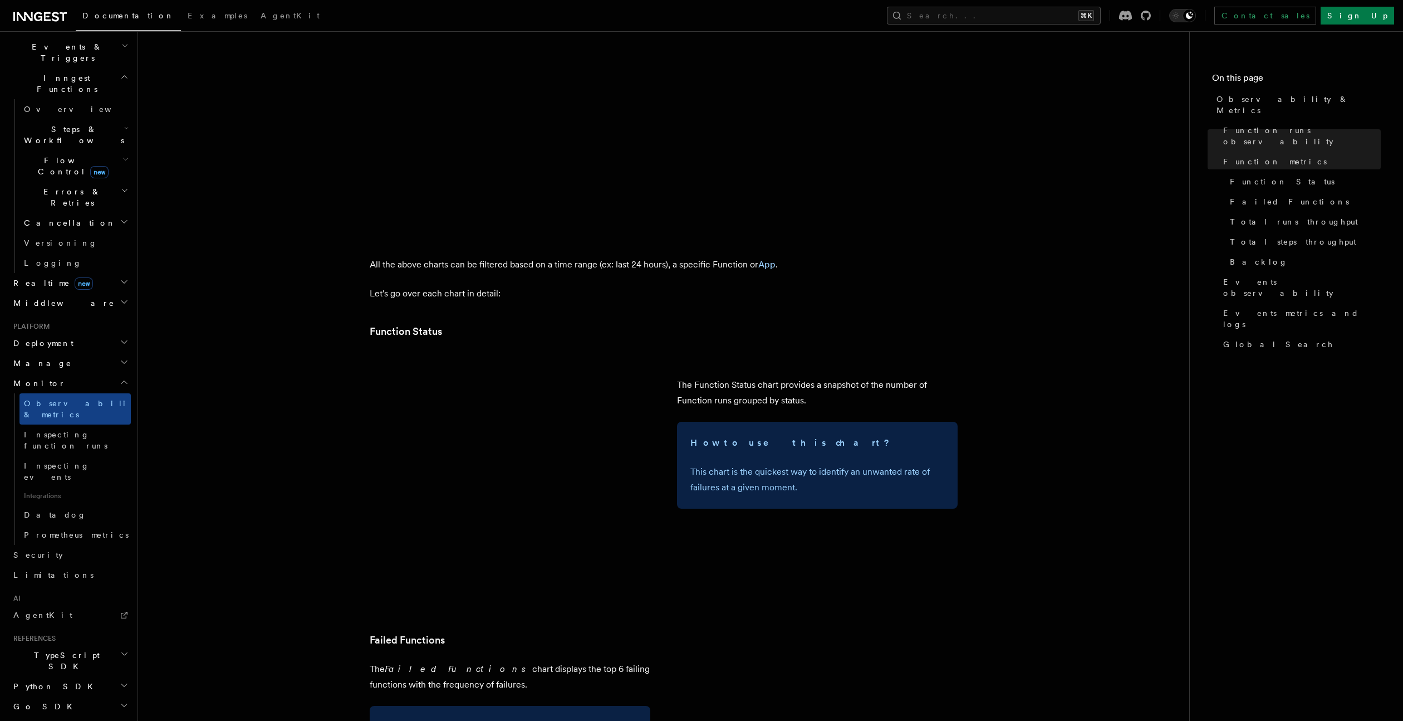
scroll to position [968, 0]
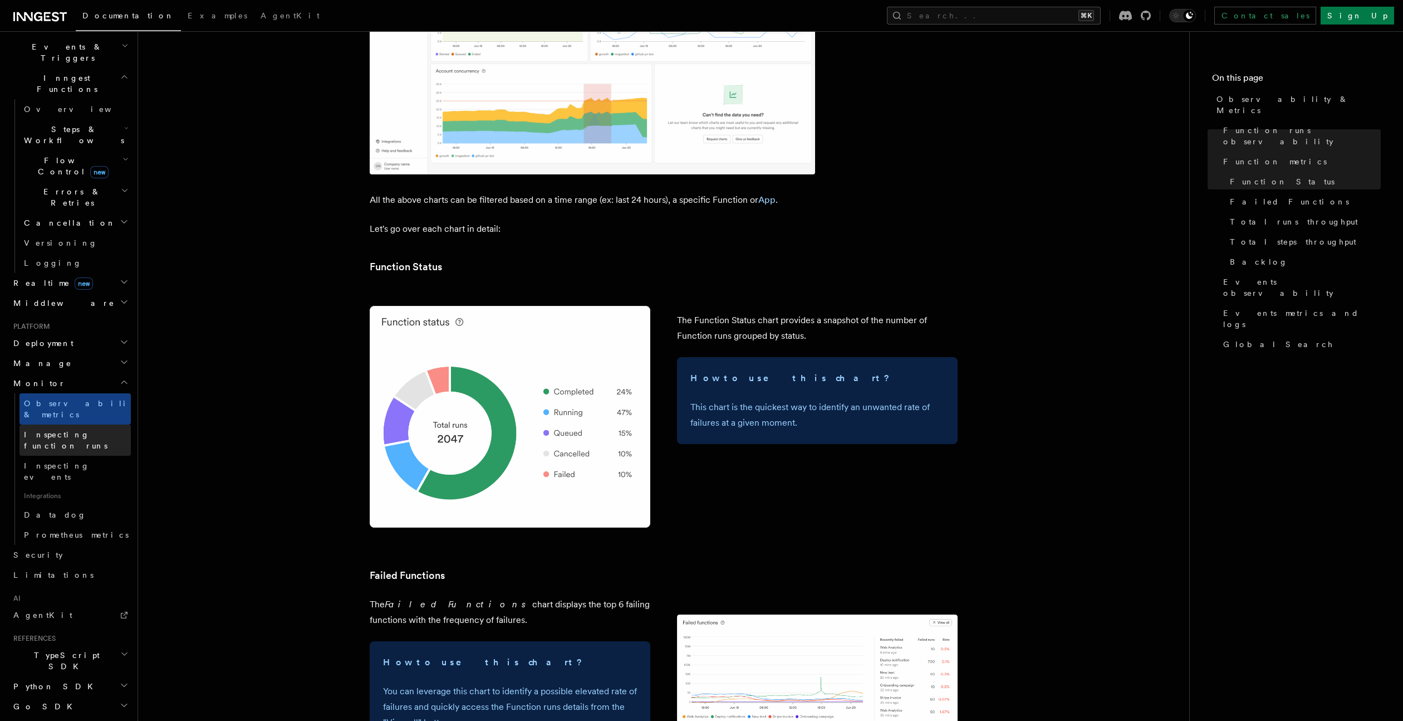
click at [66, 430] on span "Inspecting function runs" at bounding box center [66, 440] width 84 height 20
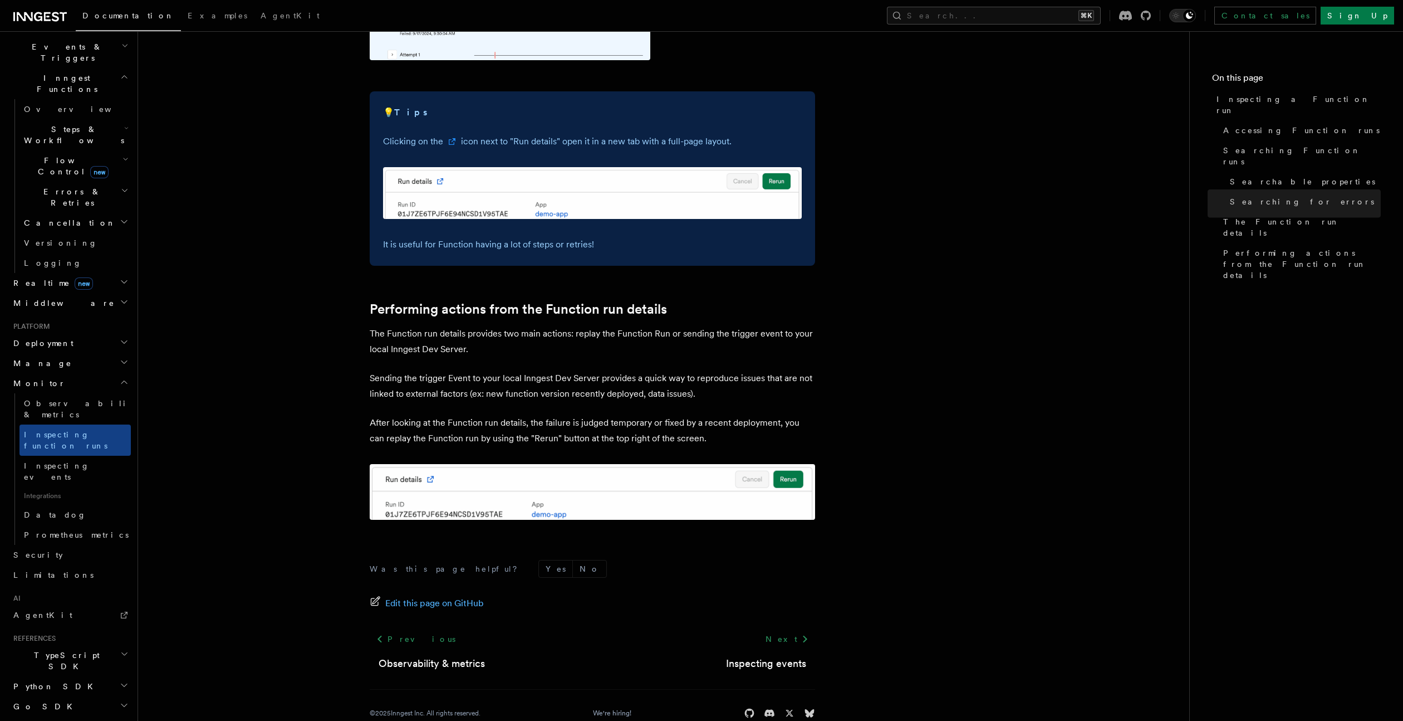
scroll to position [2686, 0]
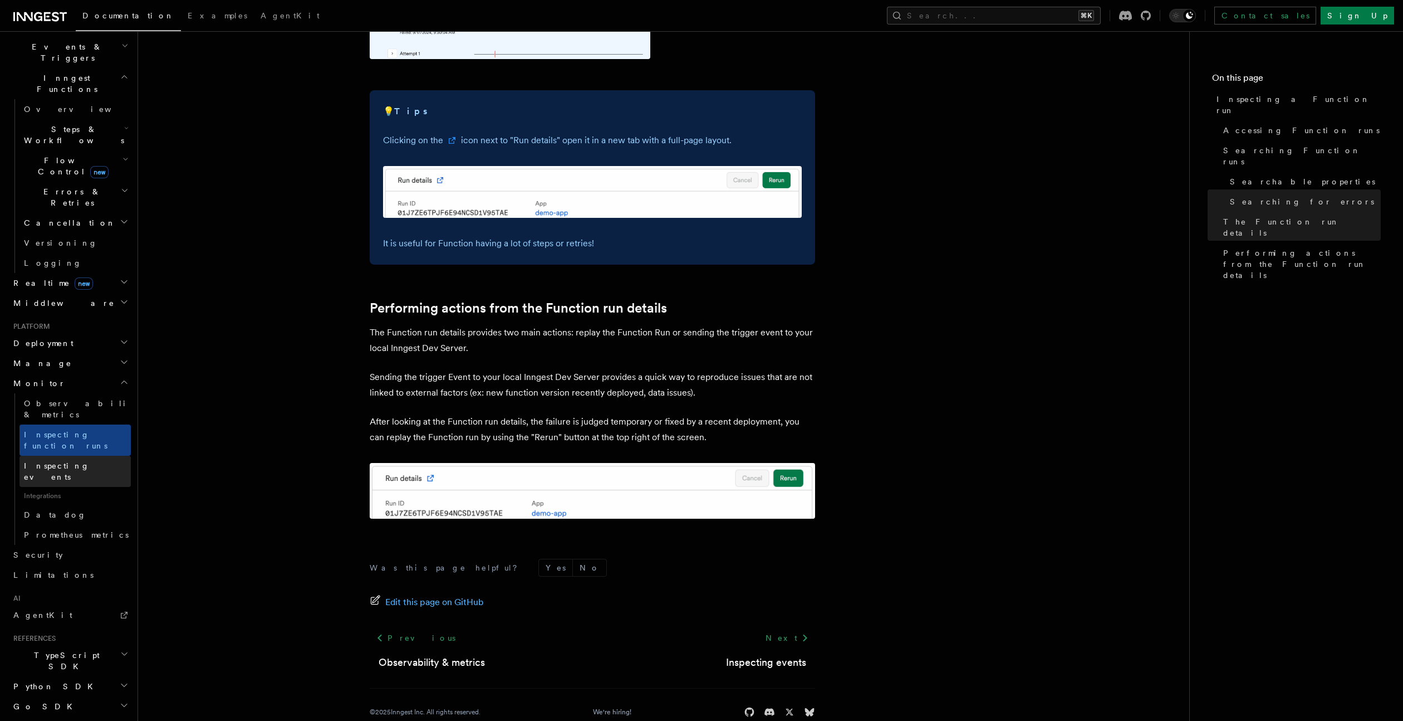
click at [41, 460] on span "Inspecting events" at bounding box center [77, 471] width 107 height 22
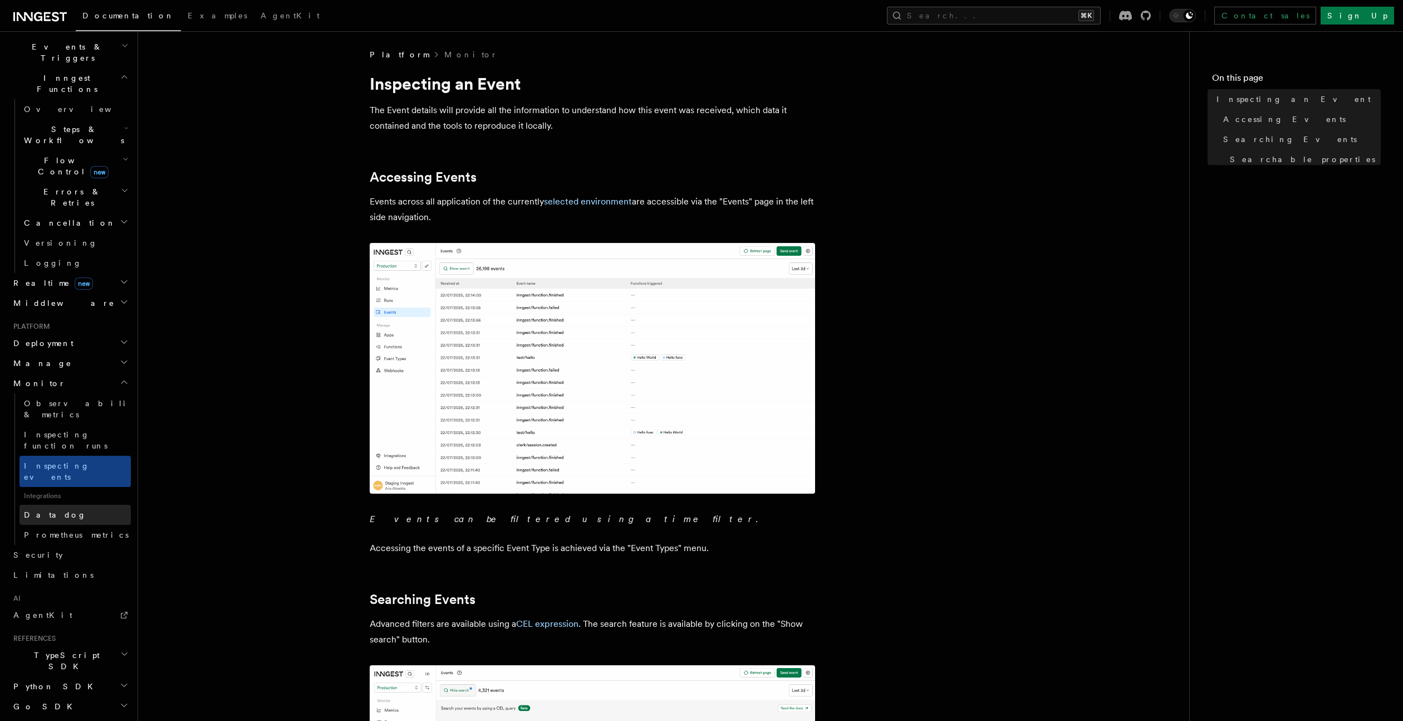
click at [54, 505] on link "Datadog" at bounding box center [74, 515] width 111 height 20
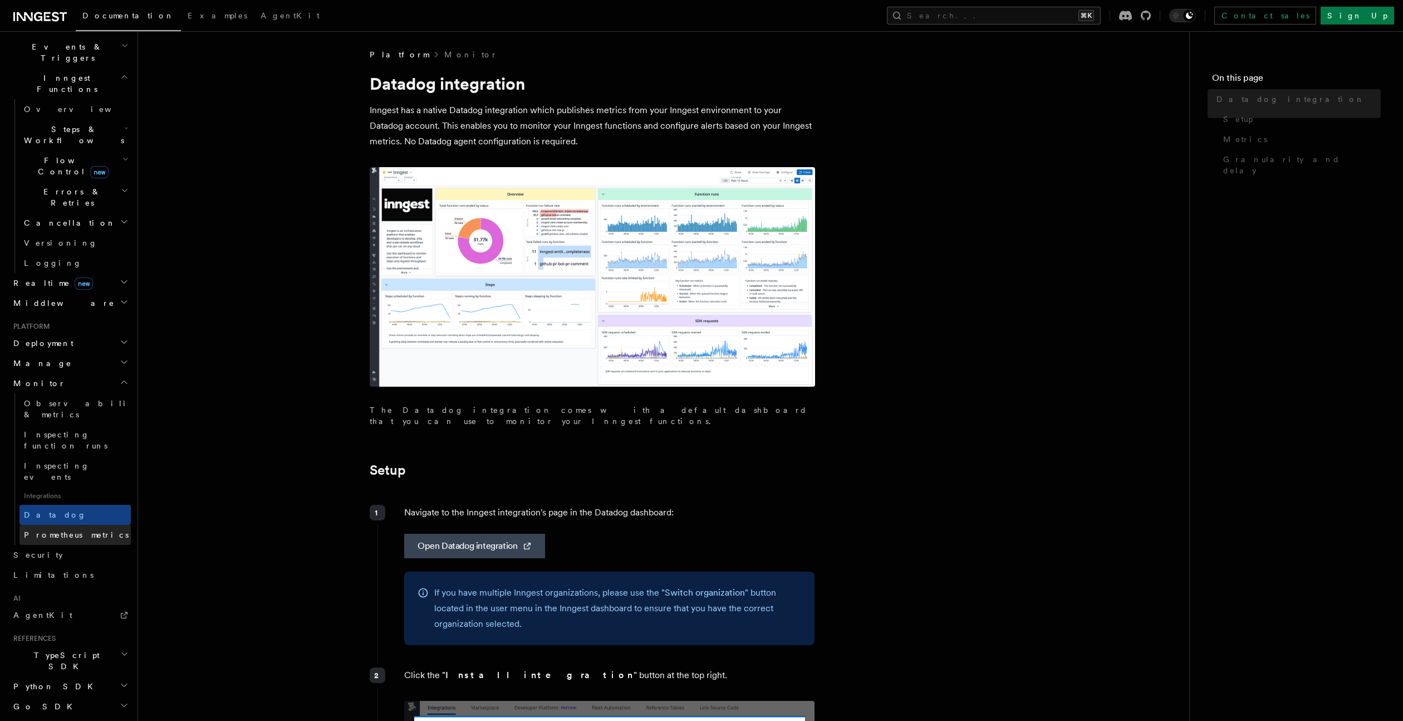
click at [57, 530] on span "Prometheus metrics" at bounding box center [76, 534] width 105 height 9
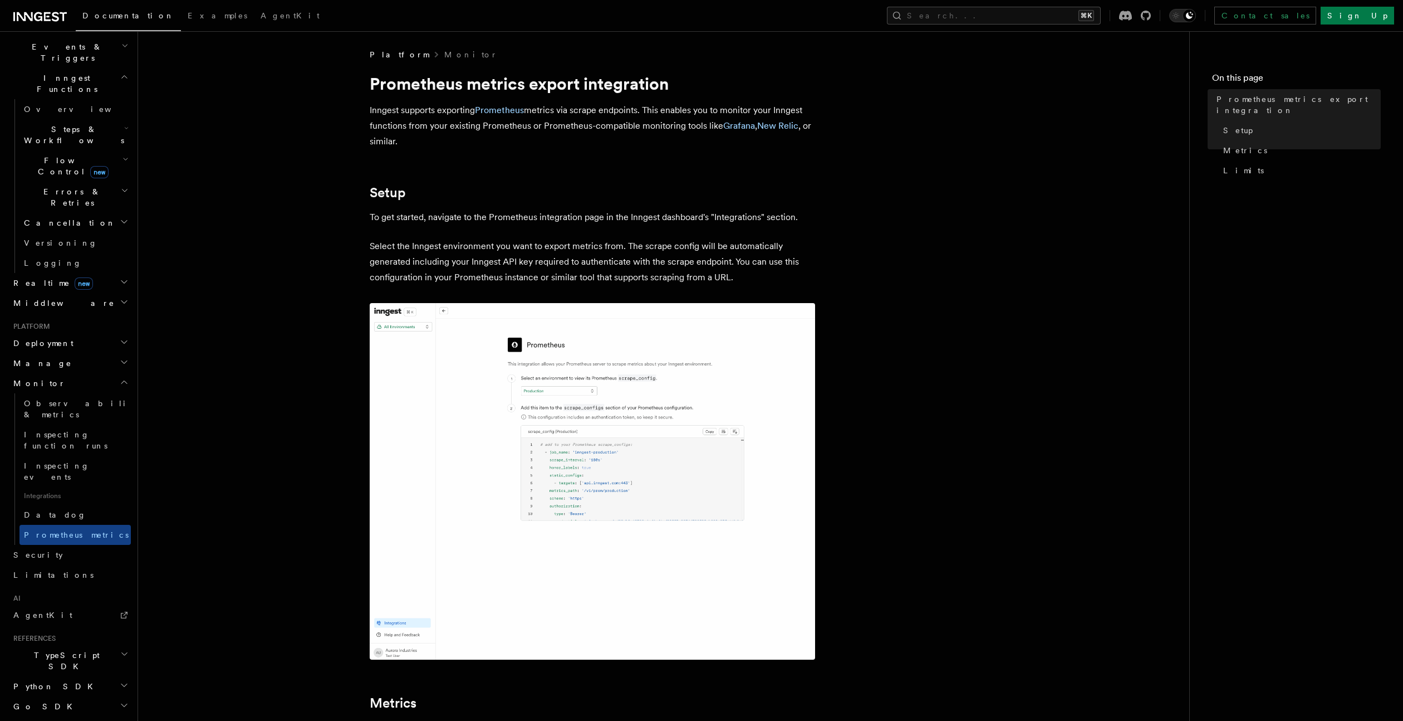
click at [31, 525] on link "Prometheus metrics" at bounding box center [74, 535] width 111 height 20
click at [38, 509] on span "Datadog" at bounding box center [55, 514] width 62 height 11
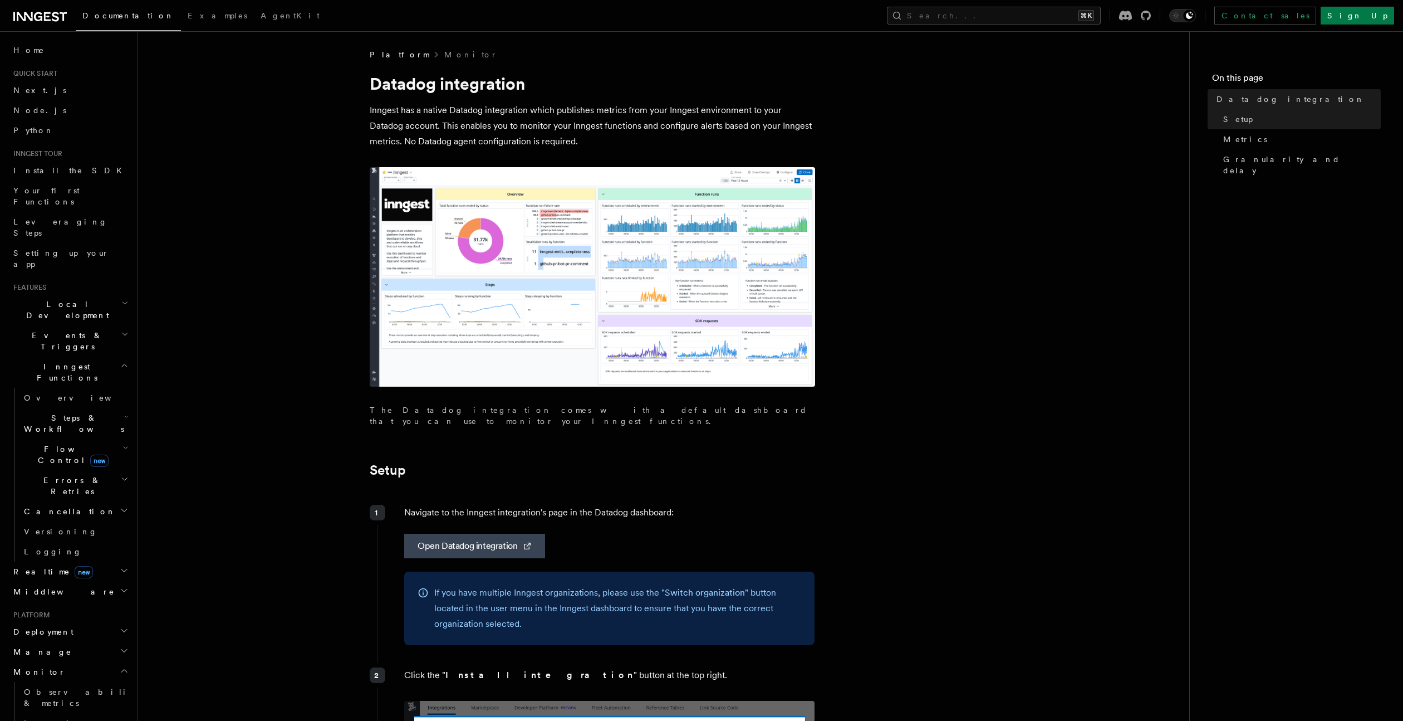
click at [1002, 16] on button "Search... ⌘K" at bounding box center [994, 16] width 214 height 18
click at [1047, 17] on button "Search... ⌘K" at bounding box center [994, 16] width 214 height 18
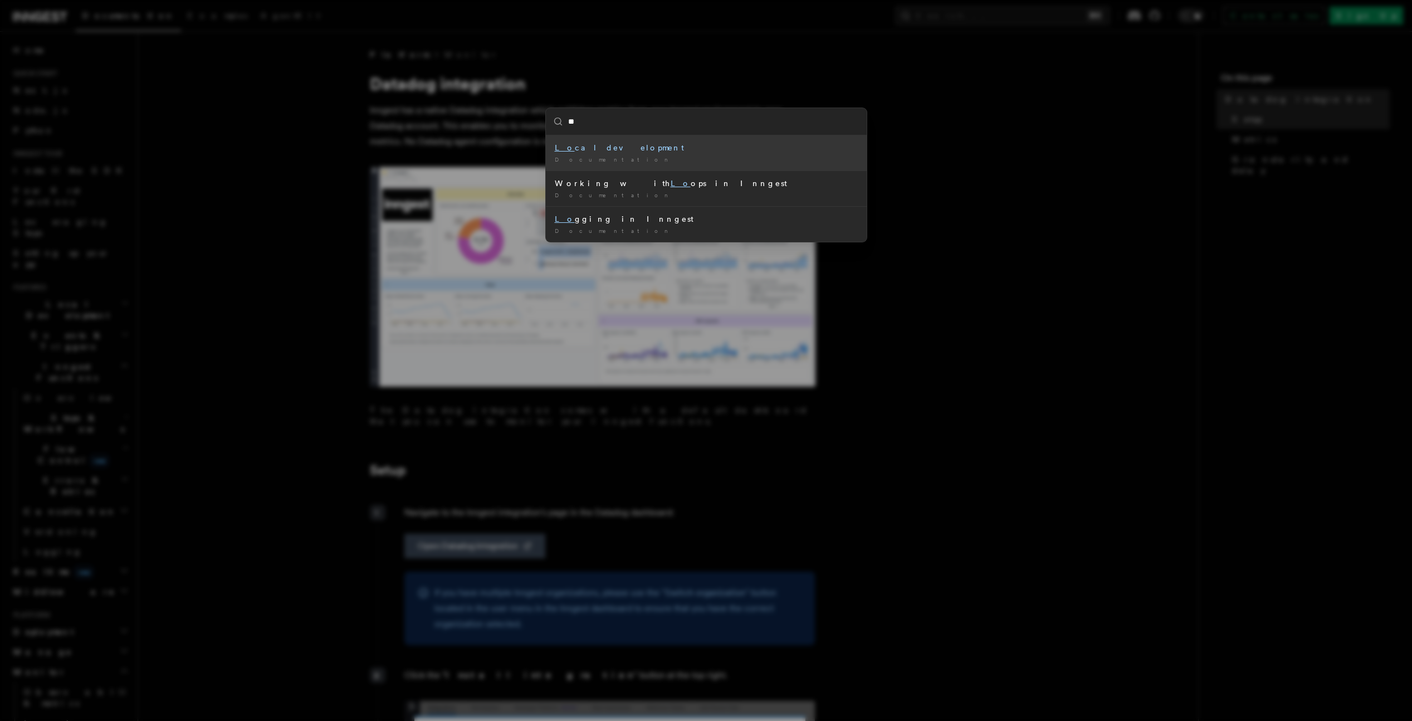
type input "***"
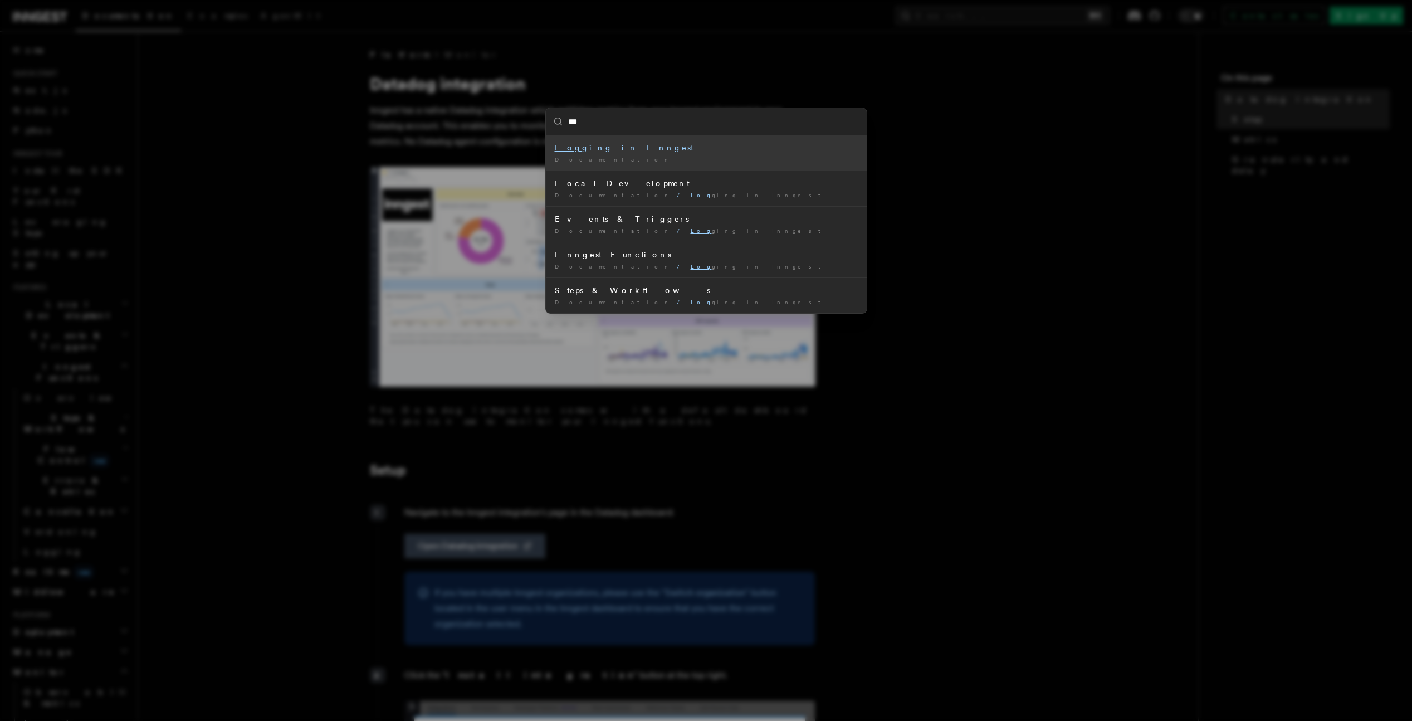
click at [596, 150] on div "Log ging in Inngest" at bounding box center [706, 147] width 303 height 11
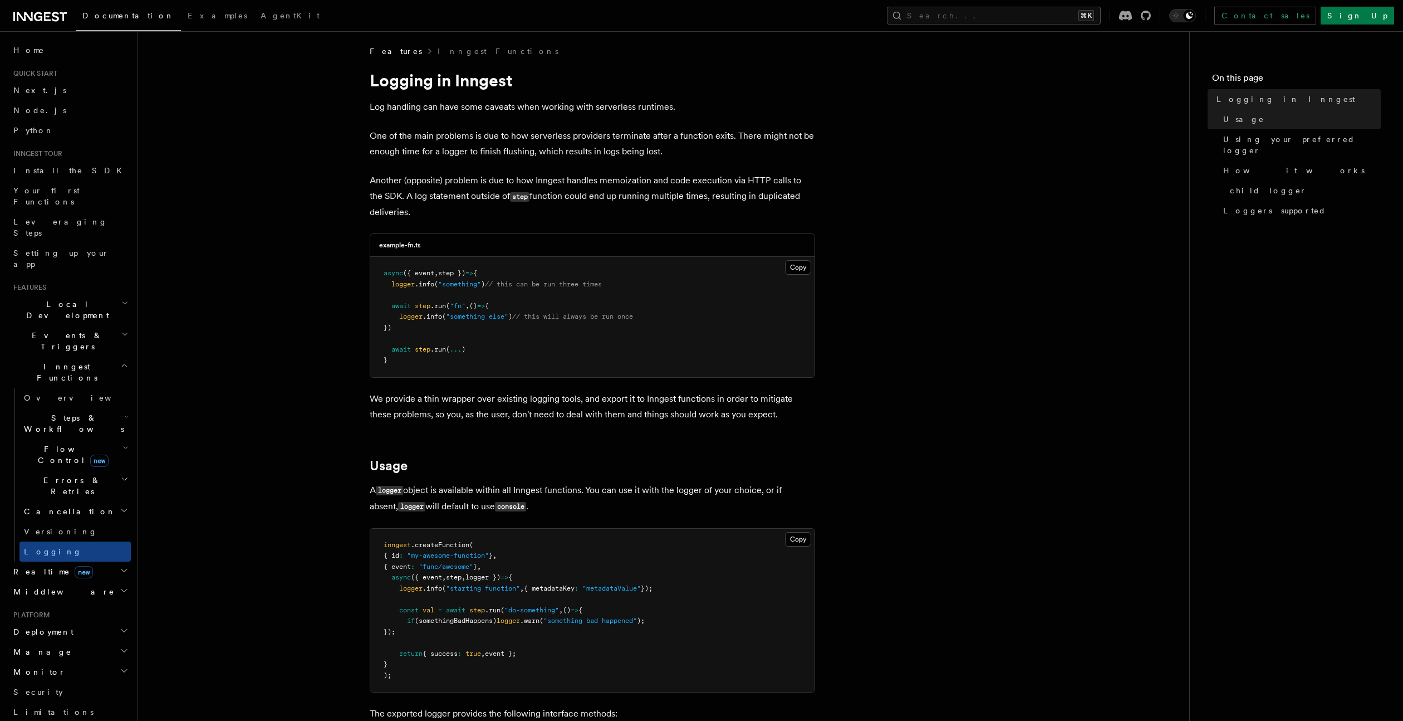
scroll to position [217, 0]
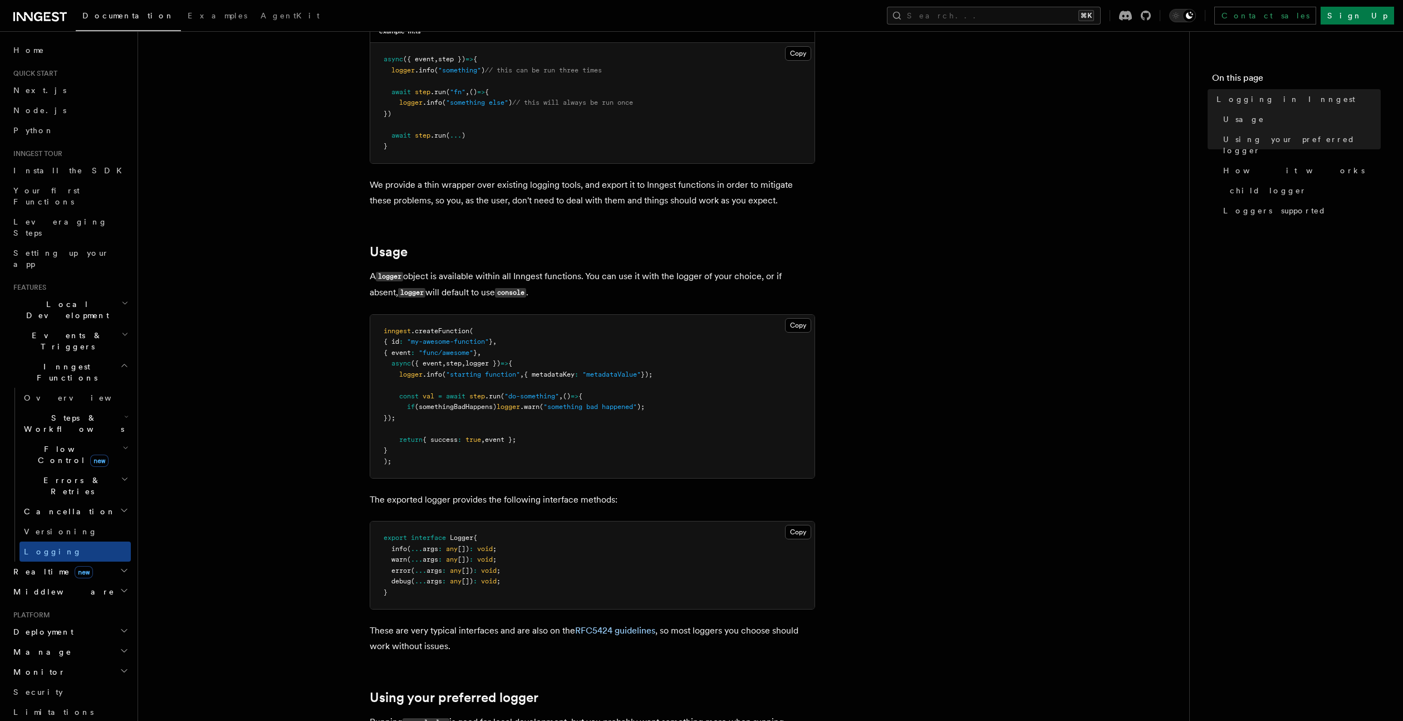
click at [488, 360] on span "logger })" at bounding box center [483, 363] width 35 height 8
copy span "logger"
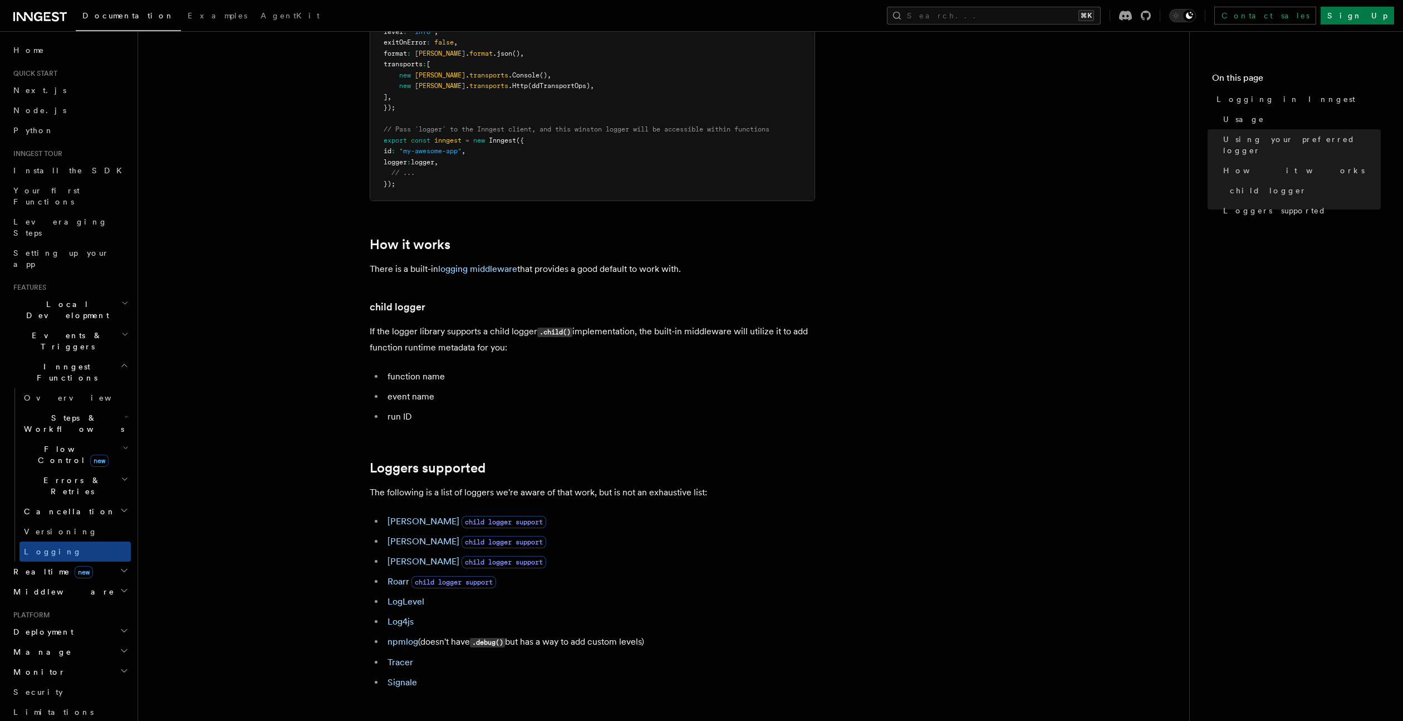
scroll to position [1197, 0]
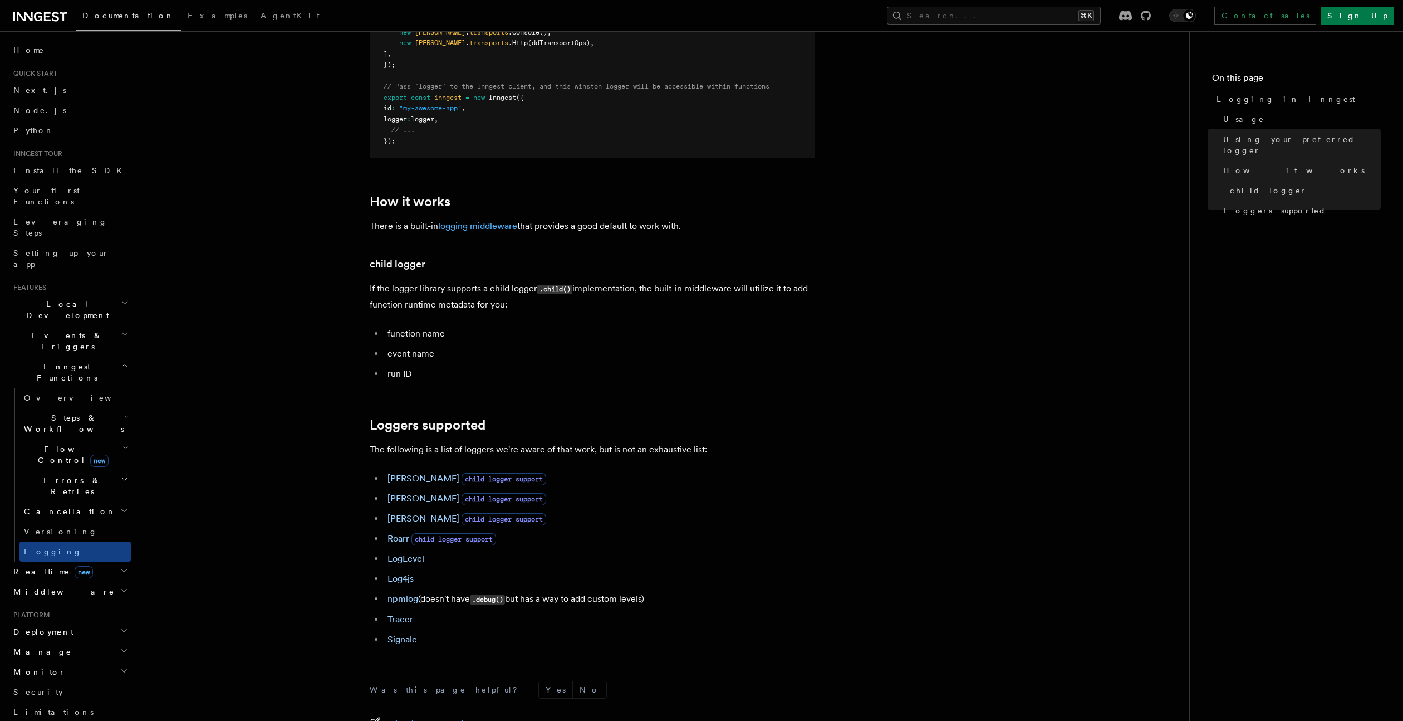
click at [479, 231] on link "logging middleware" at bounding box center [477, 226] width 79 height 11
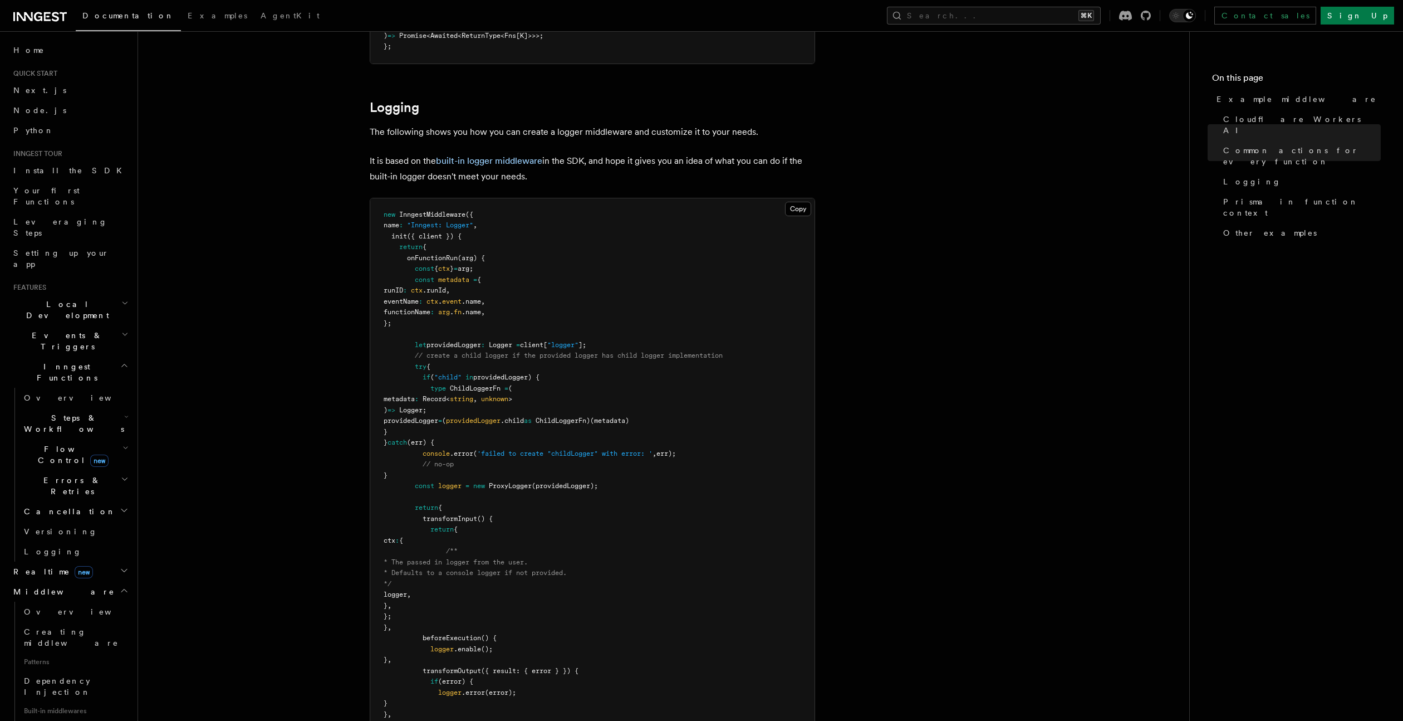
scroll to position [2149, 0]
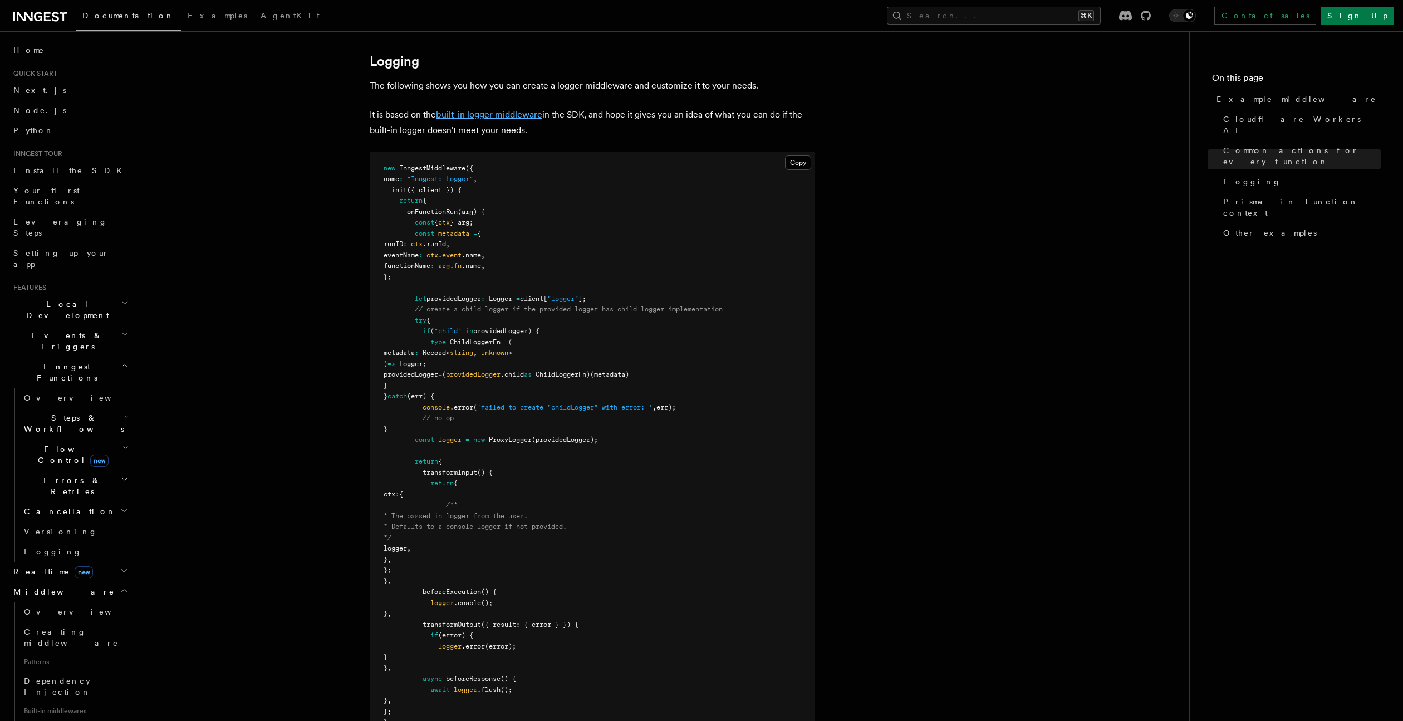
click at [520, 109] on link "built-in logger middleware" at bounding box center [489, 114] width 106 height 11
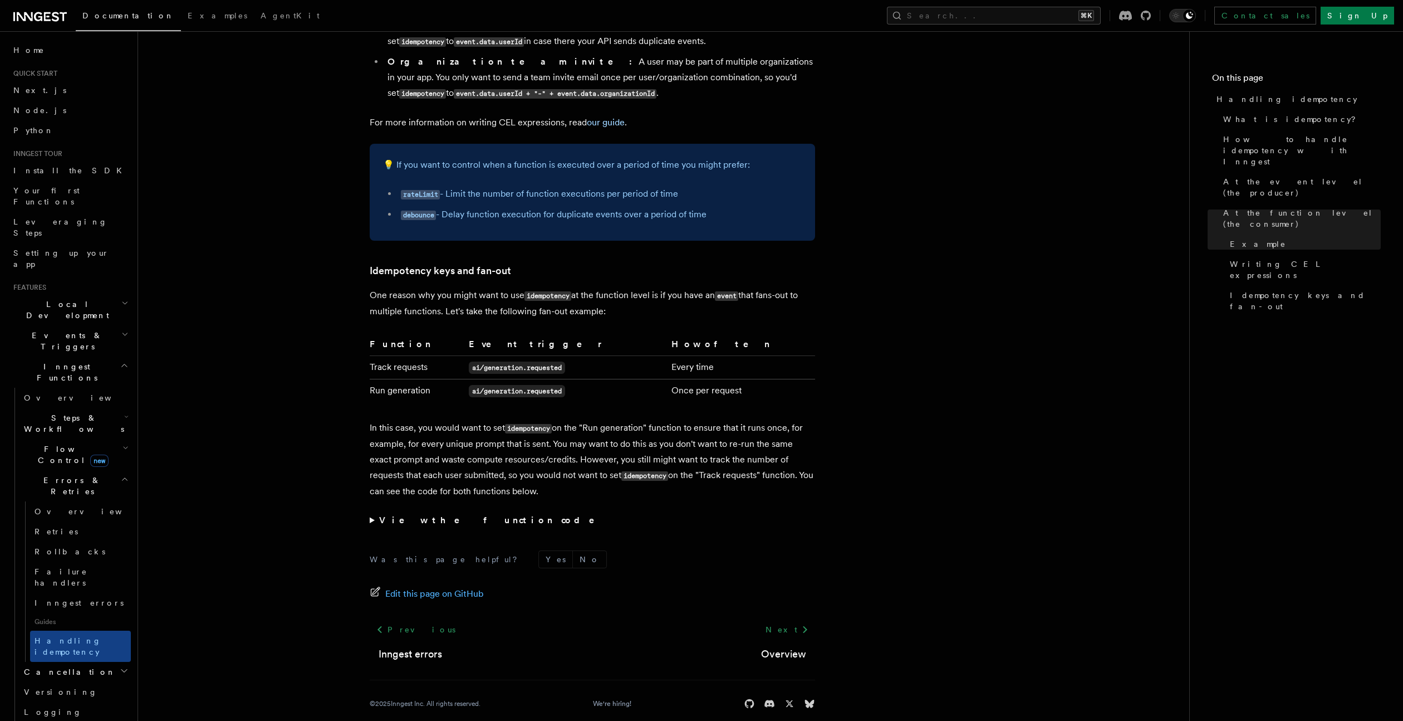
scroll to position [224, 0]
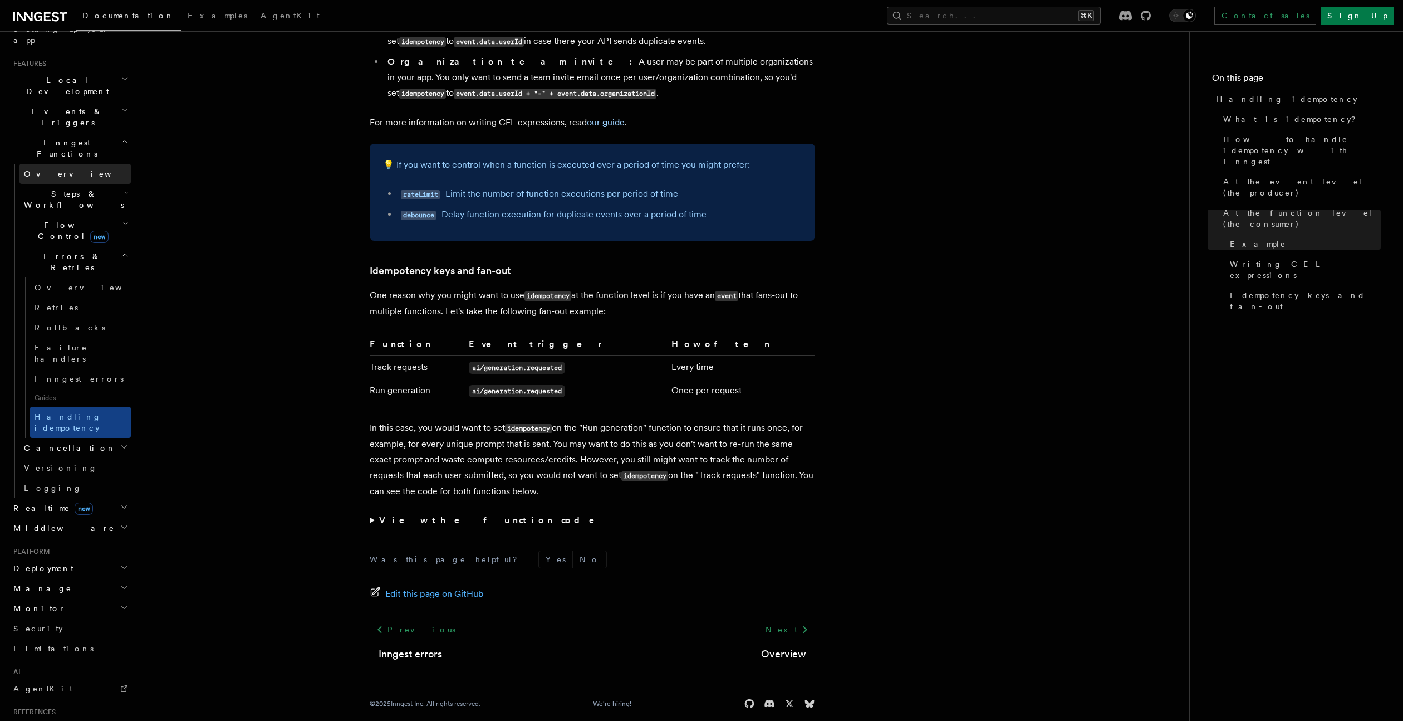
click at [37, 164] on link "Overview" at bounding box center [74, 174] width 111 height 20
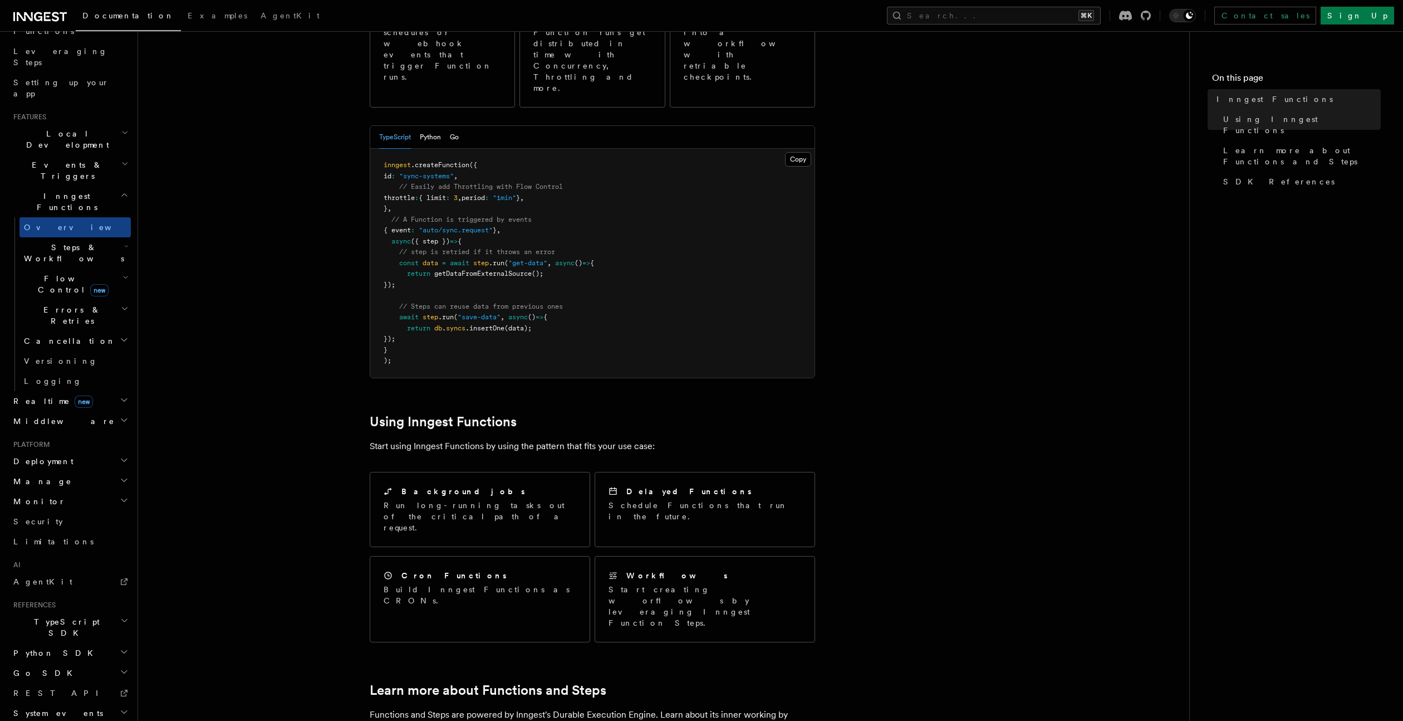
scroll to position [372, 0]
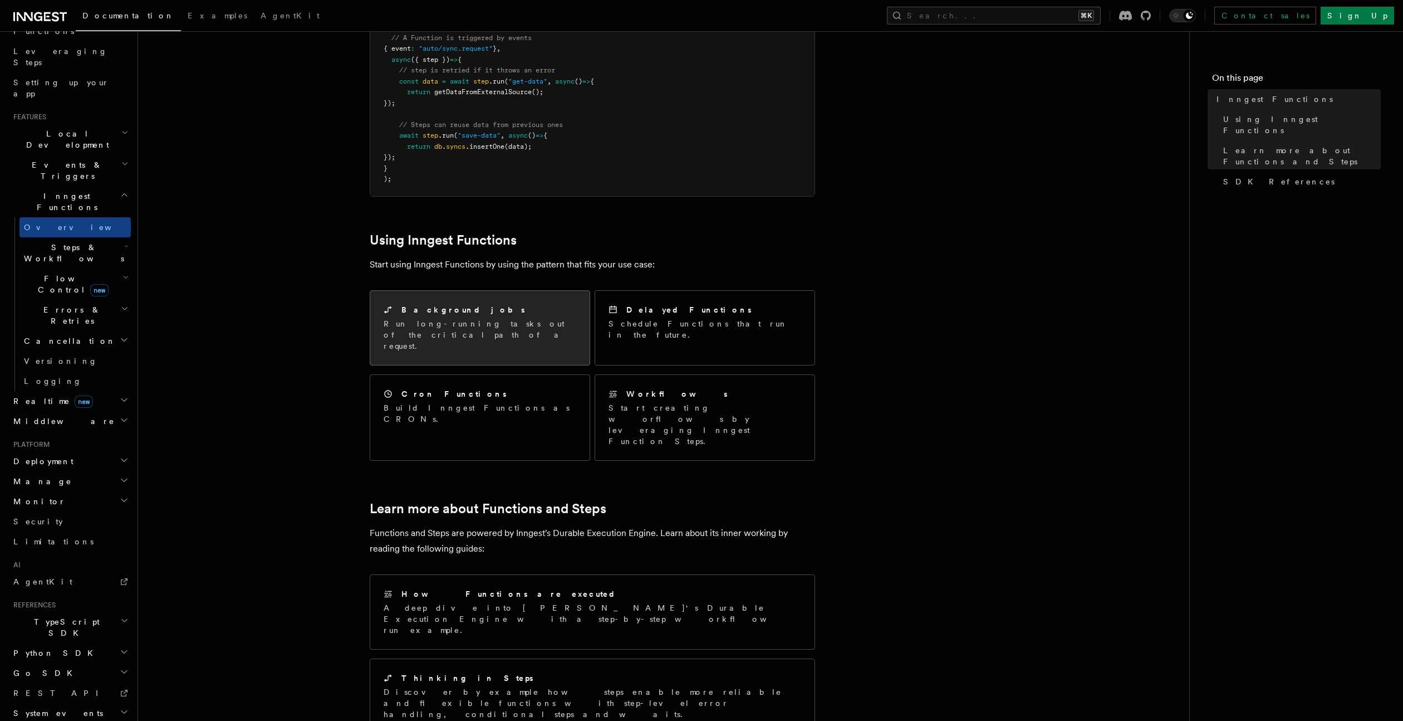
click at [500, 318] on p "Run long-running tasks out of the critical path of a request." at bounding box center [480, 334] width 193 height 33
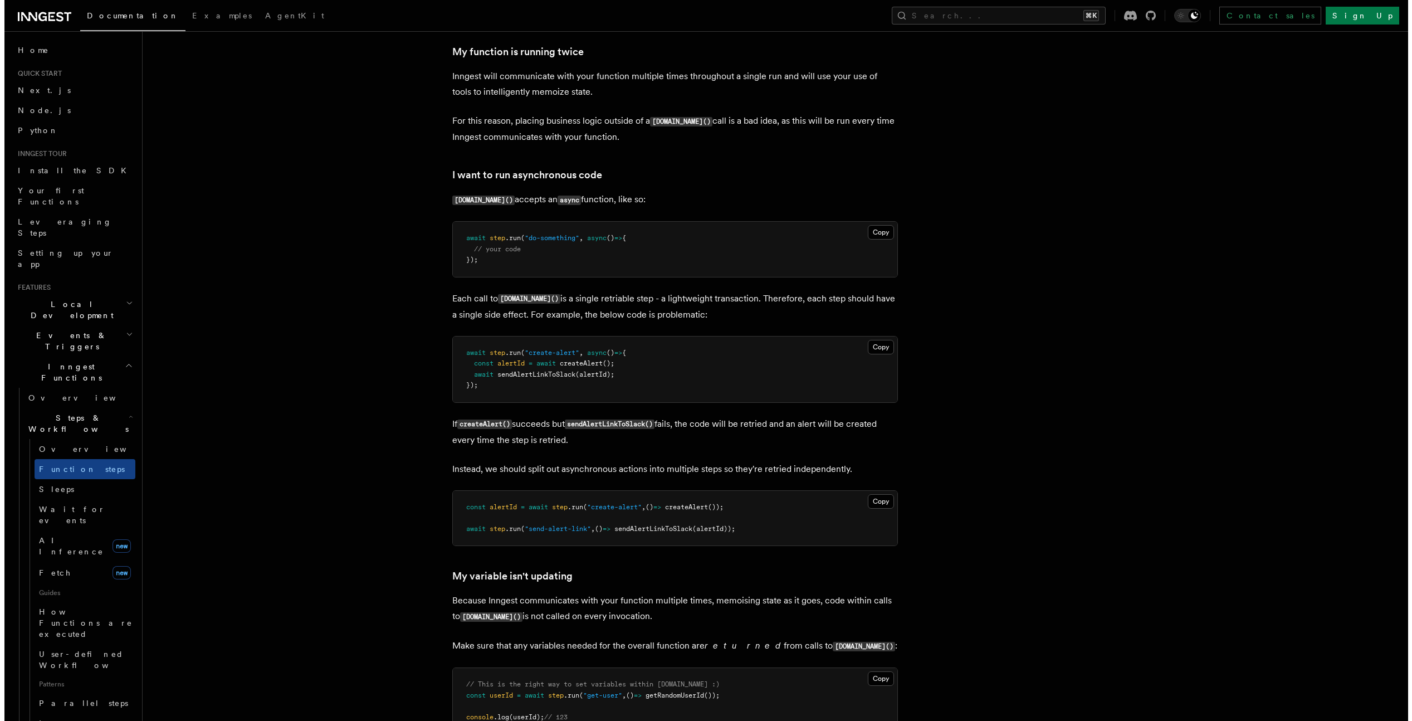
scroll to position [2345, 0]
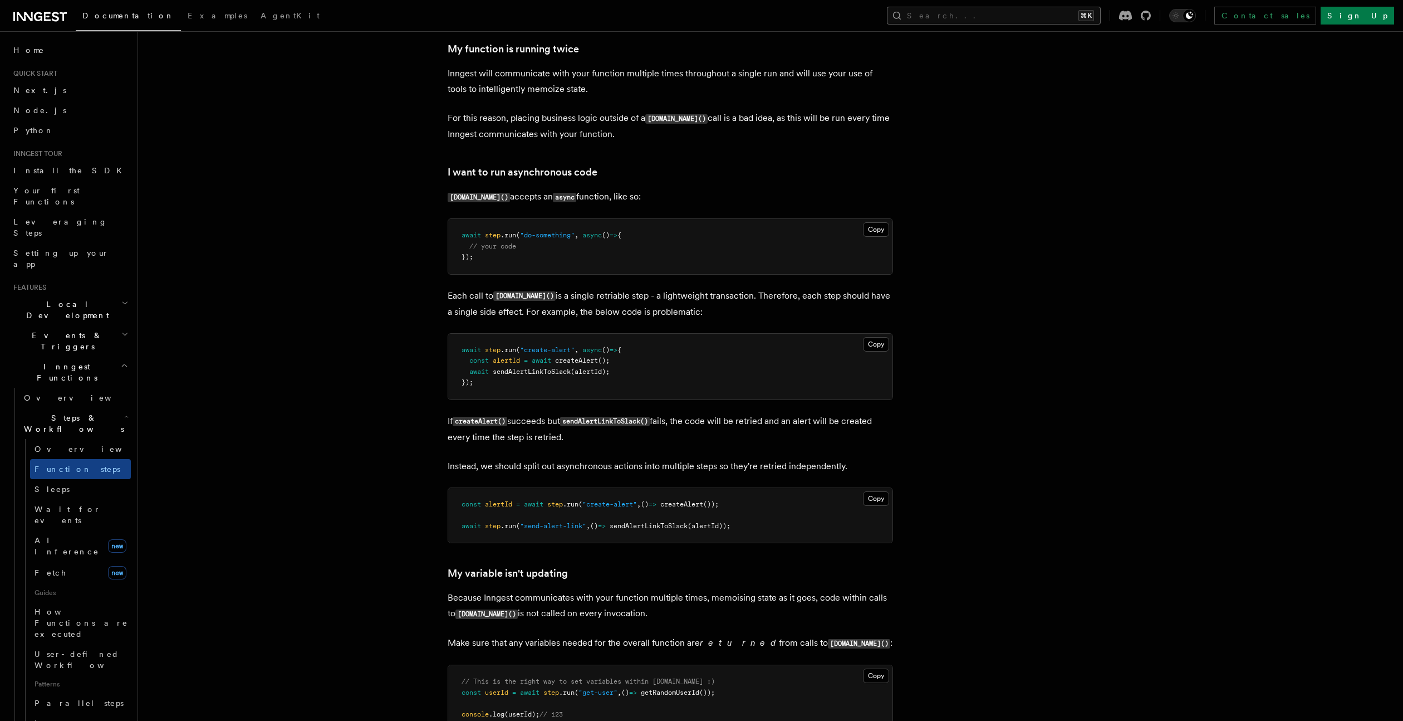
click at [1021, 13] on button "Search... ⌘K" at bounding box center [994, 16] width 214 height 18
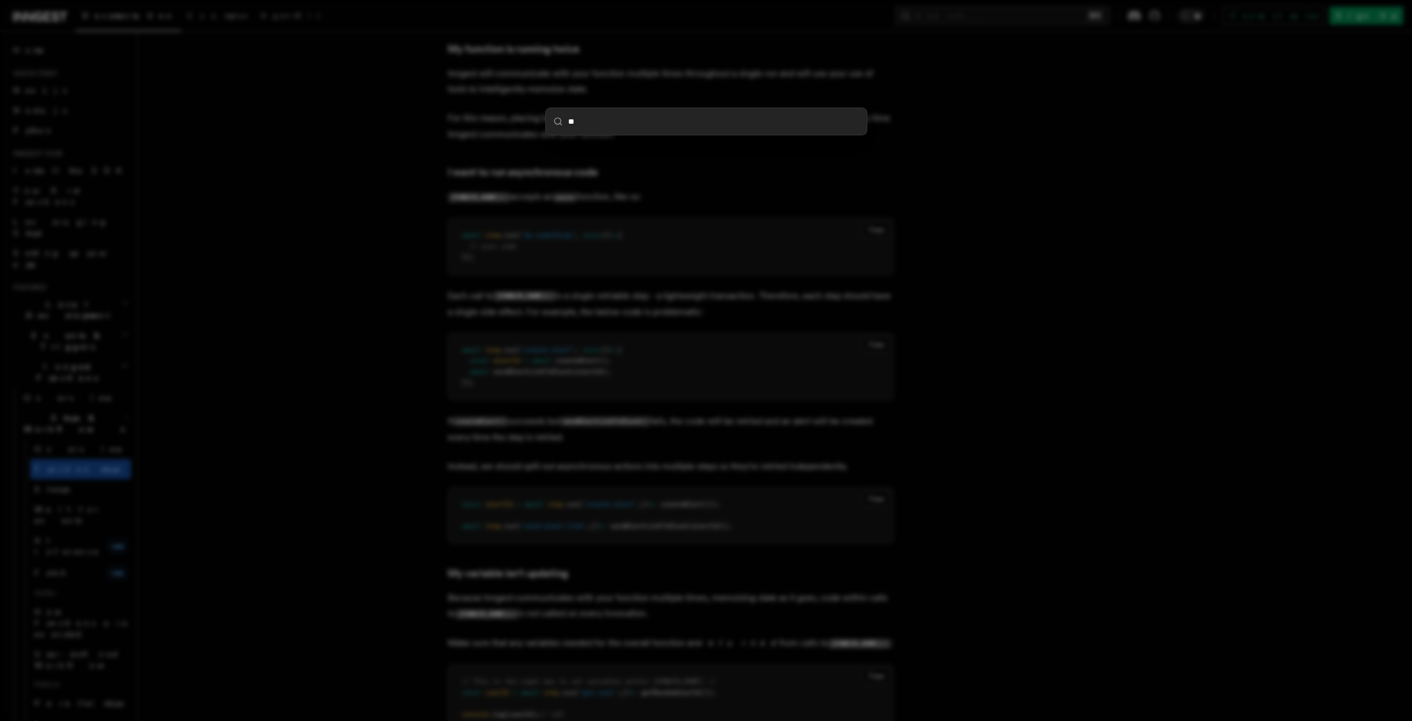
type input "***"
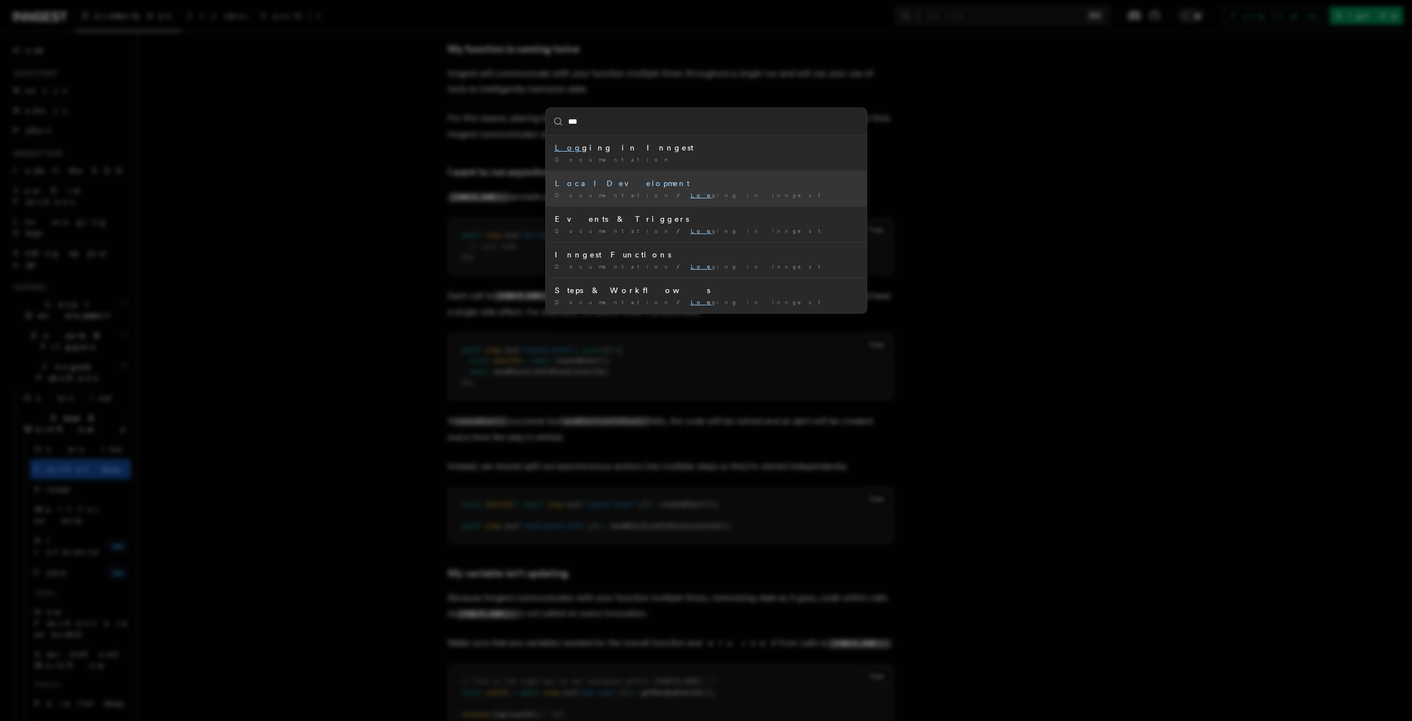
click at [727, 199] on div "Documentation / Log ging in Inngest /" at bounding box center [706, 195] width 303 height 8
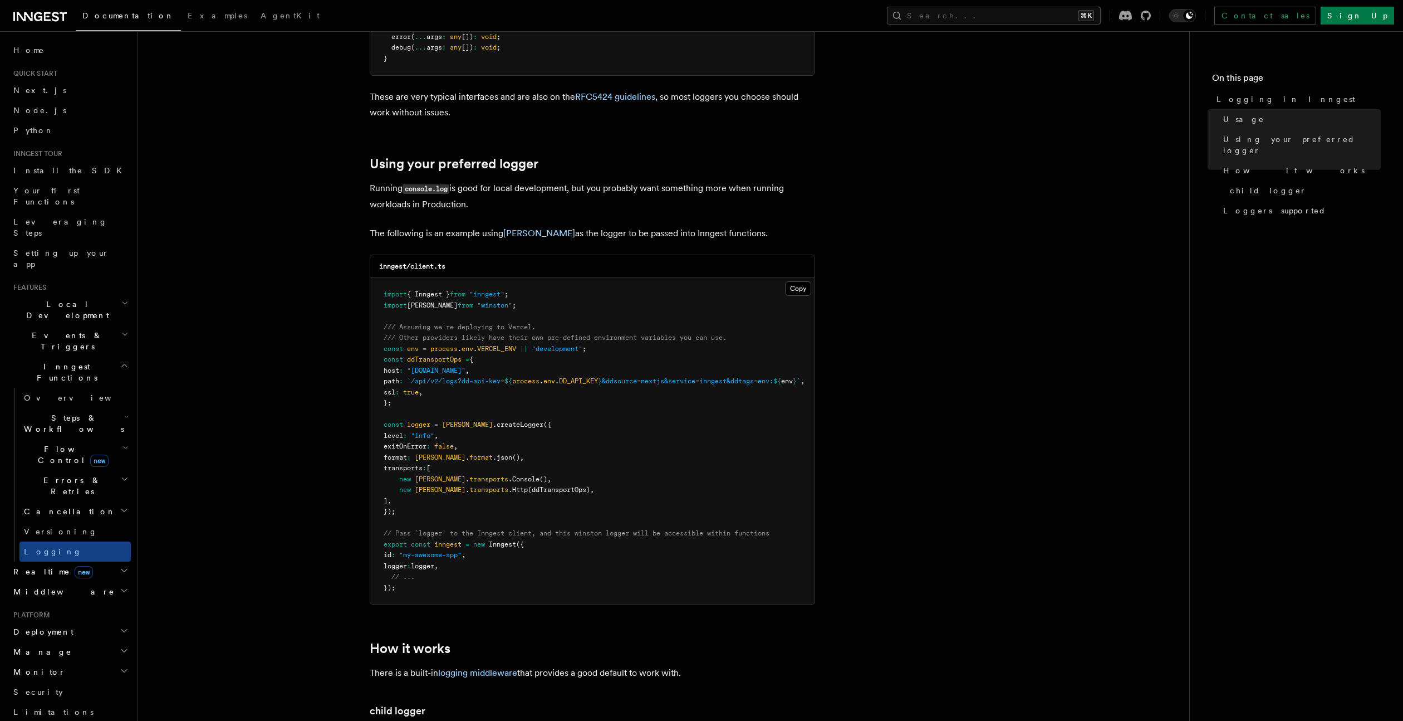
scroll to position [751, 0]
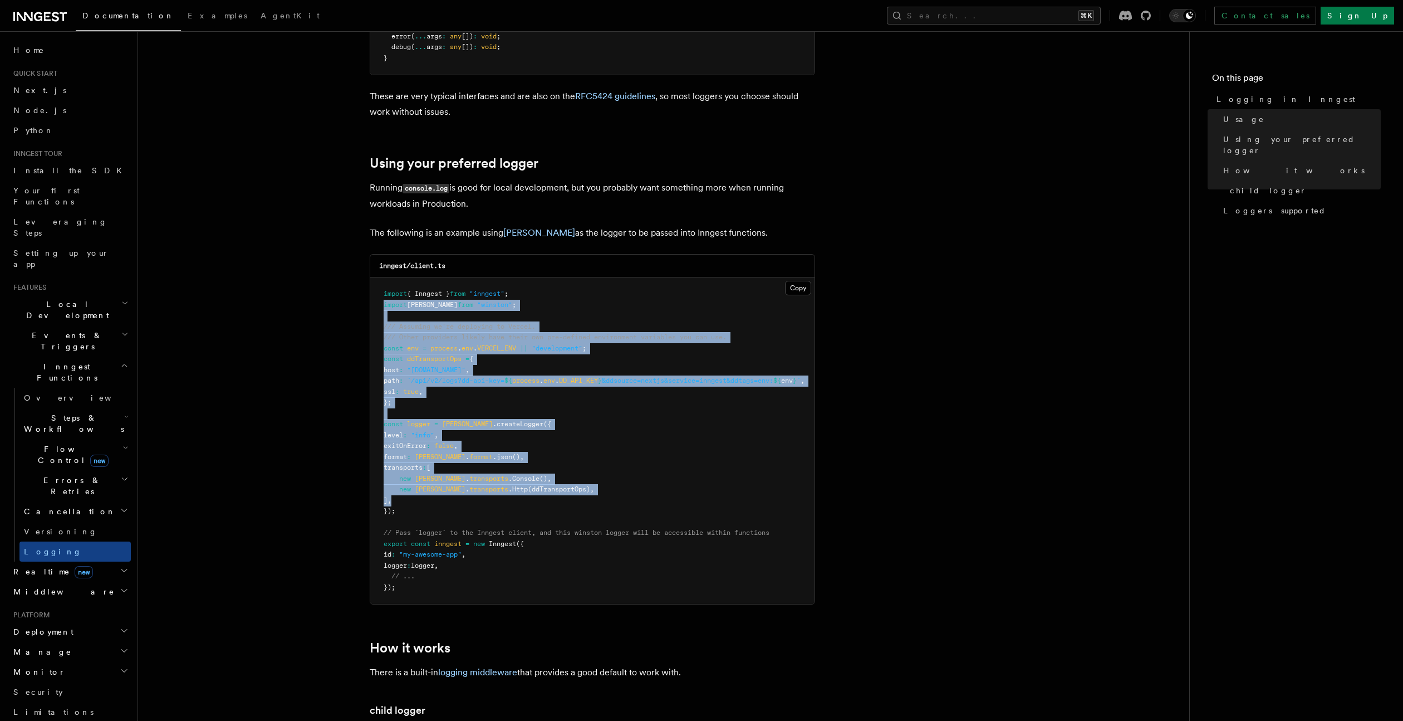
drag, startPoint x: 391, startPoint y: 488, endPoint x: 349, endPoint y: 301, distance: 192.0
click at [349, 301] on article "Features Inngest Functions Logging in Inngest Log handling can have some caveat…" at bounding box center [664, 305] width 1016 height 2014
copy code "import [PERSON_NAME] from "winston" ; /// Assuming we're deploying to Vercel. /…"
